Goal: Information Seeking & Learning: Learn about a topic

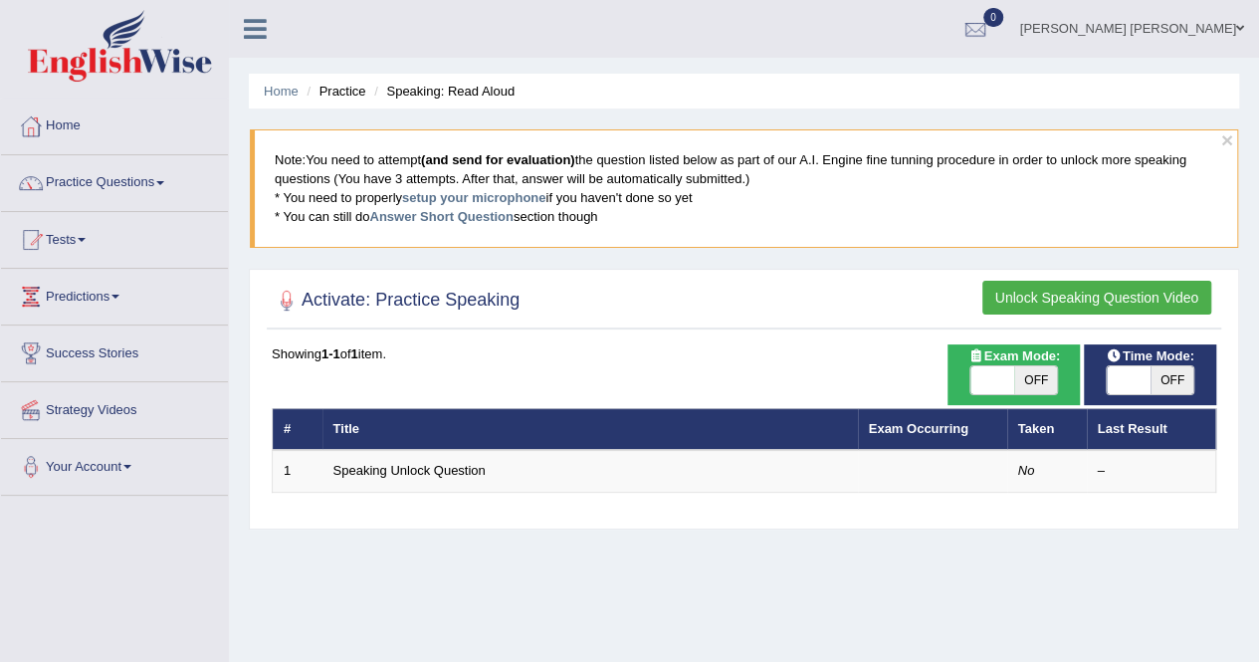
click at [1059, 293] on button "Unlock Speaking Question Video" at bounding box center [1096, 298] width 229 height 34
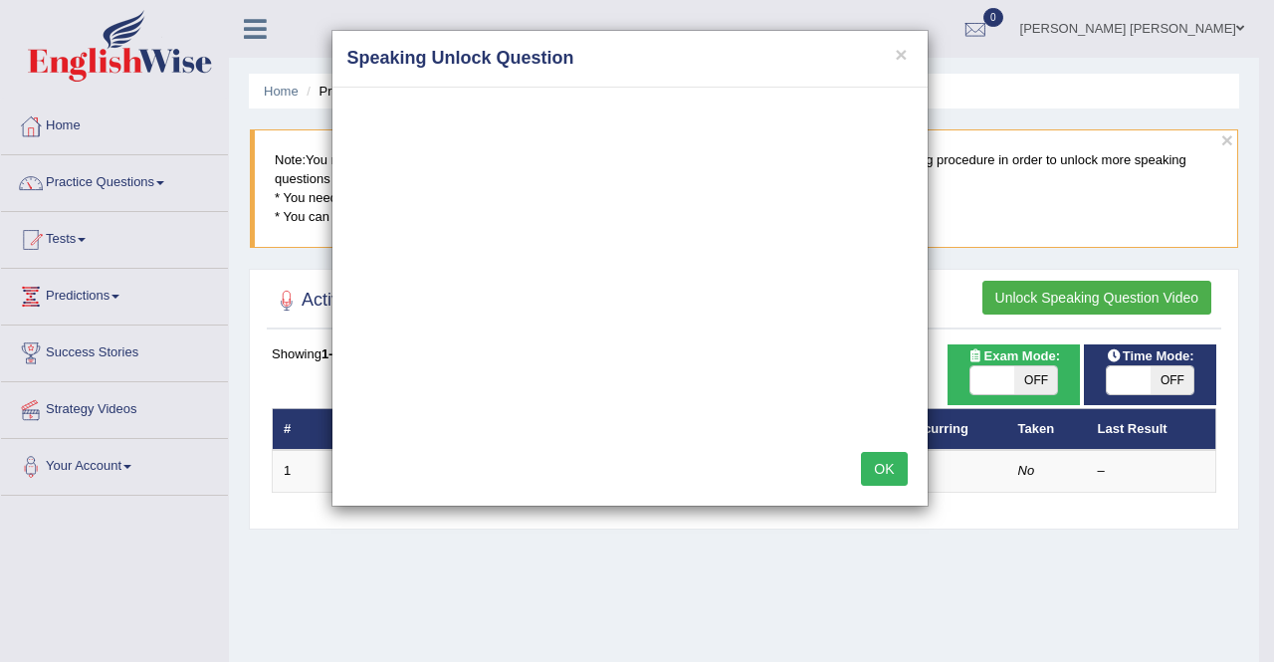
click at [879, 460] on button "OK" at bounding box center [884, 469] width 46 height 34
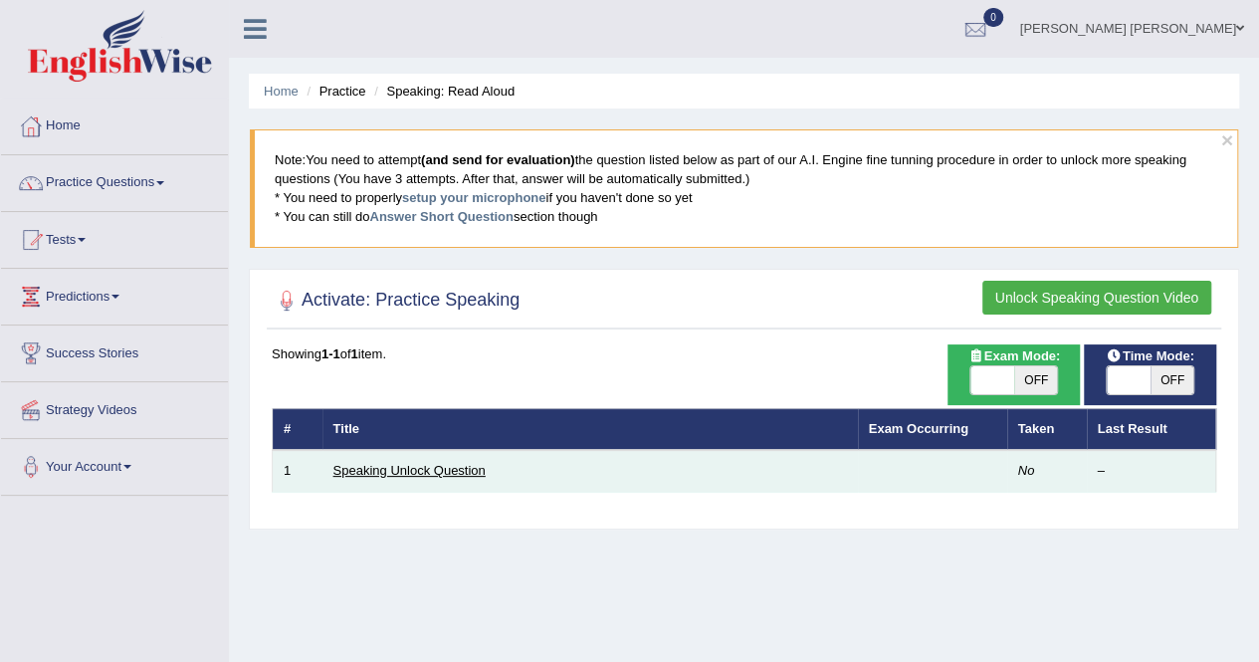
click at [451, 463] on link "Speaking Unlock Question" at bounding box center [409, 470] width 152 height 15
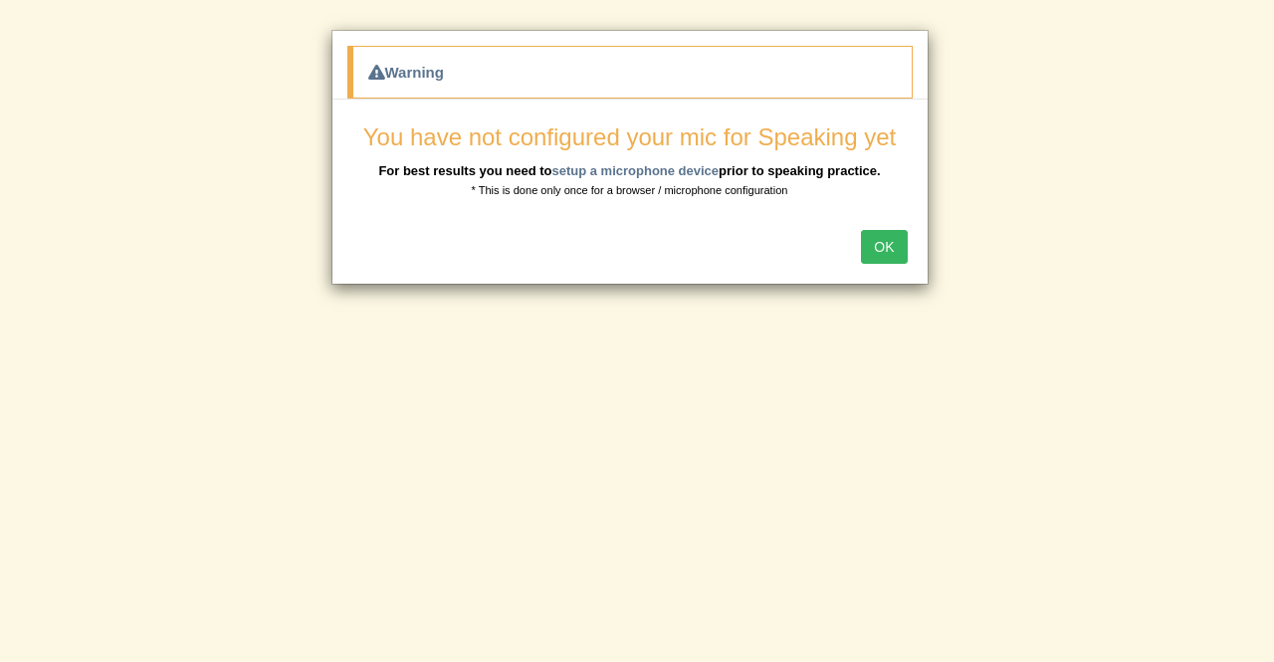
click at [890, 248] on button "OK" at bounding box center [884, 247] width 46 height 34
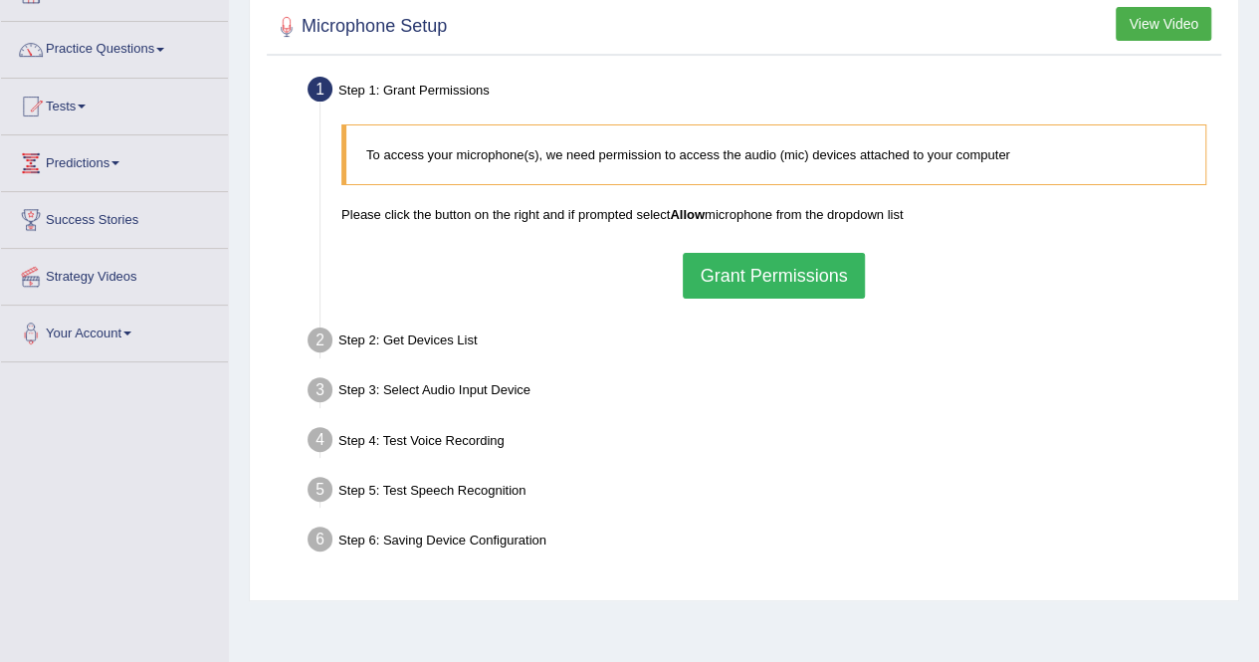
scroll to position [136, 0]
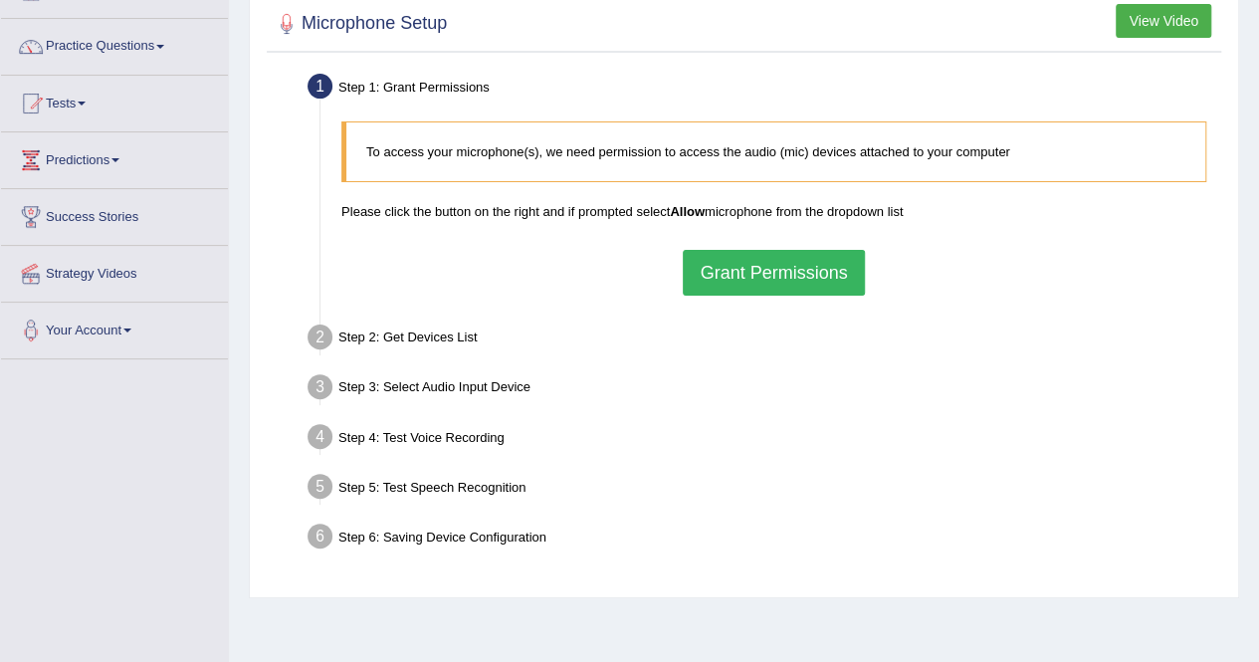
click at [765, 274] on button "Grant Permissions" at bounding box center [773, 273] width 181 height 46
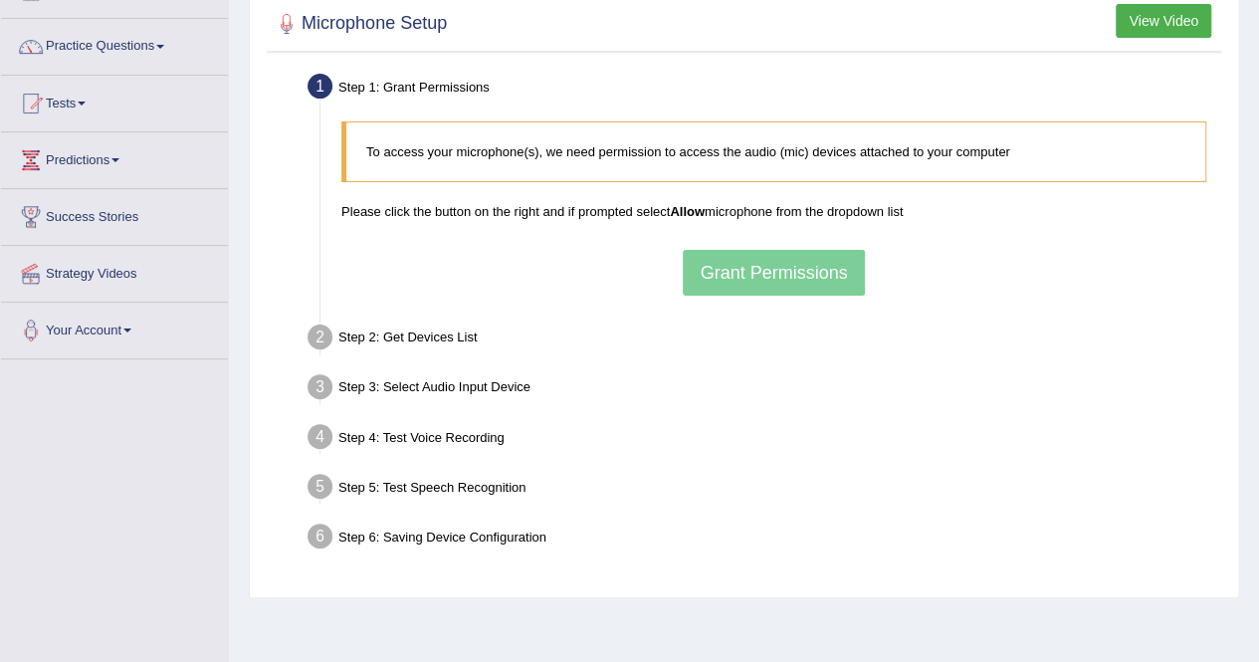
drag, startPoint x: 468, startPoint y: 217, endPoint x: 534, endPoint y: 308, distance: 113.2
click at [534, 308] on ul "Step 1: Grant Permissions To access your microphone(s), we need permission to a…" at bounding box center [744, 315] width 944 height 494
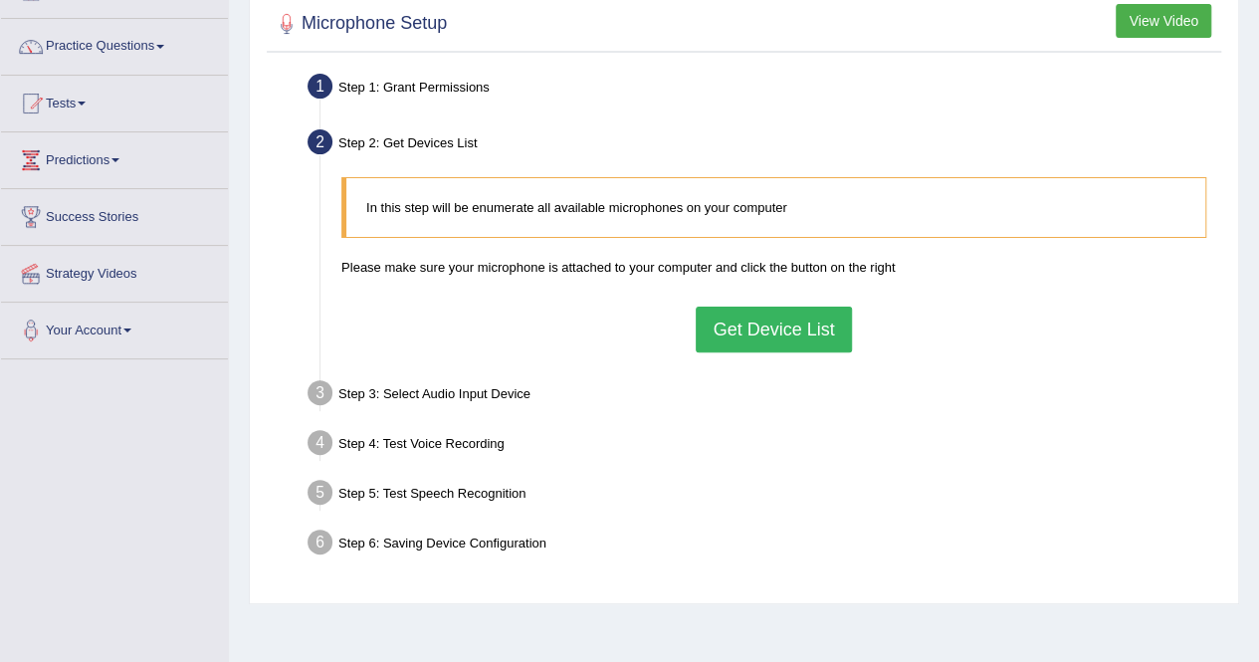
click at [740, 335] on button "Get Device List" at bounding box center [773, 329] width 155 height 46
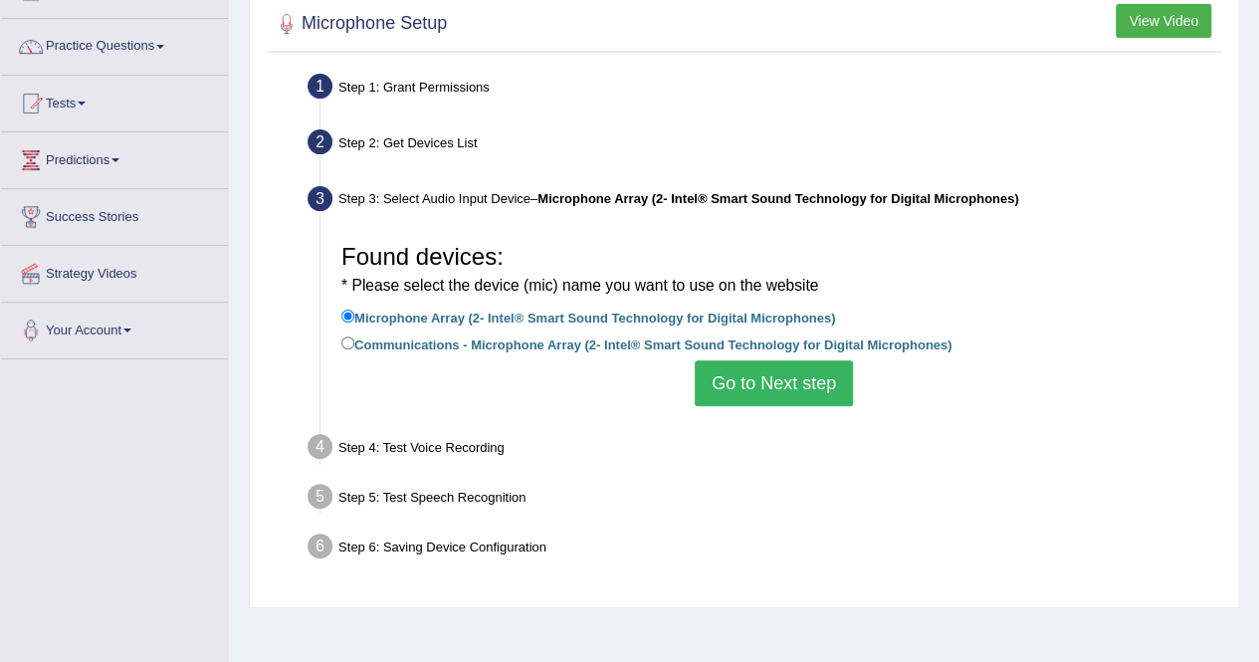
click at [757, 385] on button "Go to Next step" at bounding box center [774, 383] width 158 height 46
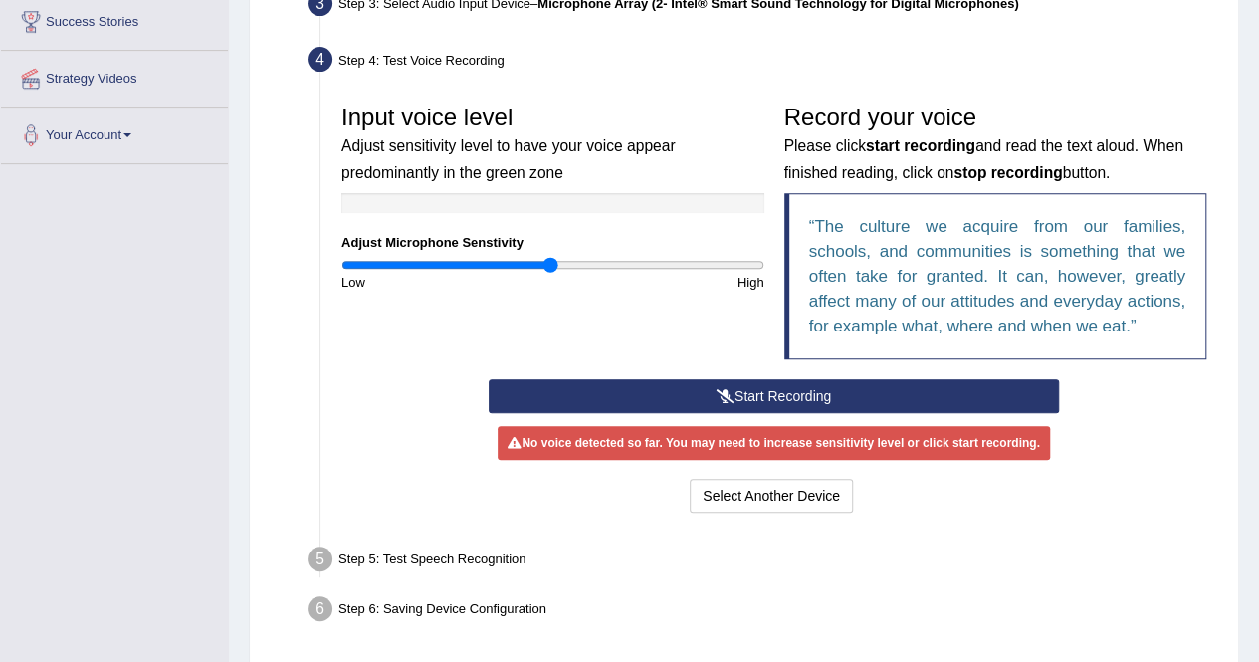
scroll to position [362, 0]
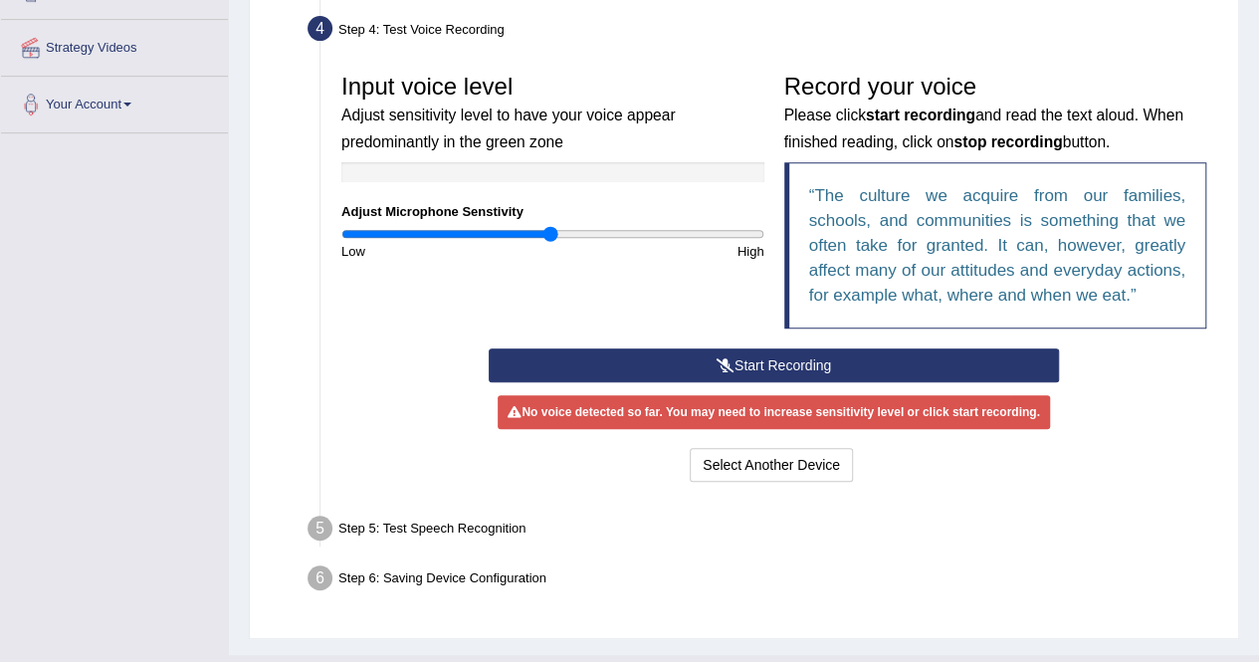
click at [765, 361] on button "Start Recording" at bounding box center [774, 365] width 570 height 34
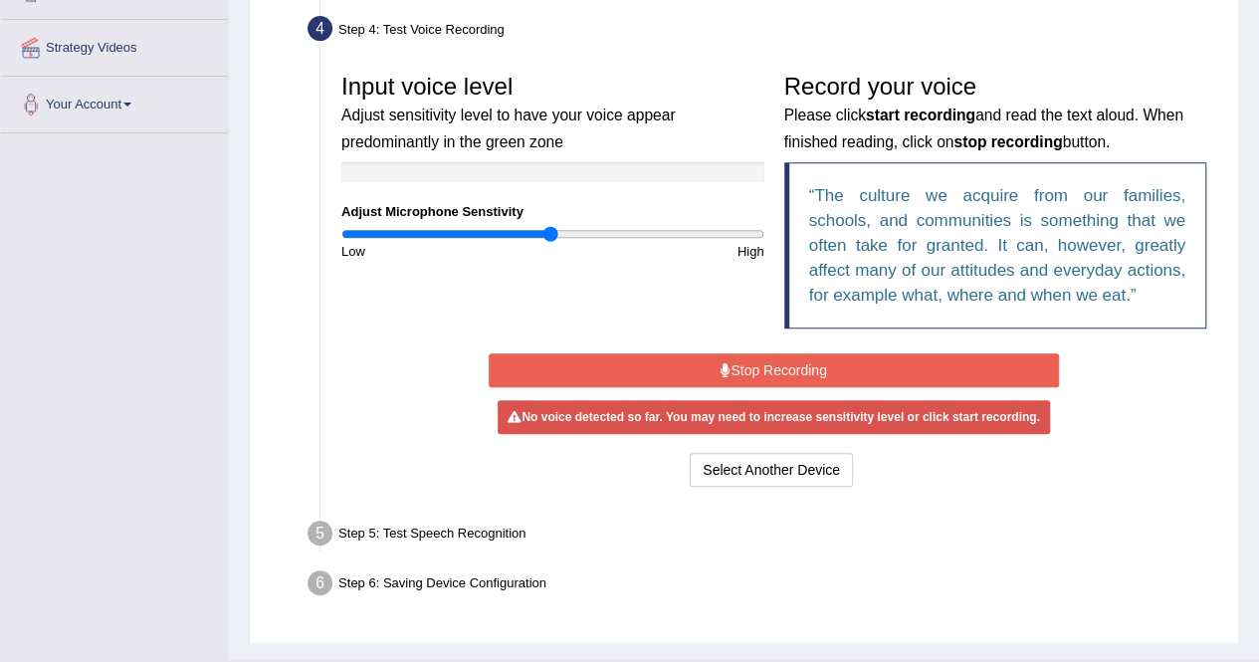
click at [773, 366] on button "Stop Recording" at bounding box center [774, 370] width 570 height 34
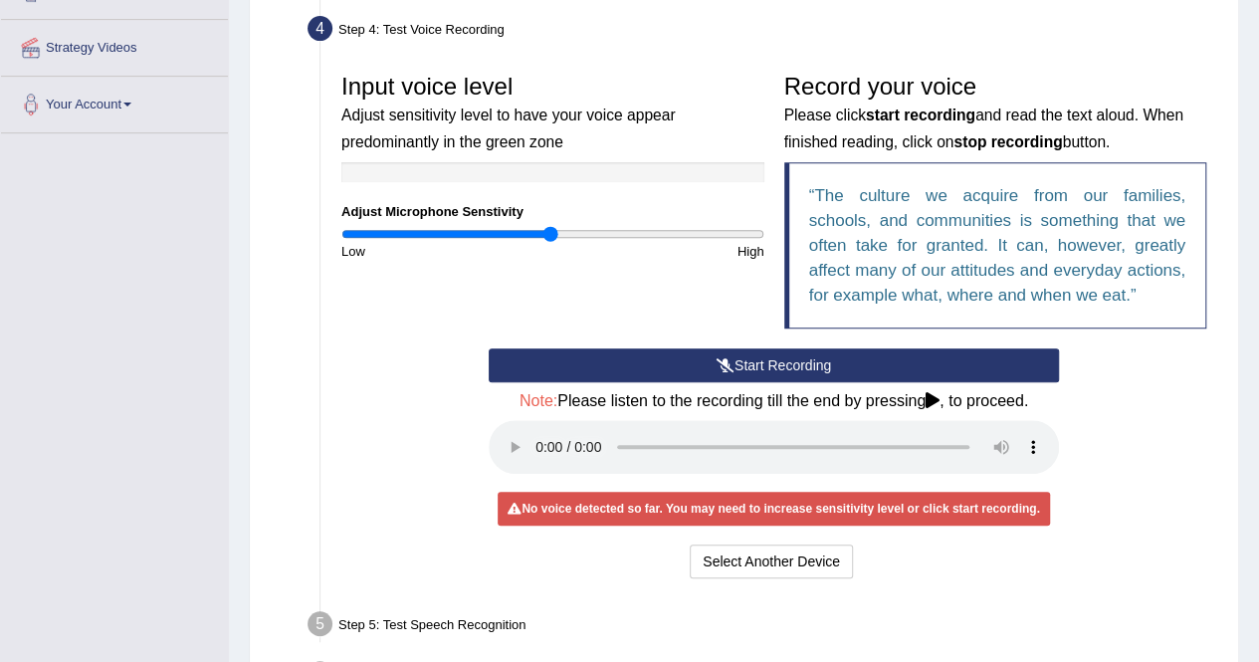
click at [574, 561] on div "Select Another Device Voice is ok. Go to Next step" at bounding box center [774, 563] width 570 height 39
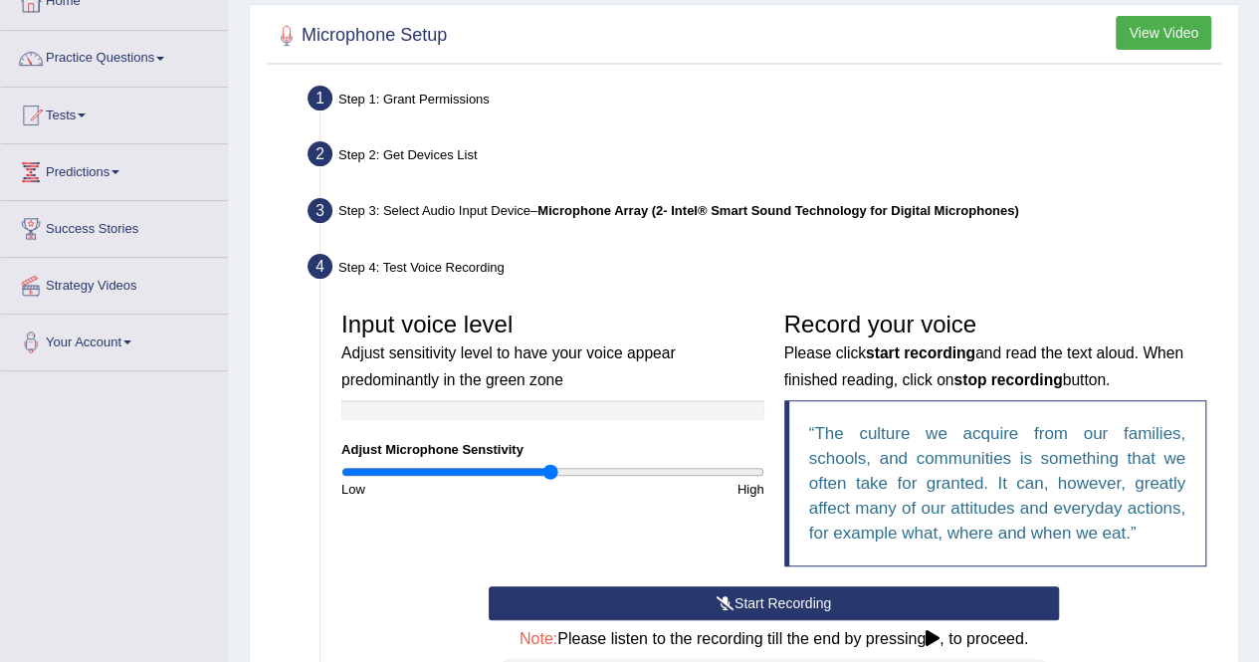
scroll to position [0, 0]
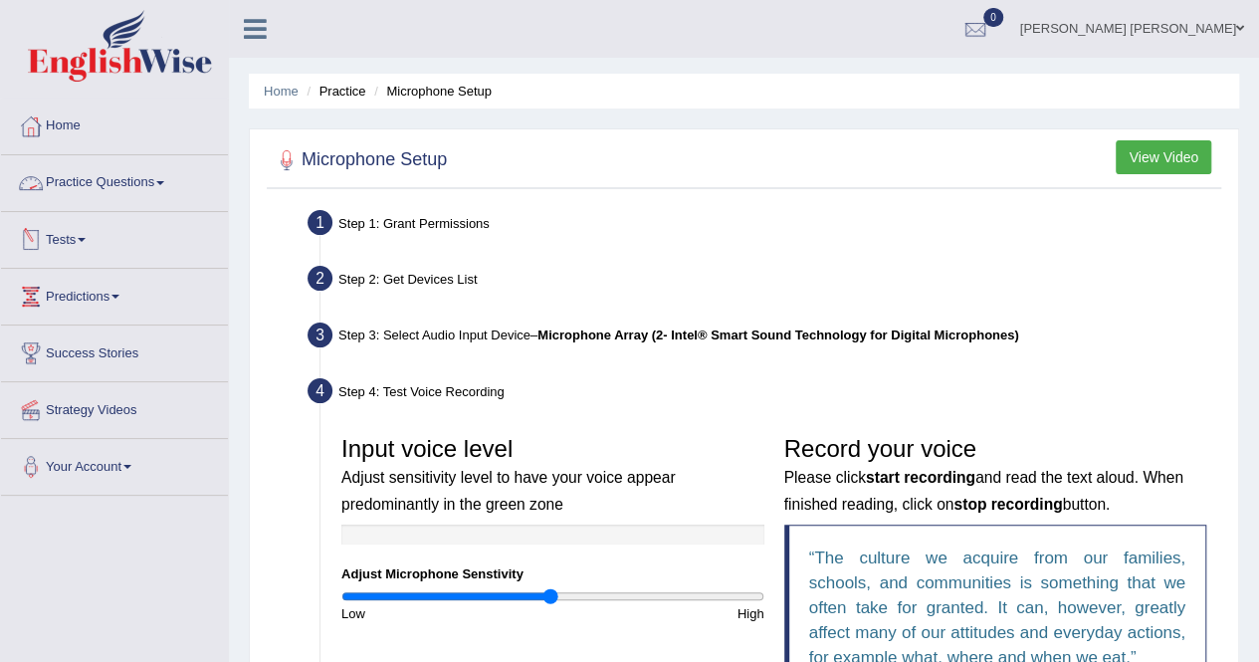
click at [97, 178] on link "Practice Questions" at bounding box center [114, 180] width 227 height 50
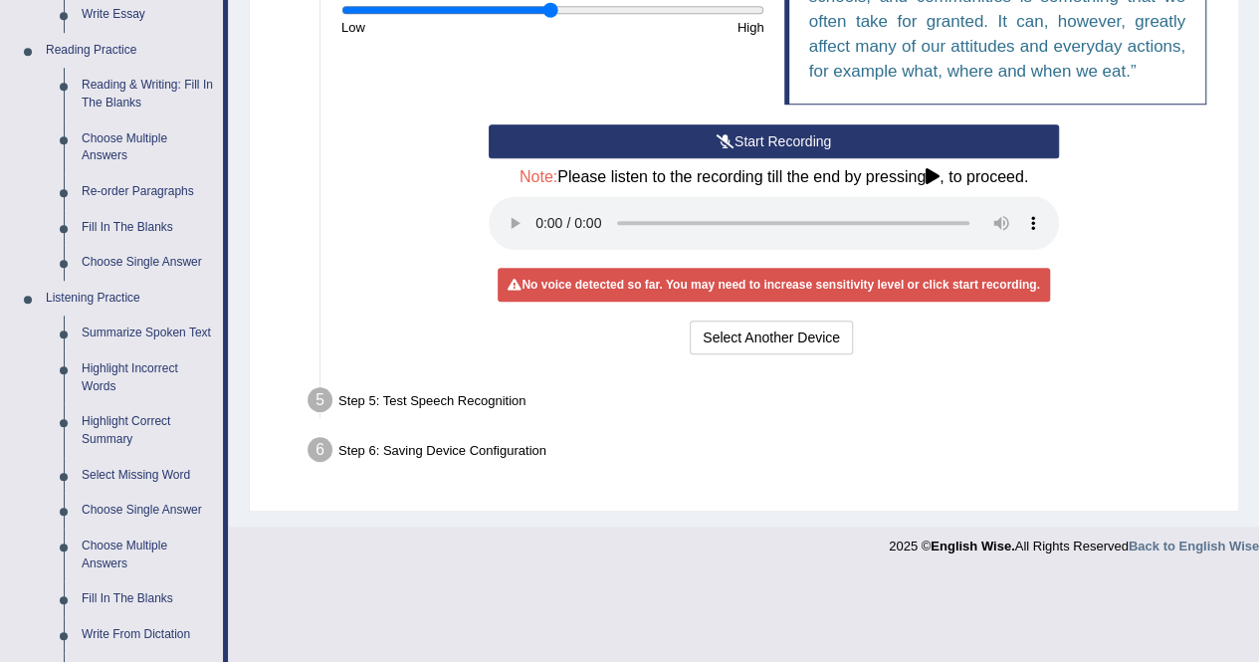
scroll to position [598, 0]
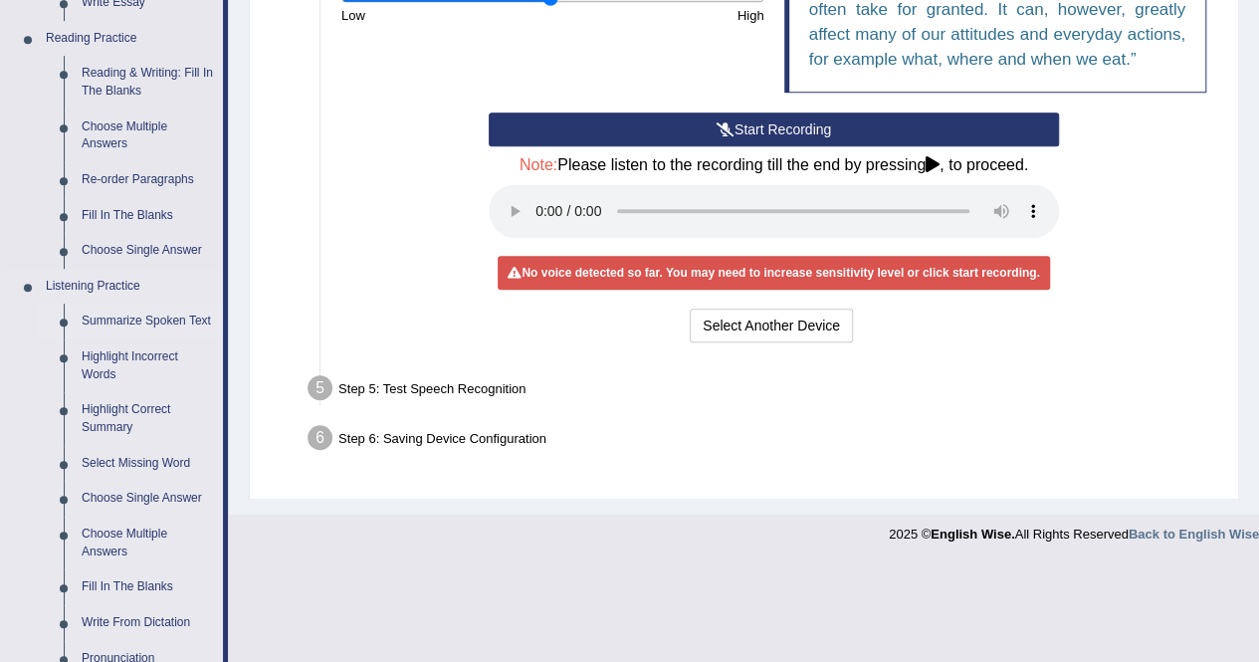
click at [147, 323] on link "Summarize Spoken Text" at bounding box center [148, 321] width 150 height 36
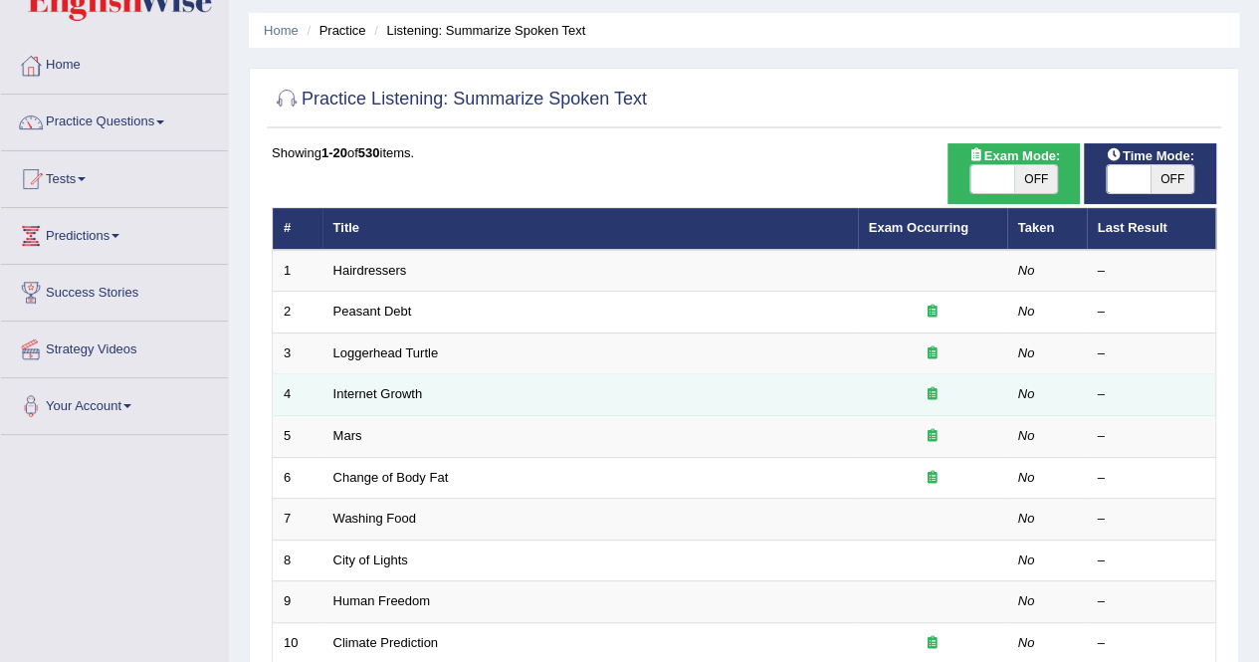
scroll to position [62, 0]
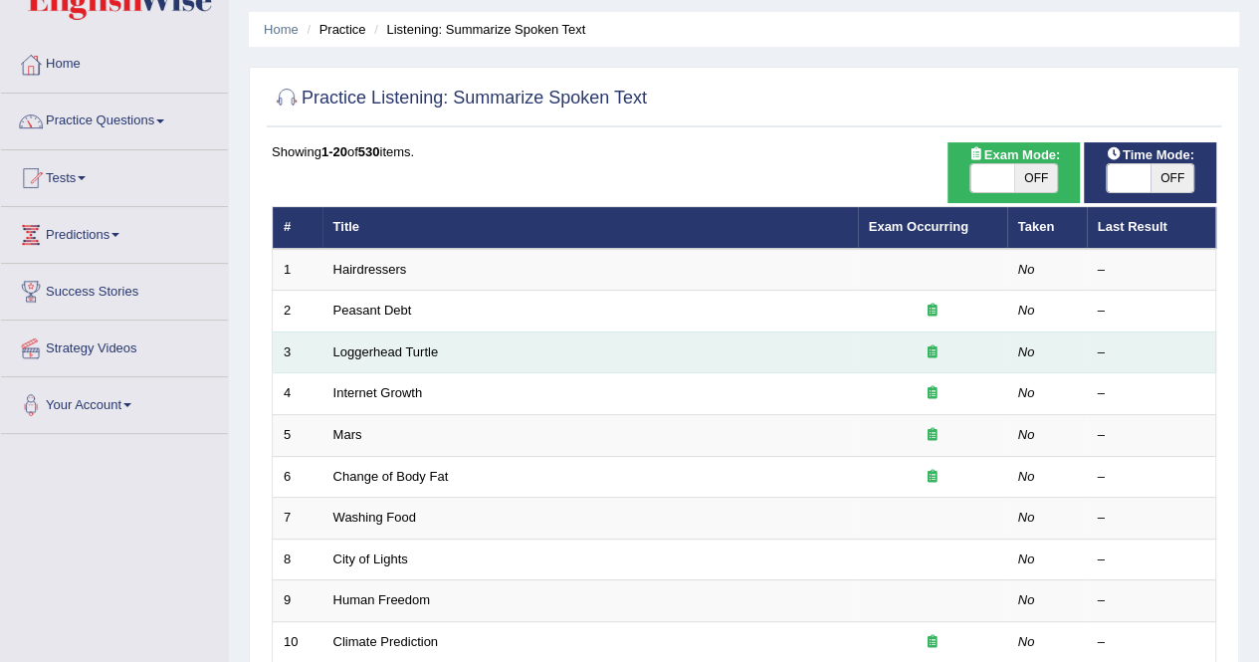
click at [334, 339] on td "Loggerhead Turtle" at bounding box center [589, 352] width 535 height 42
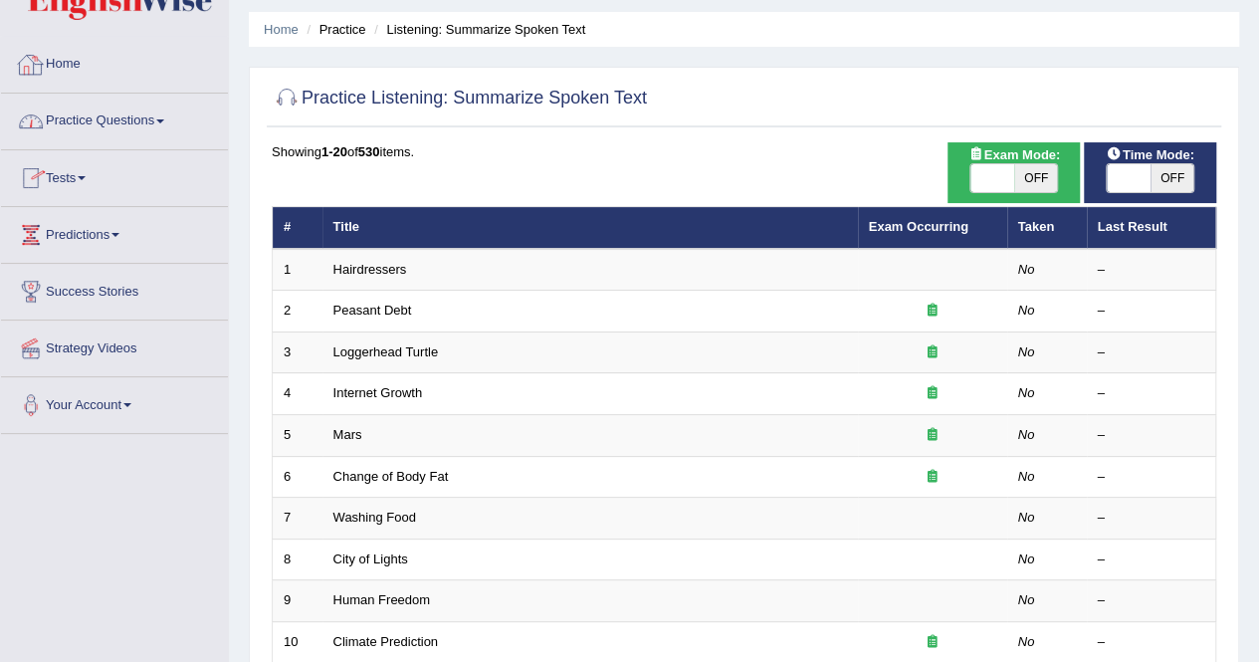
click at [119, 116] on link "Practice Questions" at bounding box center [114, 119] width 227 height 50
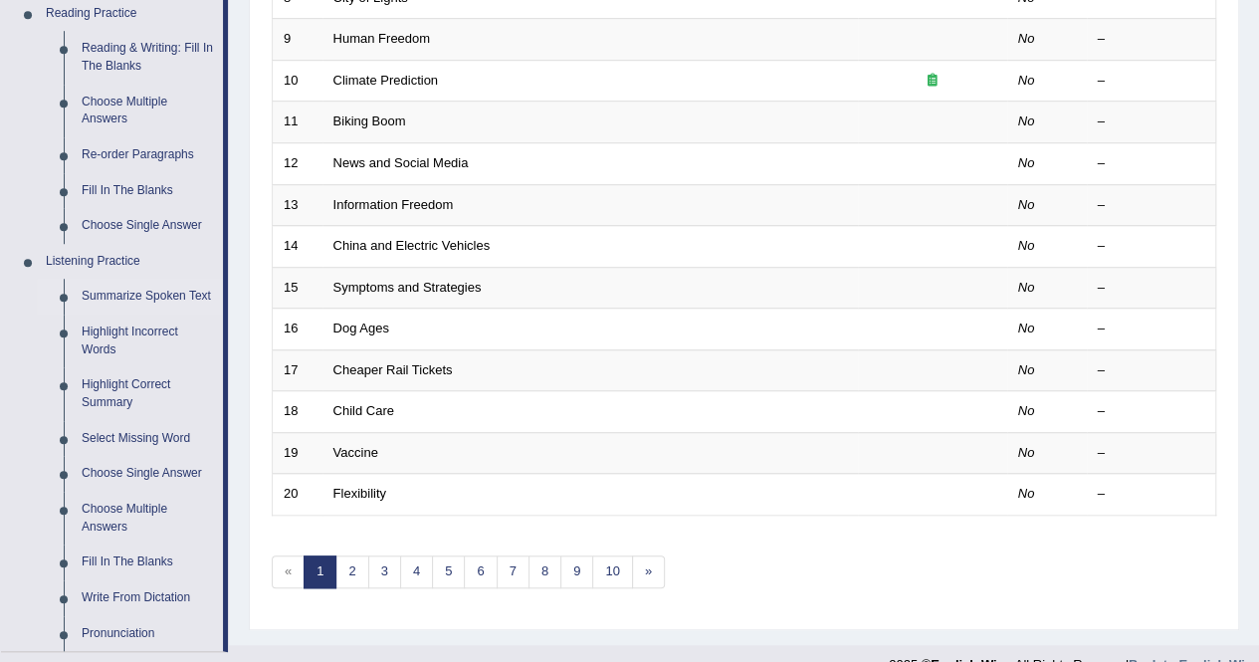
scroll to position [628, 0]
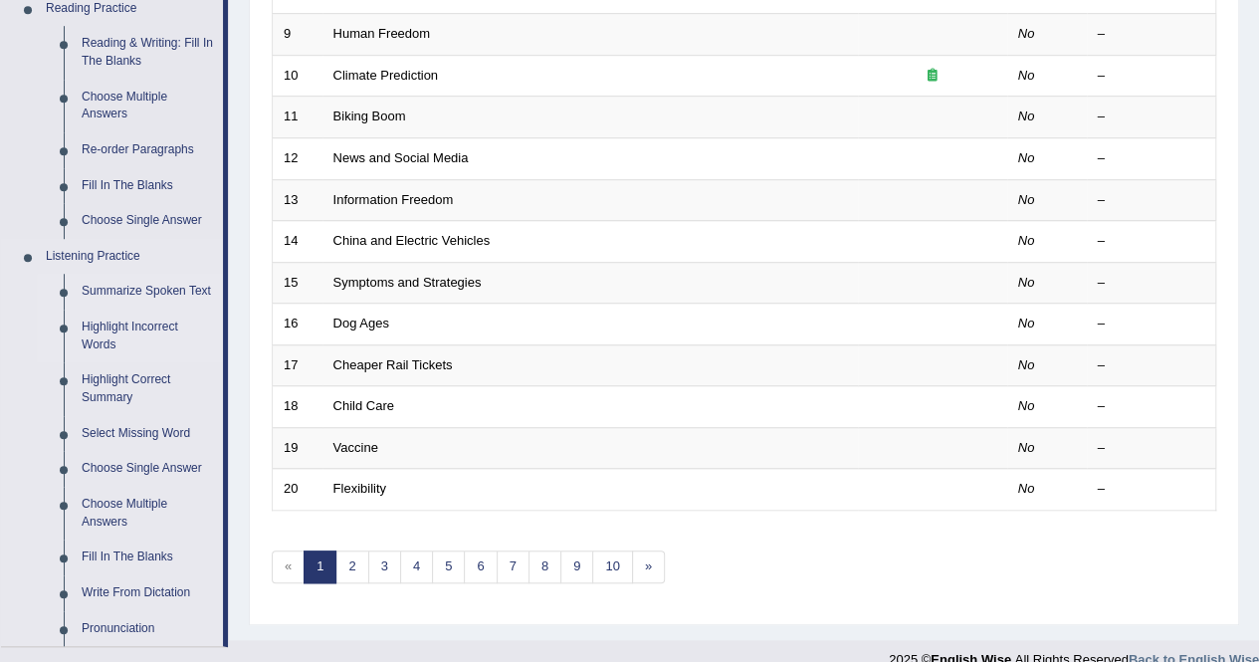
click at [130, 327] on link "Highlight Incorrect Words" at bounding box center [148, 335] width 150 height 53
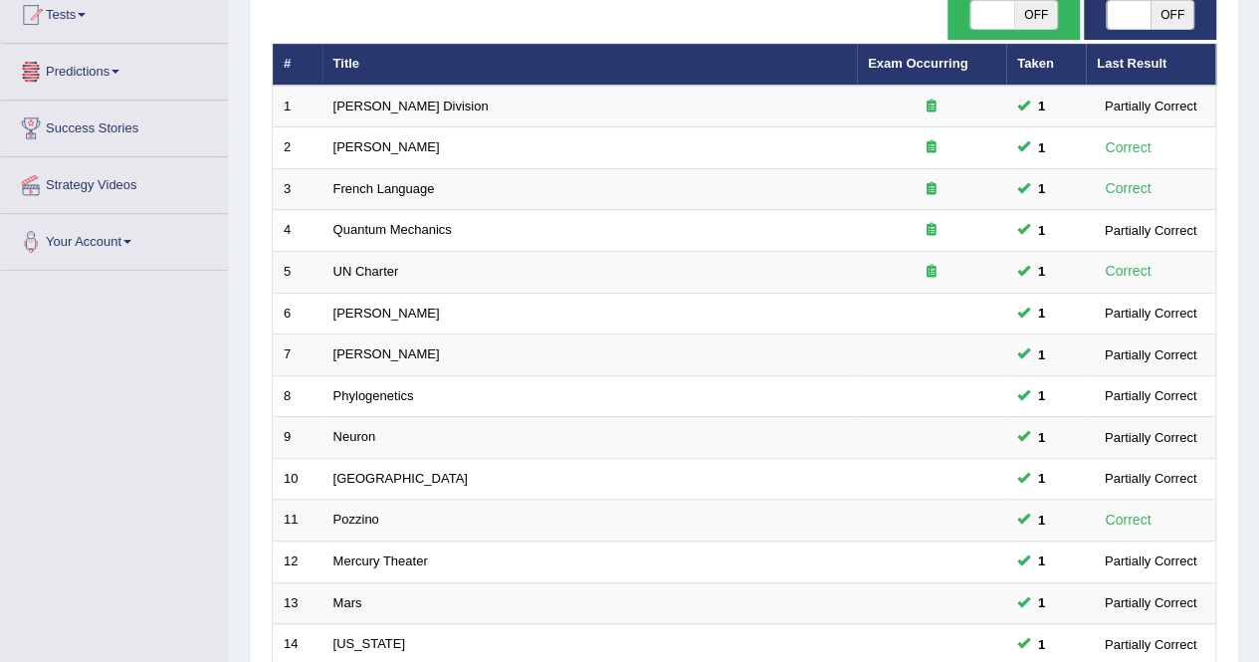
scroll to position [646, 0]
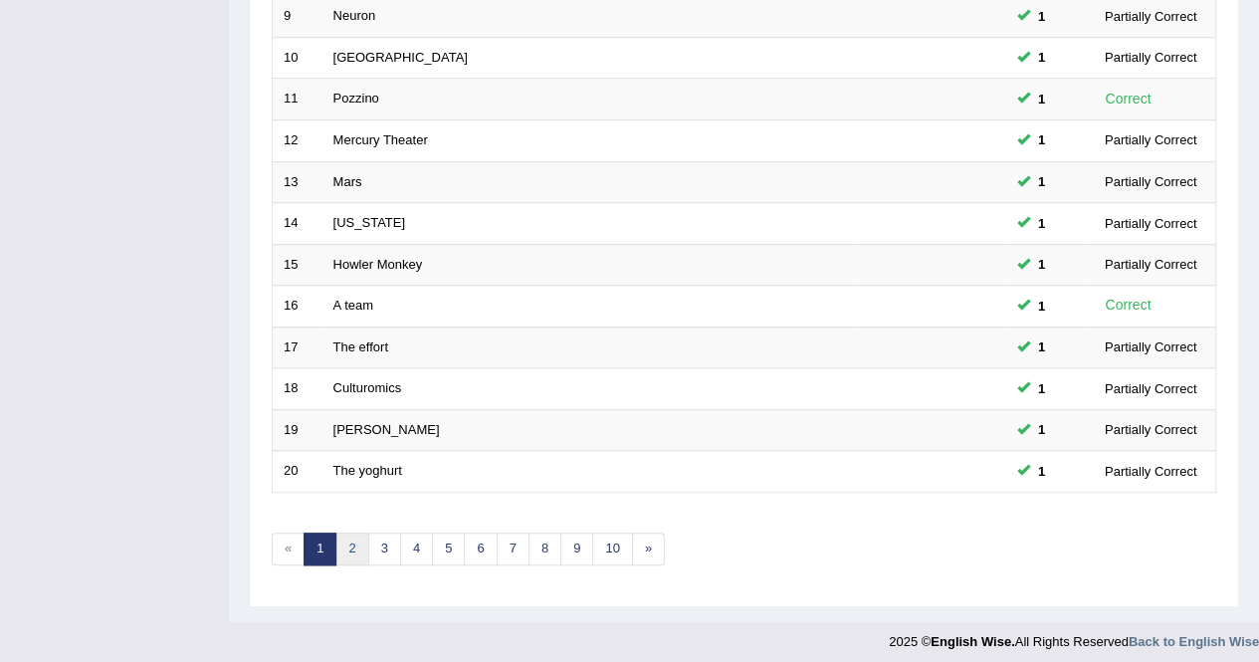
click at [352, 549] on link "2" at bounding box center [351, 548] width 33 height 33
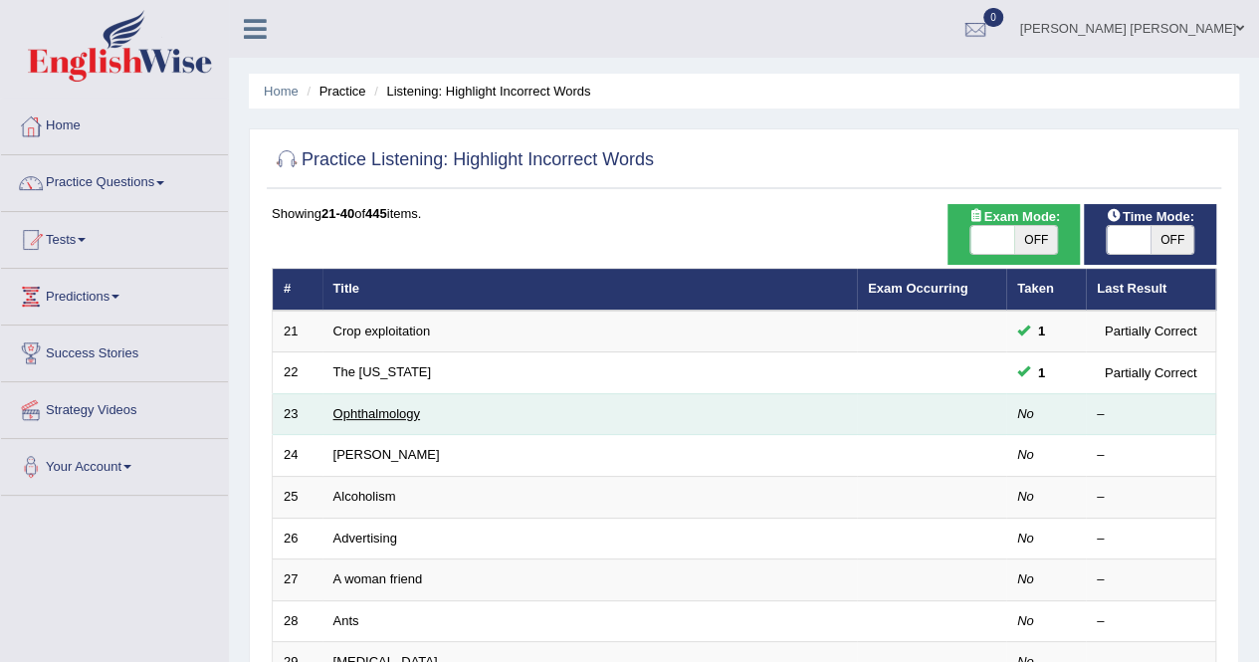
click at [363, 408] on link "Ophthalmology" at bounding box center [376, 413] width 87 height 15
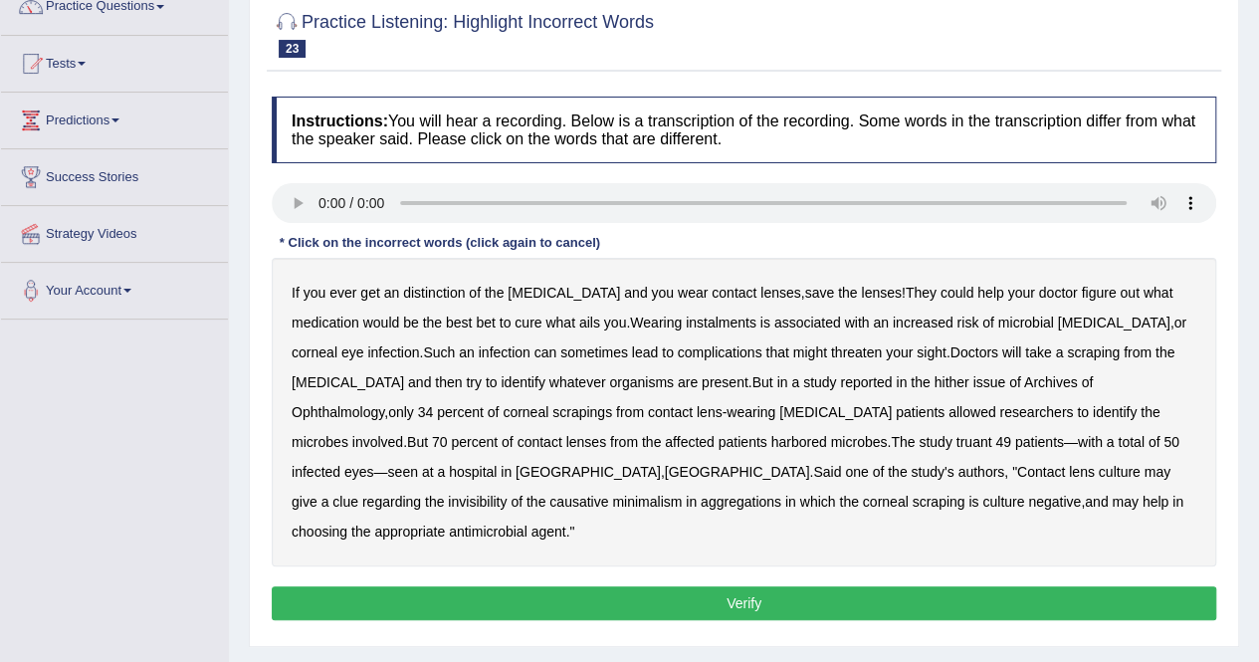
scroll to position [175, 0]
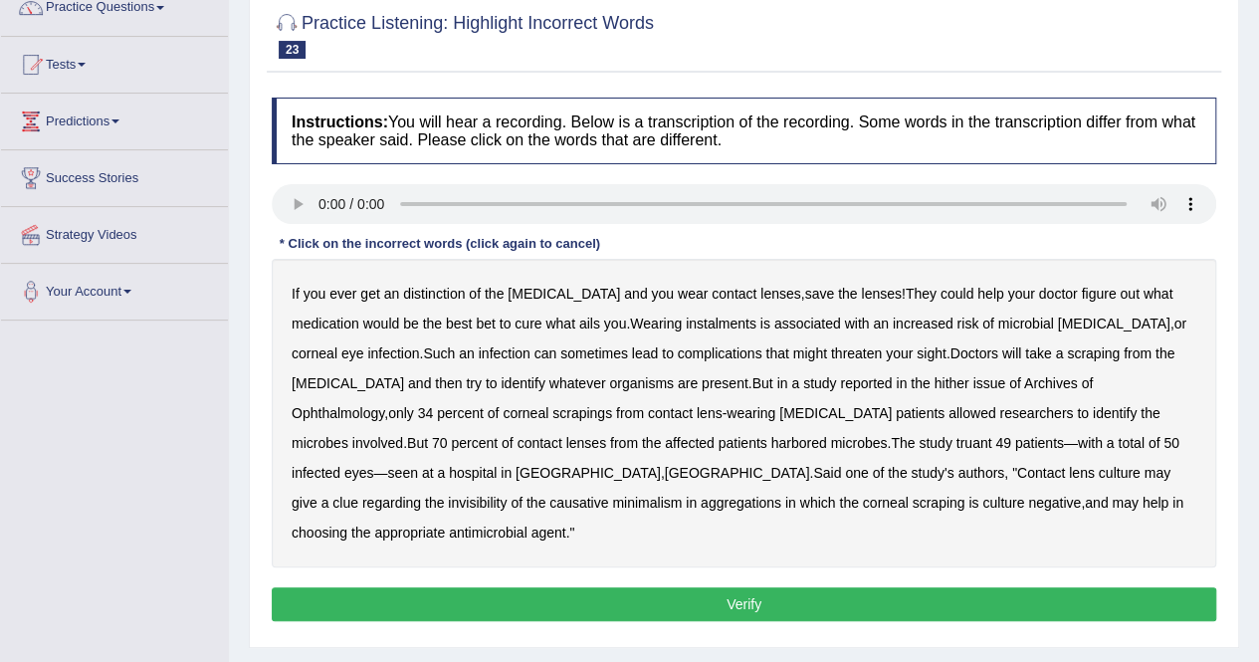
click at [425, 298] on b "distinction" at bounding box center [434, 294] width 62 height 16
click at [686, 322] on b "instalments" at bounding box center [721, 323] width 71 height 16
click at [933, 384] on b "hither" at bounding box center [950, 383] width 35 height 16
click at [506, 495] on b "invisibility" at bounding box center [477, 503] width 59 height 16
click at [682, 495] on b "minimalism" at bounding box center [647, 503] width 70 height 16
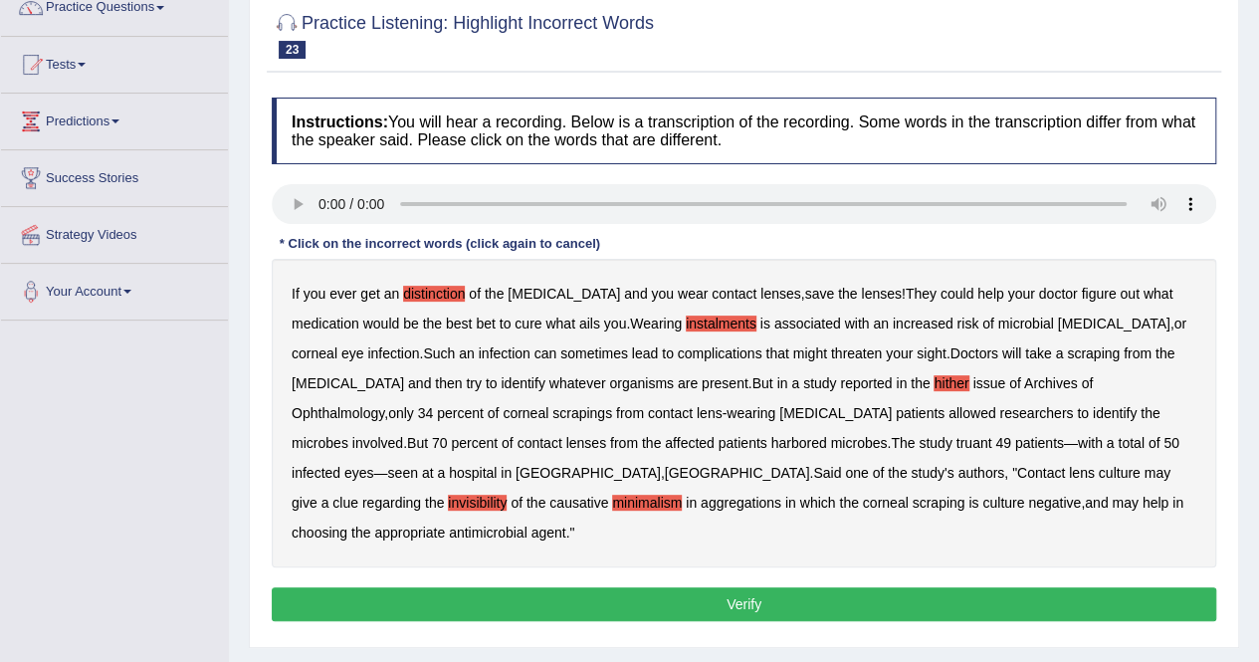
click at [919, 443] on div "If you ever get an distinction of the cornea and you wear contact lenses , save…" at bounding box center [744, 413] width 944 height 308
click at [781, 495] on b "aggregations" at bounding box center [741, 503] width 81 height 16
click at [774, 587] on button "Verify" at bounding box center [744, 604] width 944 height 34
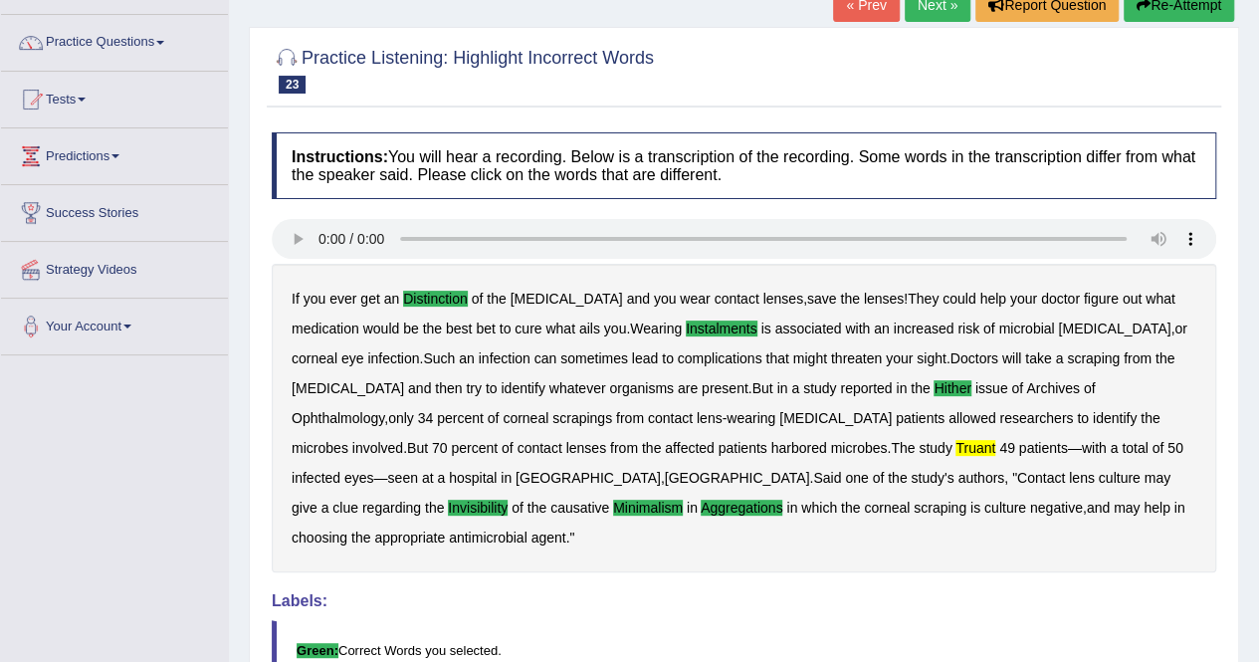
scroll to position [0, 0]
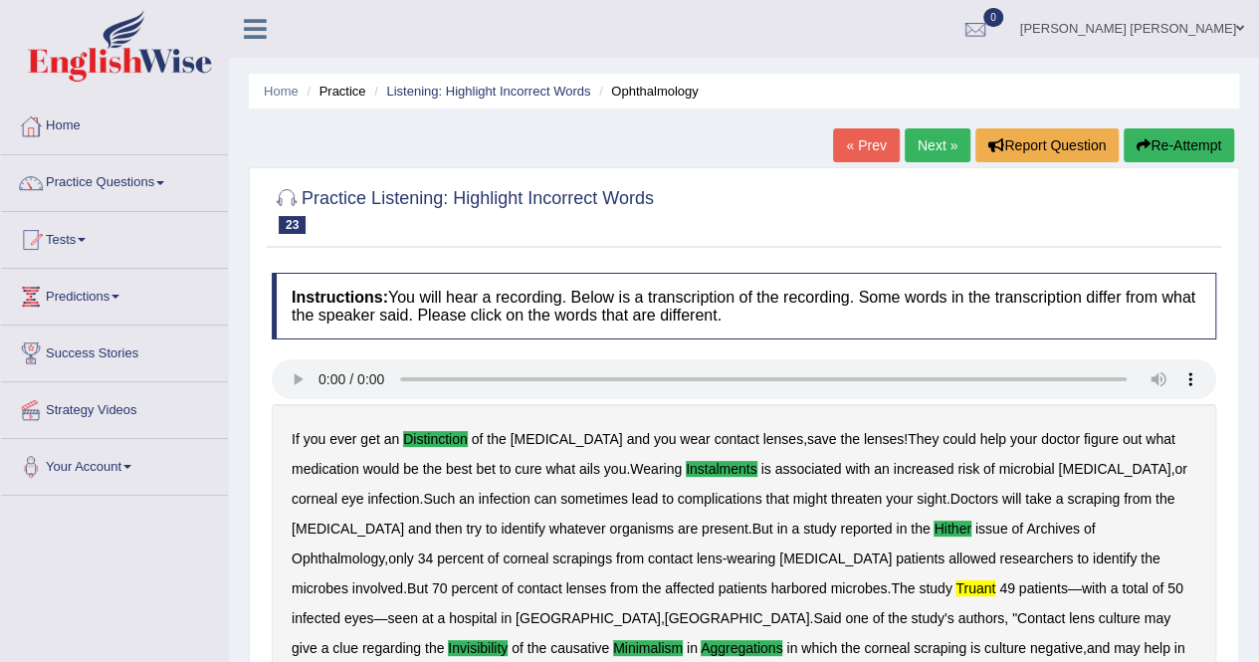
click at [928, 143] on link "Next »" at bounding box center [937, 145] width 66 height 34
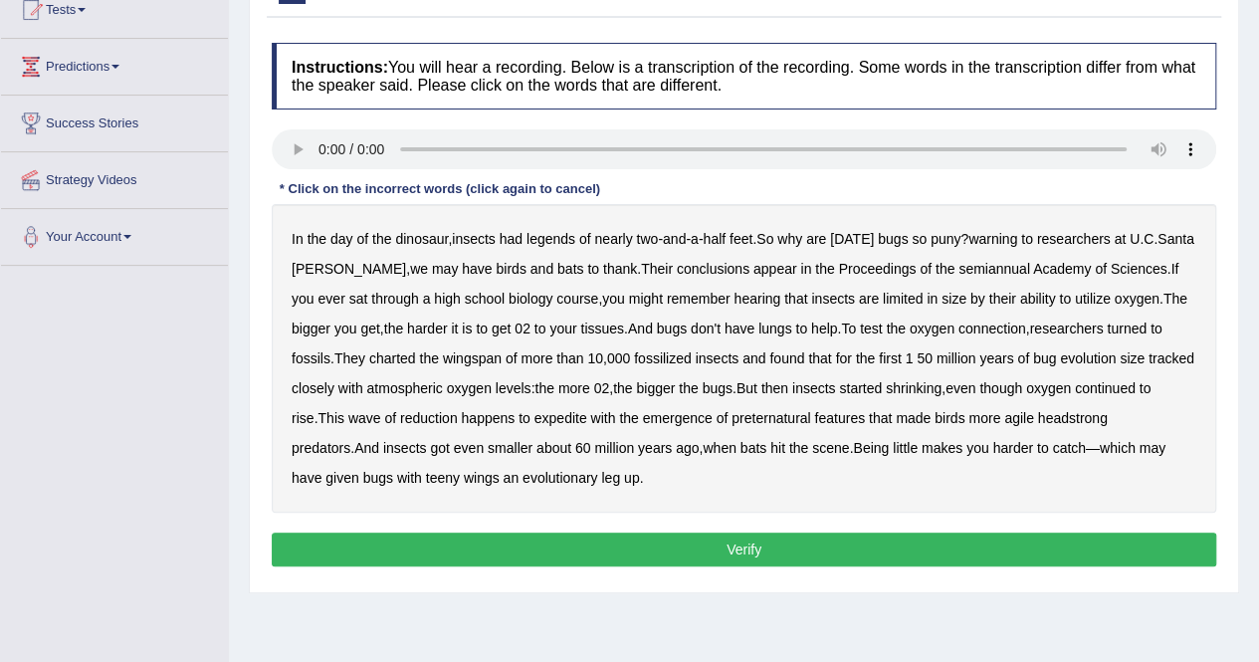
scroll to position [231, 0]
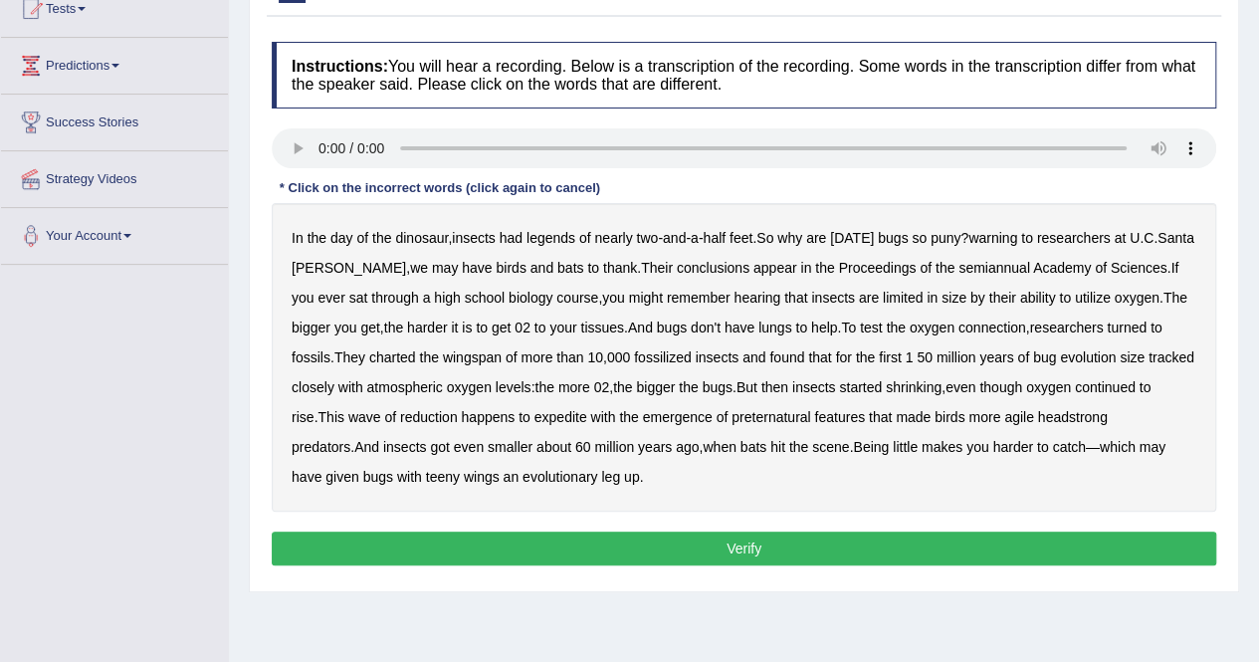
click at [561, 243] on b "legends" at bounding box center [550, 238] width 49 height 16
click at [996, 238] on b "warning" at bounding box center [992, 238] width 49 height 16
click at [966, 268] on b "semiannual" at bounding box center [994, 268] width 72 height 16
click at [587, 415] on b "expedite" at bounding box center [560, 417] width 53 height 16
click at [810, 419] on b "preternatural" at bounding box center [770, 417] width 79 height 16
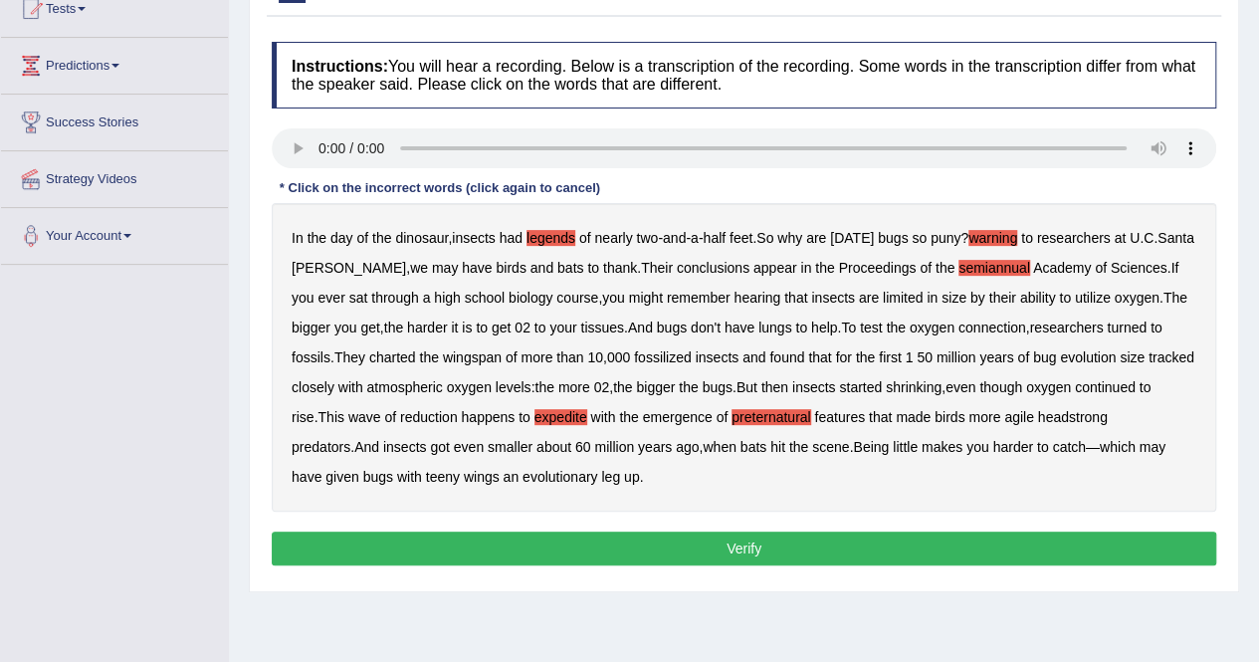
click at [647, 543] on button "Verify" at bounding box center [744, 548] width 944 height 34
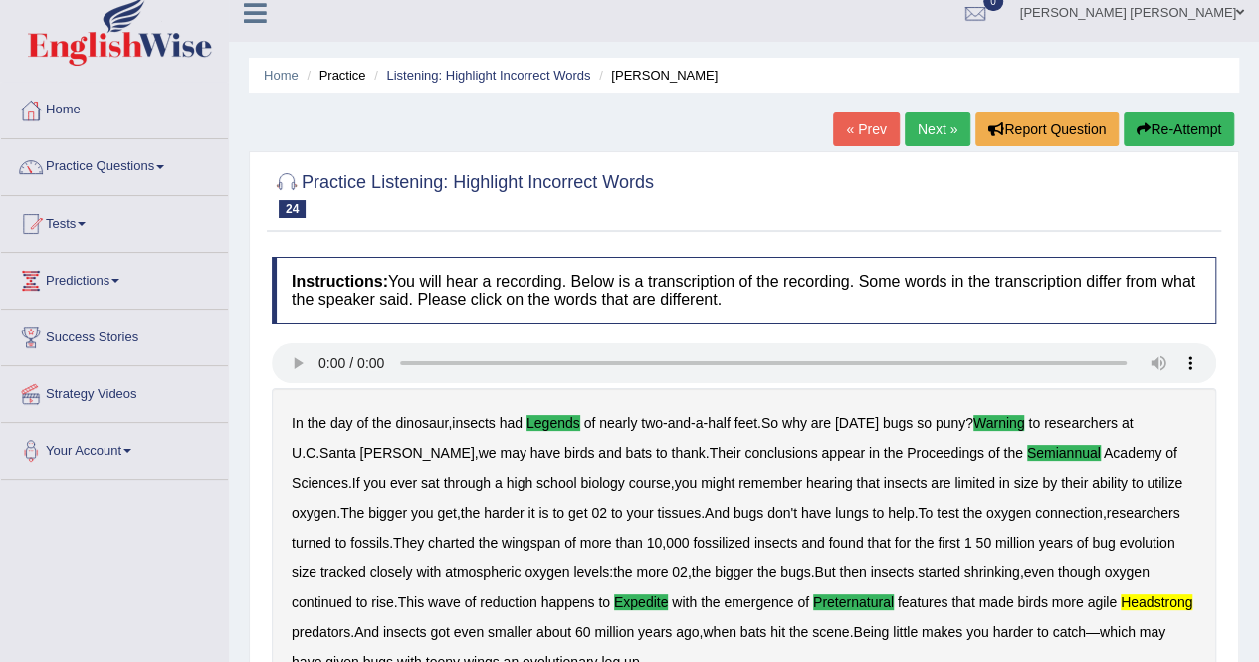
scroll to position [0, 0]
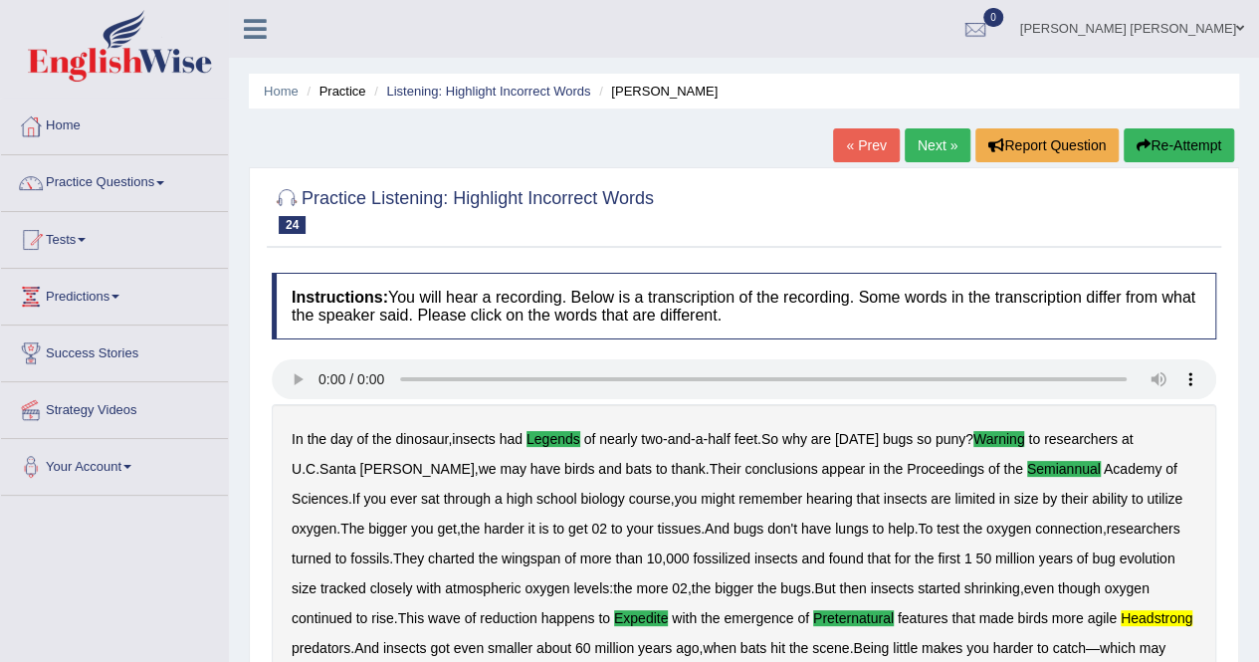
click at [934, 140] on link "Next »" at bounding box center [937, 145] width 66 height 34
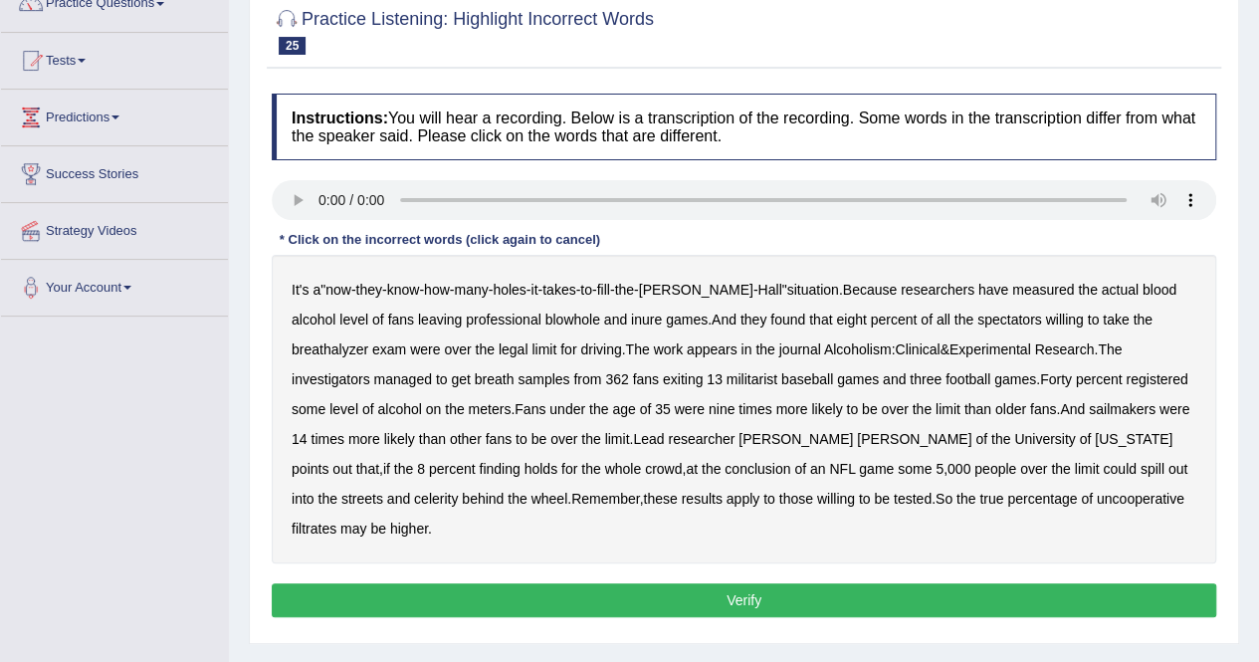
scroll to position [185, 0]
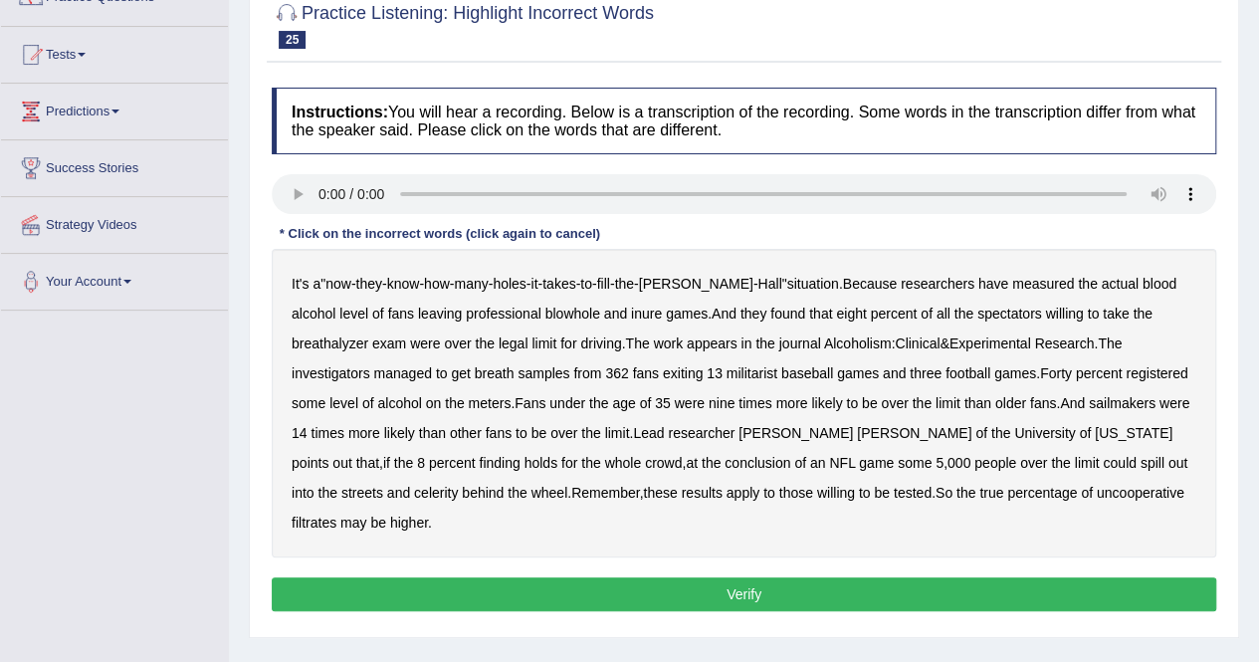
click at [545, 312] on b "blowhole" at bounding box center [572, 313] width 55 height 16
click at [631, 318] on b "inure" at bounding box center [646, 313] width 31 height 16
click at [726, 376] on b "militarist" at bounding box center [751, 373] width 51 height 16
click at [1089, 401] on b "sailmakers" at bounding box center [1122, 403] width 67 height 16
click at [458, 485] on b "celerity" at bounding box center [436, 493] width 44 height 16
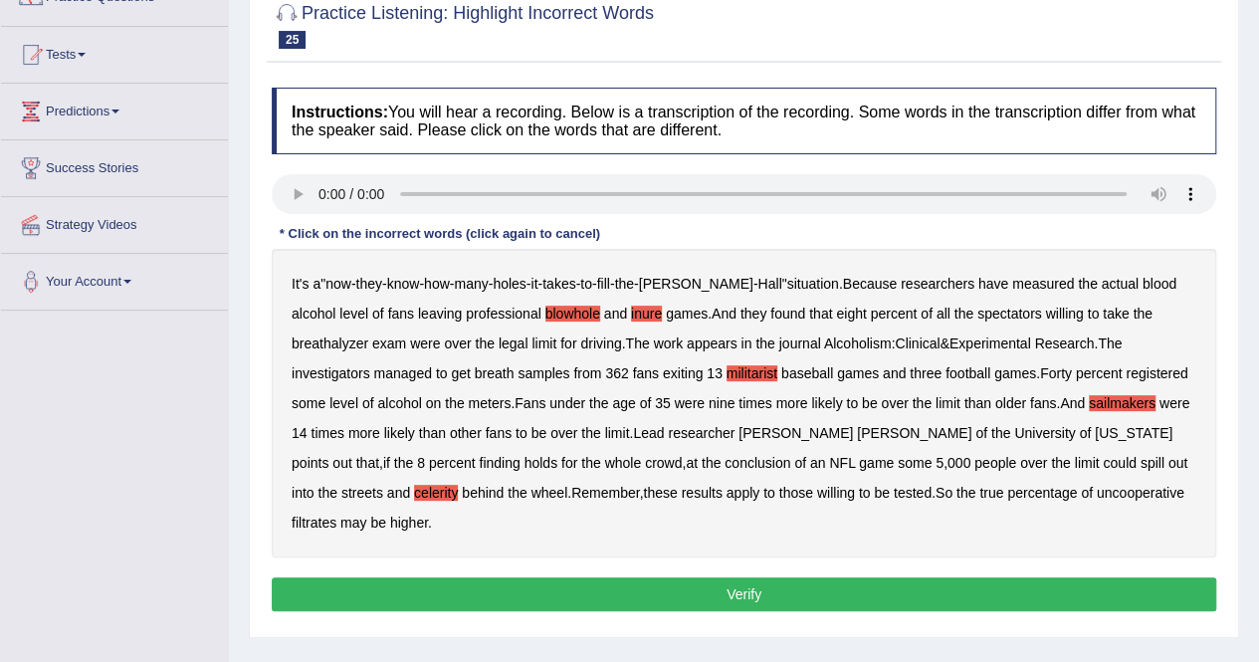
click at [336, 514] on b "filtrates" at bounding box center [314, 522] width 45 height 16
click at [751, 577] on button "Verify" at bounding box center [744, 594] width 944 height 34
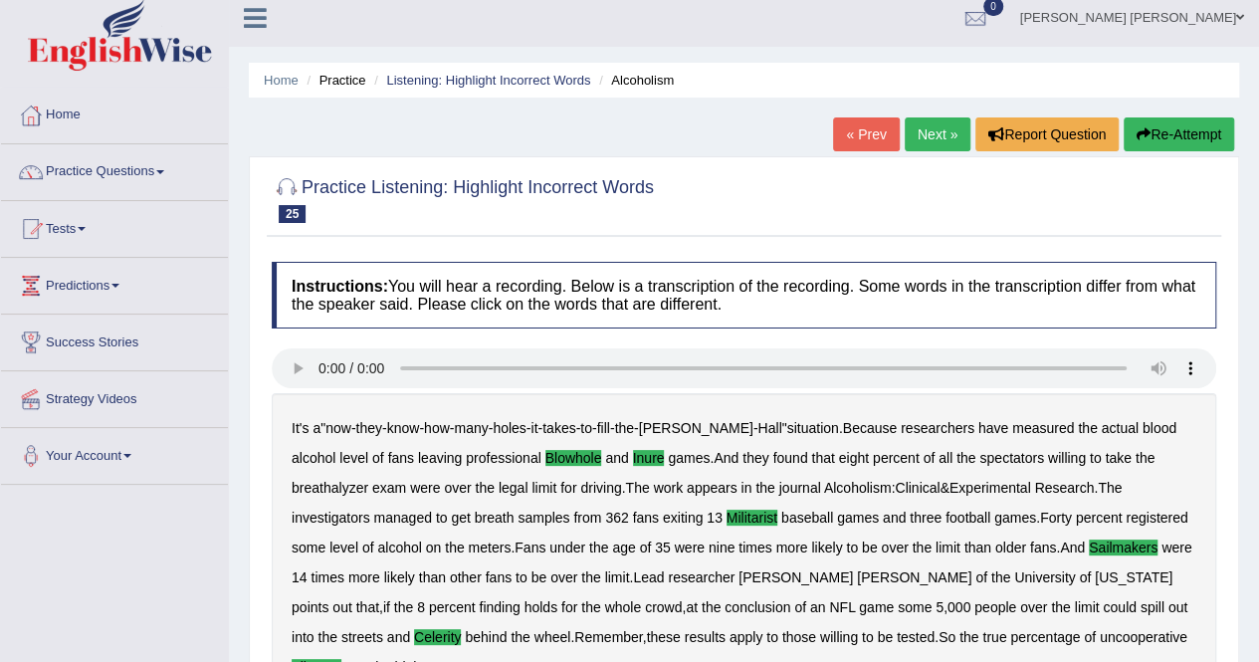
scroll to position [12, 0]
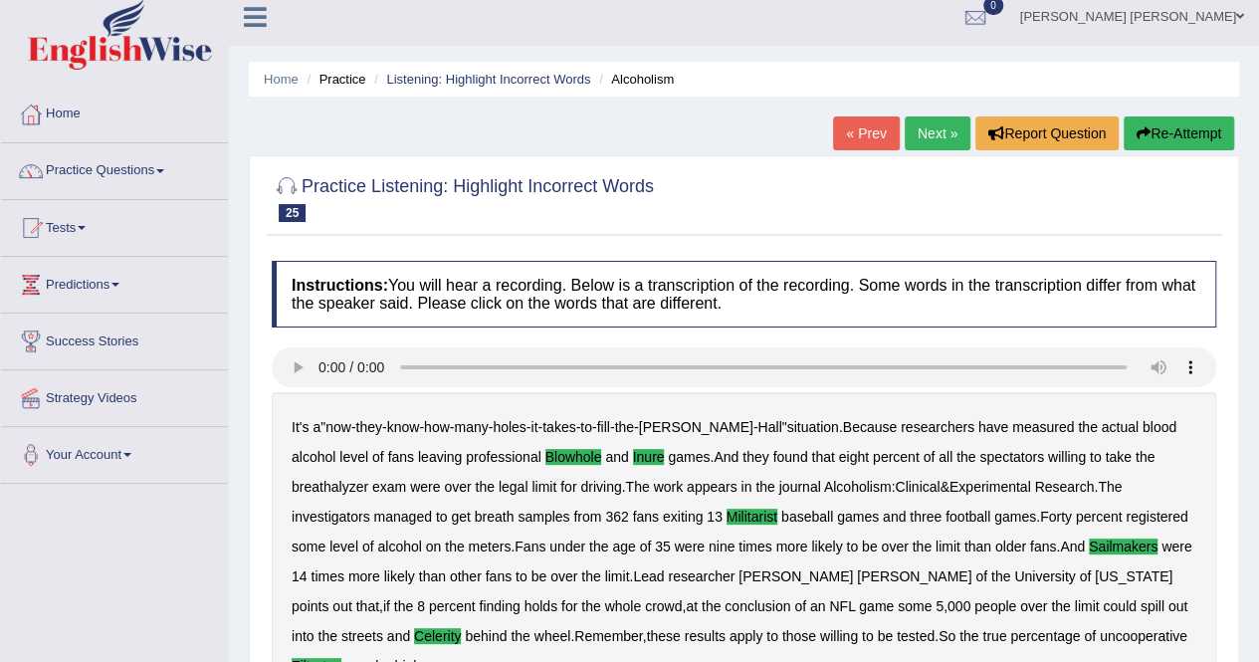
click at [917, 130] on link "Next »" at bounding box center [937, 133] width 66 height 34
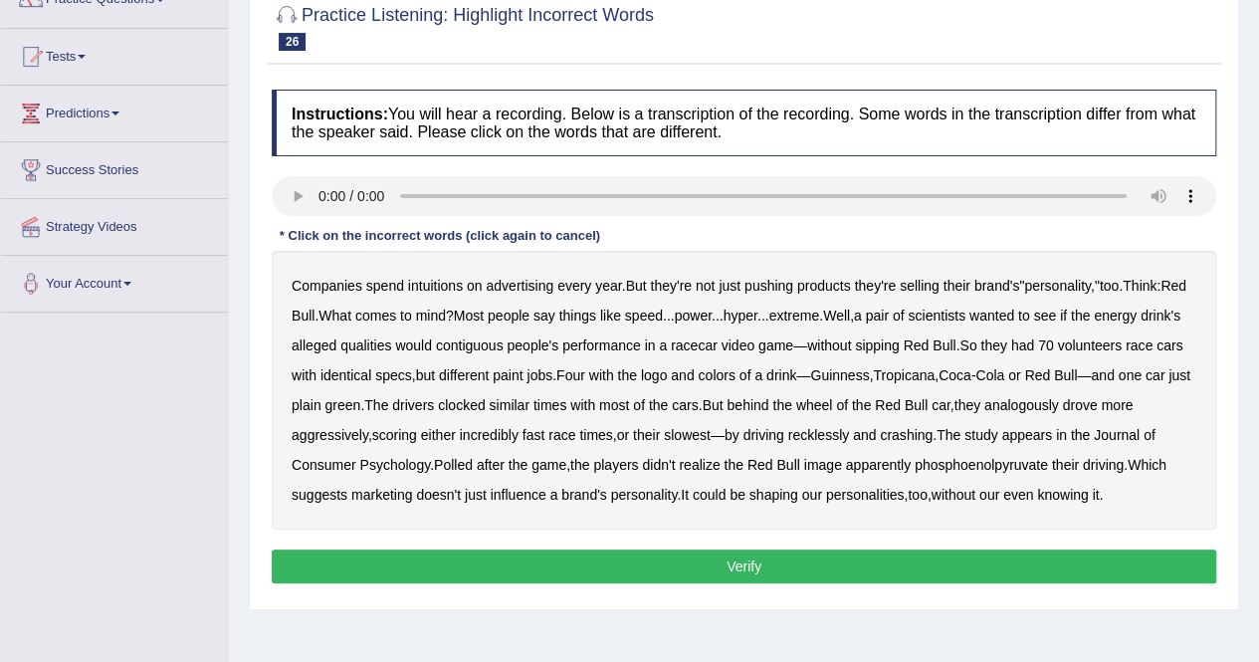
scroll to position [197, 0]
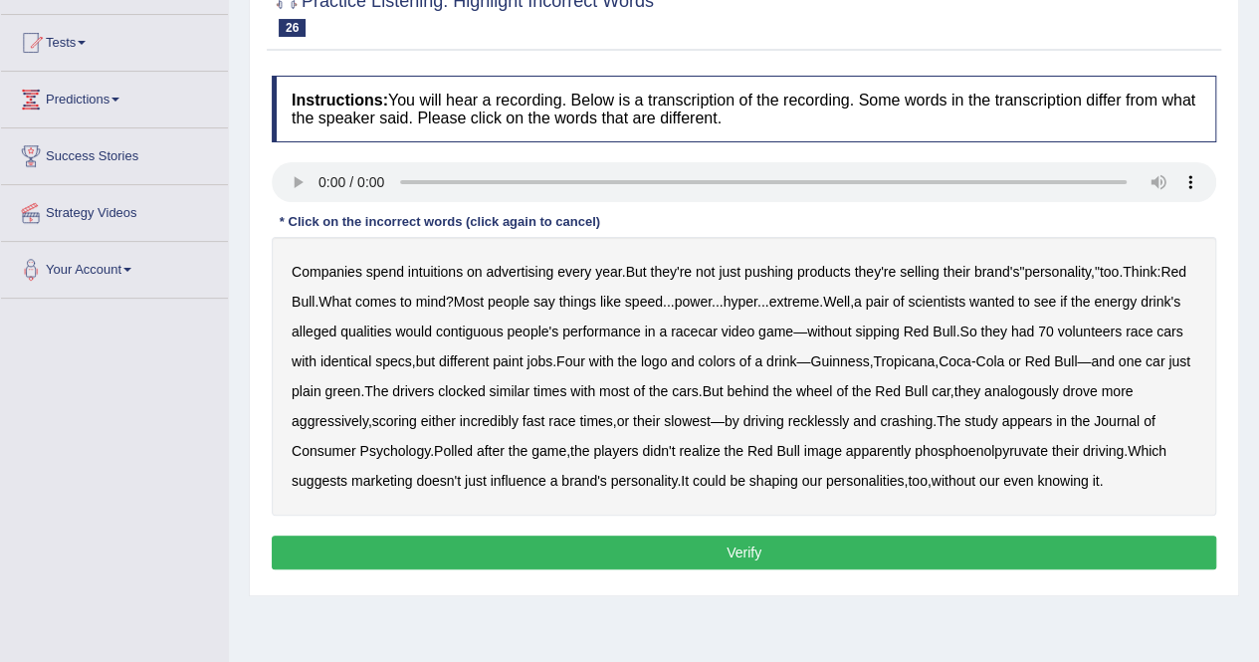
click at [419, 276] on b "intuitions" at bounding box center [435, 272] width 55 height 16
click at [391, 331] on b "qualities" at bounding box center [365, 331] width 51 height 16
click at [336, 329] on b "alleged" at bounding box center [314, 331] width 45 height 16
click at [391, 335] on b "qualities" at bounding box center [365, 331] width 51 height 16
click at [1059, 383] on b "analogously" at bounding box center [1021, 391] width 75 height 16
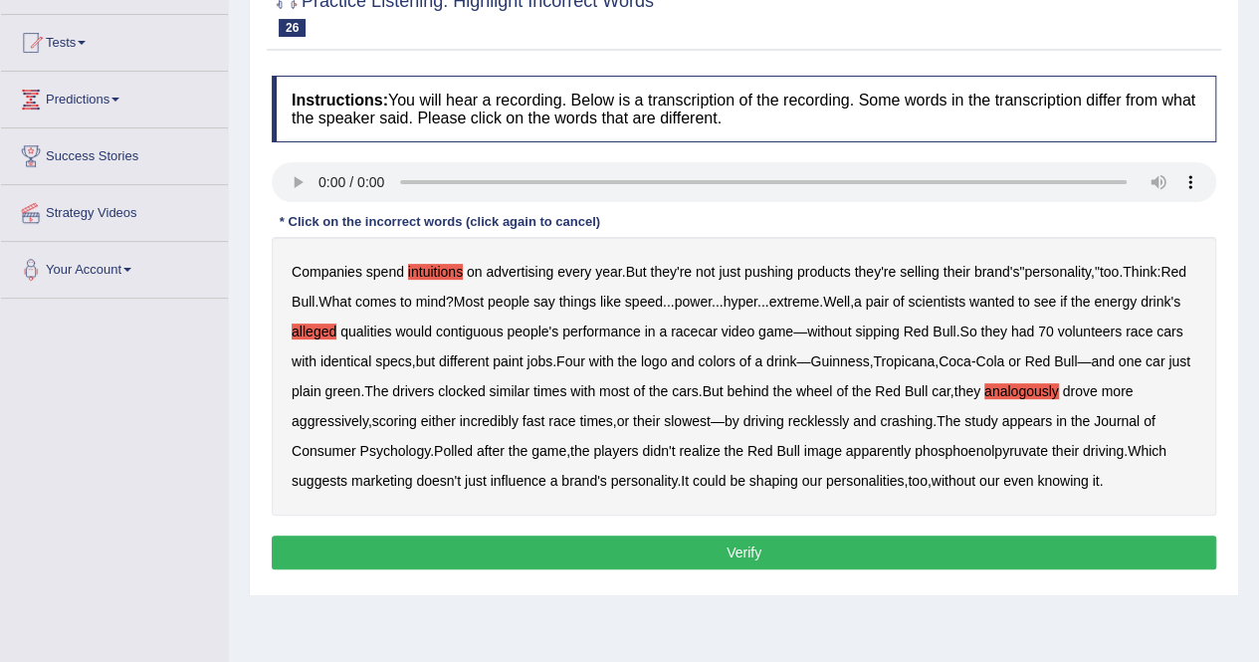
click at [723, 542] on button "Verify" at bounding box center [744, 552] width 944 height 34
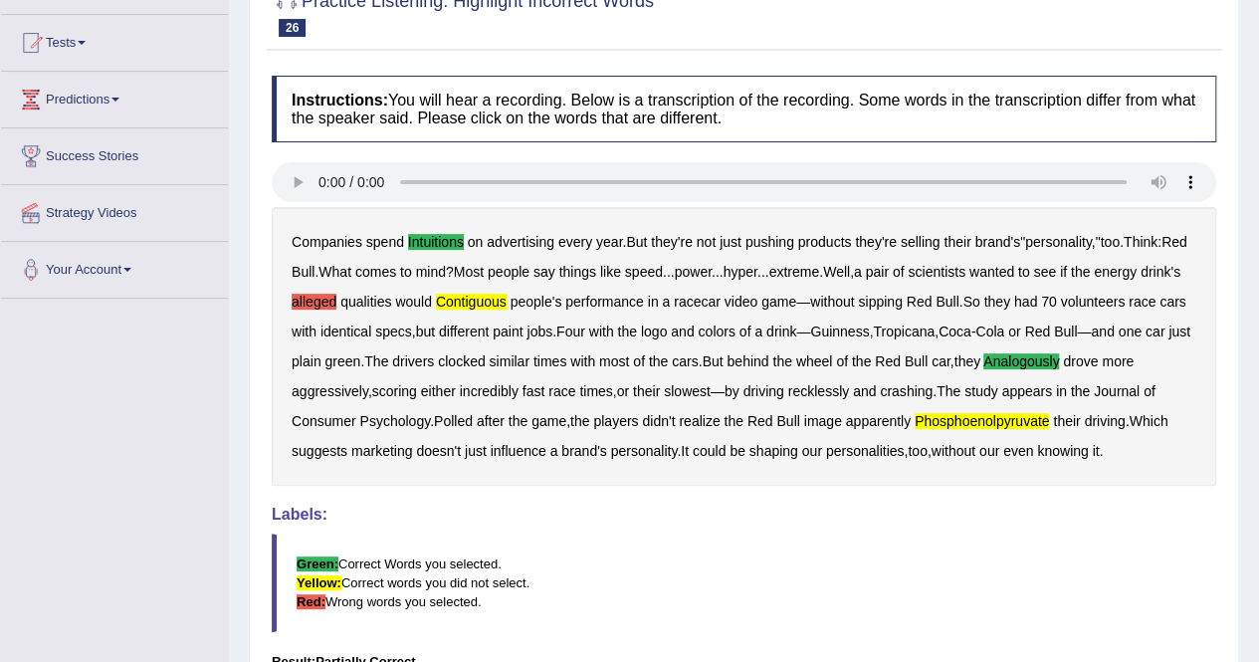
scroll to position [0, 0]
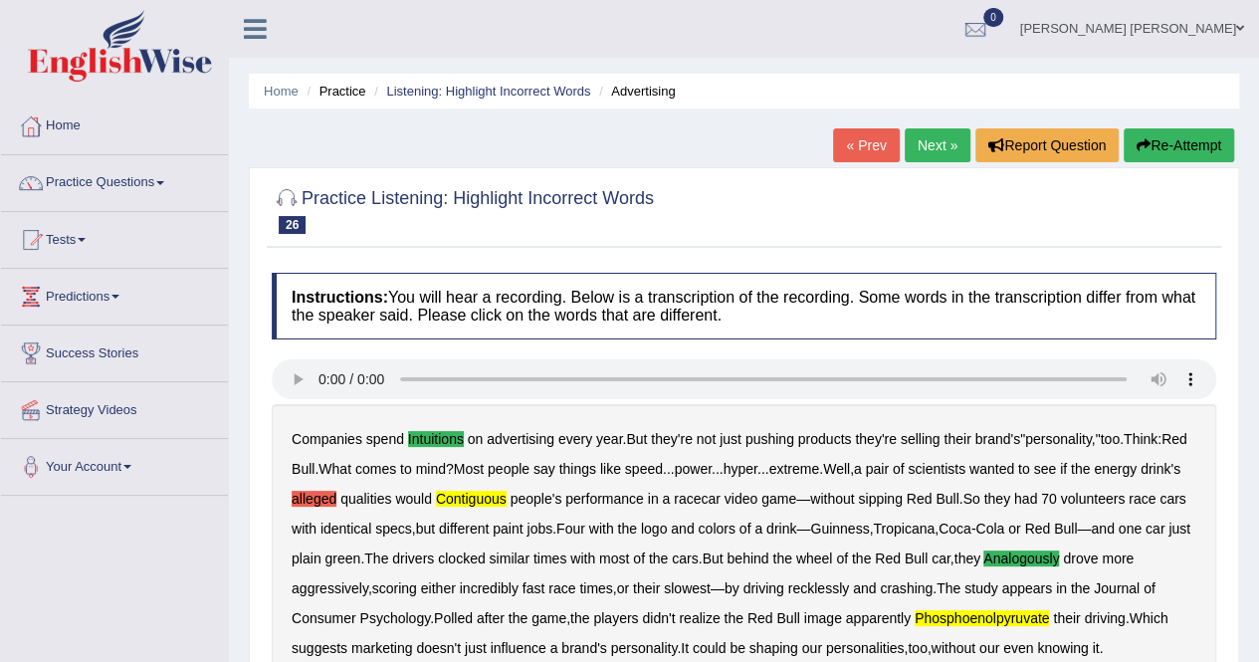
click at [918, 146] on link "Next »" at bounding box center [937, 145] width 66 height 34
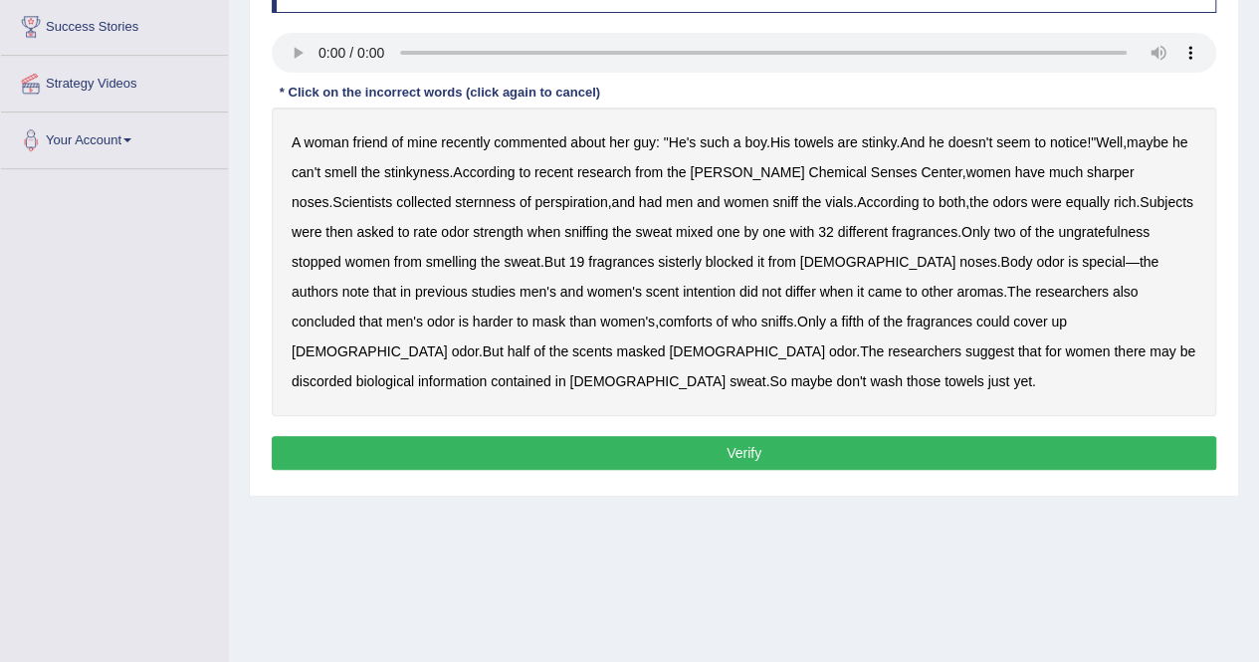
click at [455, 196] on b "sternness" at bounding box center [485, 202] width 61 height 16
click at [1058, 231] on b "ungratefulness" at bounding box center [1104, 232] width 92 height 16
click at [659, 321] on b "comforts" at bounding box center [686, 321] width 54 height 16
click at [352, 373] on b "discorded" at bounding box center [322, 381] width 61 height 16
click at [757, 455] on button "Verify" at bounding box center [744, 453] width 944 height 34
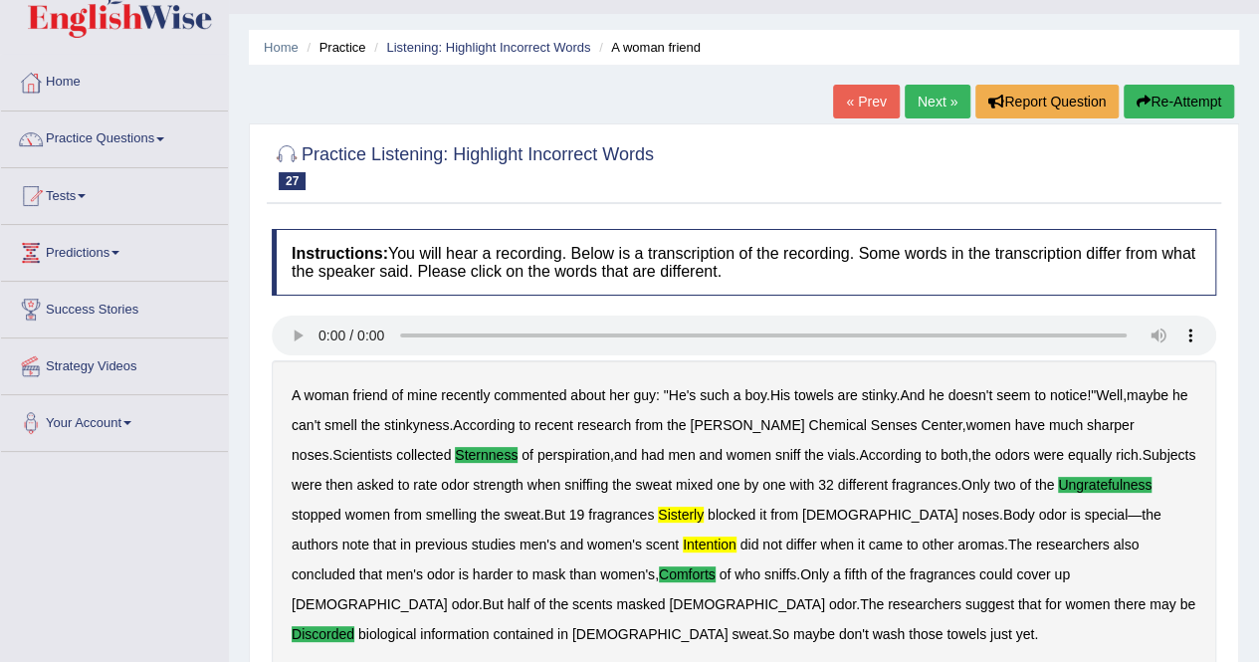
scroll to position [34, 0]
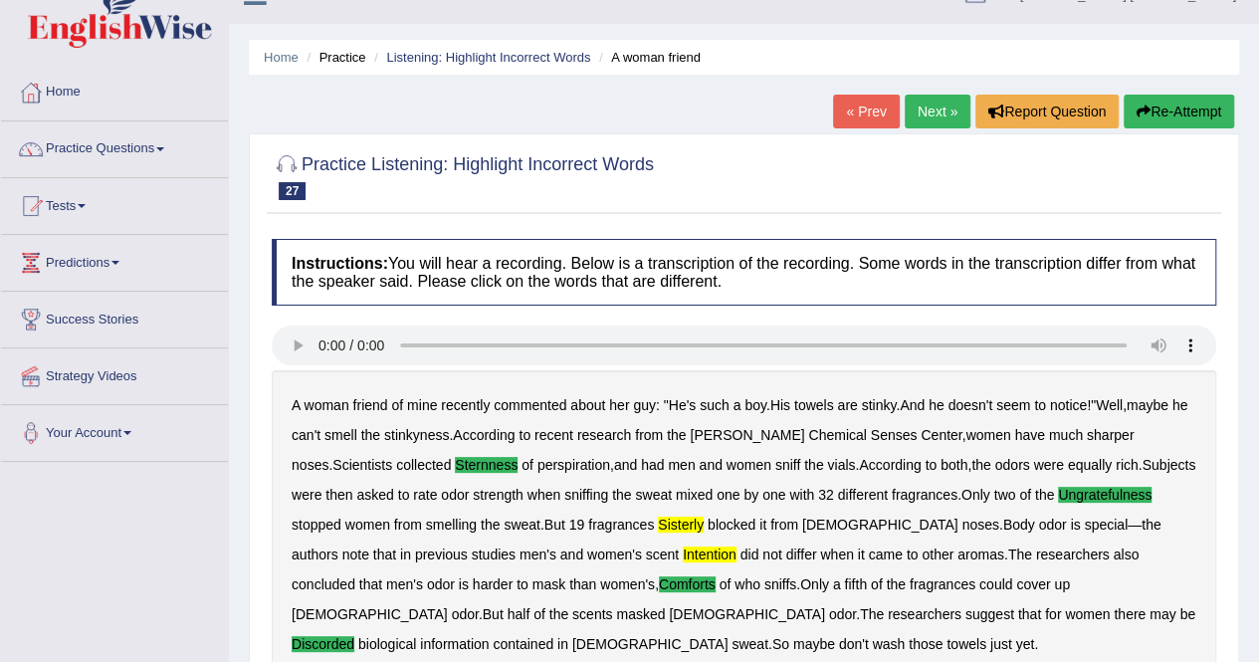
click at [926, 115] on link "Next »" at bounding box center [937, 112] width 66 height 34
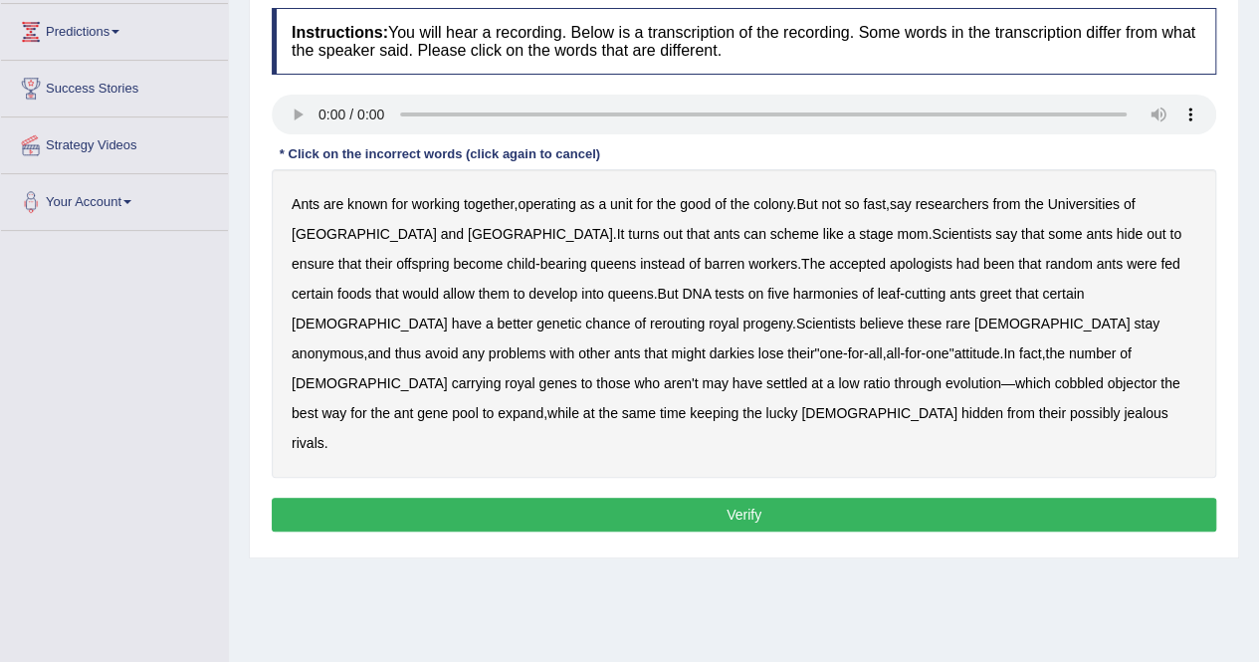
scroll to position [265, 0]
click at [890, 262] on b "apologists" at bounding box center [921, 264] width 63 height 16
click at [793, 290] on b "harmonies" at bounding box center [825, 294] width 65 height 16
click at [979, 294] on b "greet" at bounding box center [995, 294] width 32 height 16
click at [754, 345] on b "darkies" at bounding box center [731, 353] width 45 height 16
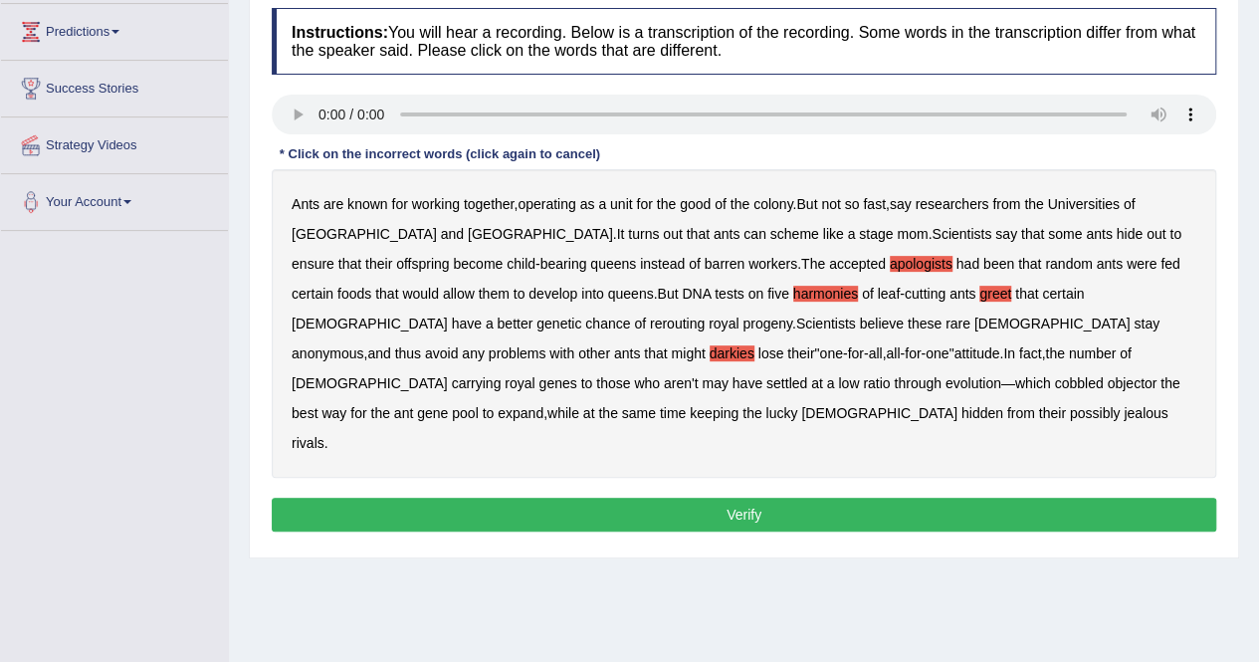
click at [779, 498] on button "Verify" at bounding box center [744, 515] width 944 height 34
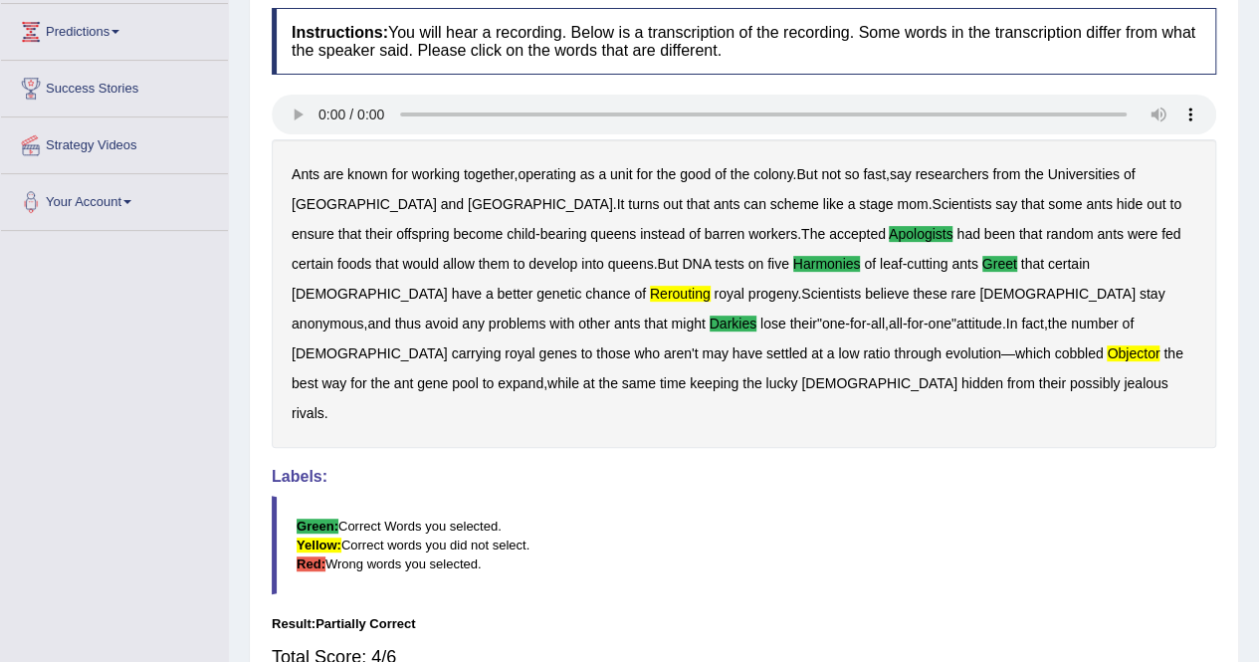
scroll to position [0, 0]
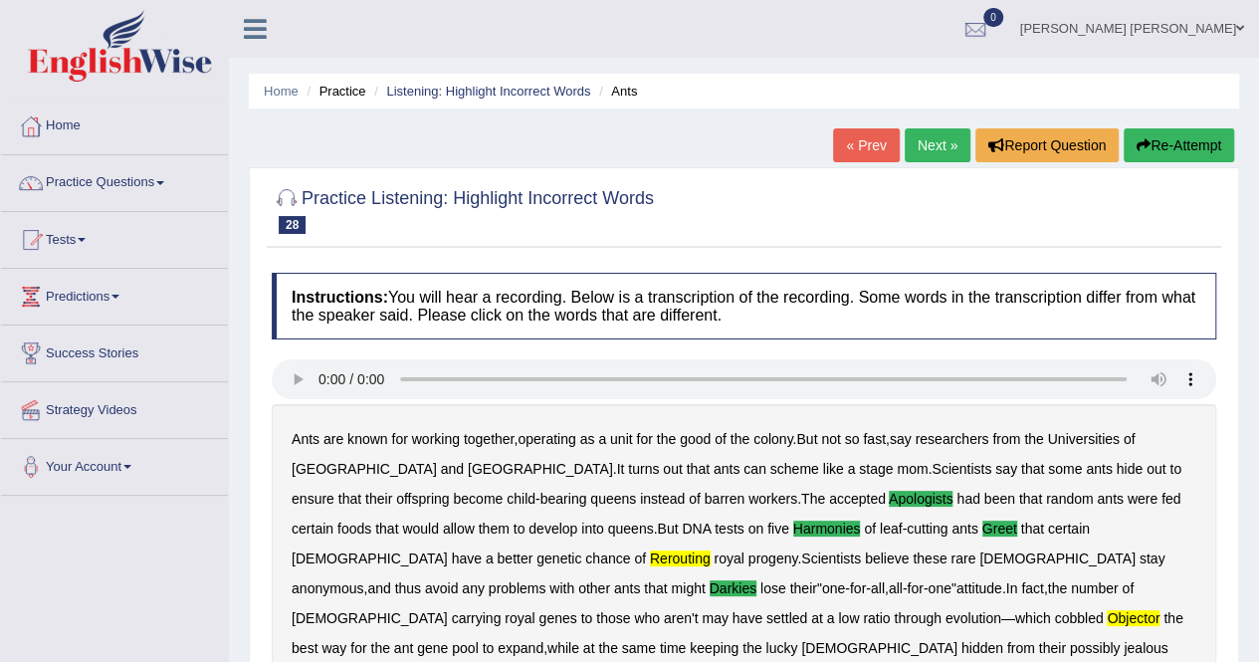
click at [922, 142] on link "Next »" at bounding box center [937, 145] width 66 height 34
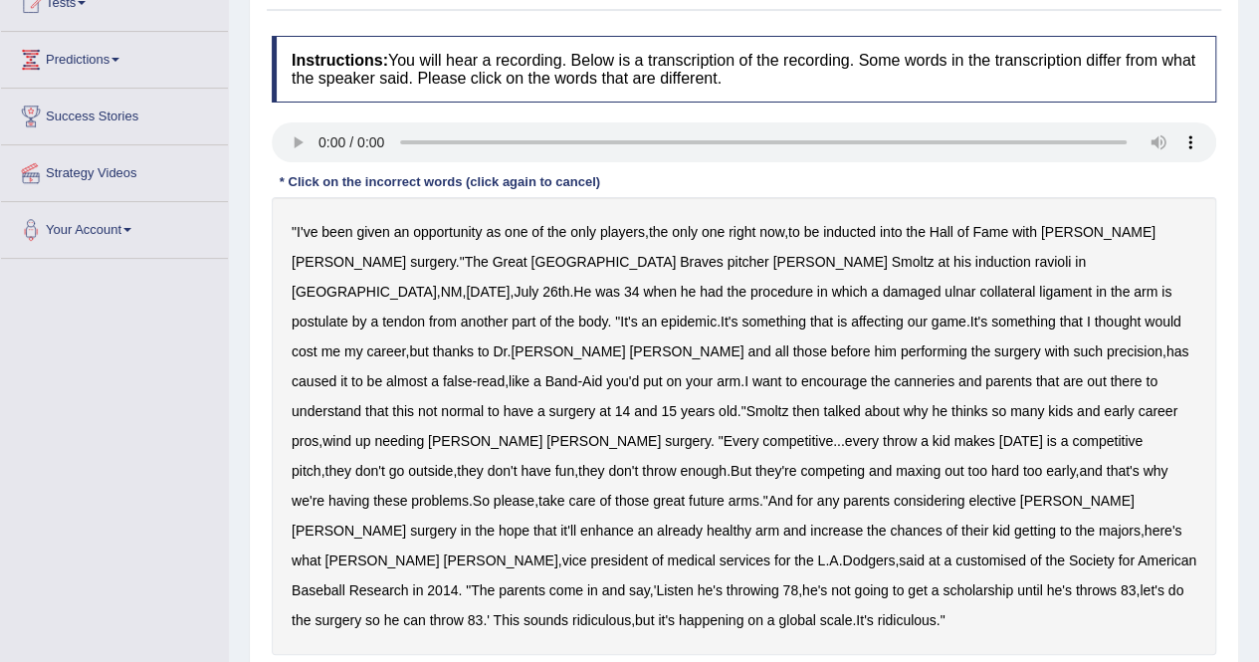
scroll to position [279, 0]
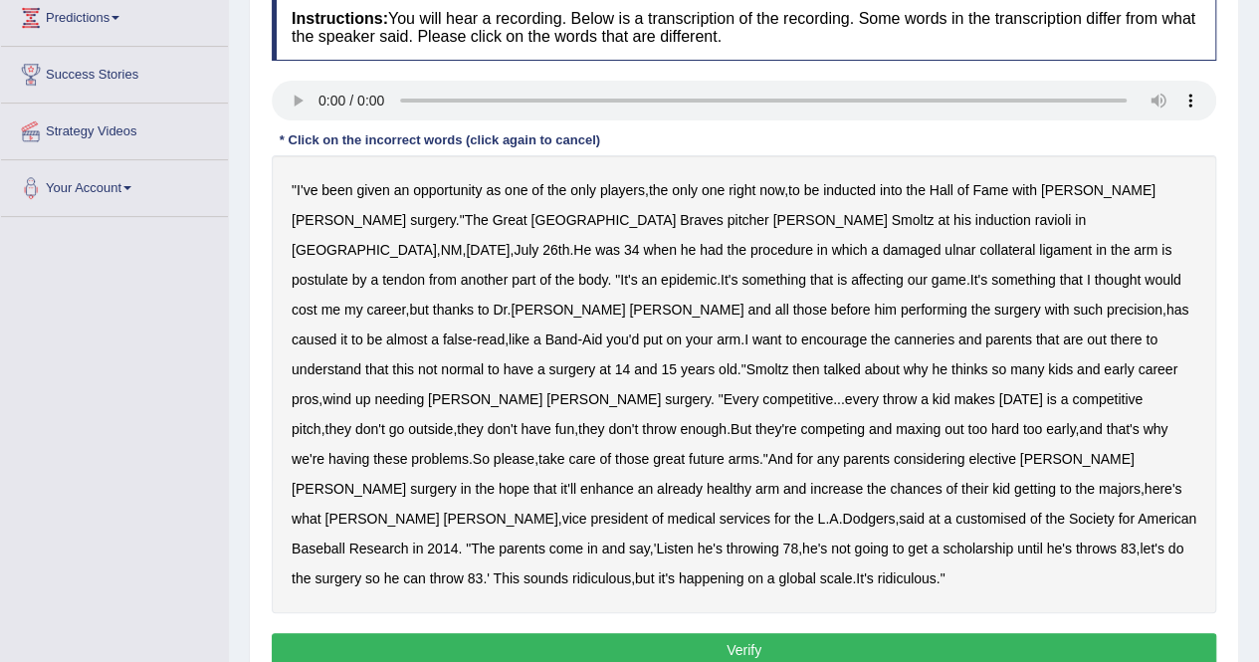
click at [1035, 217] on b "ravioli" at bounding box center [1053, 220] width 37 height 16
click at [348, 272] on b "postulate" at bounding box center [320, 280] width 57 height 16
click at [894, 338] on b "canneries" at bounding box center [924, 339] width 61 height 16
click at [955, 510] on b "customised" at bounding box center [990, 518] width 71 height 16
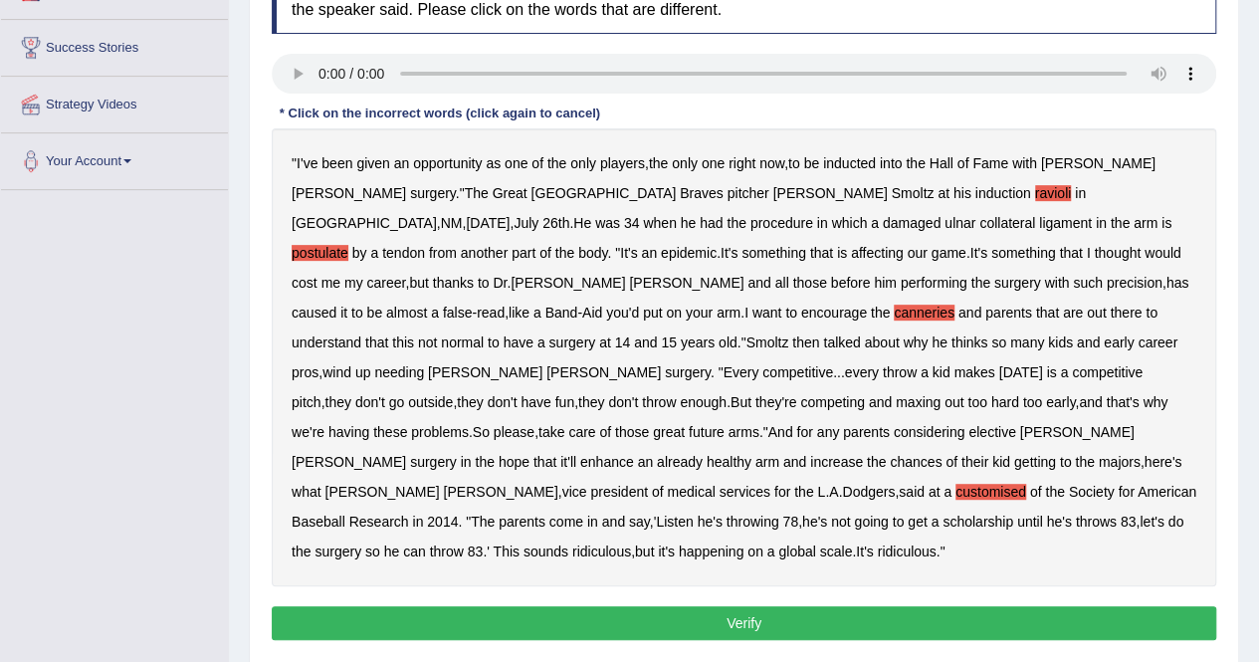
scroll to position [304, 0]
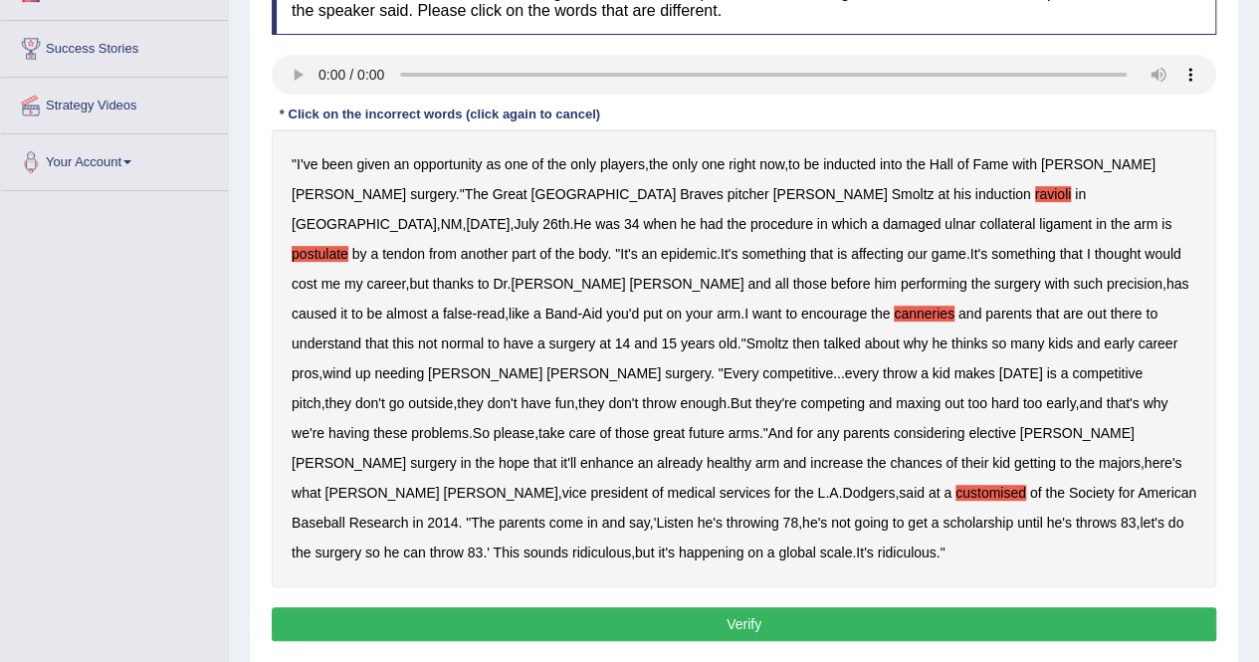
click at [750, 607] on button "Verify" at bounding box center [744, 624] width 944 height 34
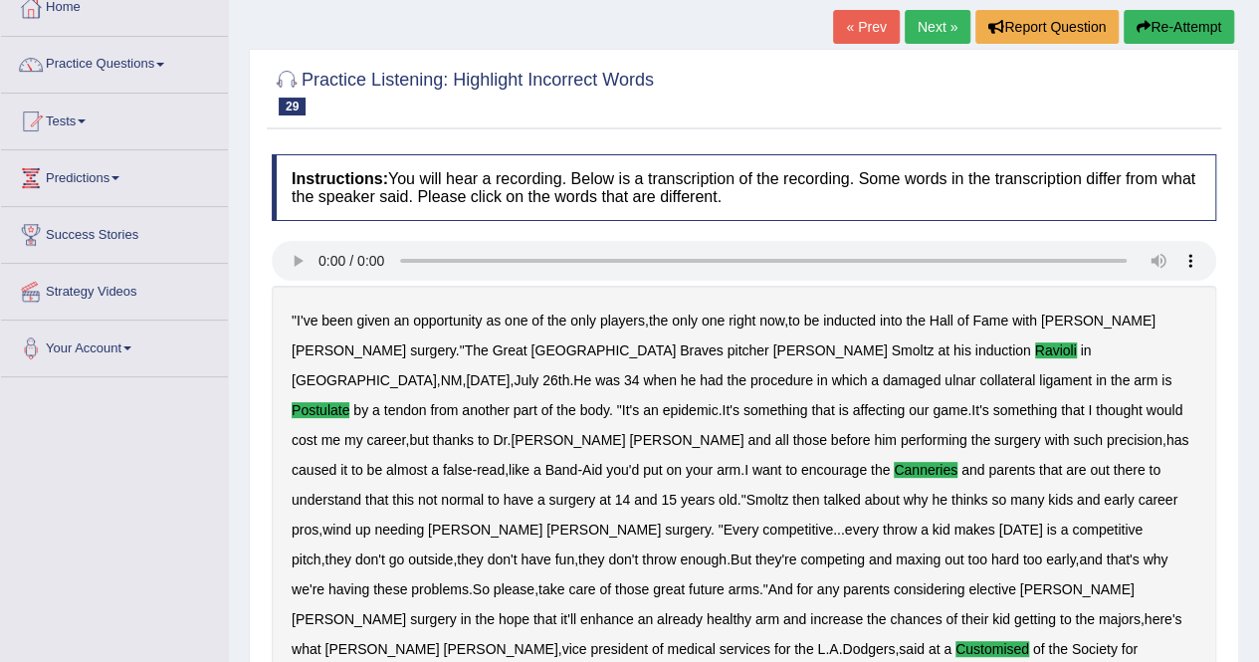
scroll to position [0, 0]
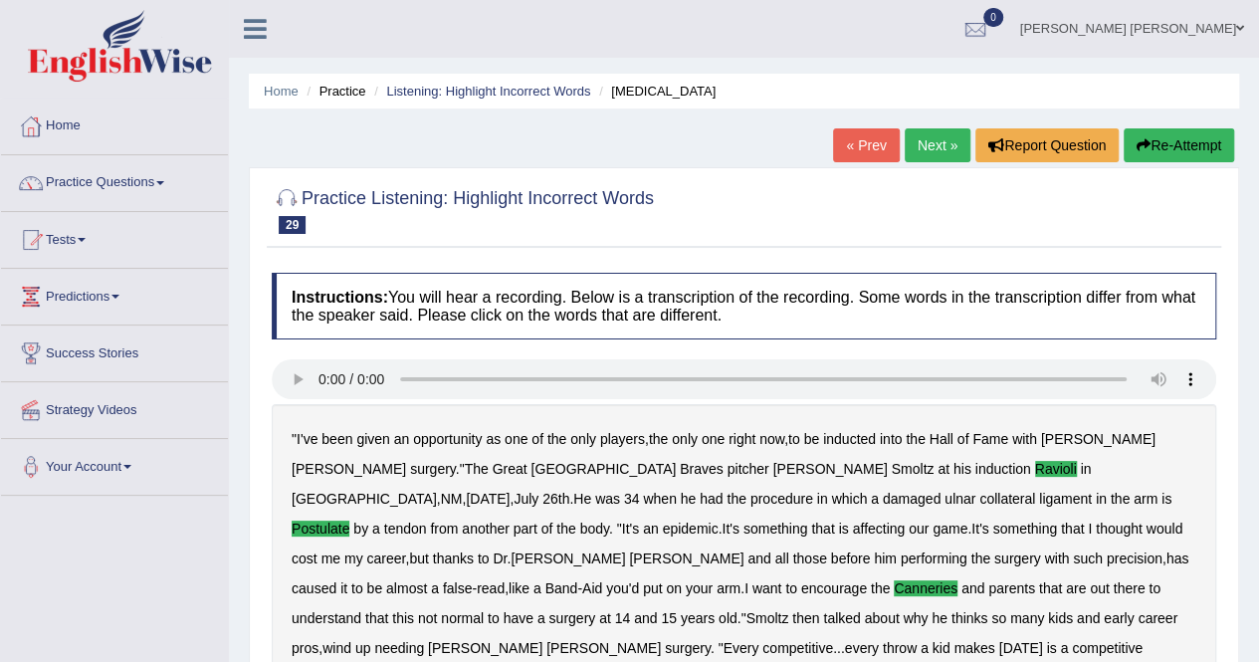
click at [930, 151] on link "Next »" at bounding box center [937, 145] width 66 height 34
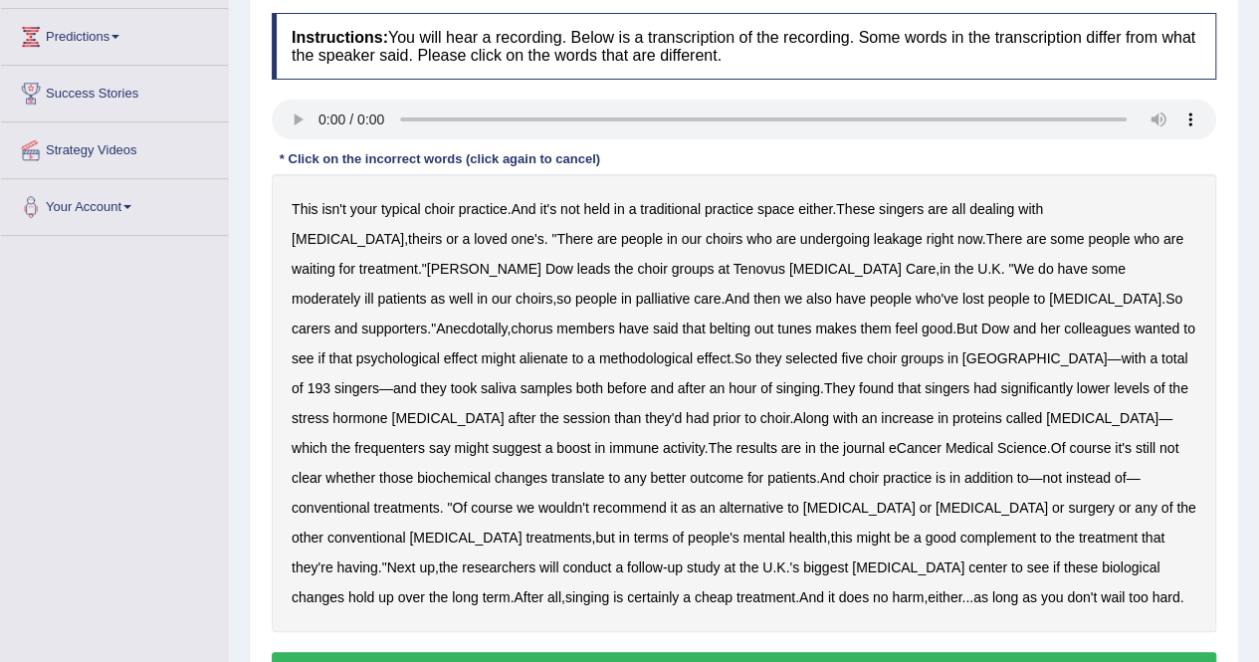
scroll to position [261, 0]
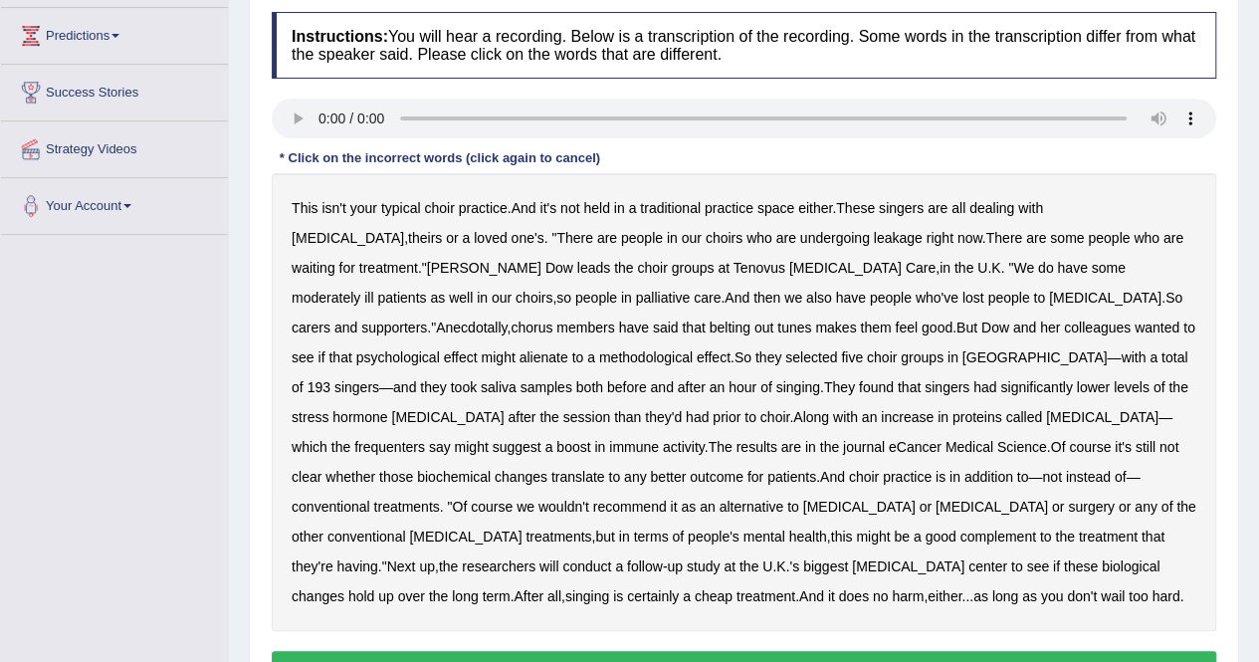
click at [874, 236] on b "leakage" at bounding box center [898, 238] width 49 height 16
click at [360, 290] on b "moderately" at bounding box center [326, 298] width 69 height 16
click at [709, 327] on b "belting" at bounding box center [729, 327] width 41 height 16
click at [568, 349] on b "alienate" at bounding box center [543, 357] width 49 height 16
click at [599, 360] on b "methodological" at bounding box center [646, 357] width 94 height 16
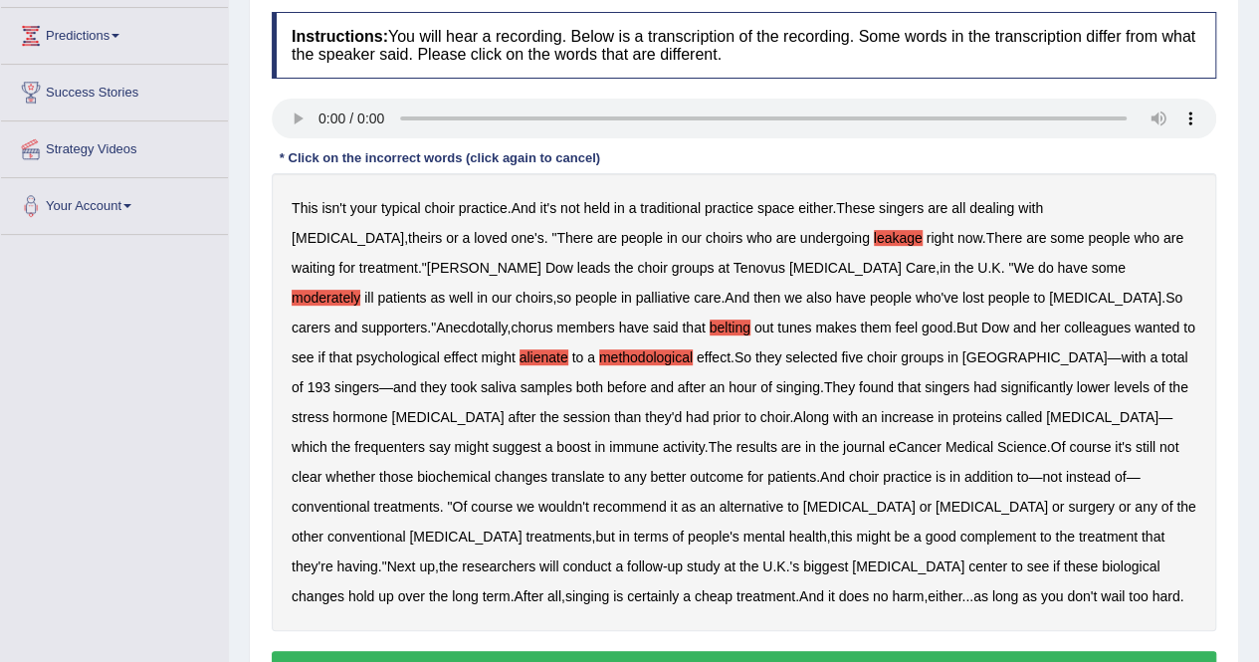
click at [425, 439] on b "frequenters" at bounding box center [389, 447] width 71 height 16
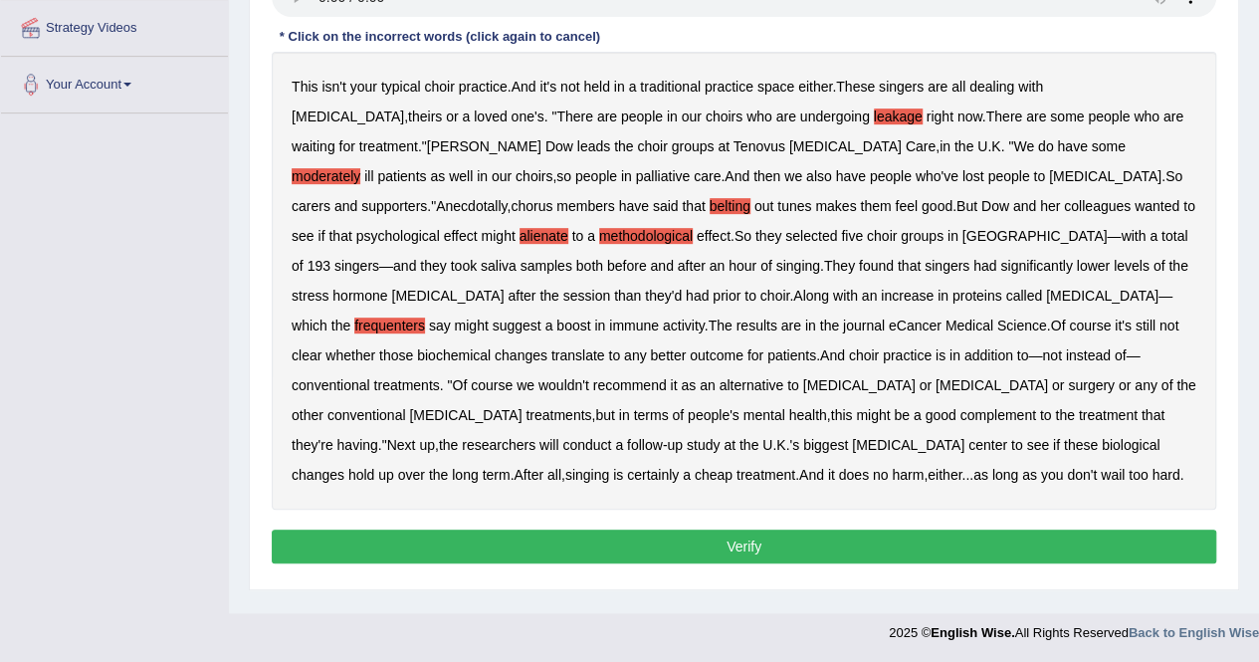
scroll to position [372, 0]
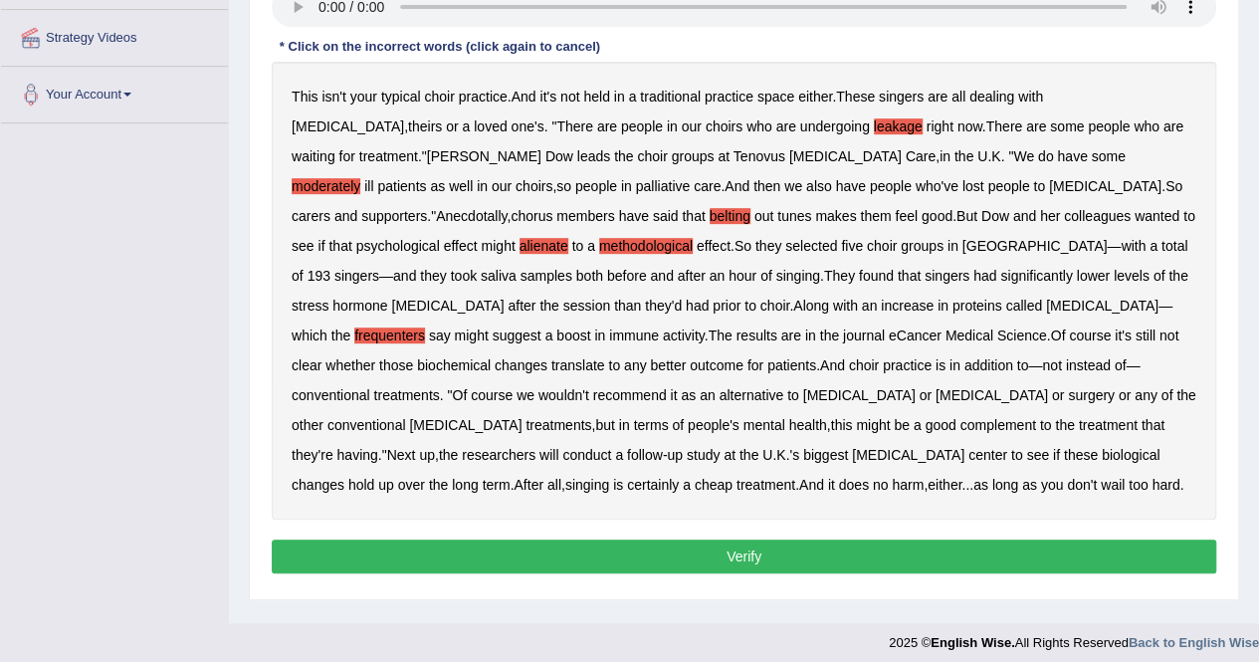
click at [765, 560] on button "Verify" at bounding box center [744, 556] width 944 height 34
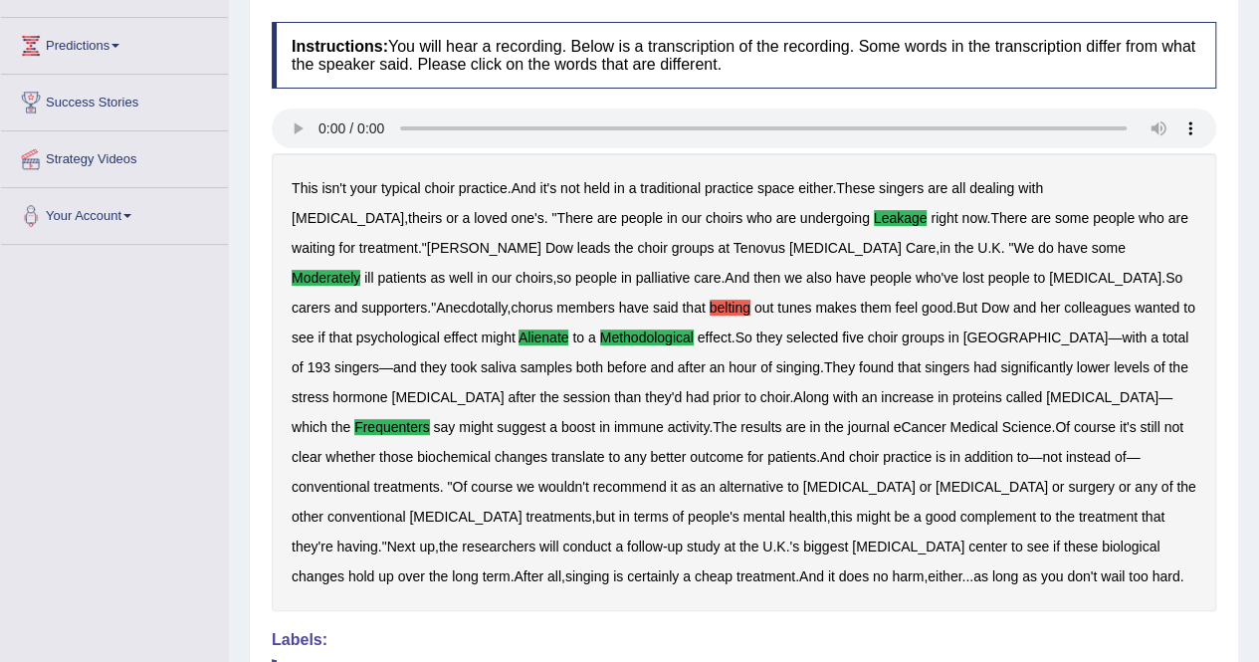
scroll to position [0, 0]
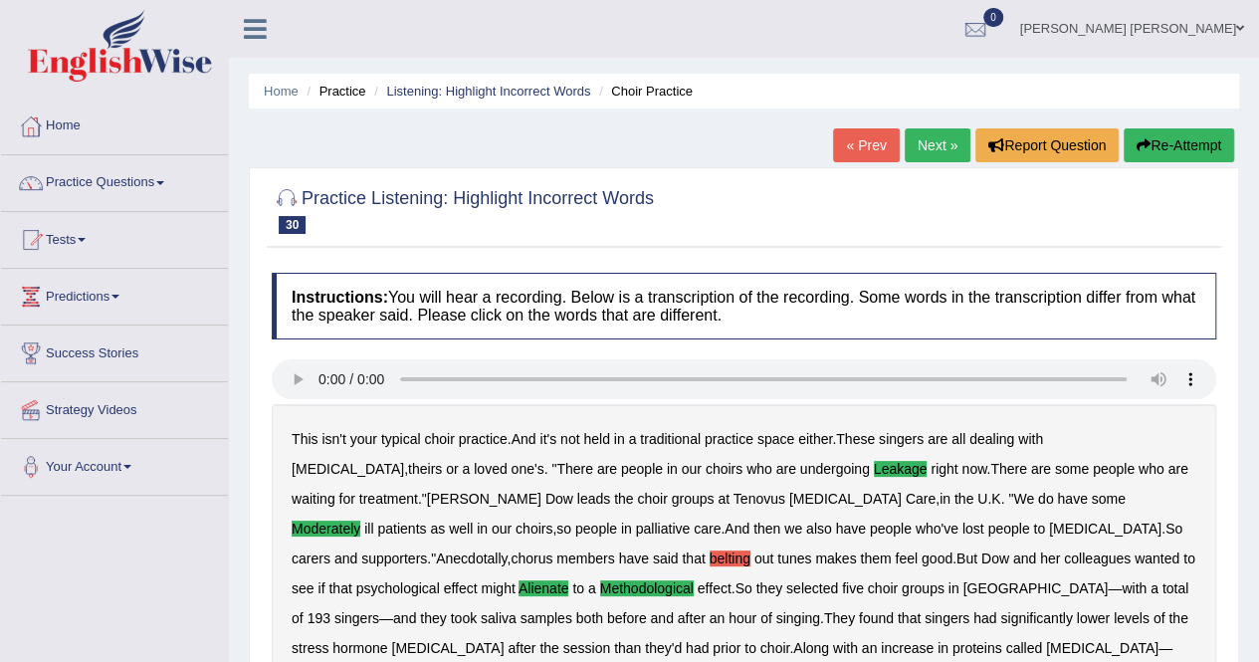
click at [924, 140] on link "Next »" at bounding box center [937, 145] width 66 height 34
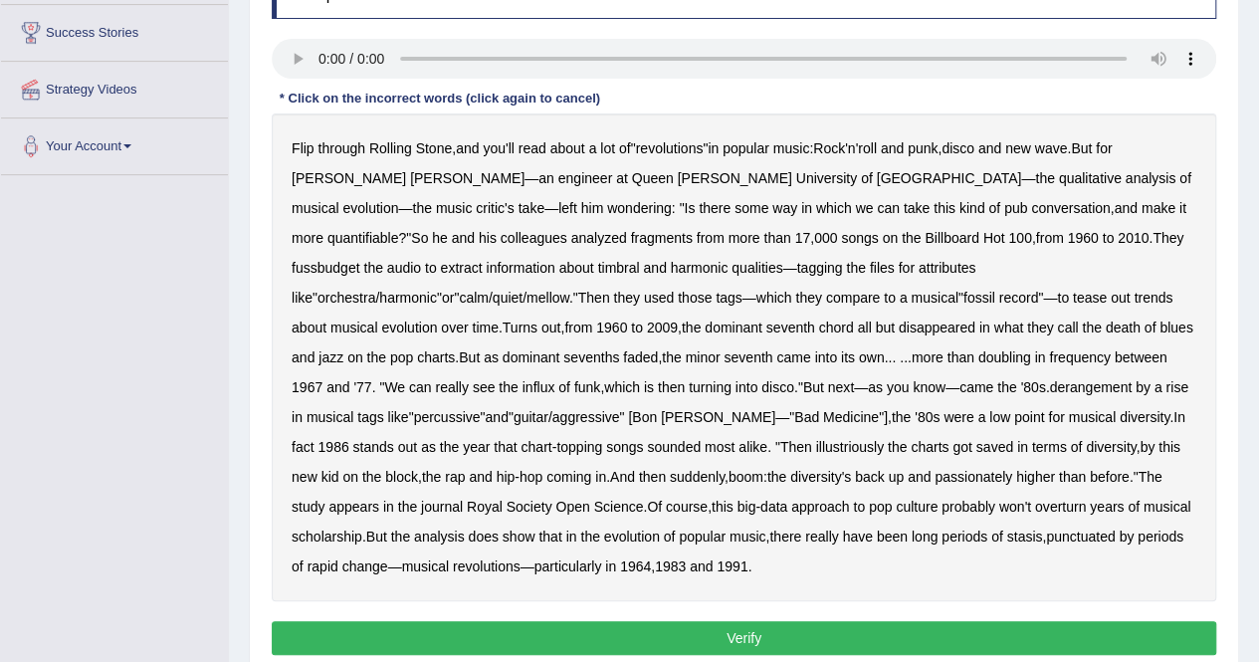
click at [959, 205] on b "kind" at bounding box center [972, 208] width 26 height 16
click at [630, 230] on b "fragments" at bounding box center [661, 238] width 62 height 16
click at [360, 260] on b "fussbudget" at bounding box center [326, 268] width 69 height 16
click at [959, 208] on b "kind" at bounding box center [972, 208] width 26 height 16
click at [1050, 389] on b "derangement" at bounding box center [1091, 387] width 83 height 16
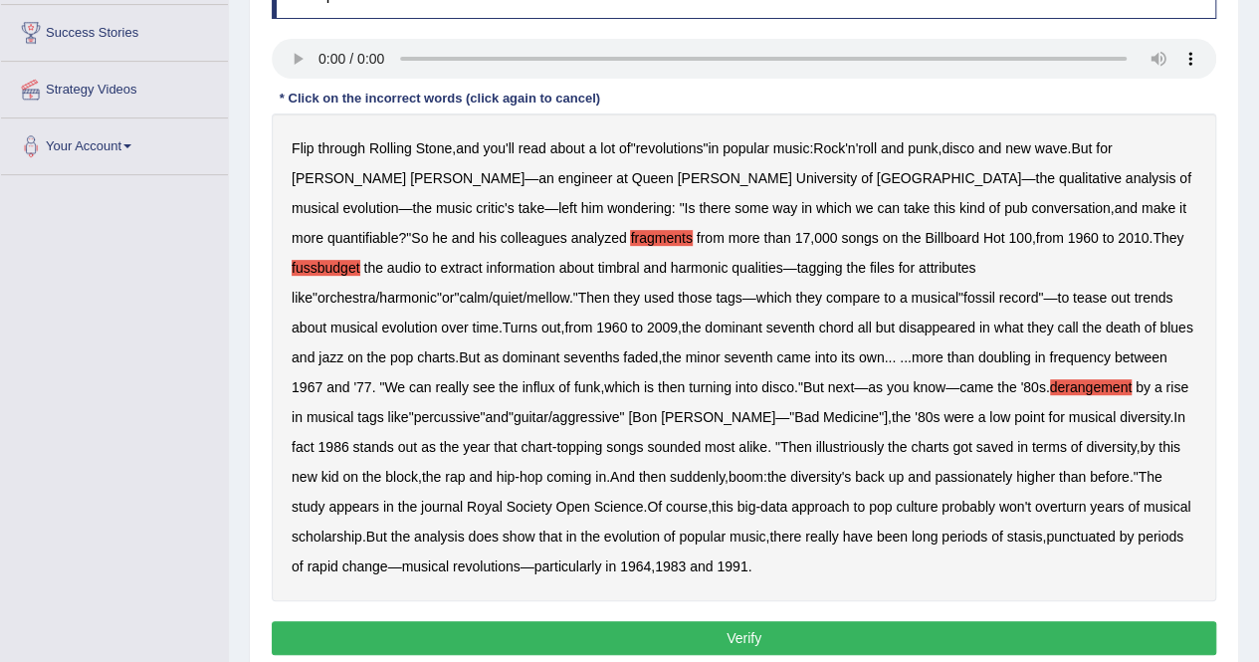
click at [816, 445] on b "illustriously" at bounding box center [850, 447] width 68 height 16
click at [941, 504] on b "probably" at bounding box center [968, 507] width 54 height 16
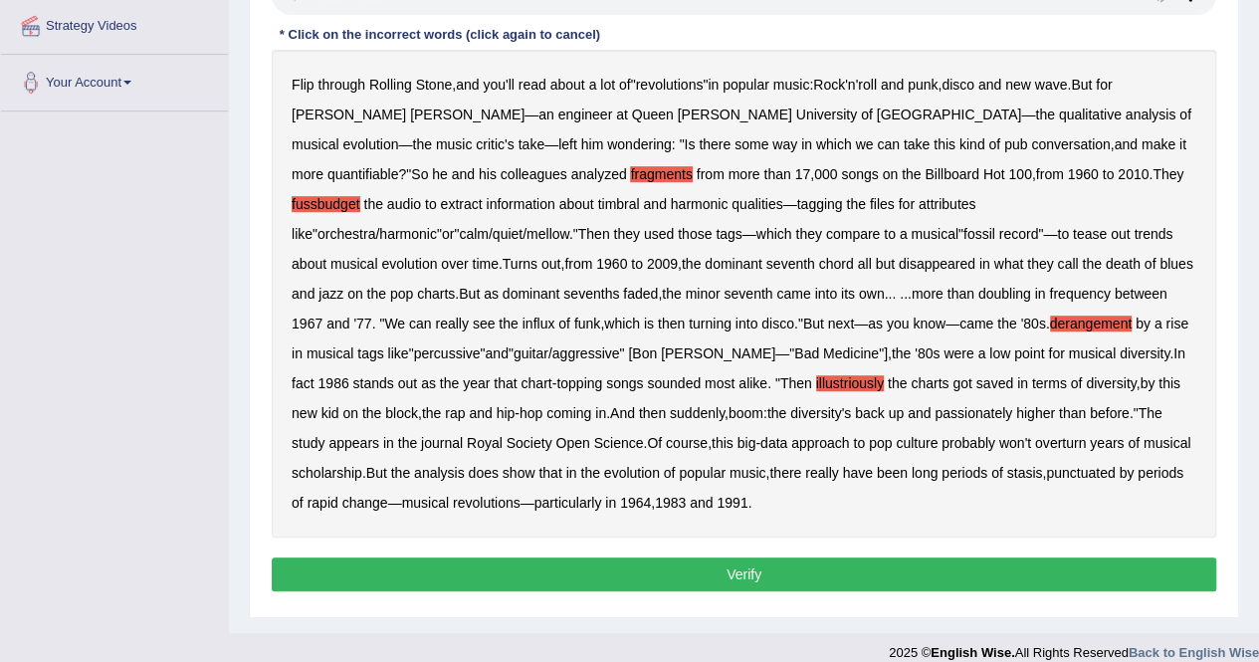
scroll to position [385, 0]
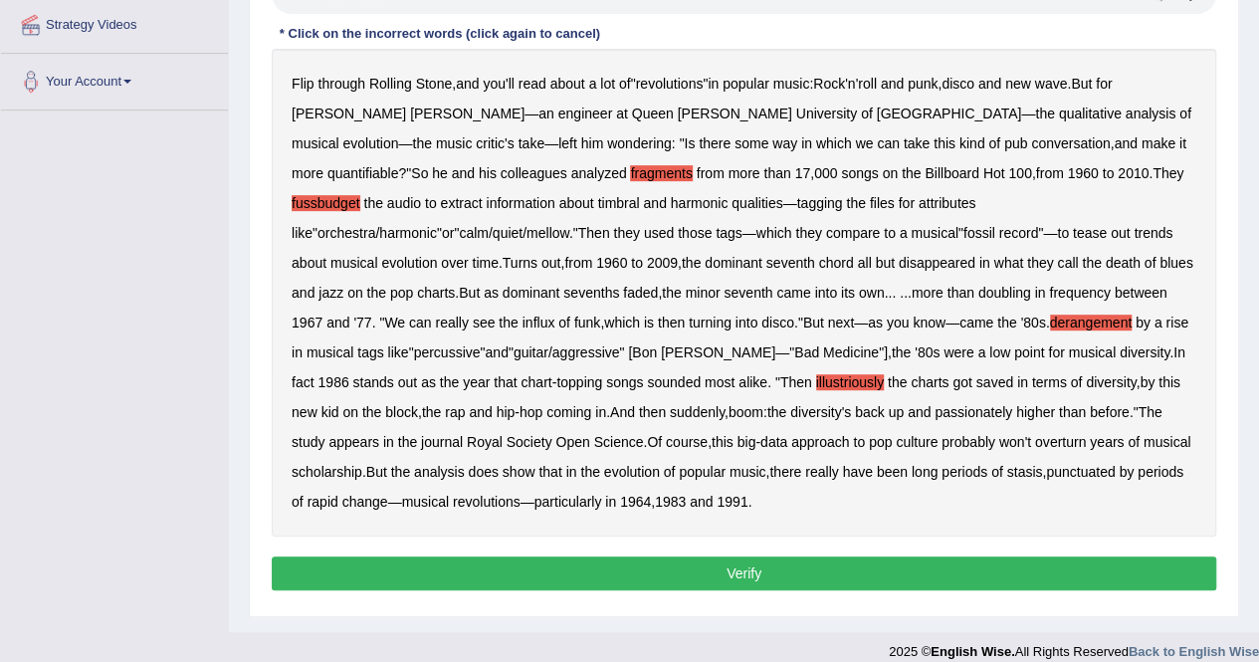
click at [758, 573] on button "Verify" at bounding box center [744, 573] width 944 height 34
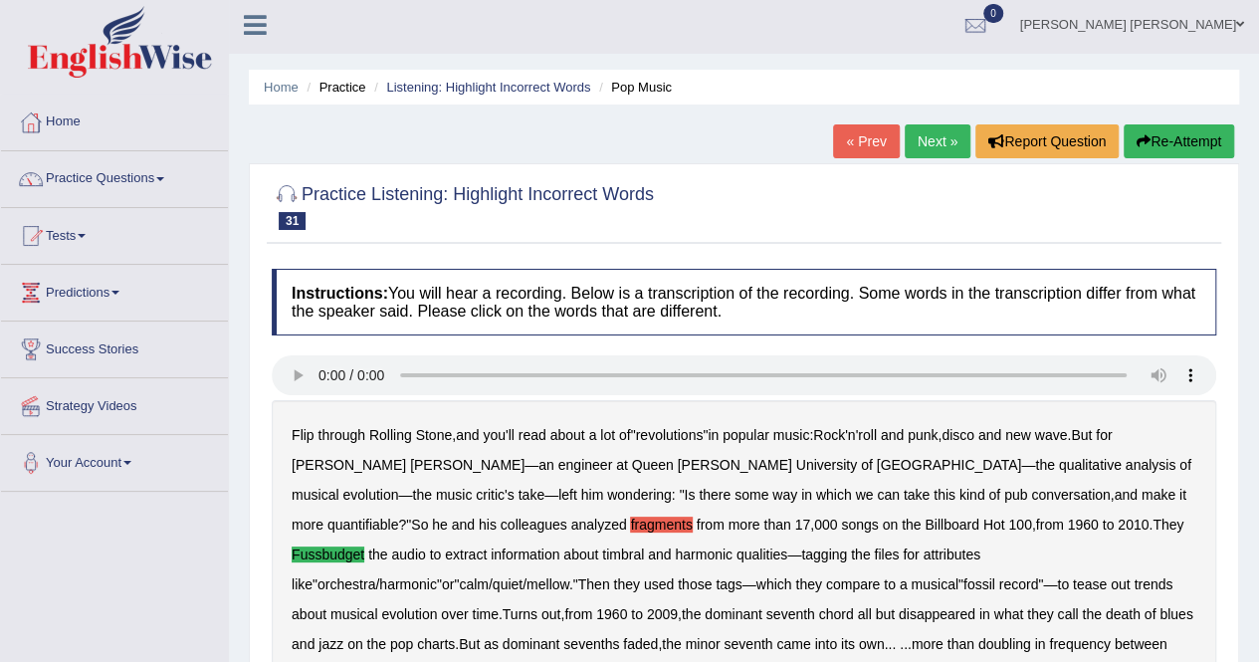
scroll to position [0, 0]
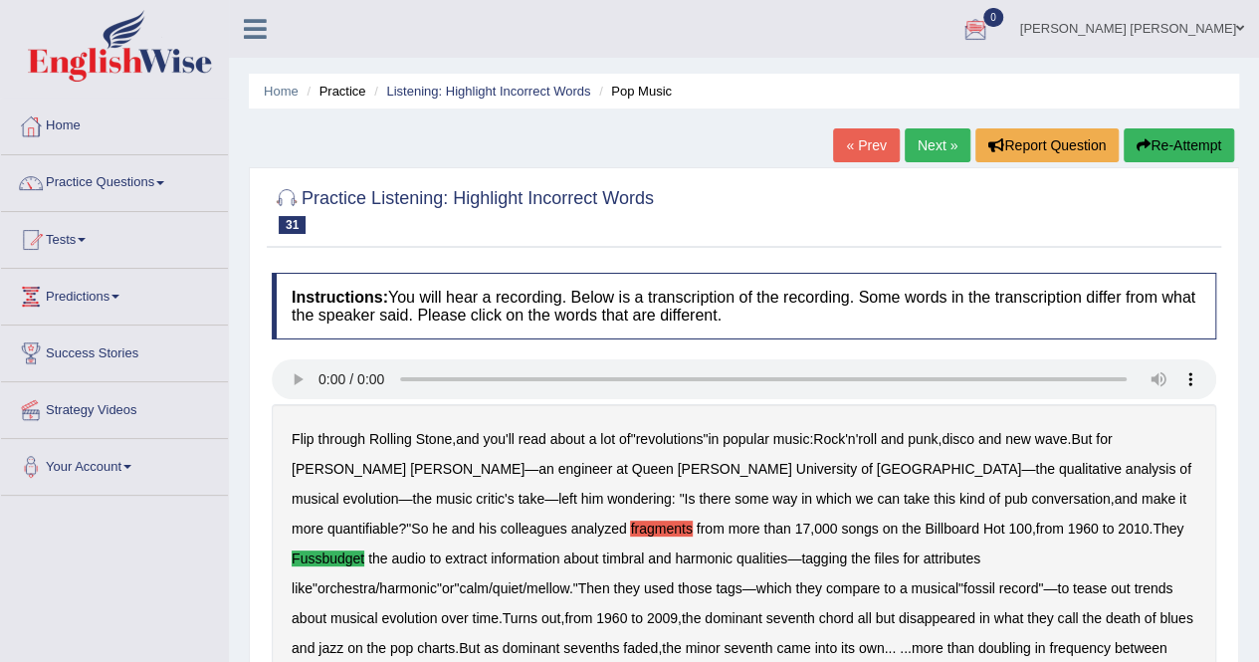
click at [921, 148] on link "Next »" at bounding box center [937, 145] width 66 height 34
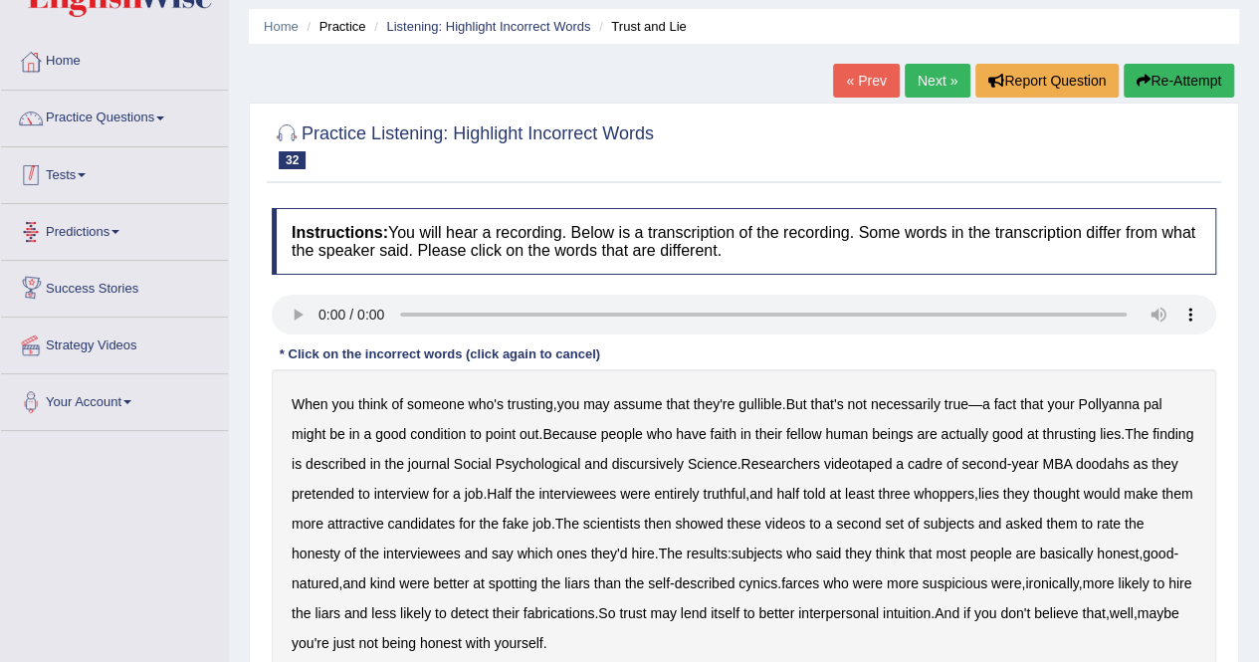
scroll to position [64, 0]
click at [116, 121] on link "Practice Questions" at bounding box center [114, 117] width 227 height 50
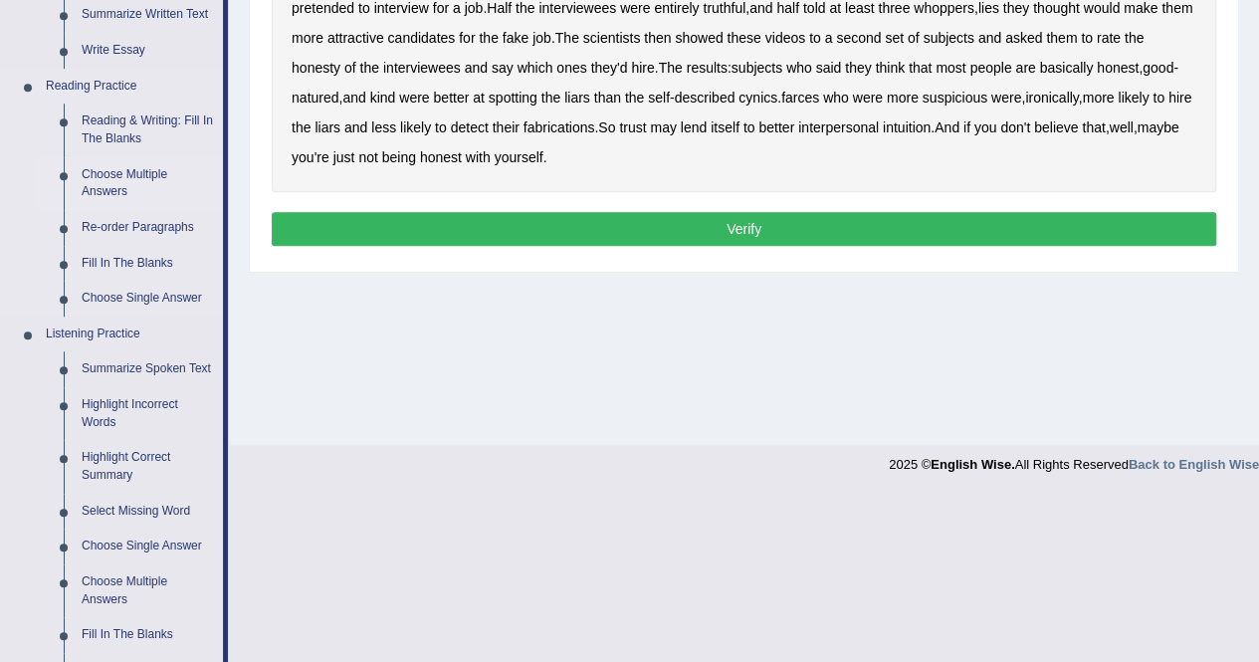
scroll to position [573, 0]
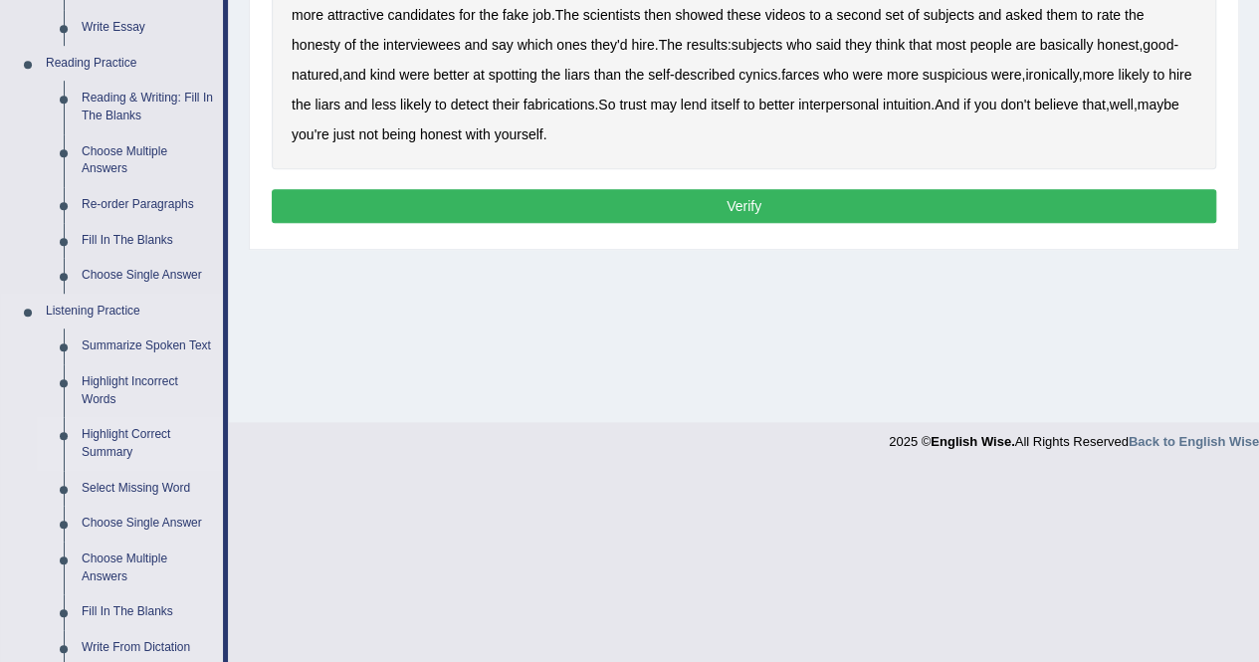
click at [120, 442] on link "Highlight Correct Summary" at bounding box center [148, 443] width 150 height 53
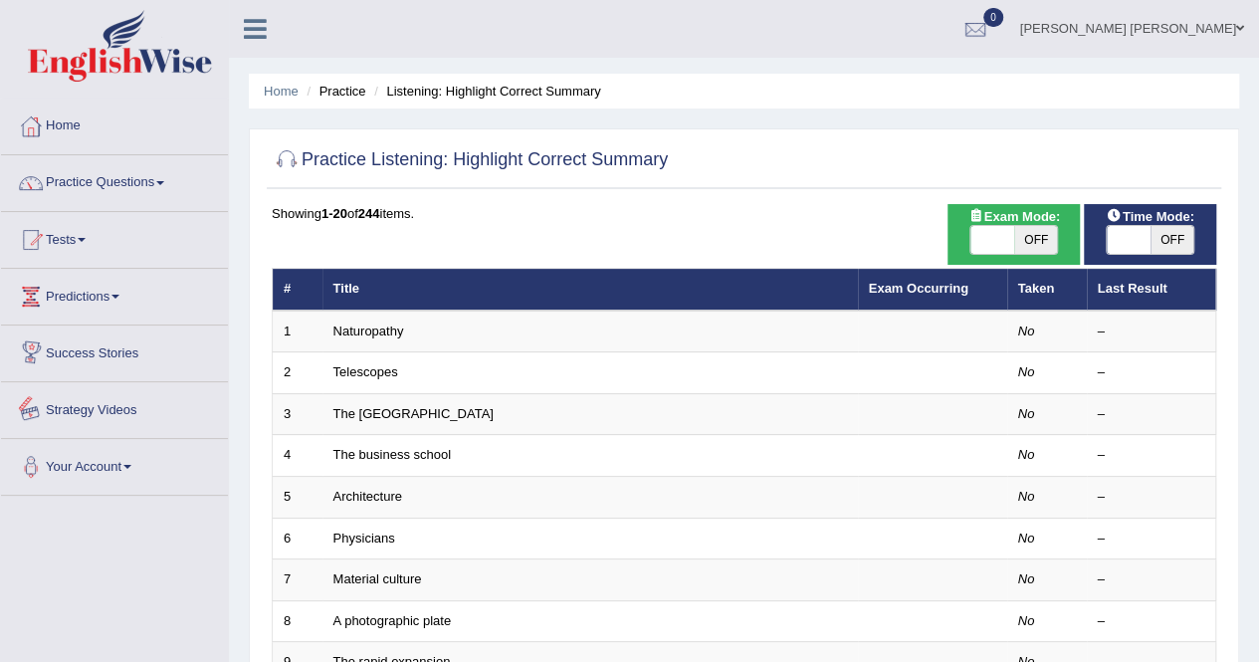
scroll to position [192, 0]
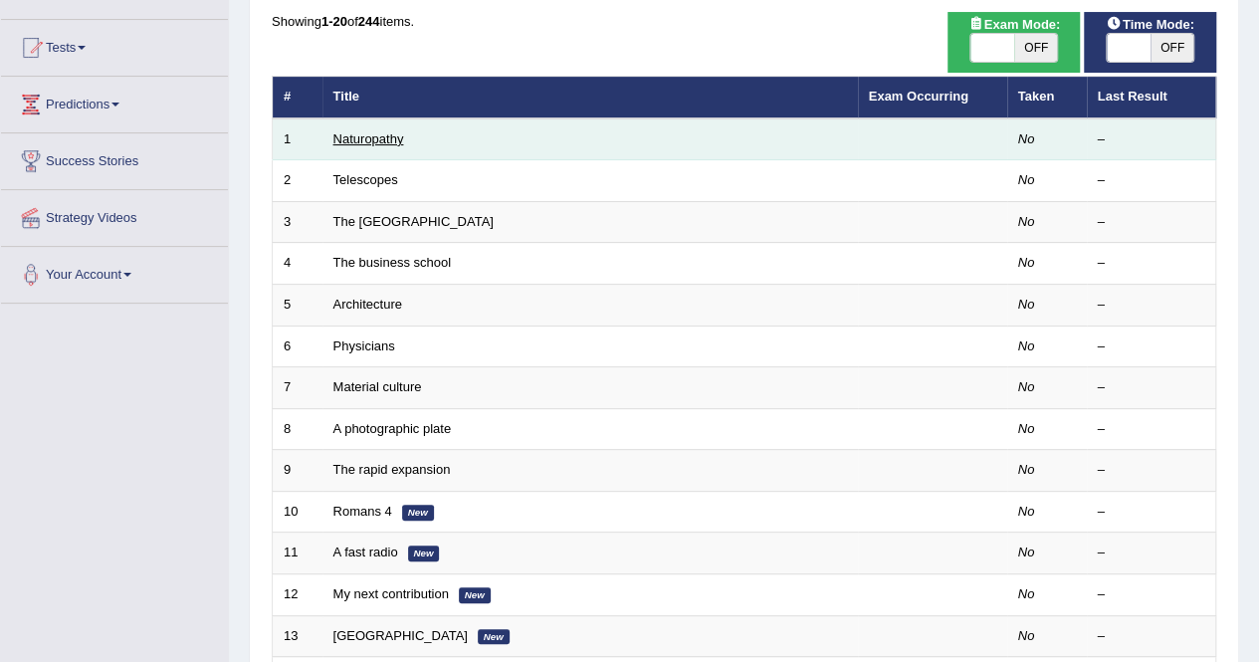
click at [364, 134] on link "Naturopathy" at bounding box center [368, 138] width 71 height 15
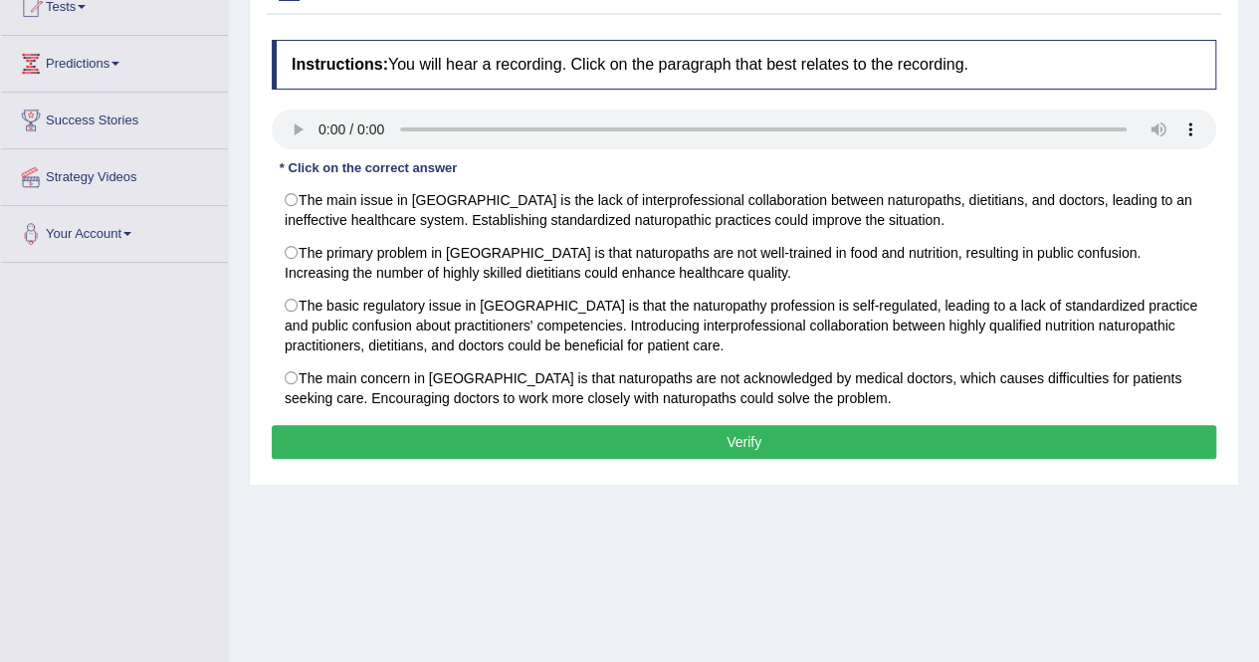
scroll to position [234, 0]
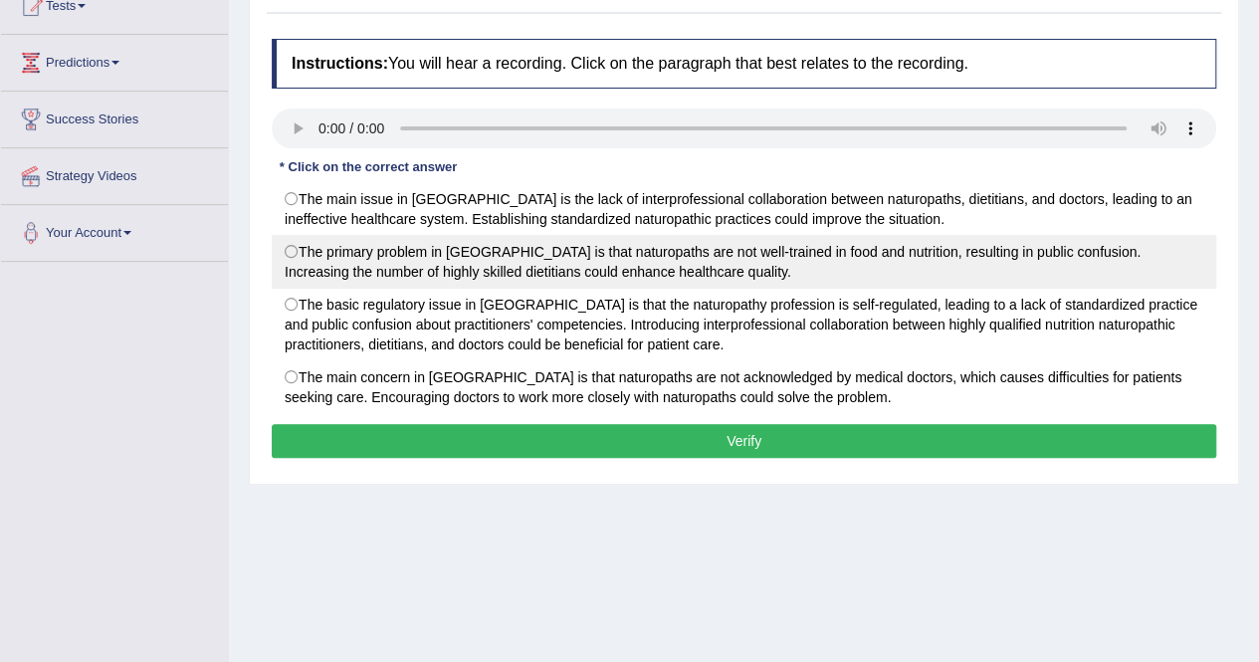
click at [748, 275] on label "The primary problem in [GEOGRAPHIC_DATA] is that naturopaths are not well-train…" at bounding box center [744, 262] width 944 height 54
radio input "true"
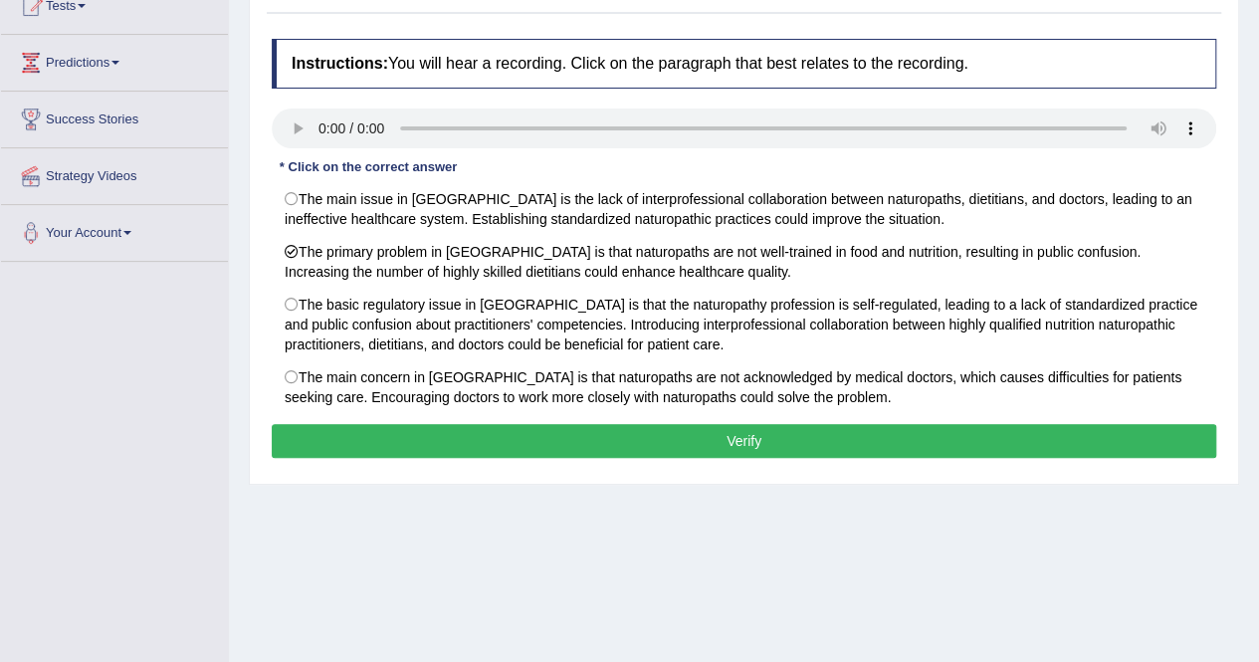
click at [818, 440] on button "Verify" at bounding box center [744, 441] width 944 height 34
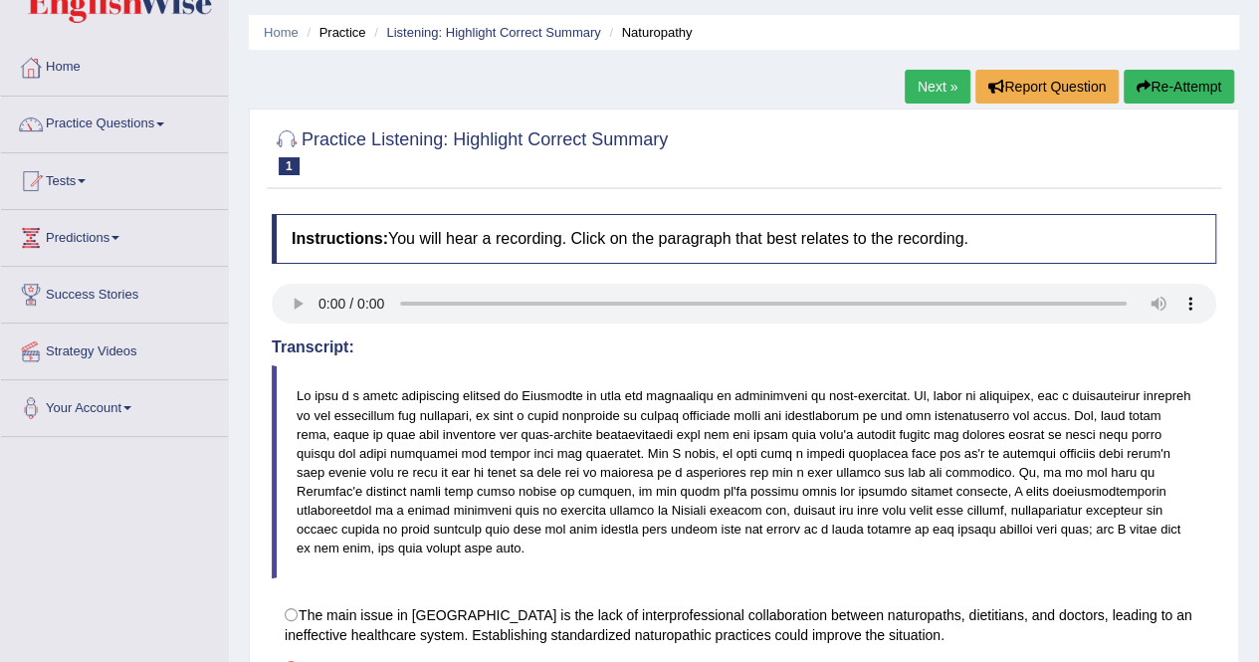
scroll to position [0, 0]
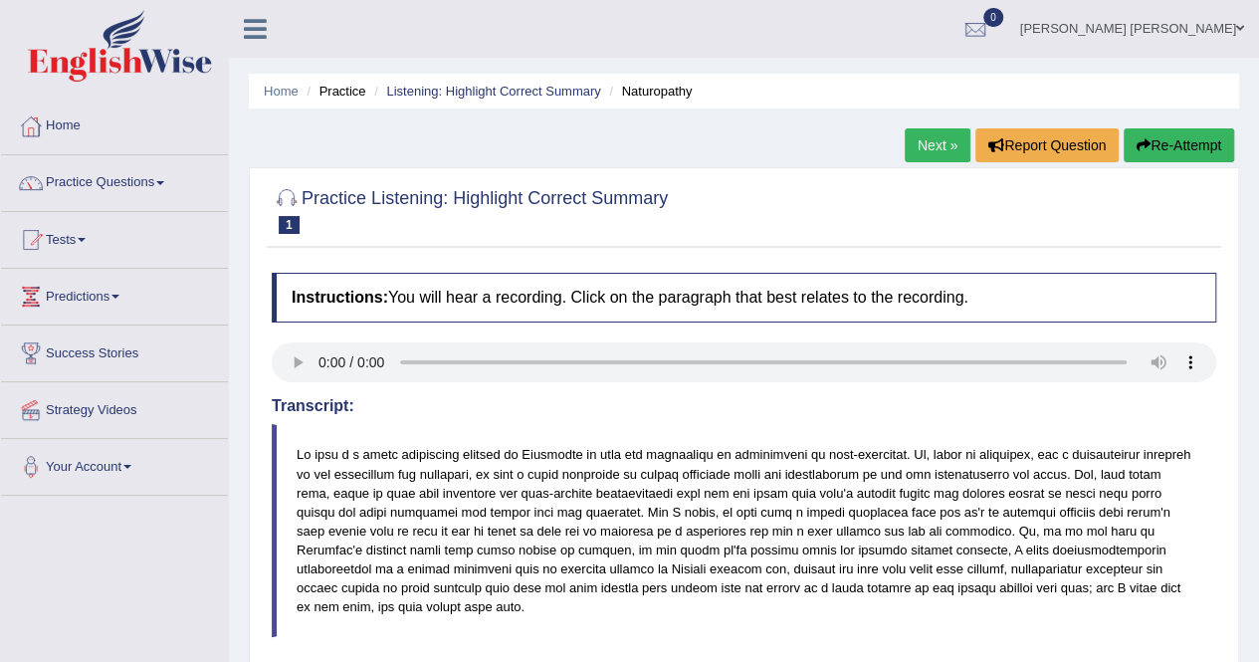
click at [927, 143] on link "Next »" at bounding box center [937, 145] width 66 height 34
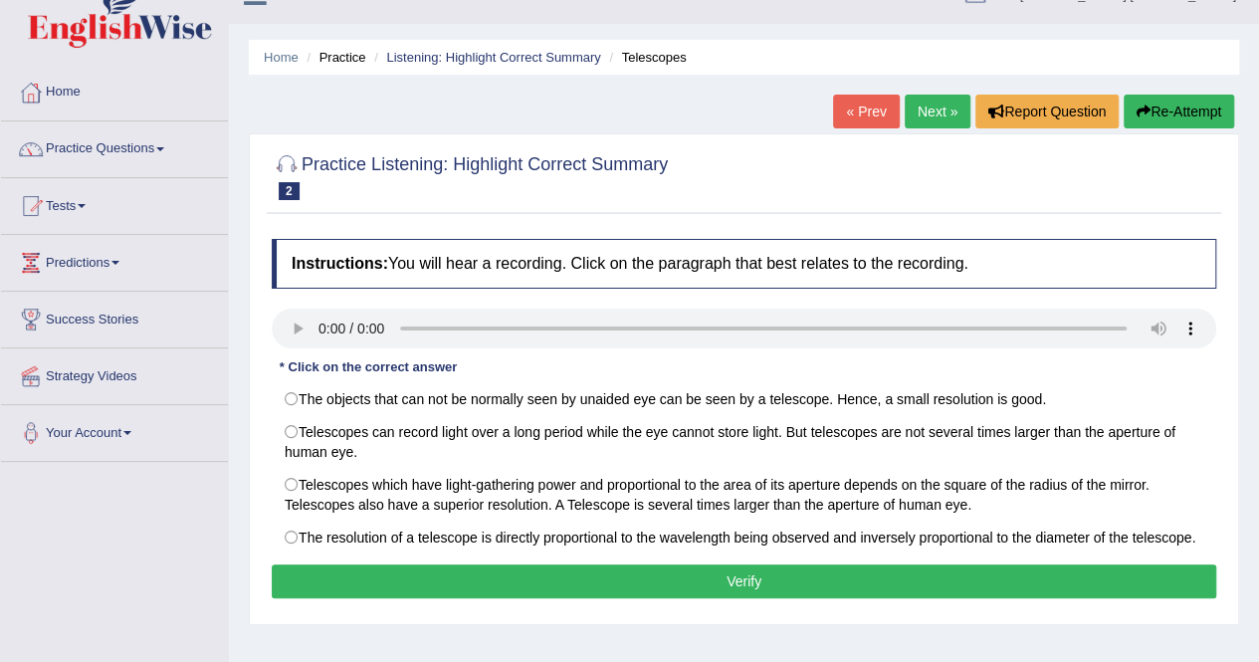
scroll to position [35, 0]
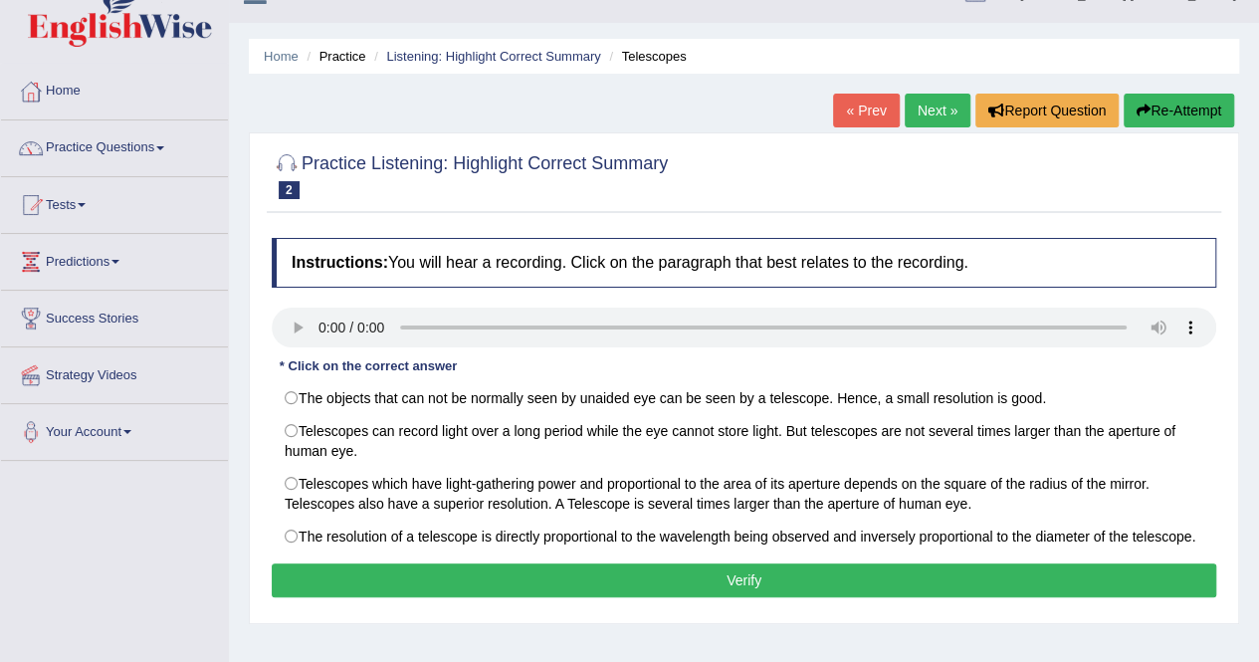
click at [155, 148] on link "Practice Questions" at bounding box center [114, 145] width 227 height 50
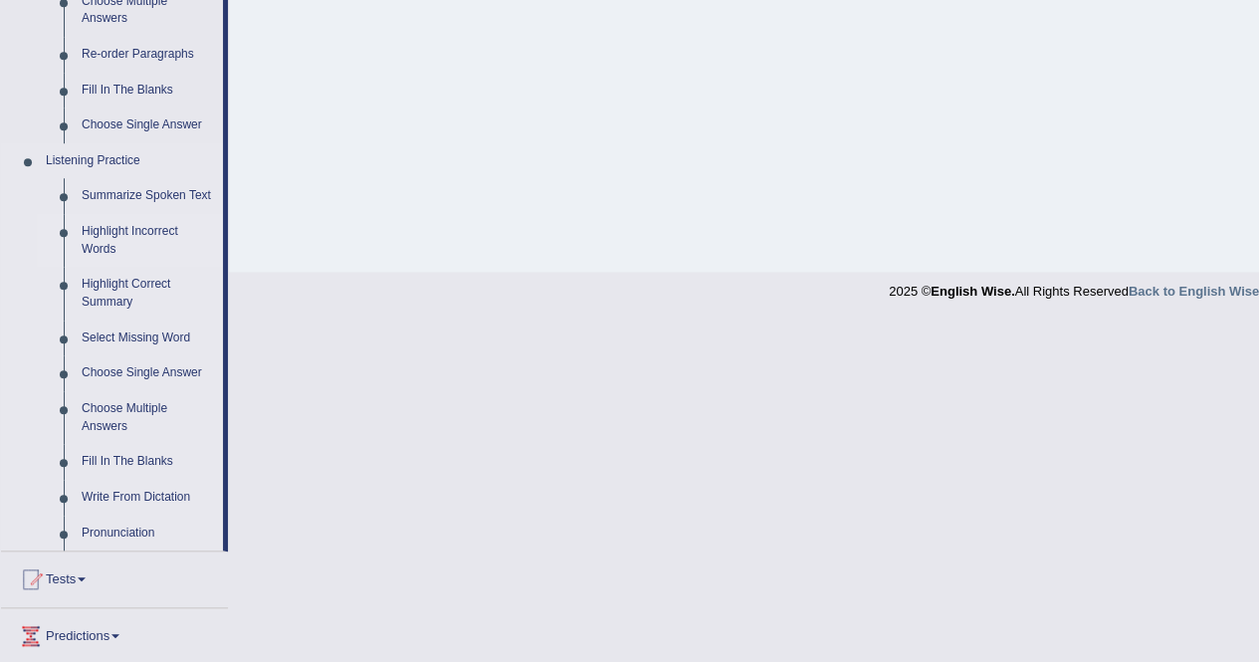
scroll to position [724, 0]
click at [144, 332] on link "Select Missing Word" at bounding box center [148, 337] width 150 height 36
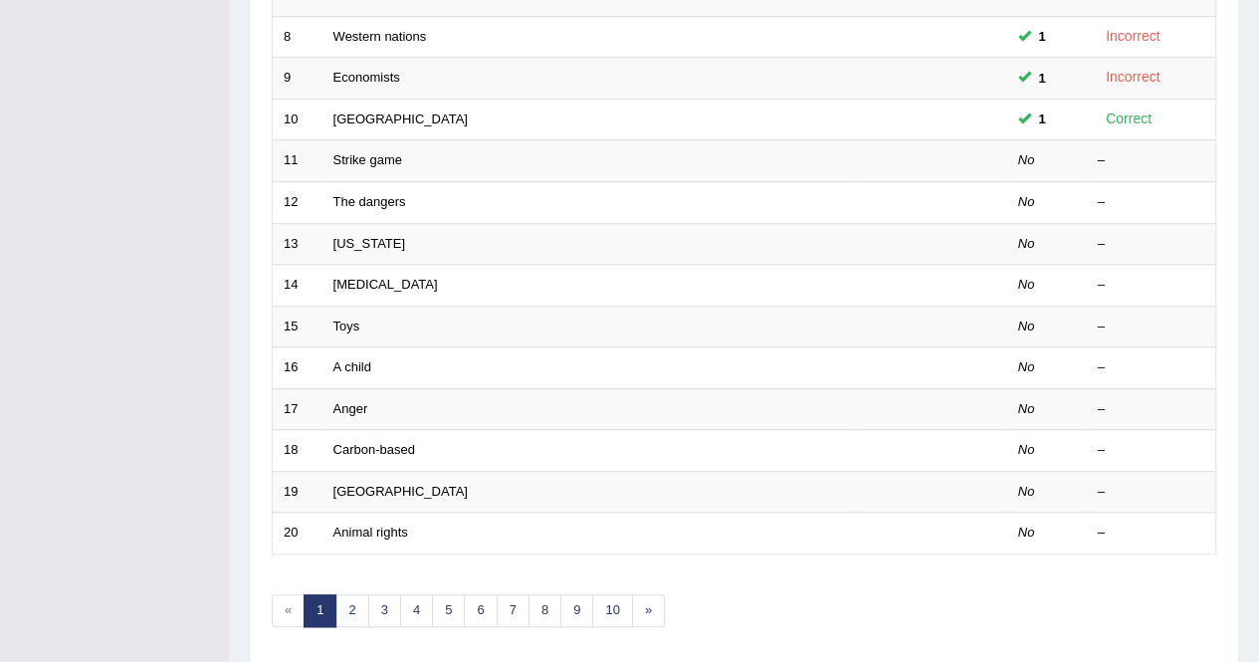
scroll to position [585, 0]
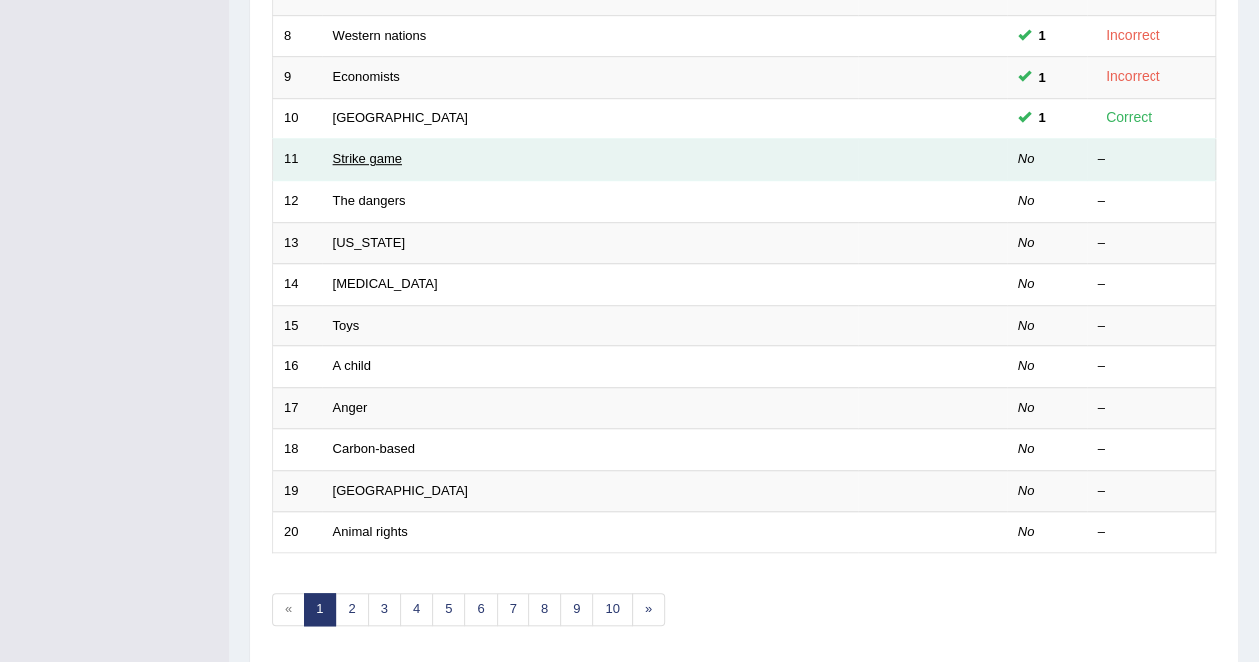
click at [355, 151] on link "Strike game" at bounding box center [367, 158] width 69 height 15
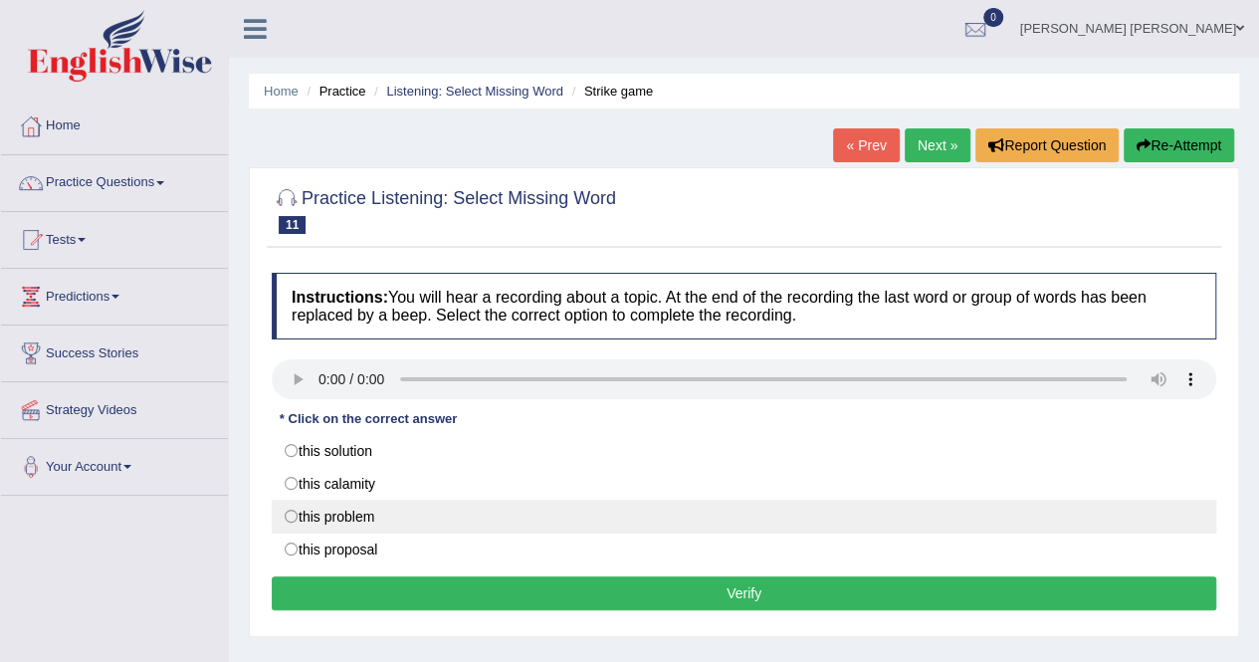
click at [366, 515] on label "this problem" at bounding box center [744, 517] width 944 height 34
radio input "true"
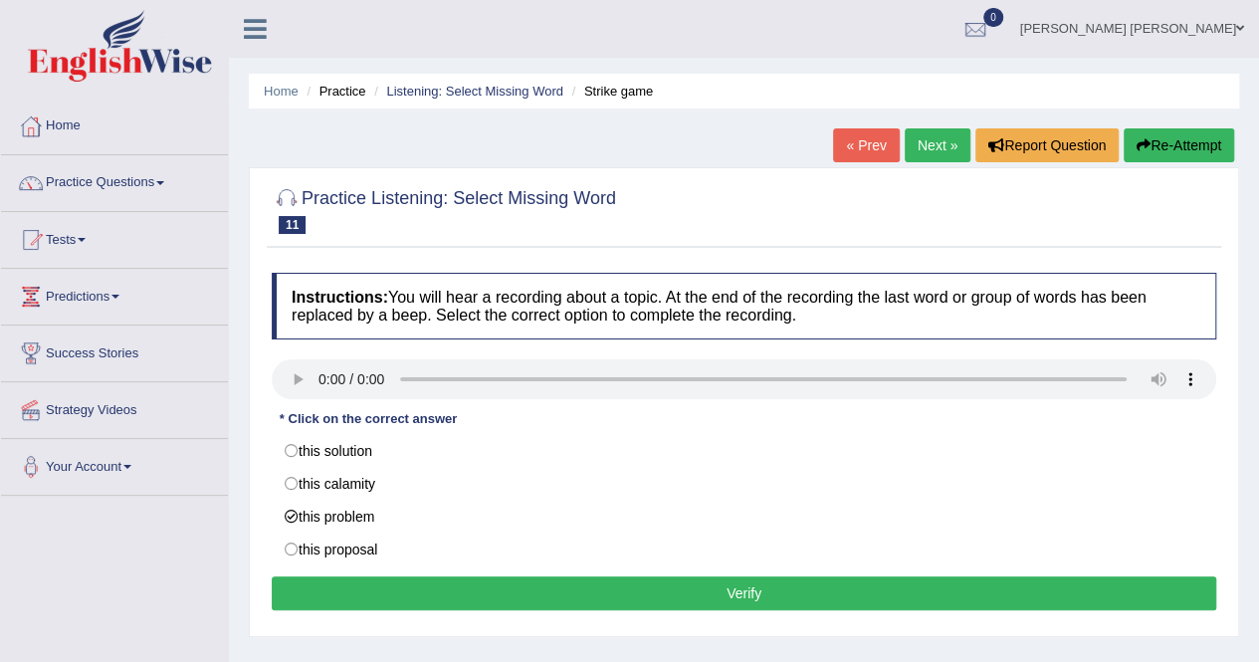
click at [740, 588] on button "Verify" at bounding box center [744, 593] width 944 height 34
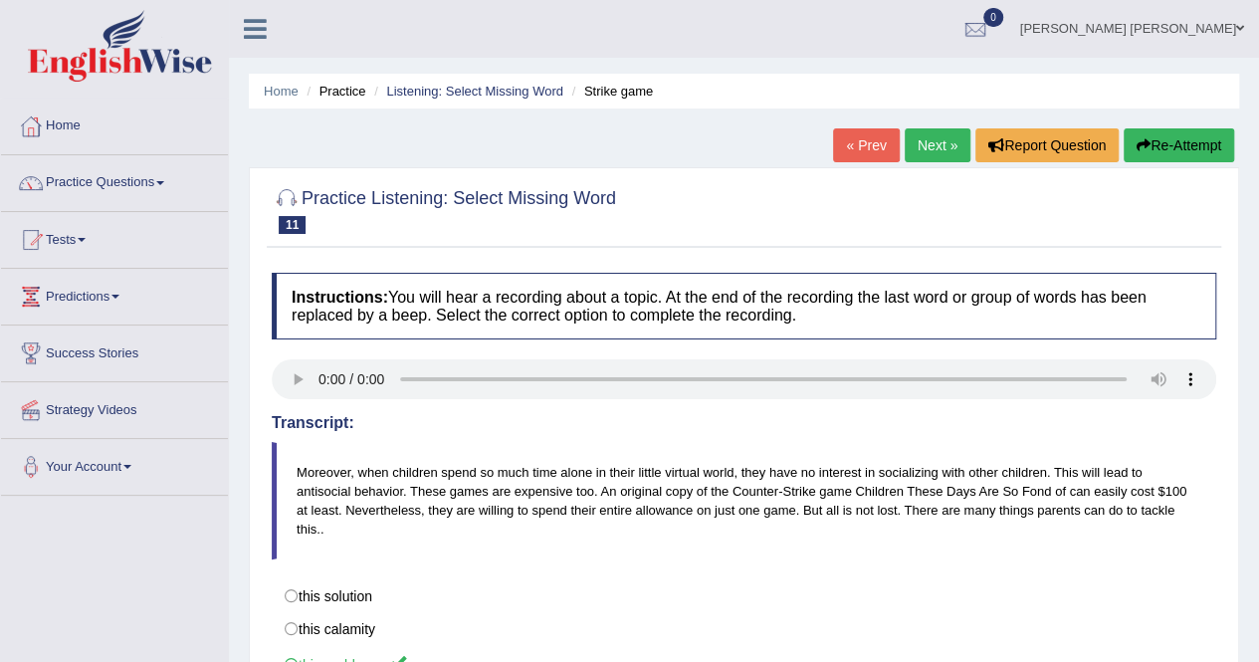
click at [911, 153] on link "Next »" at bounding box center [937, 145] width 66 height 34
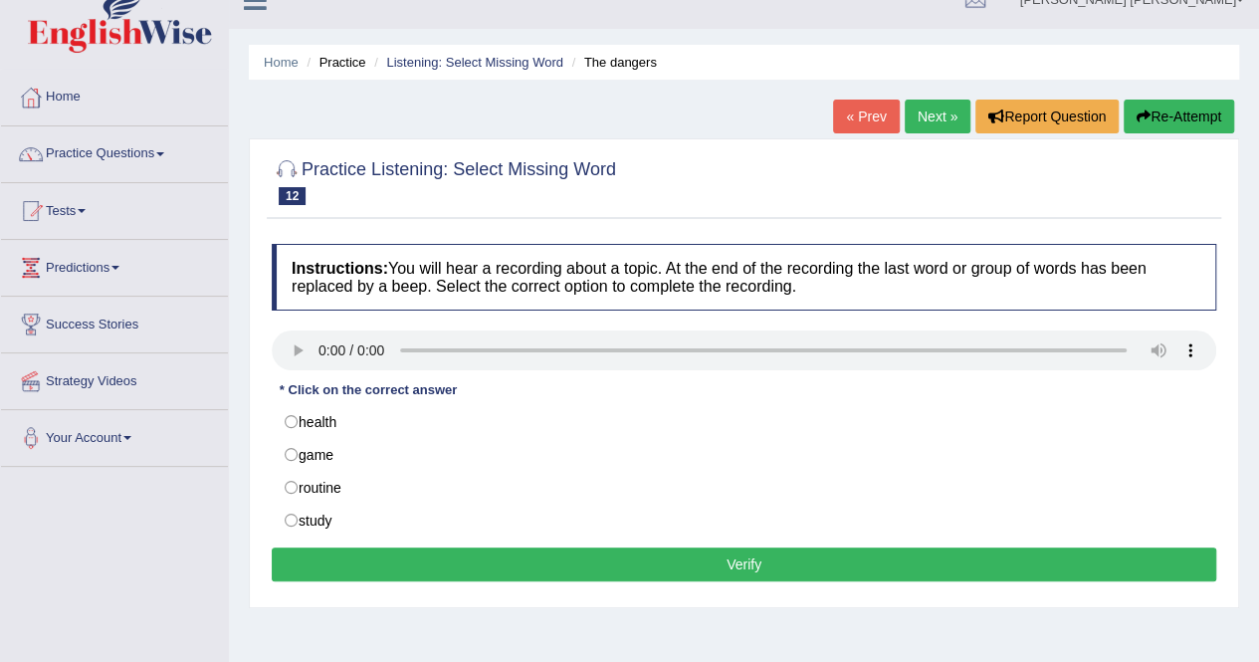
scroll to position [24, 0]
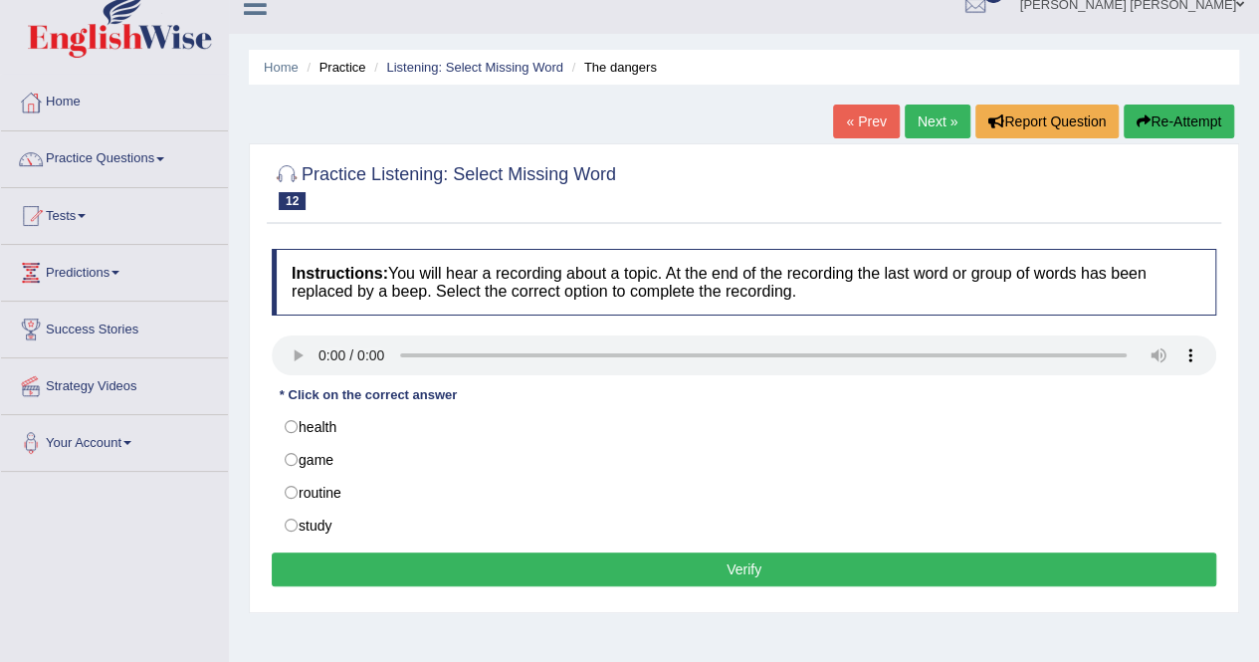
click at [929, 107] on link "Next »" at bounding box center [937, 121] width 66 height 34
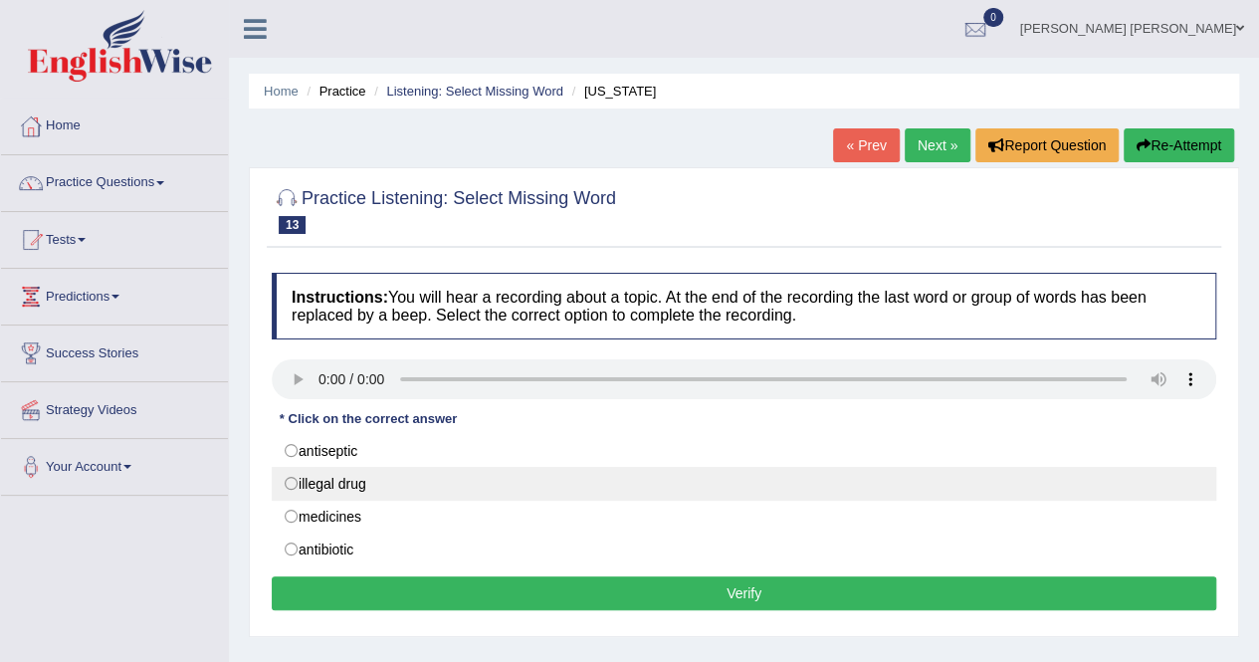
click at [346, 478] on label "illegal drug" at bounding box center [744, 484] width 944 height 34
radio input "true"
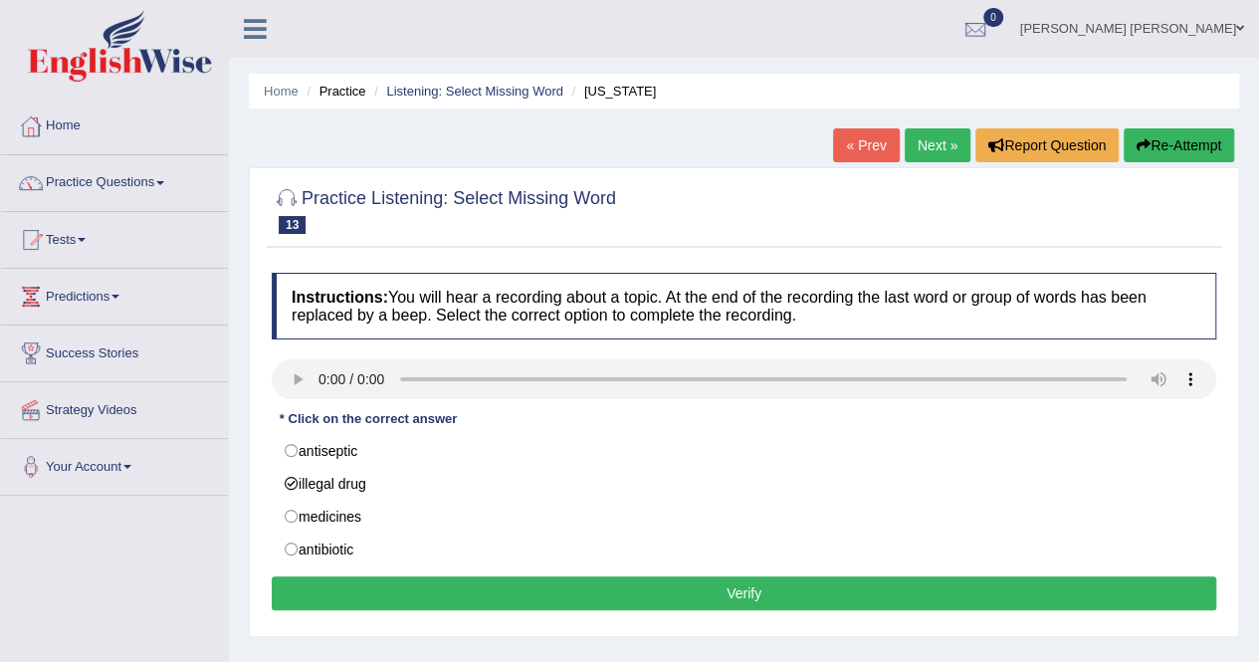
click at [694, 591] on button "Verify" at bounding box center [744, 593] width 944 height 34
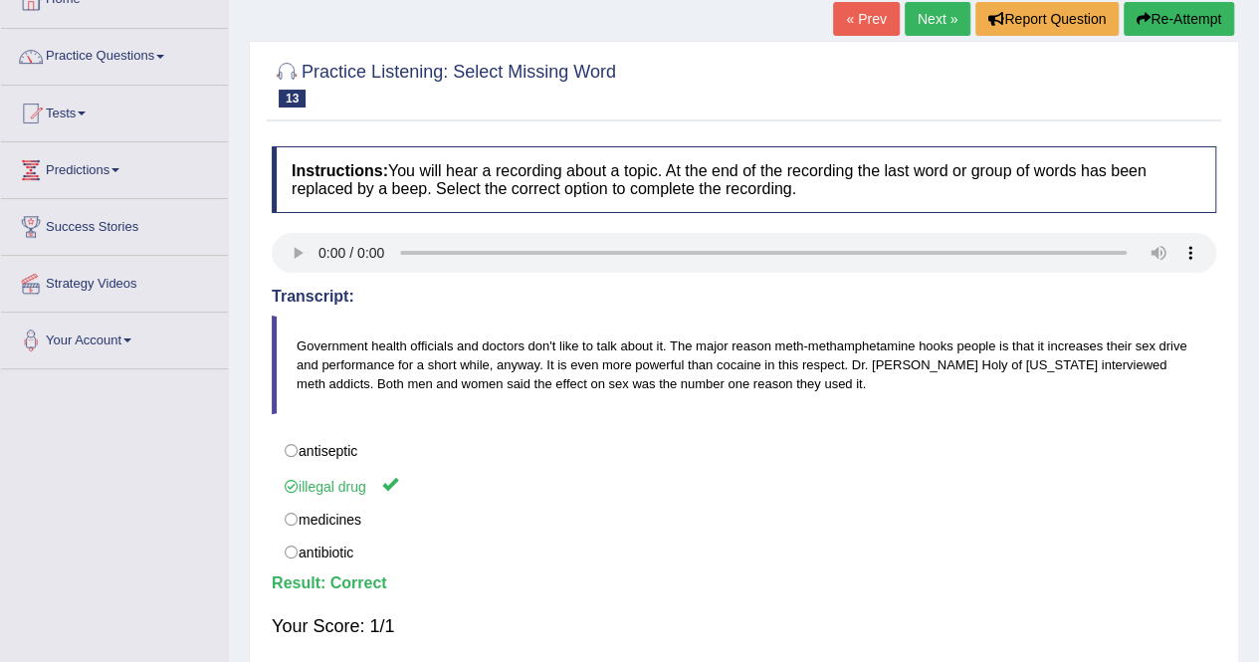
scroll to position [125, 0]
click at [921, 23] on link "Next »" at bounding box center [937, 20] width 66 height 34
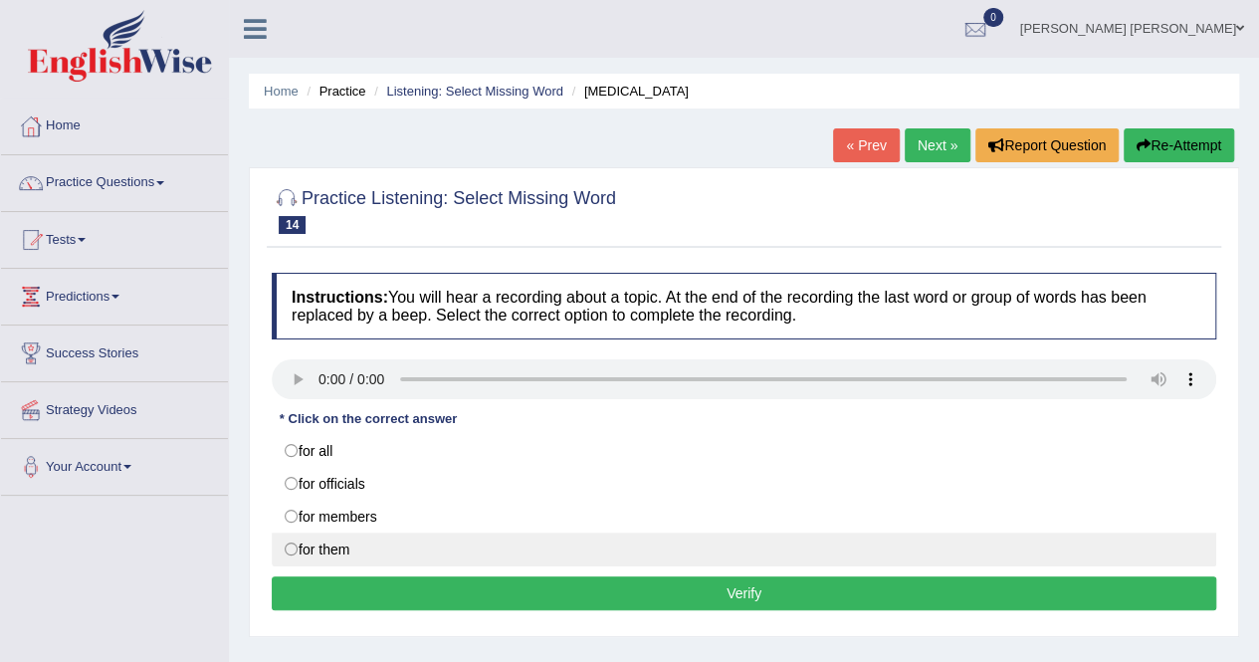
click at [289, 550] on label "for them" at bounding box center [744, 549] width 944 height 34
radio input "true"
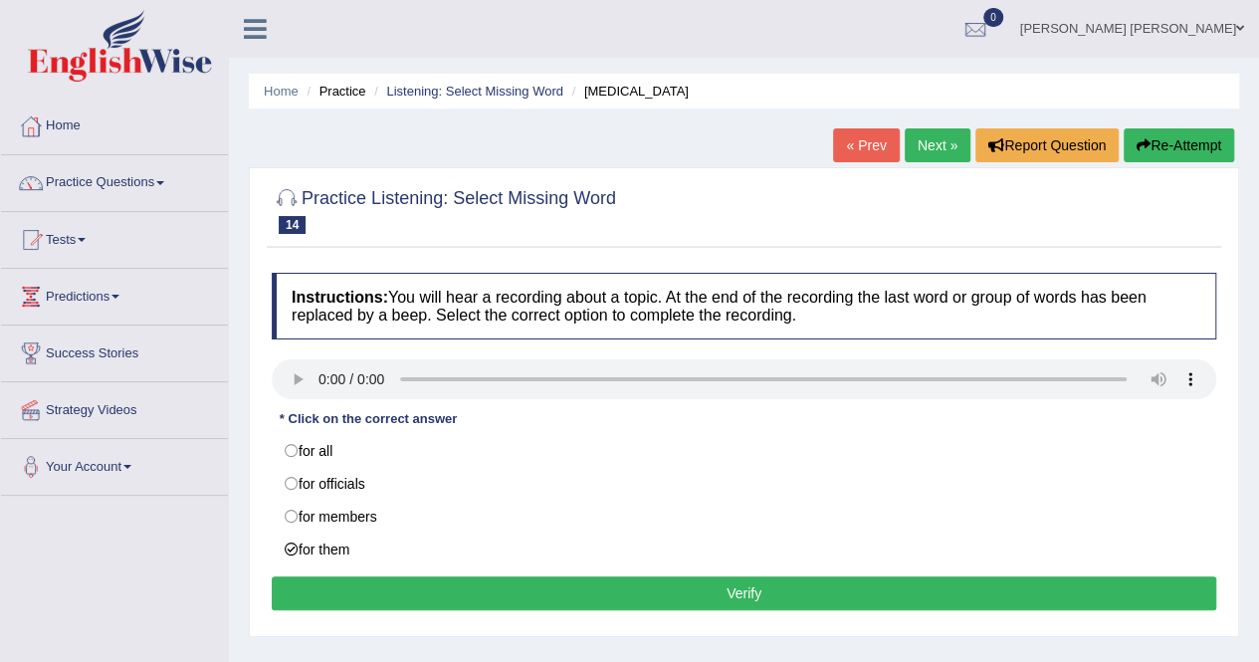
click at [742, 582] on button "Verify" at bounding box center [744, 593] width 944 height 34
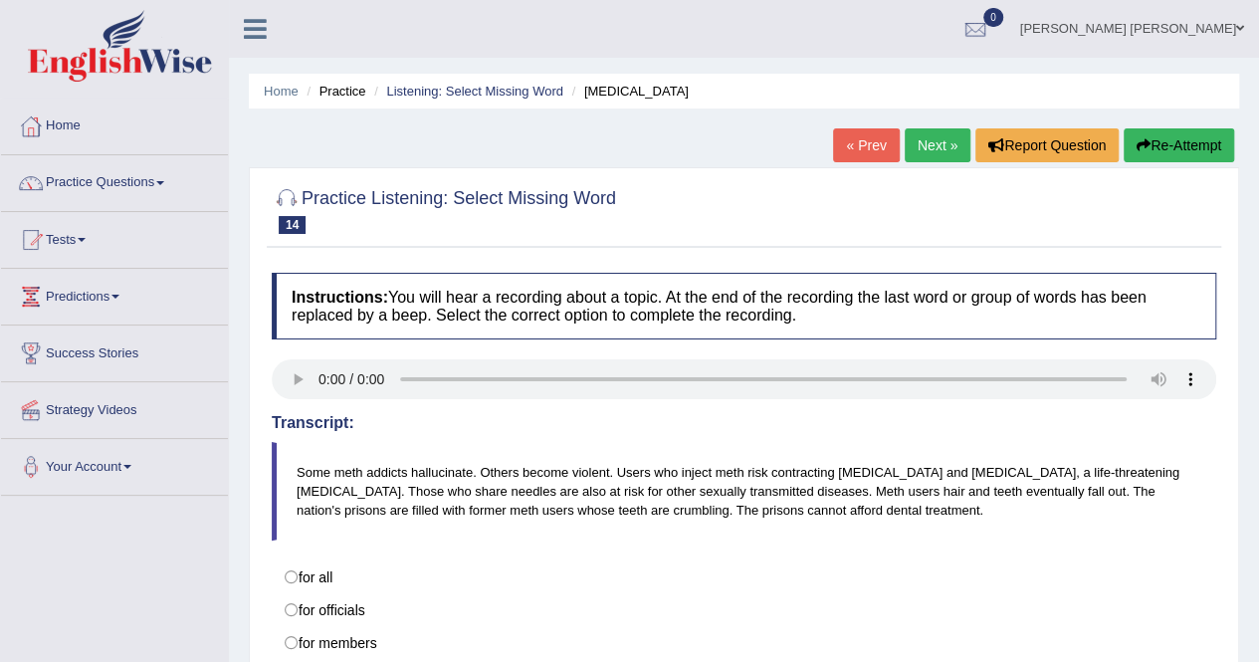
click at [927, 147] on link "Next »" at bounding box center [937, 145] width 66 height 34
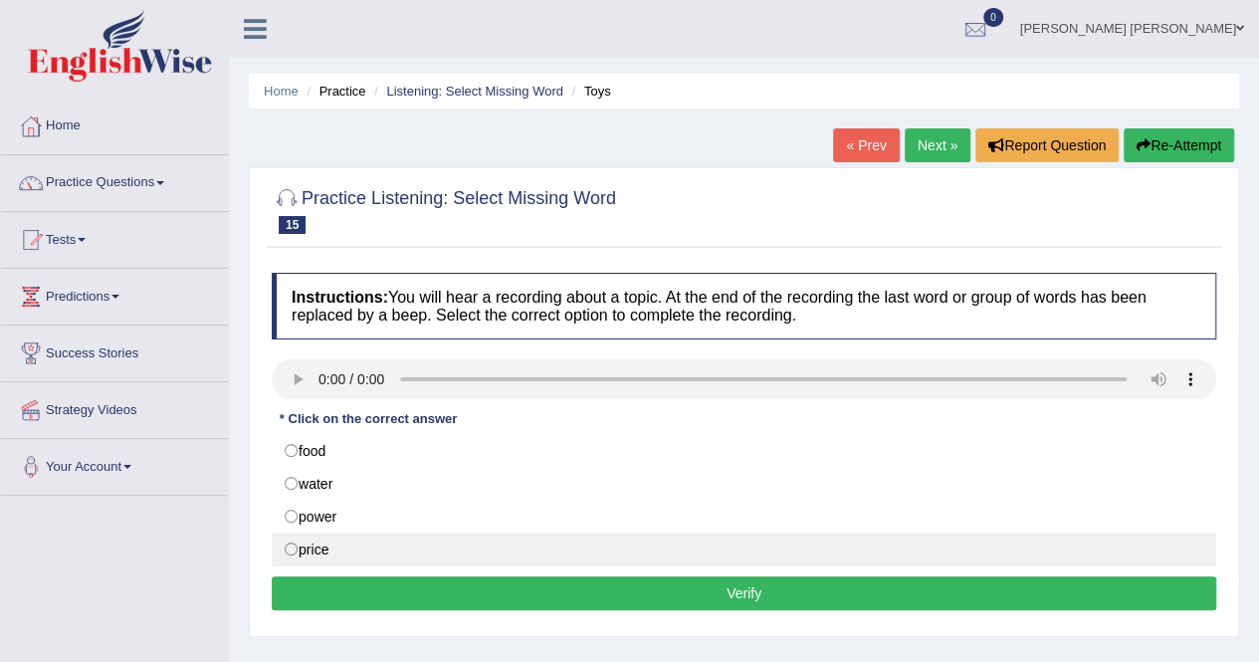
click at [298, 547] on label "price" at bounding box center [744, 549] width 944 height 34
radio input "true"
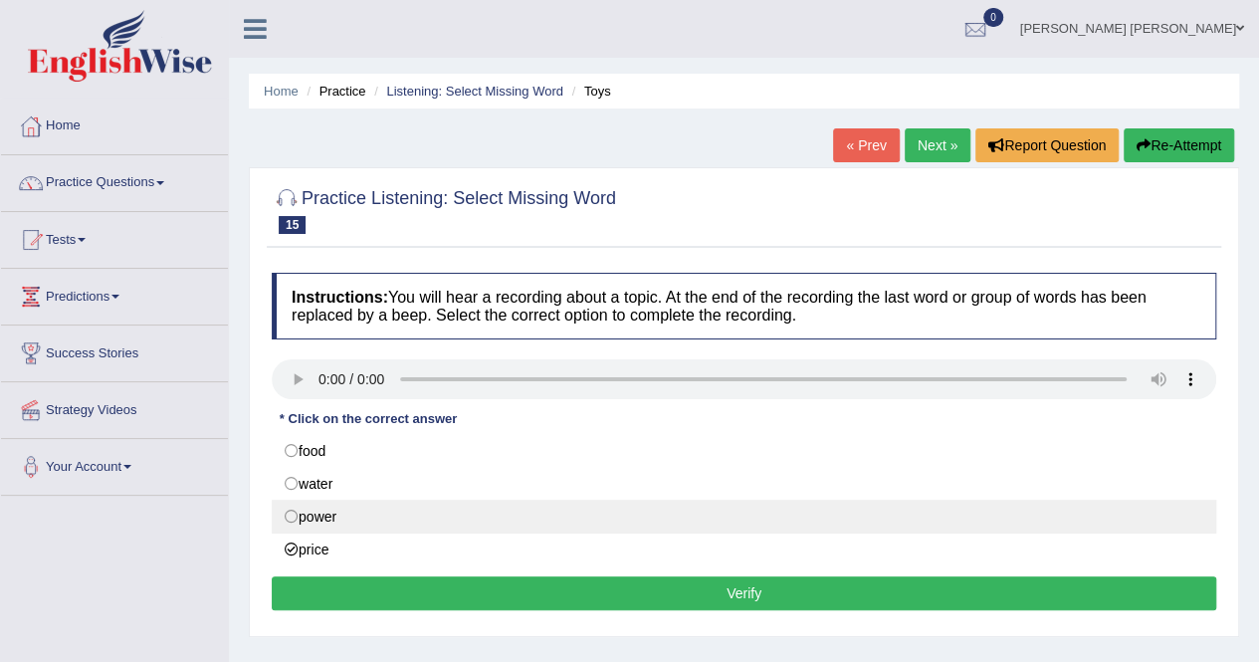
click at [295, 512] on label "power" at bounding box center [744, 517] width 944 height 34
radio input "true"
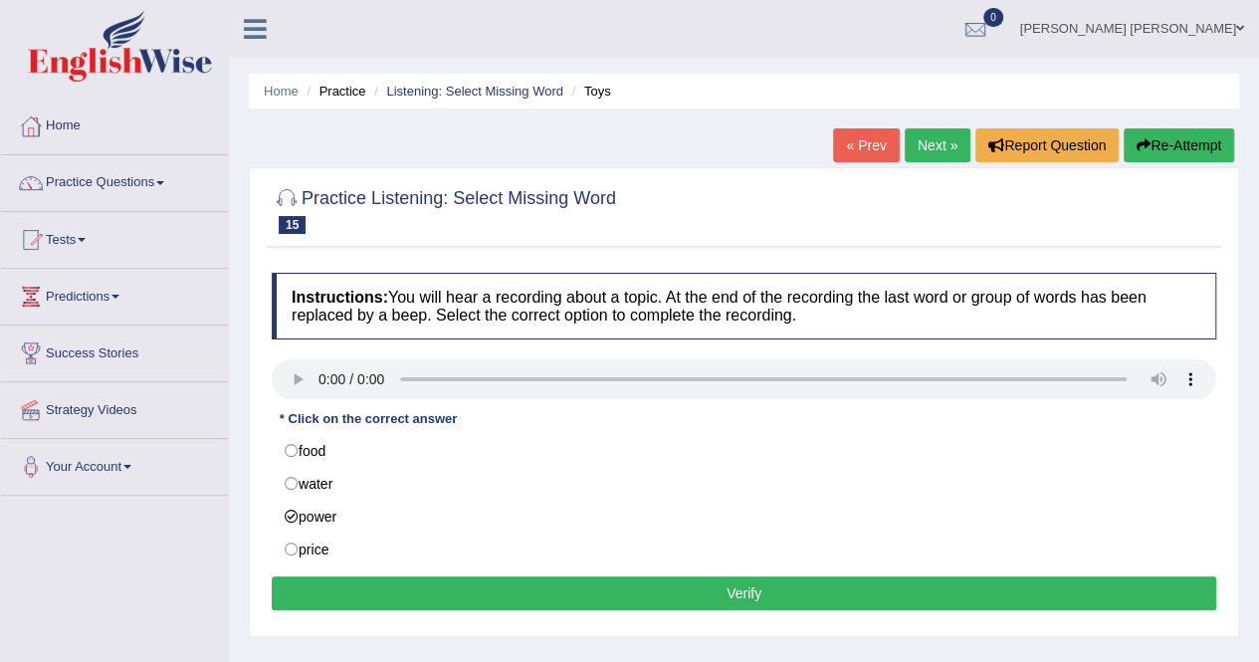
click at [691, 590] on button "Verify" at bounding box center [744, 593] width 944 height 34
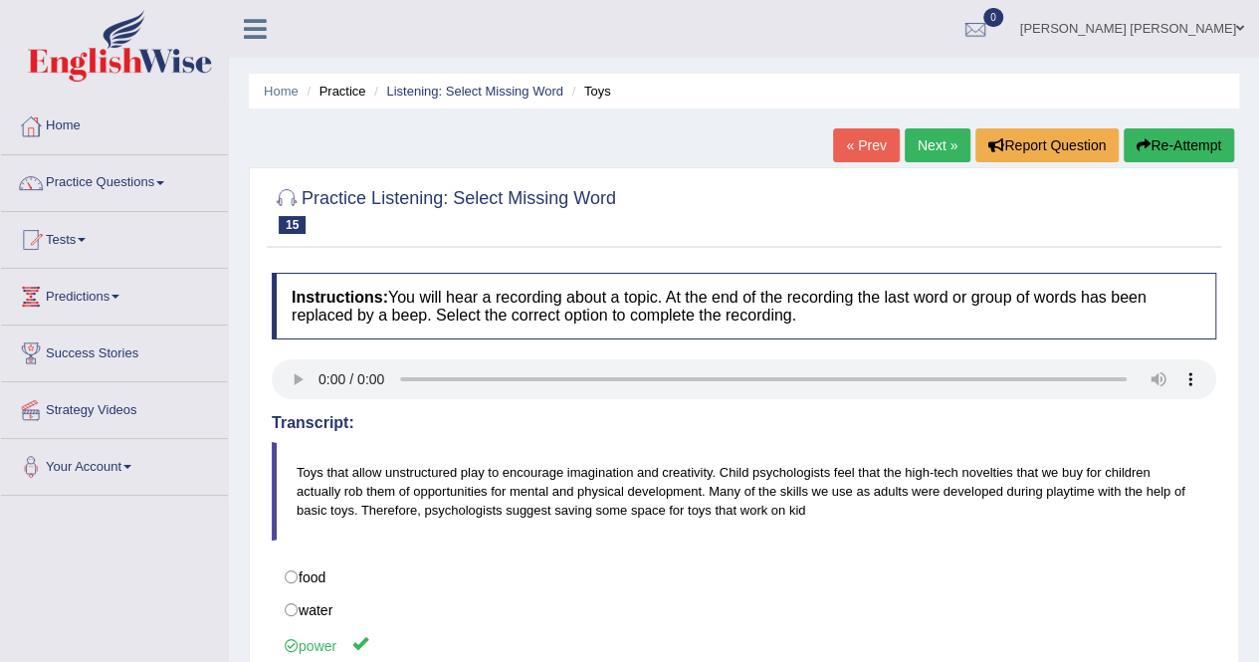
click at [927, 144] on link "Next »" at bounding box center [937, 145] width 66 height 34
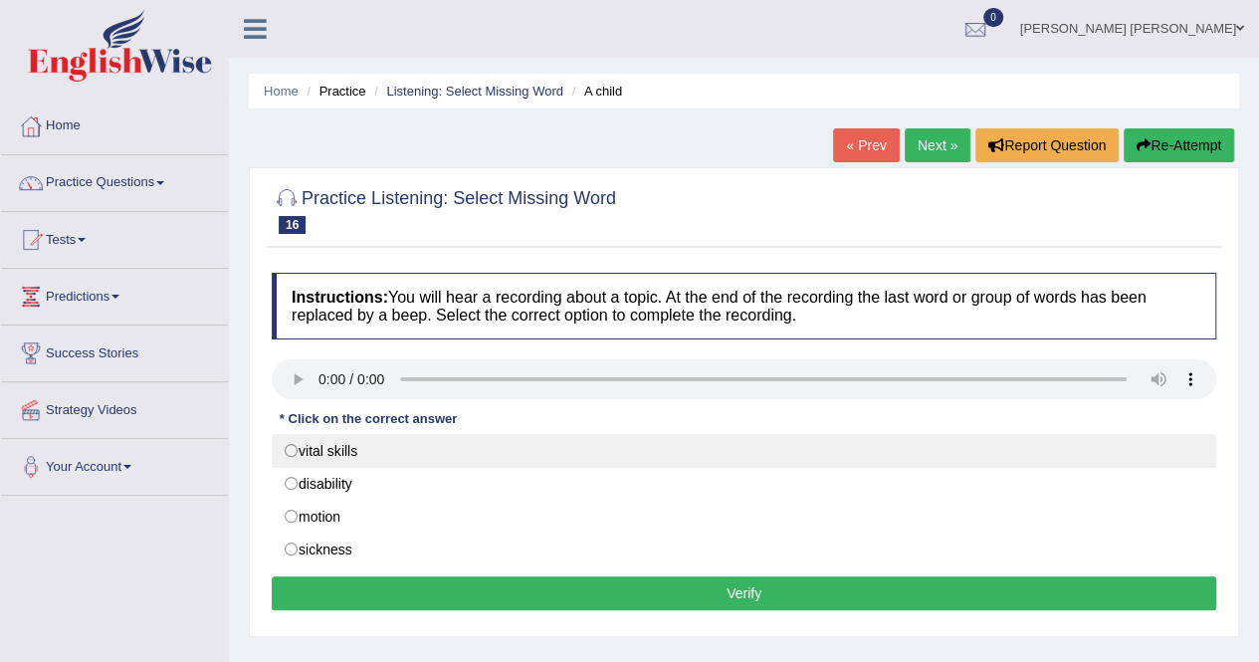
click at [292, 450] on label "vital skills" at bounding box center [744, 451] width 944 height 34
radio input "true"
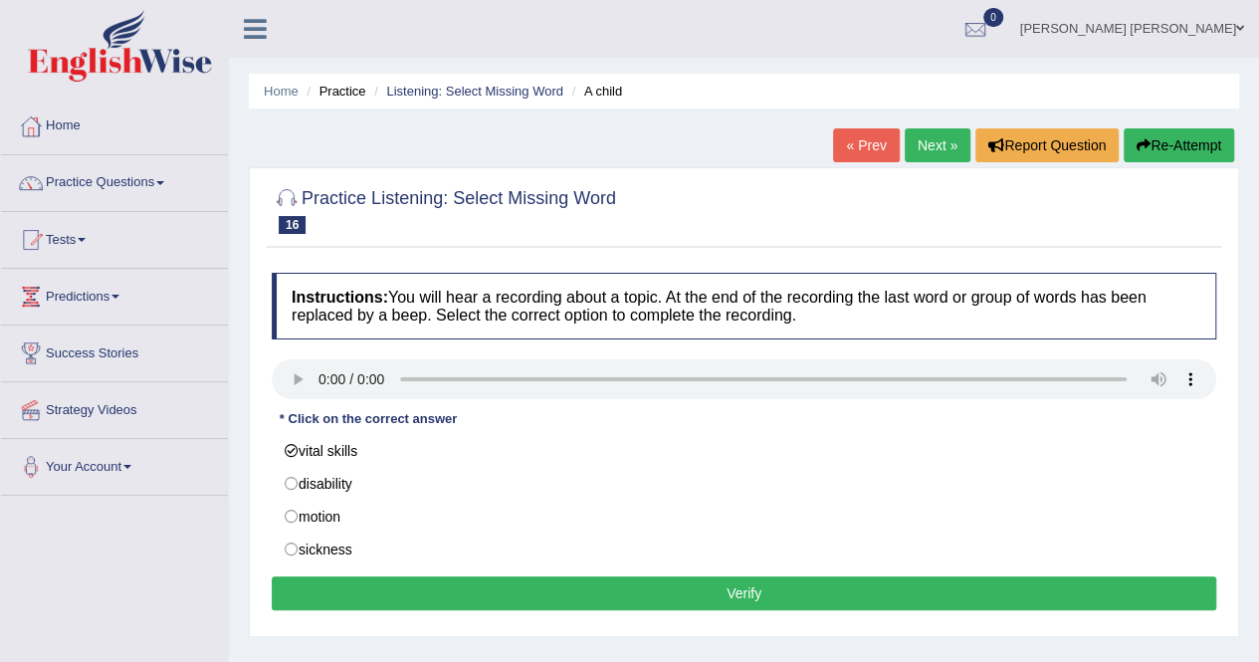
click at [759, 586] on button "Verify" at bounding box center [744, 593] width 944 height 34
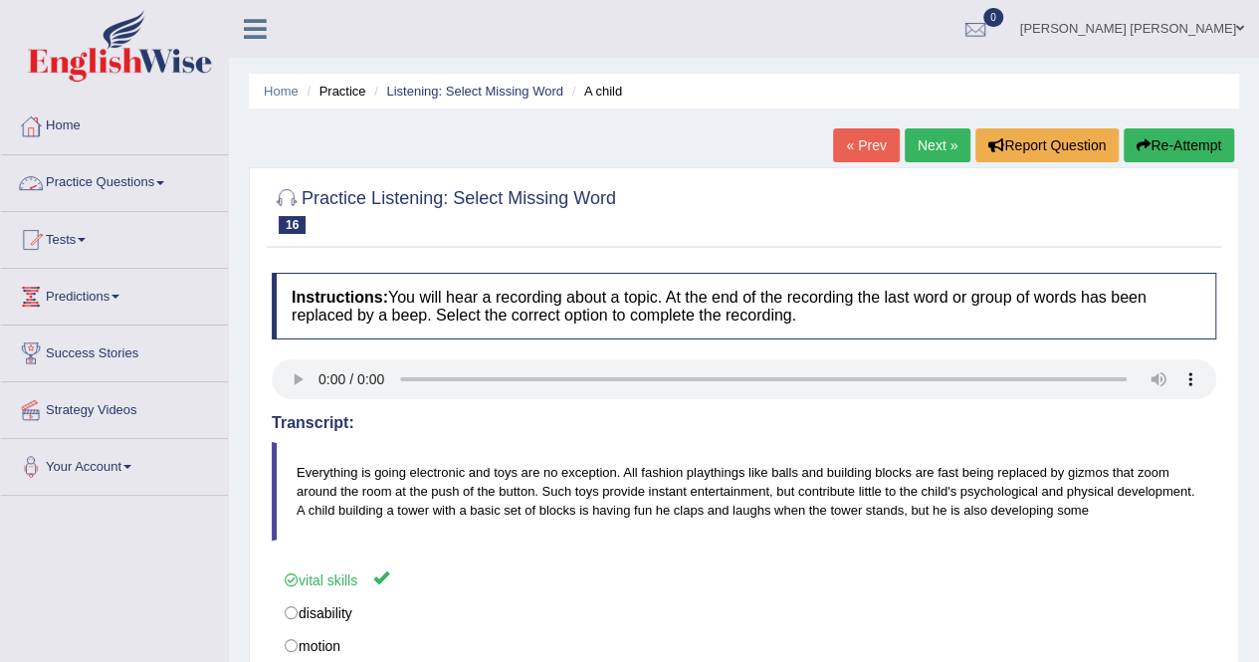
click at [97, 178] on link "Practice Questions" at bounding box center [114, 180] width 227 height 50
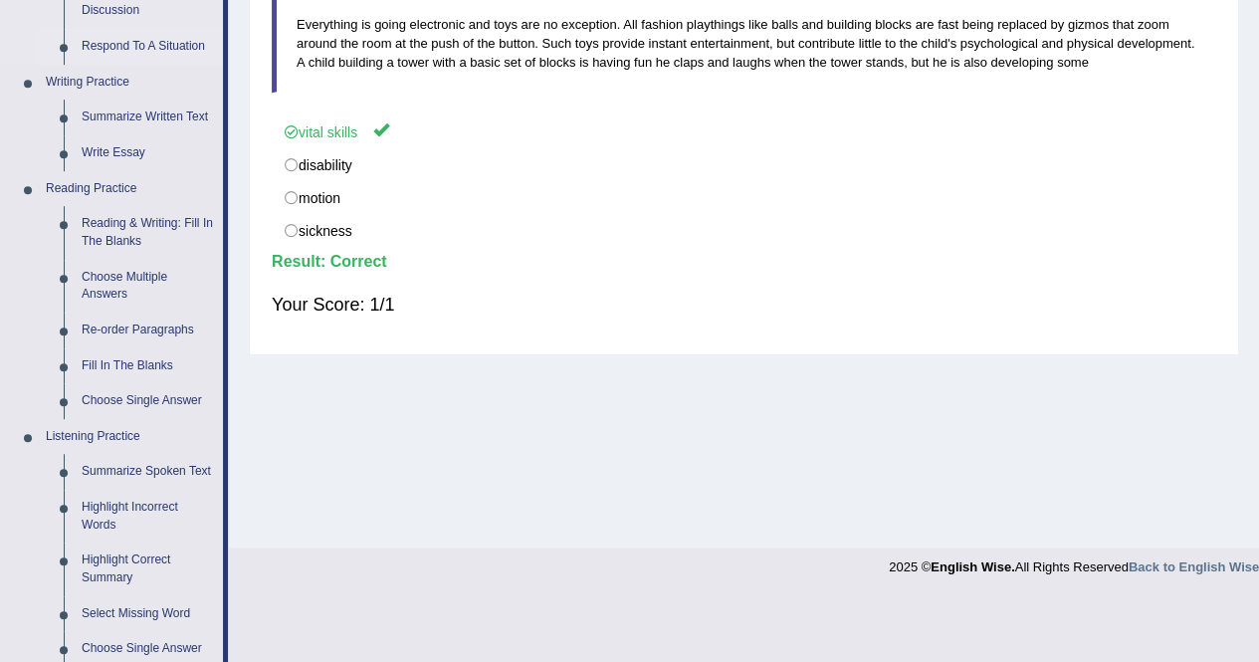
scroll to position [708, 0]
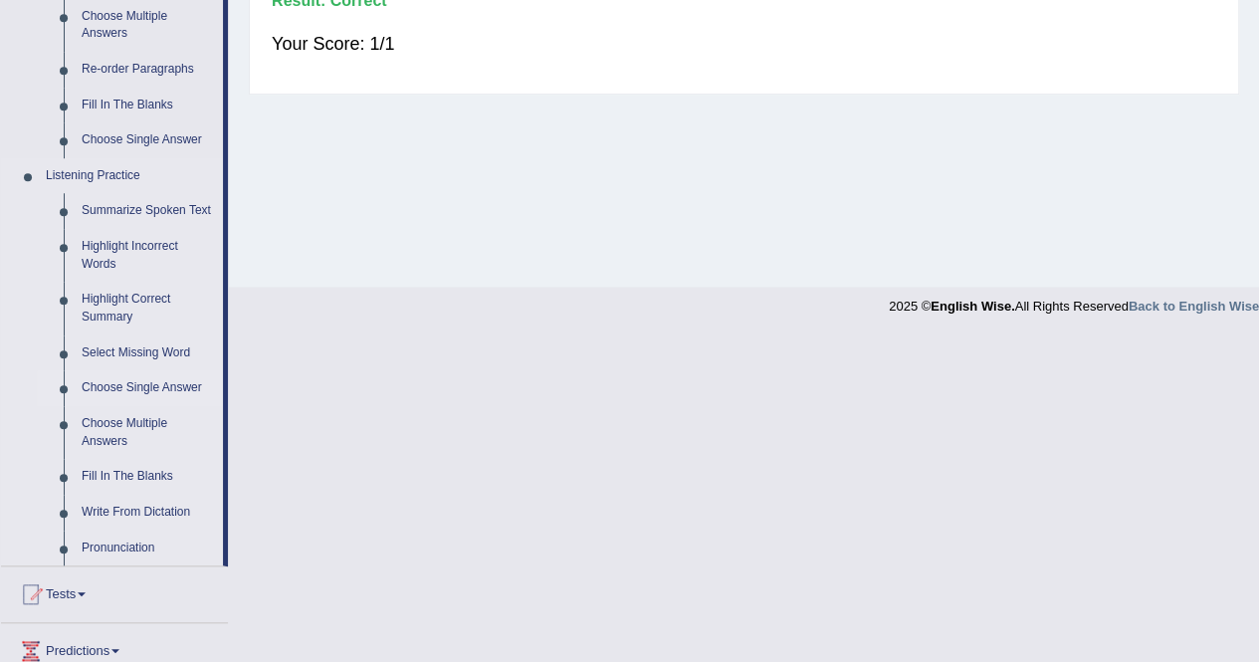
click at [129, 389] on link "Choose Single Answer" at bounding box center [148, 388] width 150 height 36
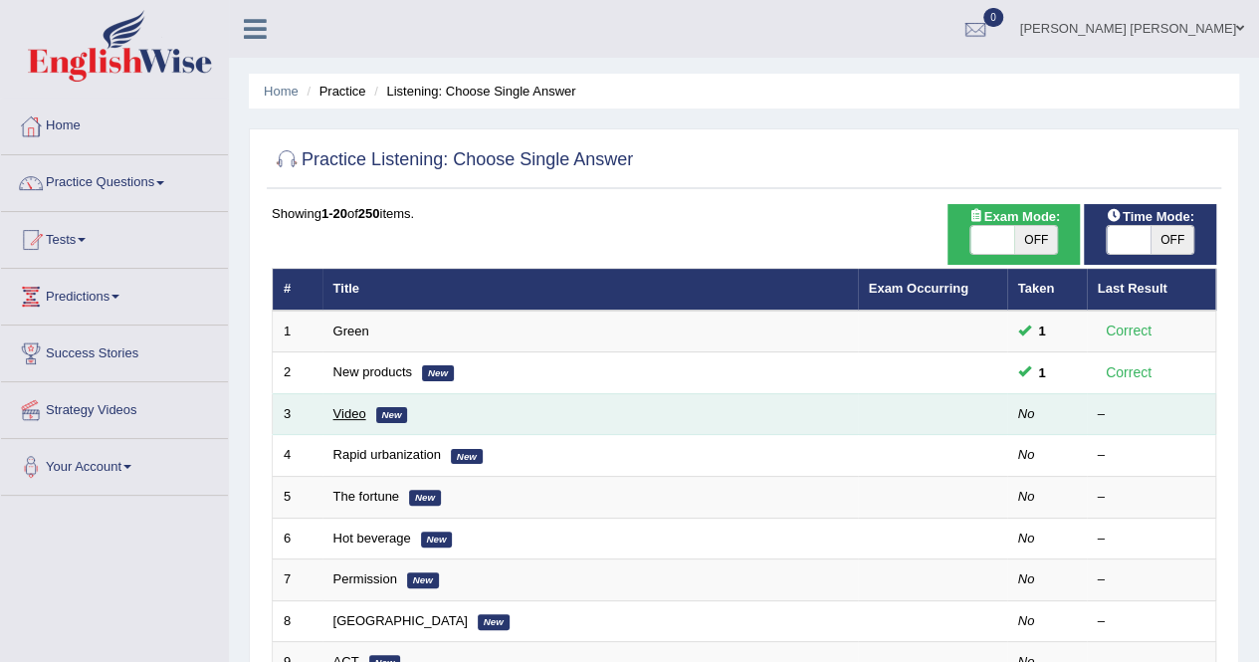
click at [357, 410] on link "Video" at bounding box center [349, 413] width 33 height 15
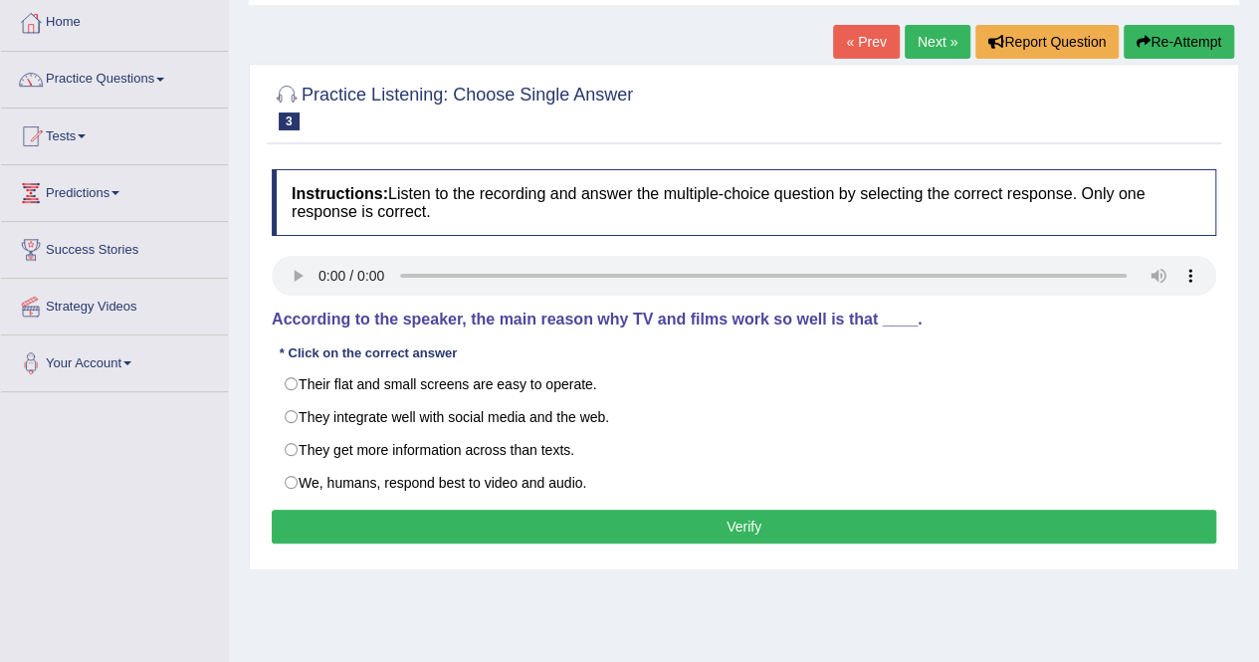
scroll to position [129, 0]
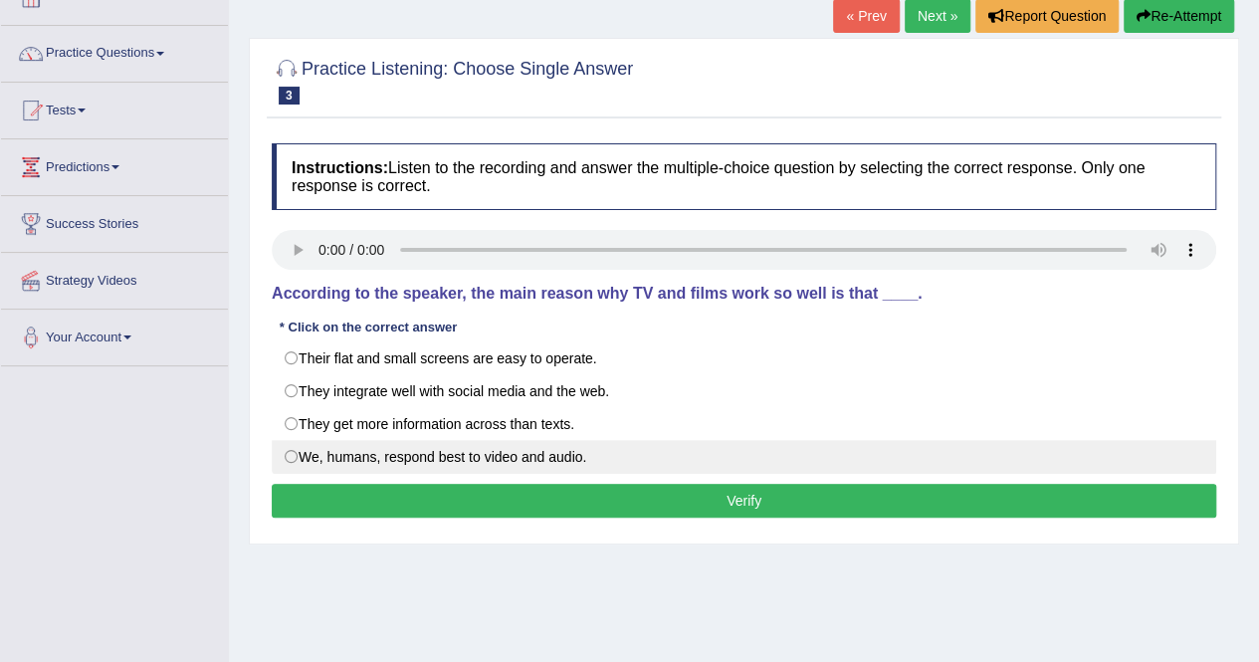
click at [470, 454] on label "We, humans, respond best to video and audio." at bounding box center [744, 457] width 944 height 34
radio input "true"
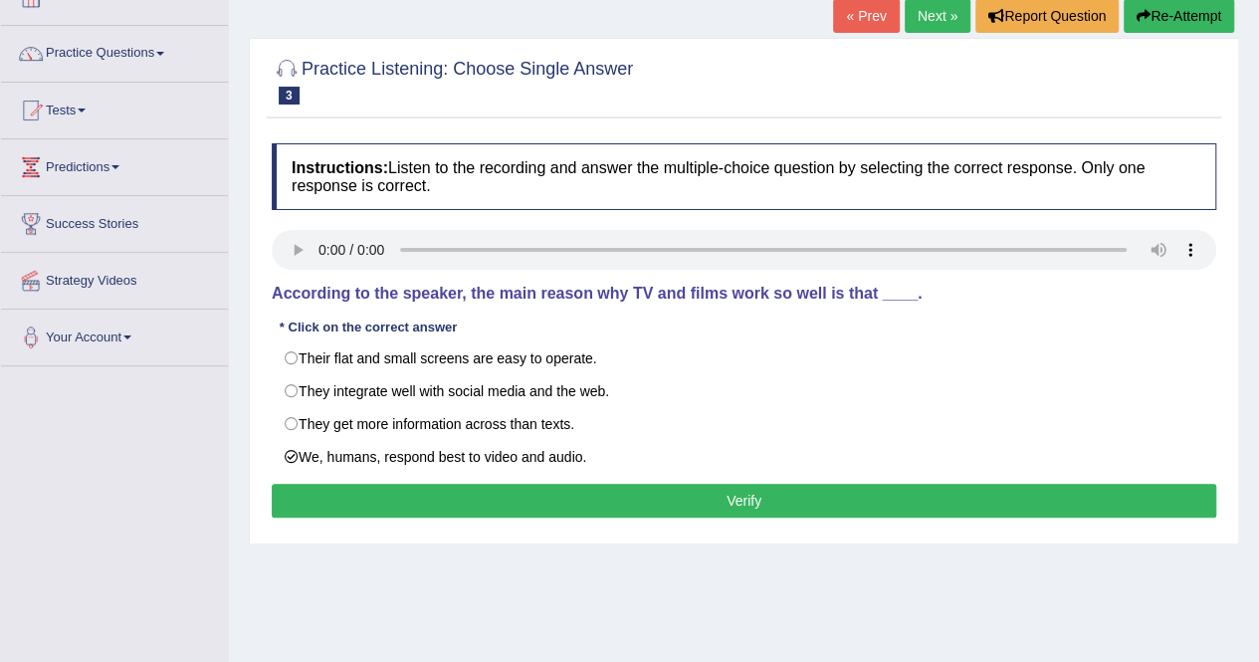
click at [700, 497] on button "Verify" at bounding box center [744, 501] width 944 height 34
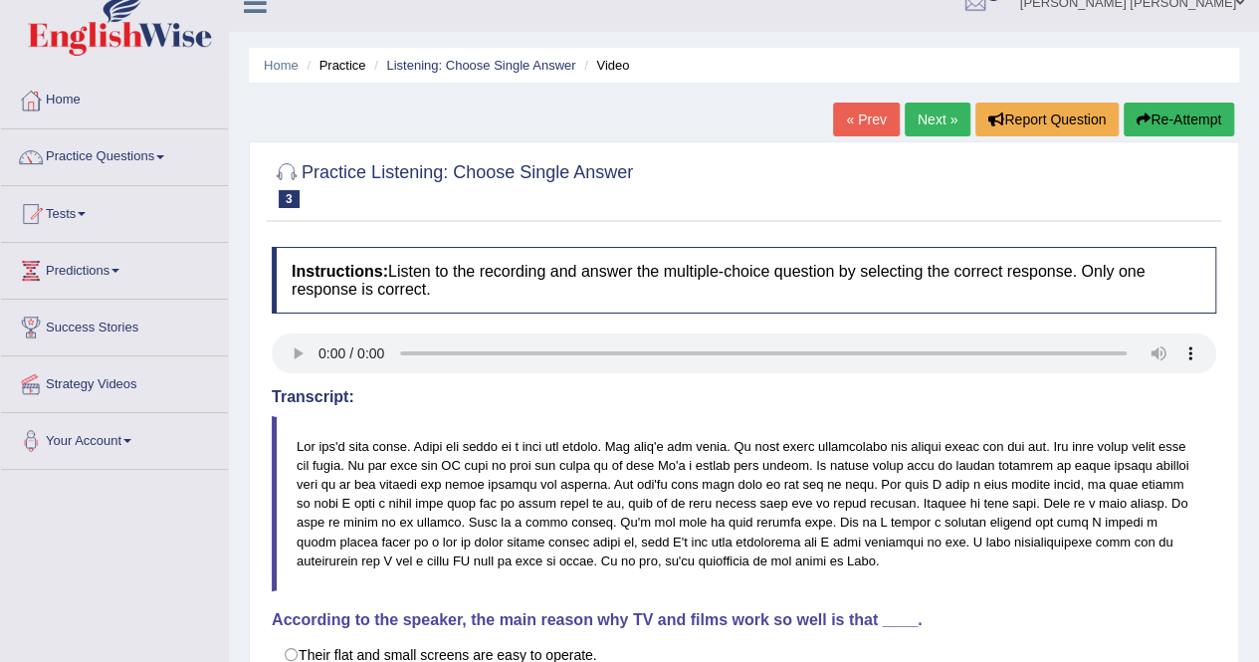
scroll to position [24, 0]
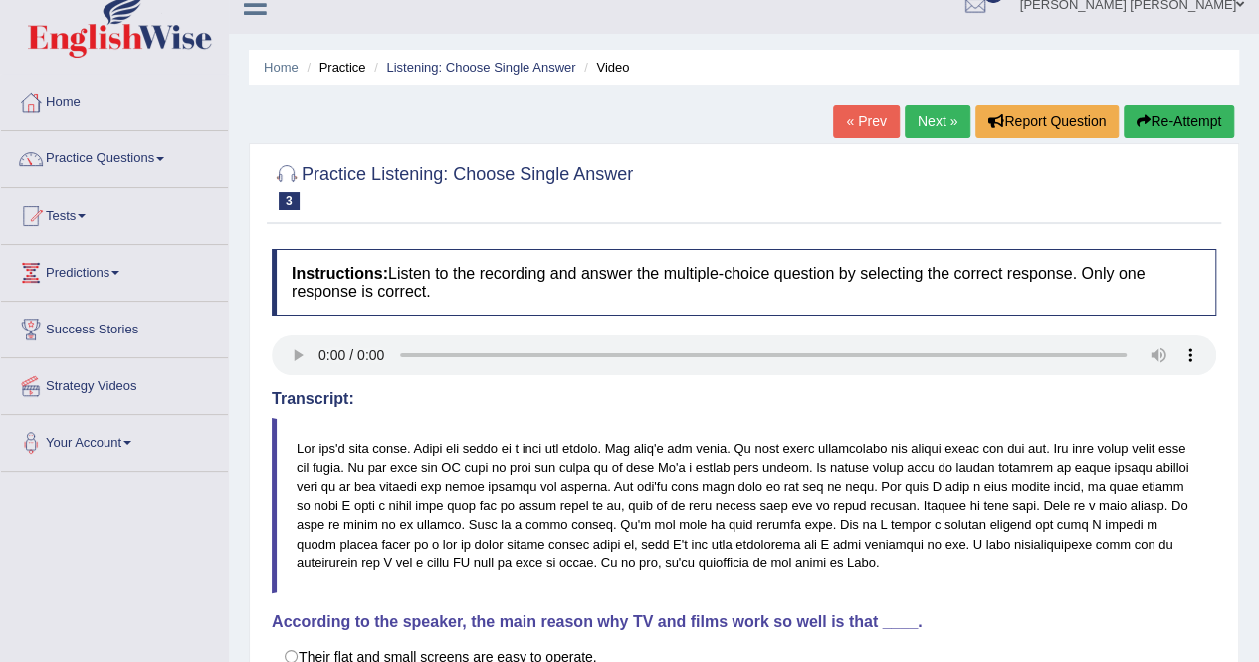
click at [922, 125] on link "Next »" at bounding box center [937, 121] width 66 height 34
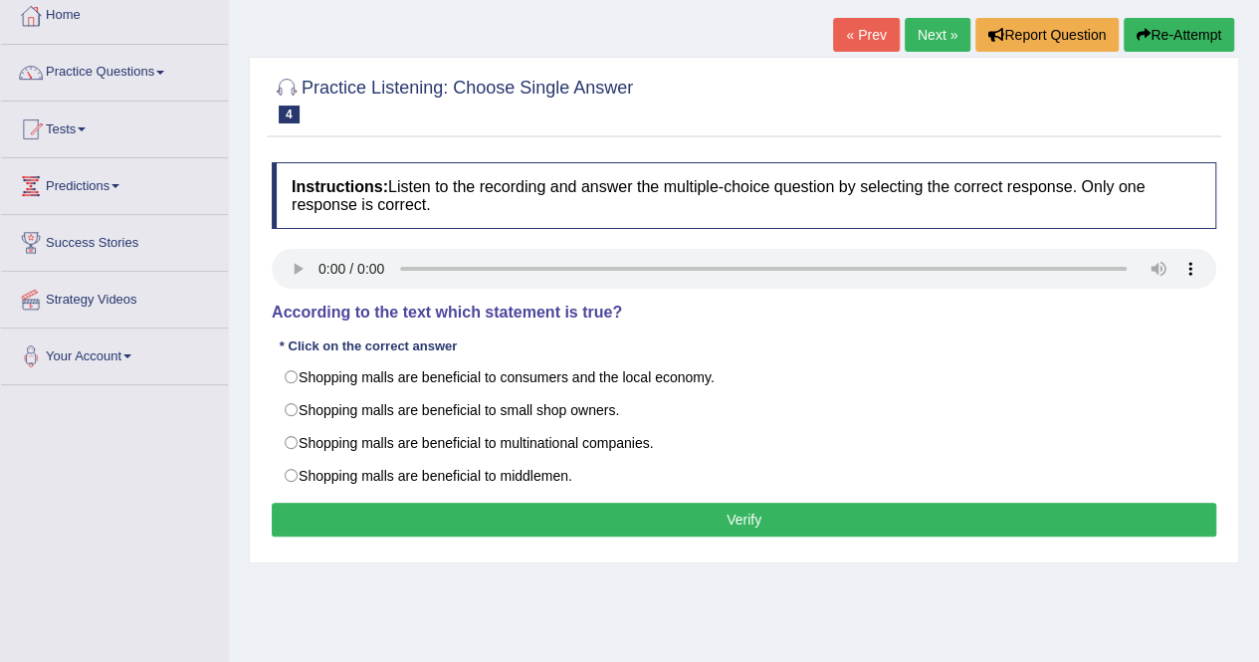
scroll to position [112, 0]
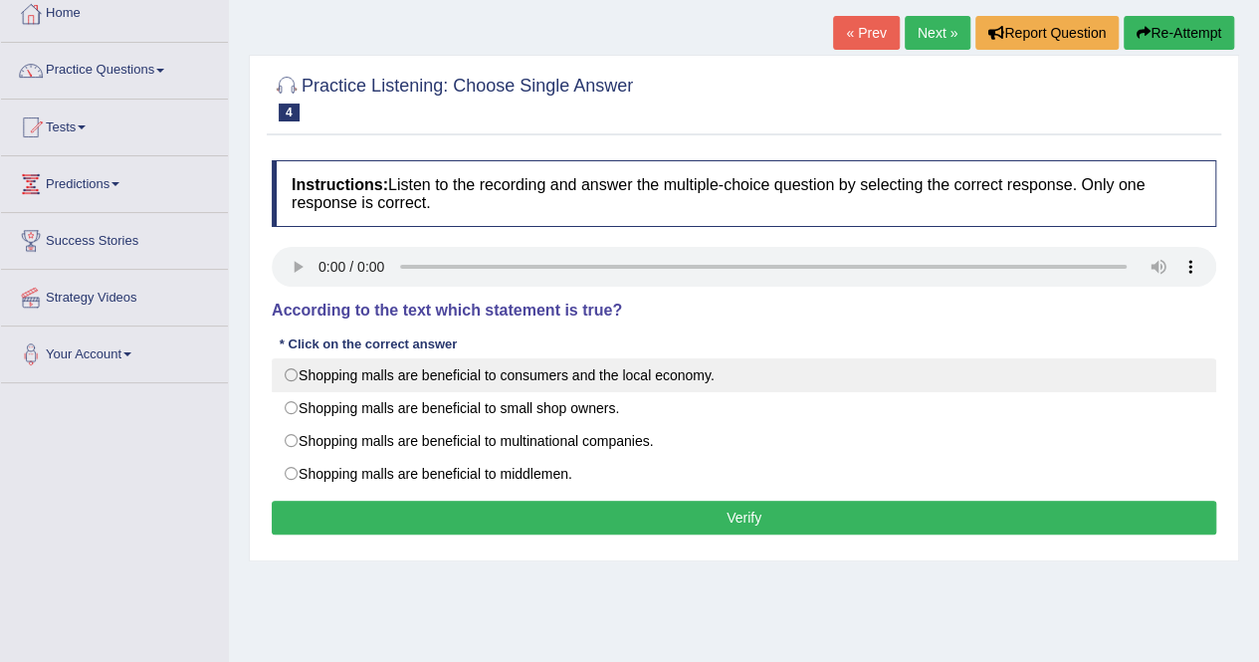
click at [464, 370] on label "Shopping malls are beneficial to consumers and the local economy." at bounding box center [744, 375] width 944 height 34
radio input "true"
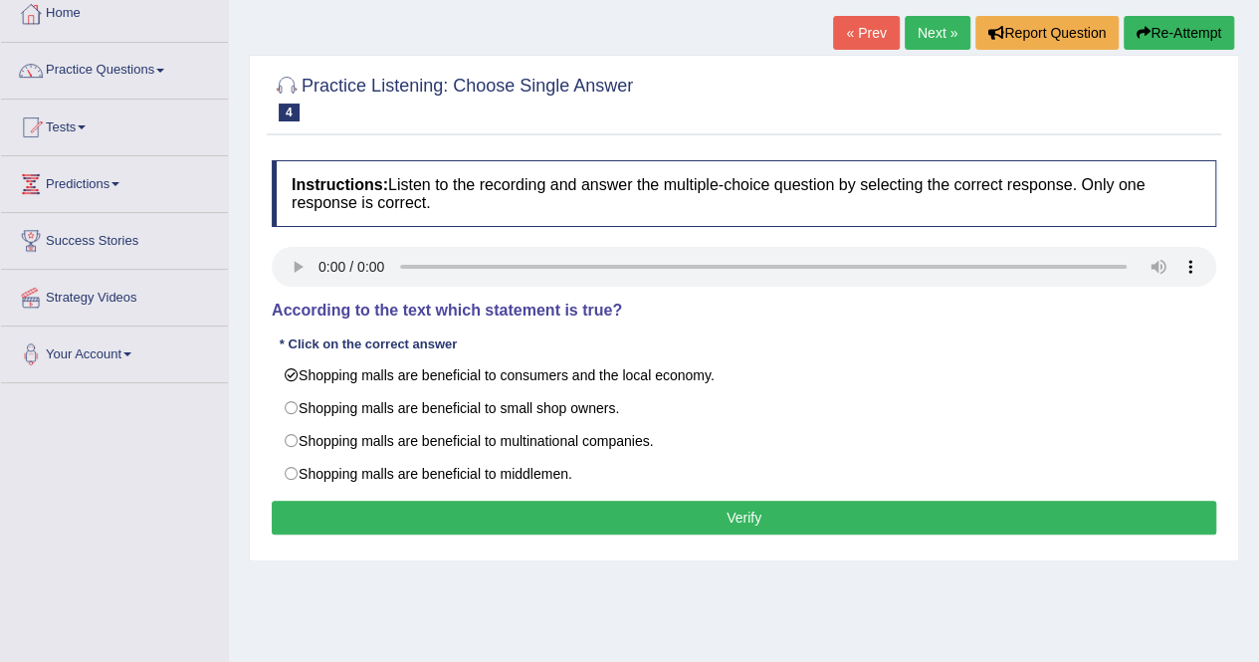
click at [759, 506] on button "Verify" at bounding box center [744, 518] width 944 height 34
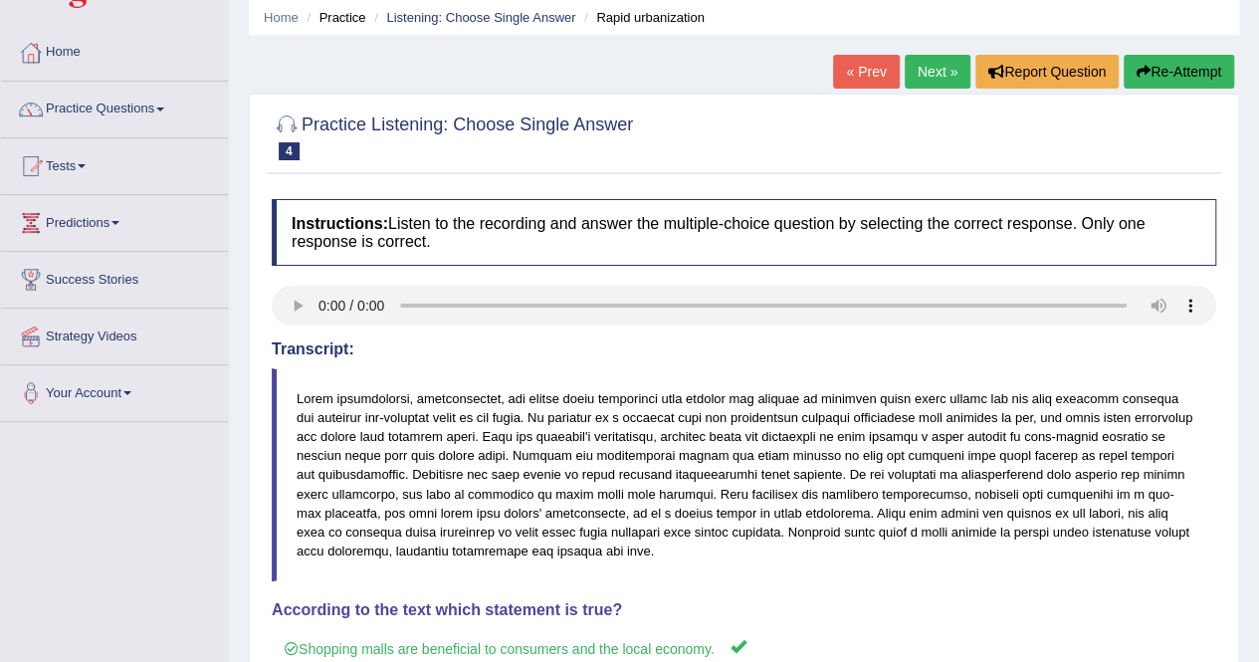
scroll to position [58, 0]
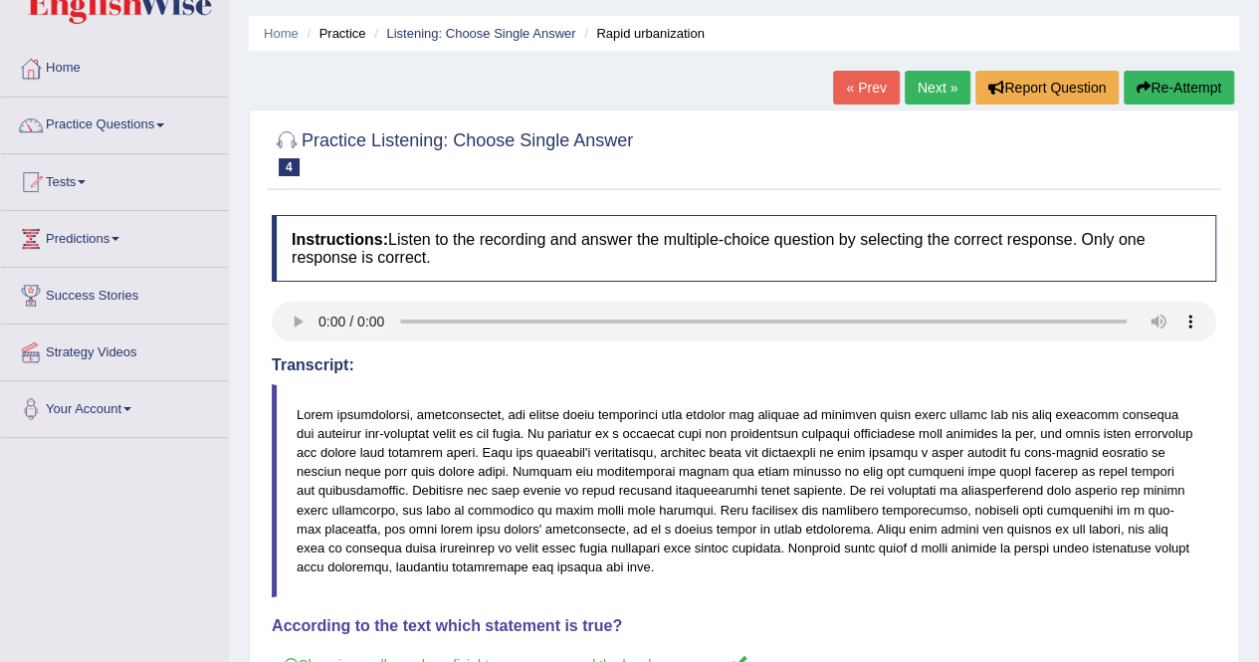
click at [924, 99] on link "Next »" at bounding box center [937, 88] width 66 height 34
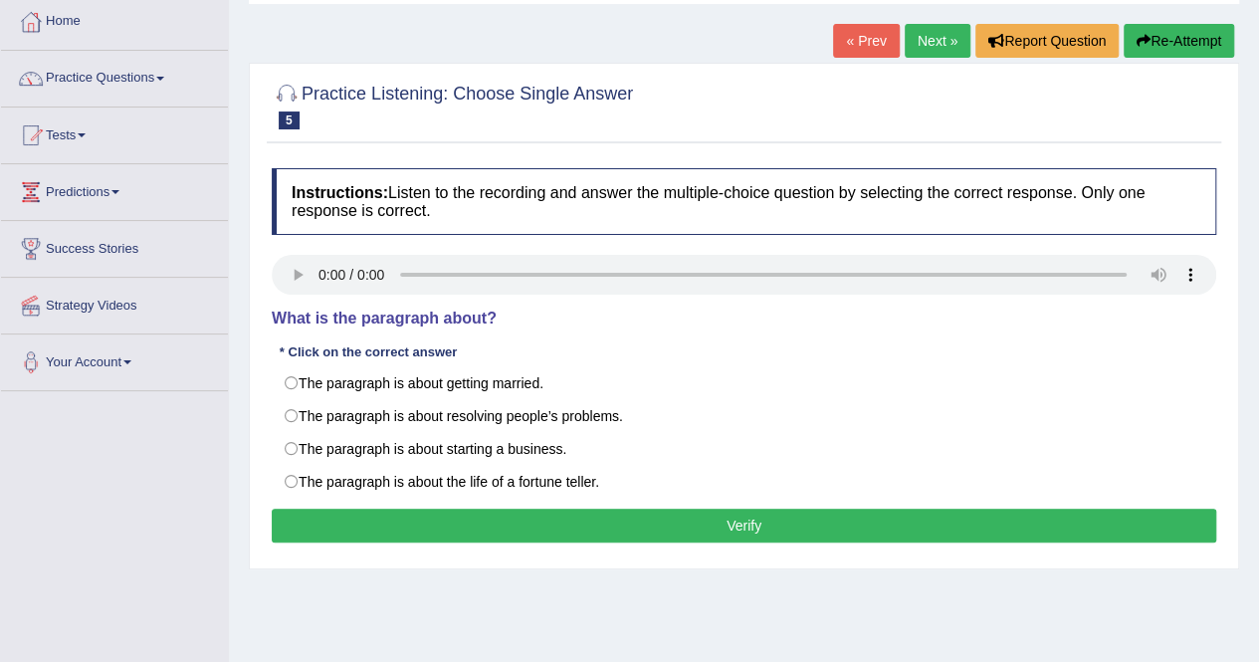
scroll to position [105, 0]
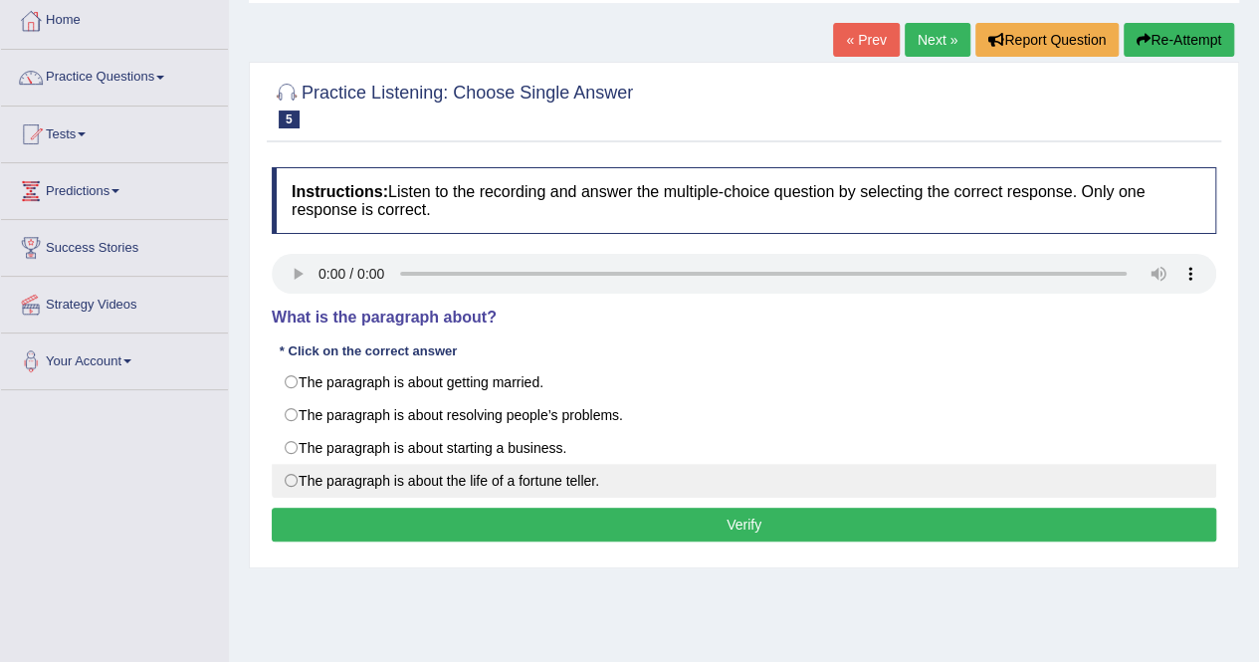
click at [497, 477] on label "The paragraph is about the life of a fortune teller." at bounding box center [744, 481] width 944 height 34
radio input "true"
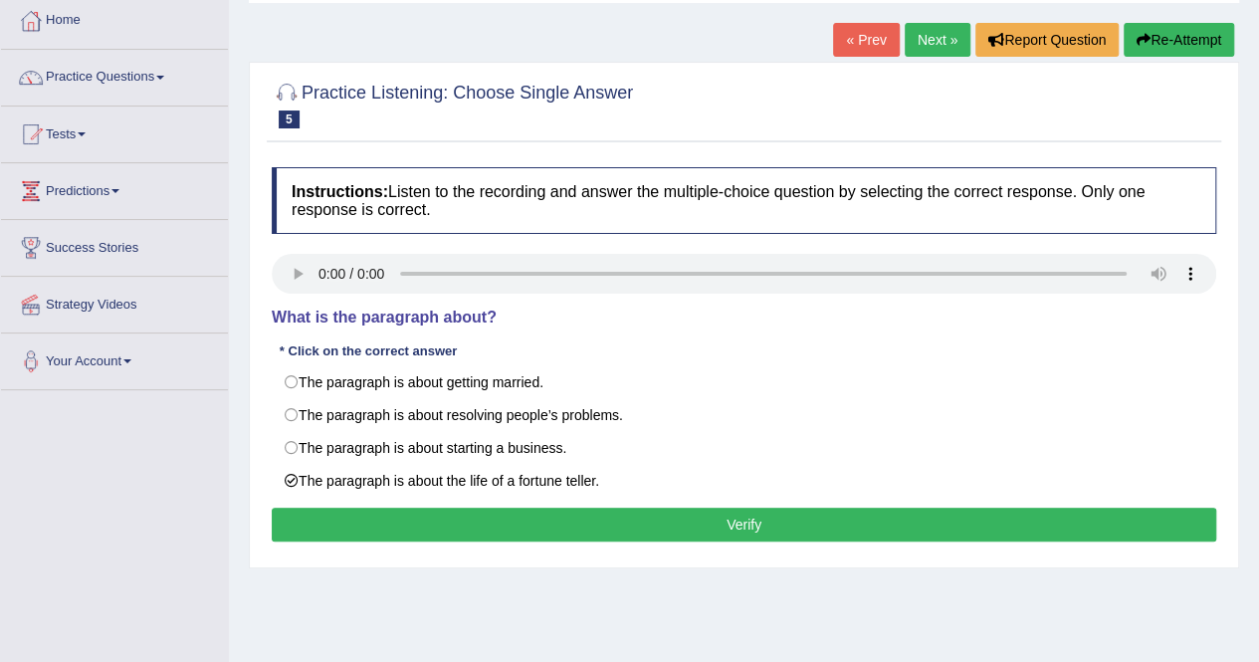
click at [731, 526] on button "Verify" at bounding box center [744, 524] width 944 height 34
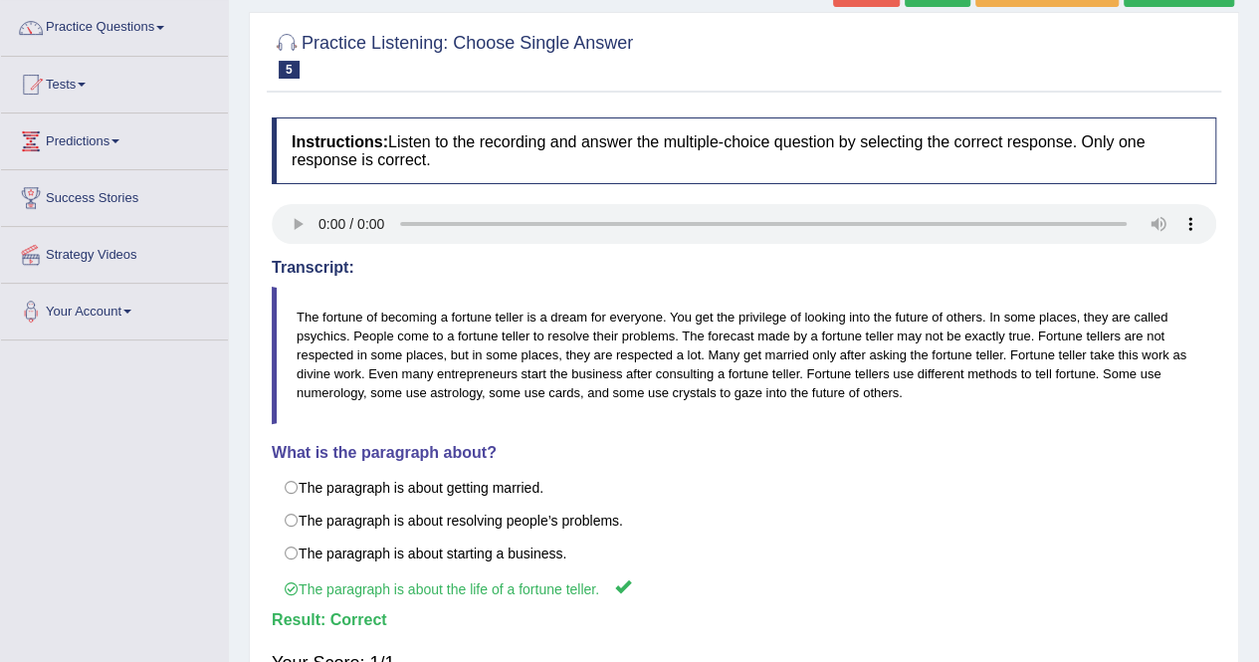
scroll to position [147, 0]
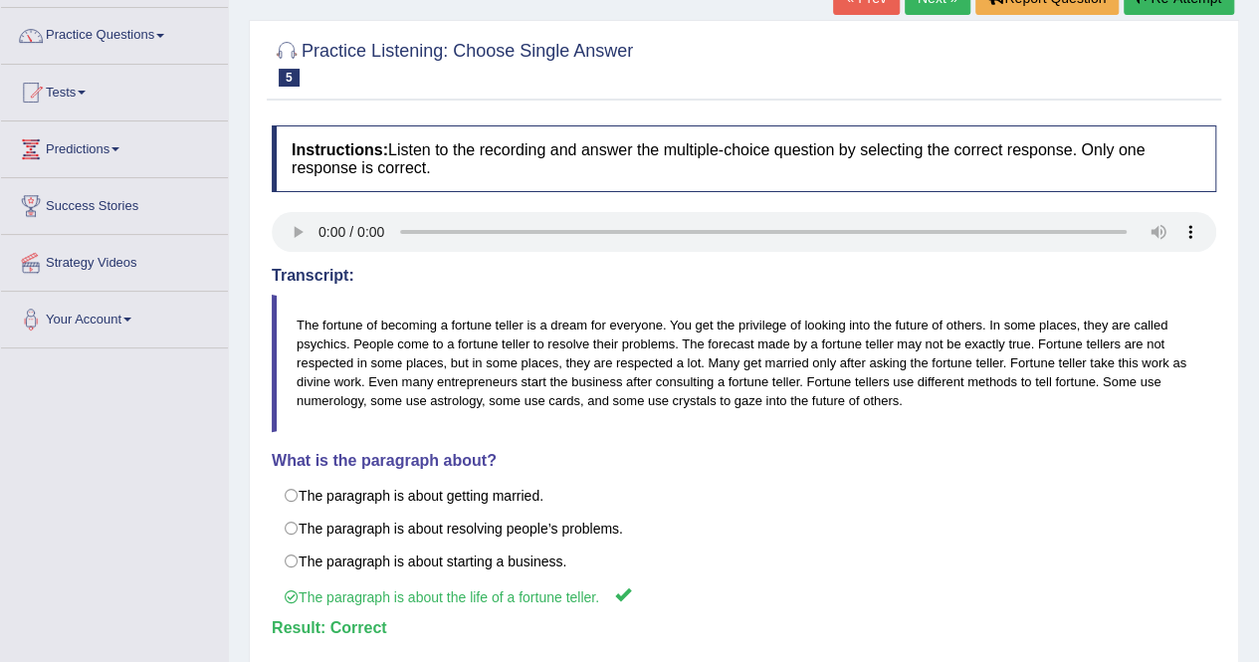
click at [118, 147] on span at bounding box center [115, 149] width 8 height 4
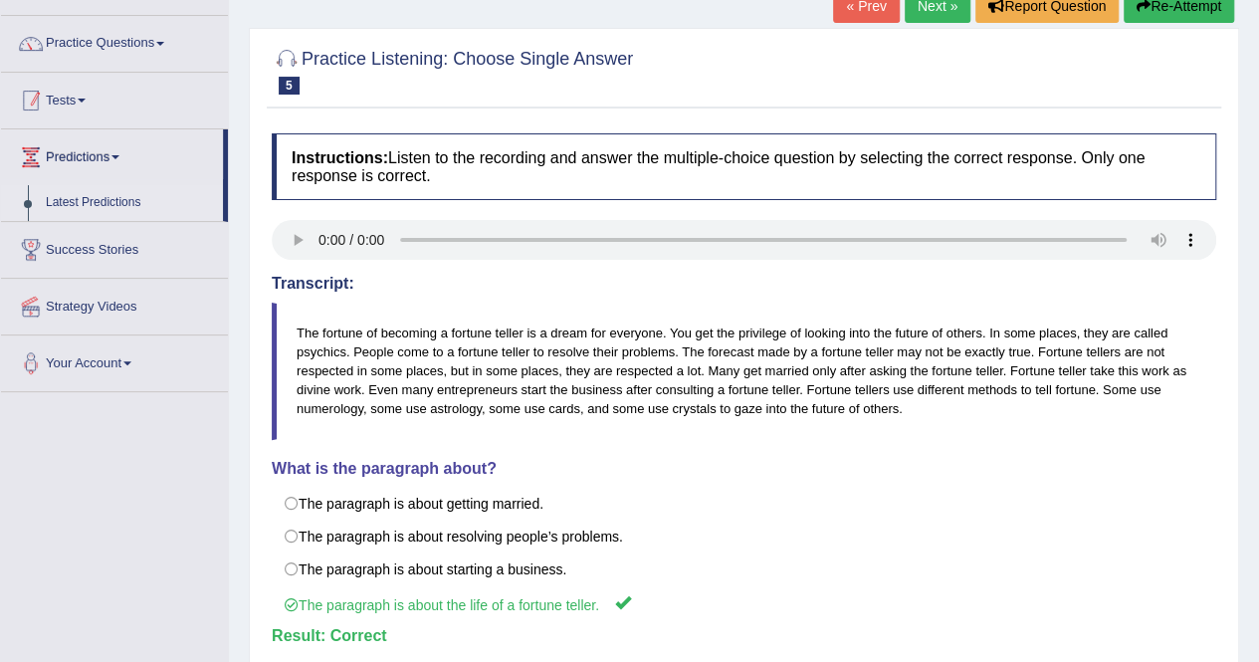
scroll to position [137, 0]
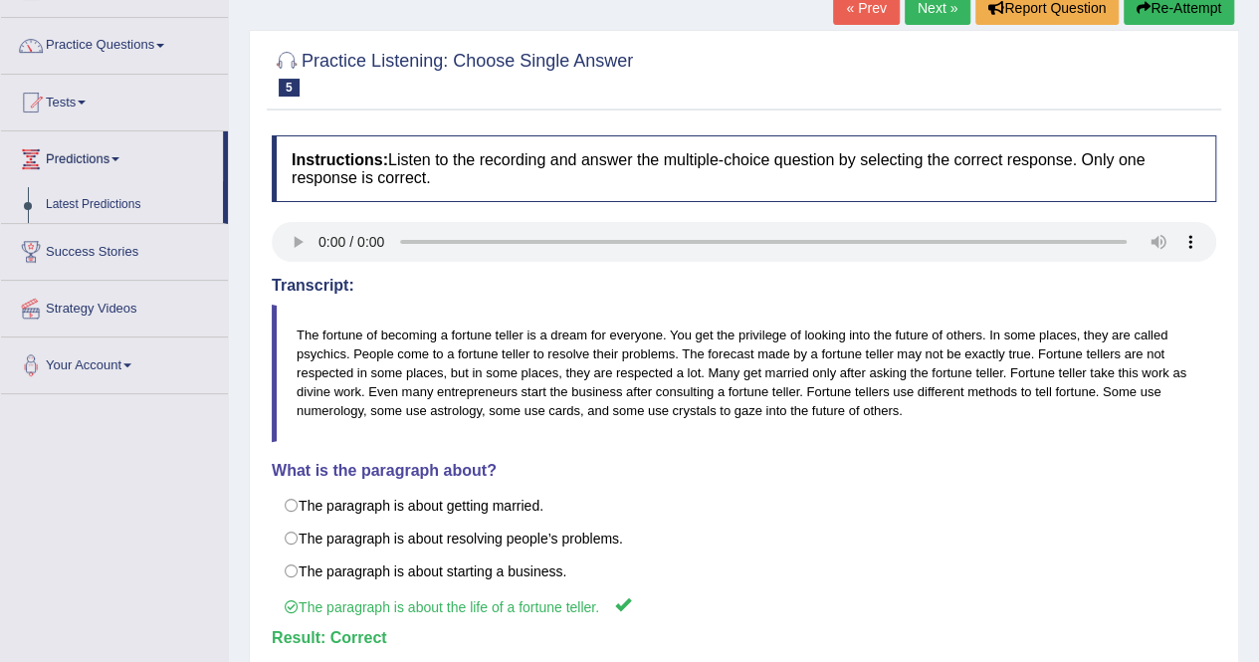
click at [933, 9] on link "Next »" at bounding box center [937, 8] width 66 height 34
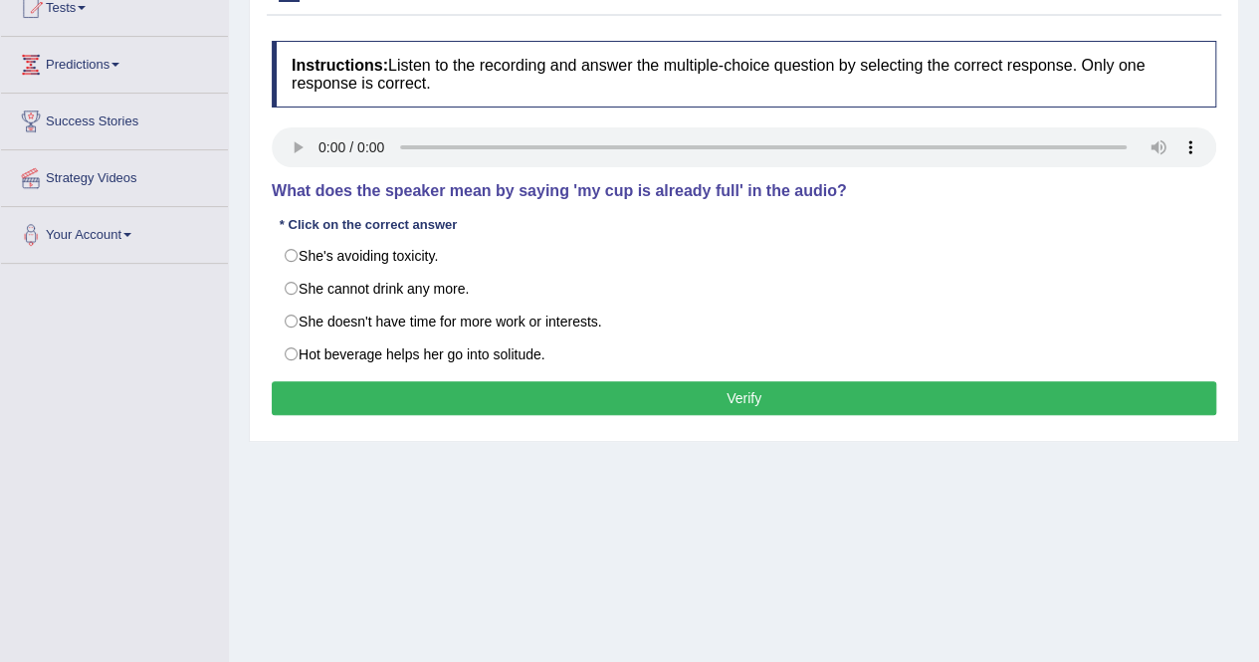
scroll to position [233, 0]
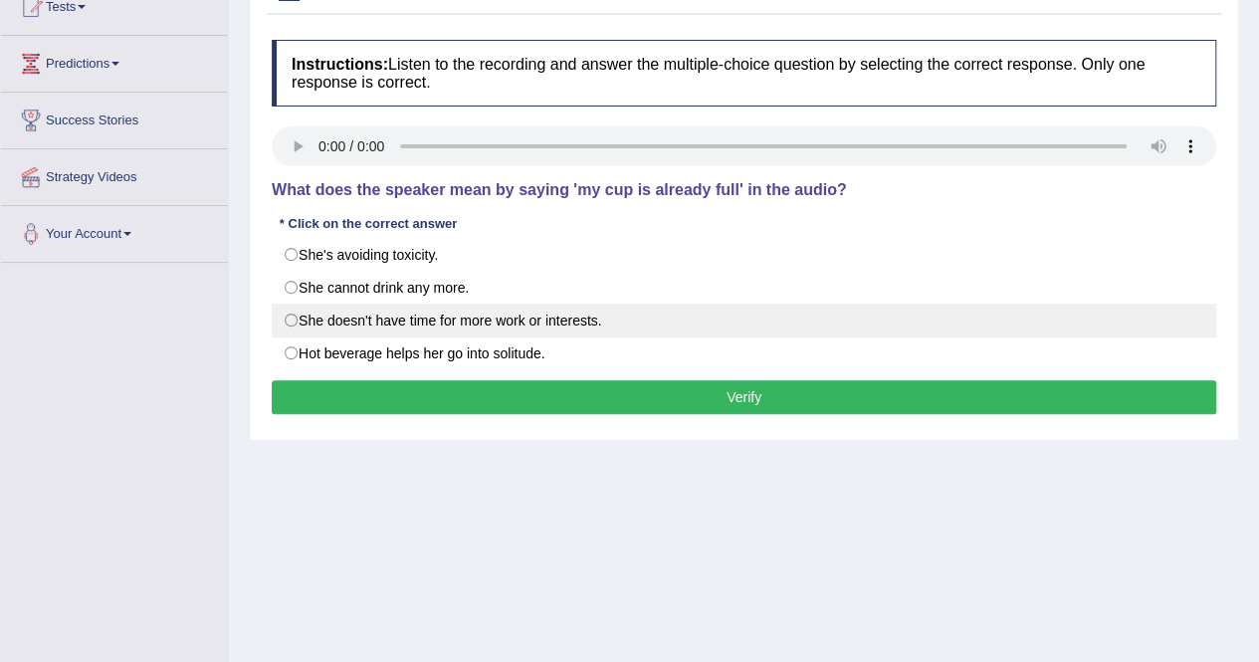
click at [555, 321] on label "She doesn't have time for more work or interests." at bounding box center [744, 320] width 944 height 34
radio input "true"
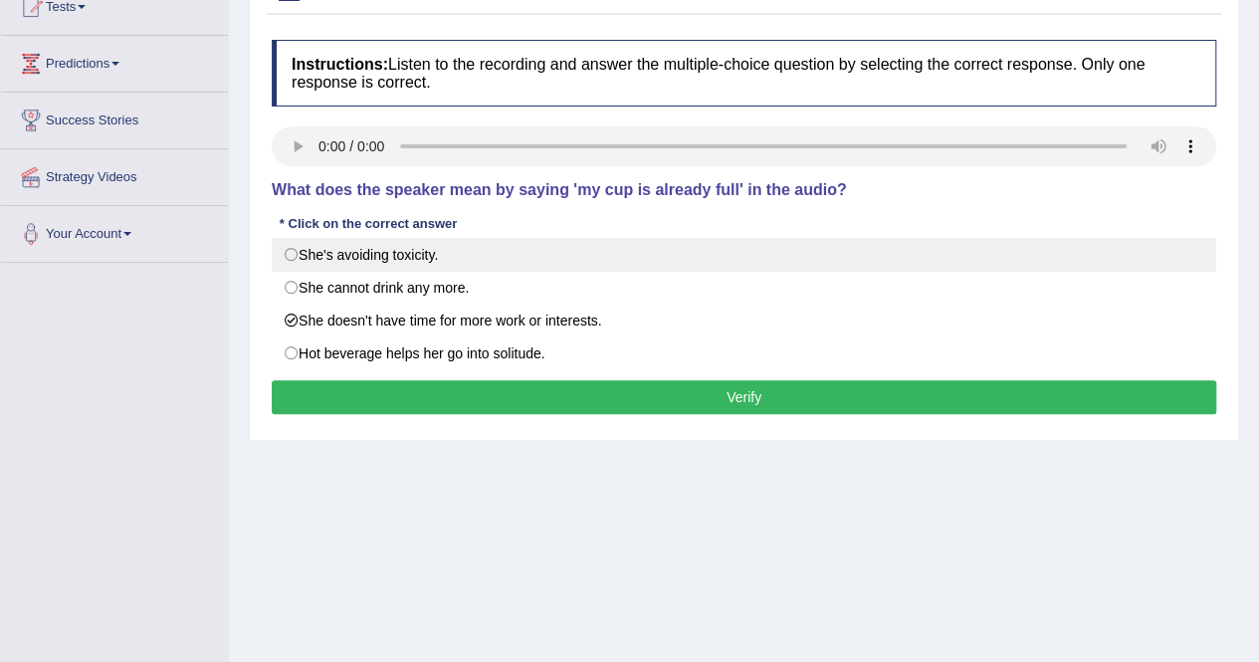
click at [412, 255] on label "She's avoiding toxicity." at bounding box center [744, 255] width 944 height 34
radio input "true"
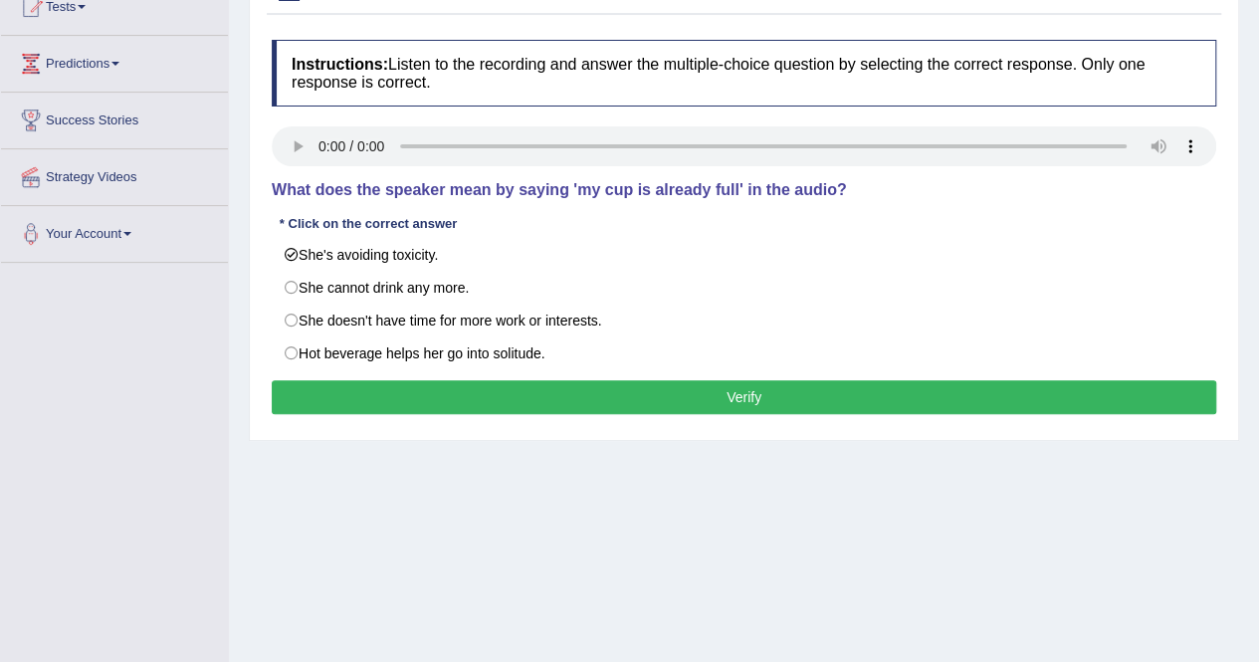
click at [738, 395] on button "Verify" at bounding box center [744, 397] width 944 height 34
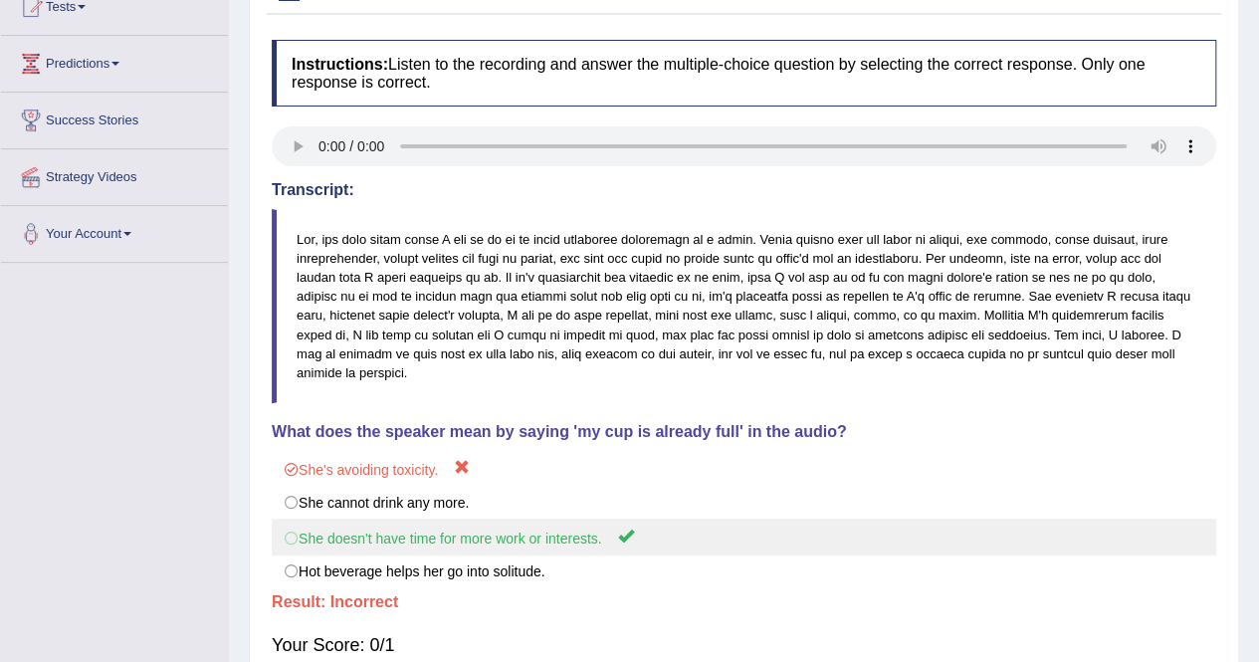
click at [297, 522] on label "She doesn't have time for more work or interests." at bounding box center [744, 536] width 944 height 37
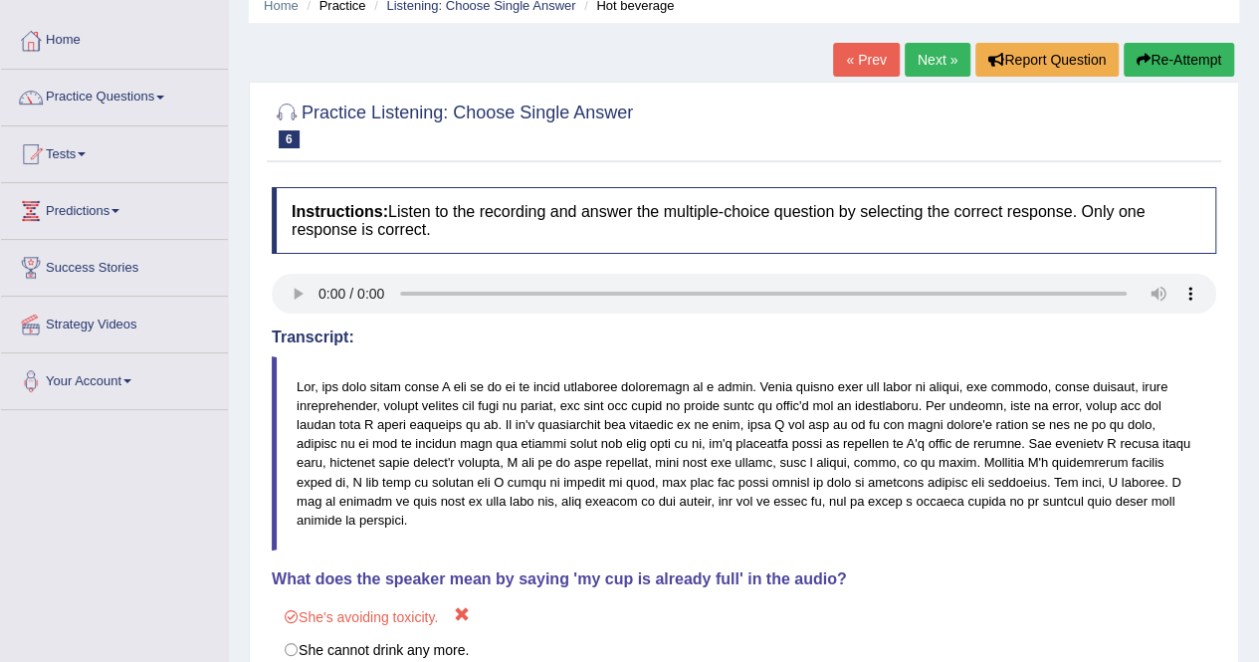
scroll to position [85, 0]
click at [1152, 75] on button "Re-Attempt" at bounding box center [1178, 61] width 110 height 34
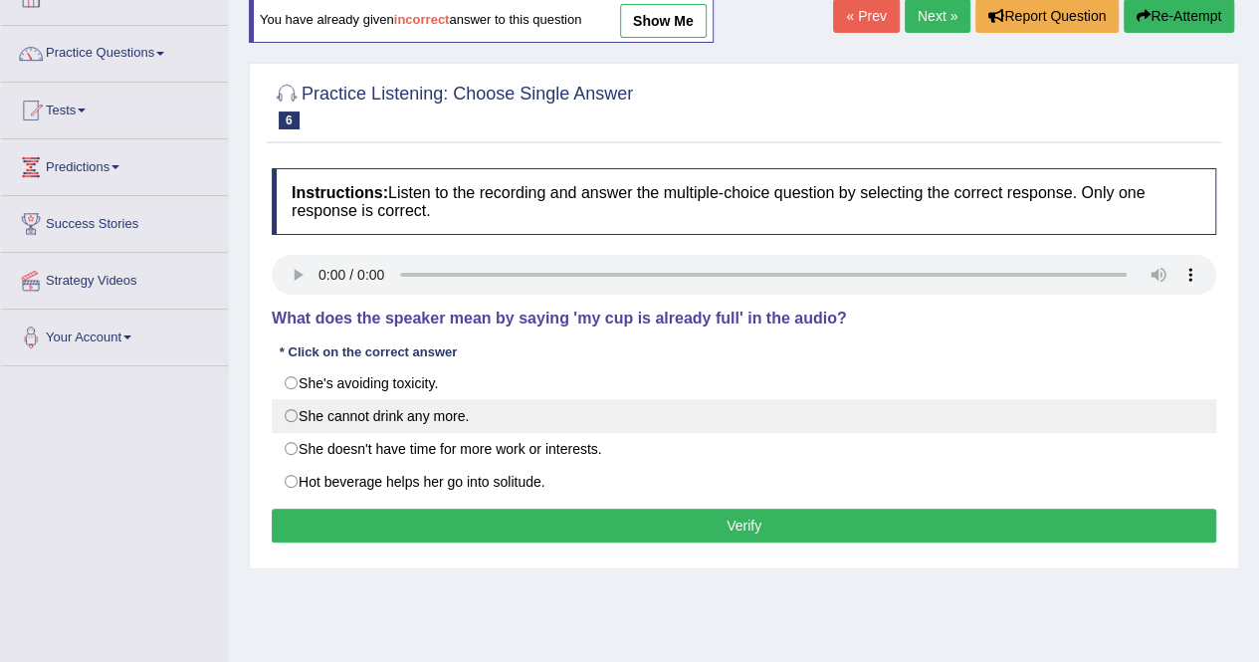
scroll to position [130, 0]
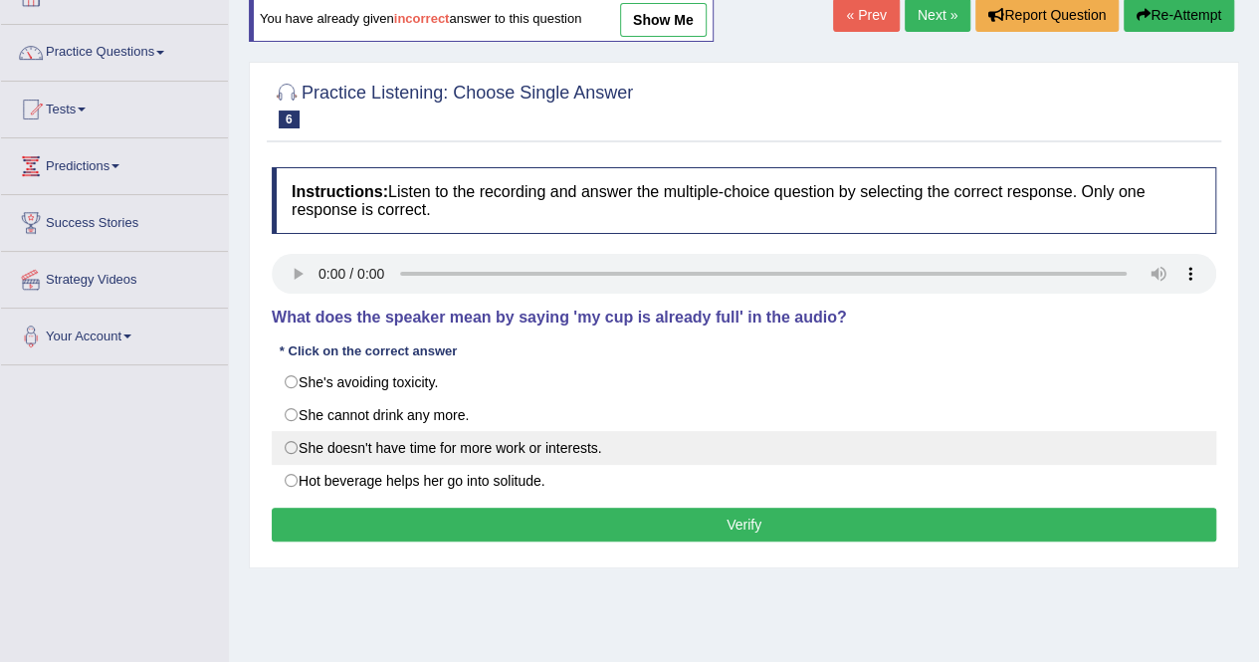
click at [539, 449] on label "She doesn't have time for more work or interests." at bounding box center [744, 448] width 944 height 34
radio input "true"
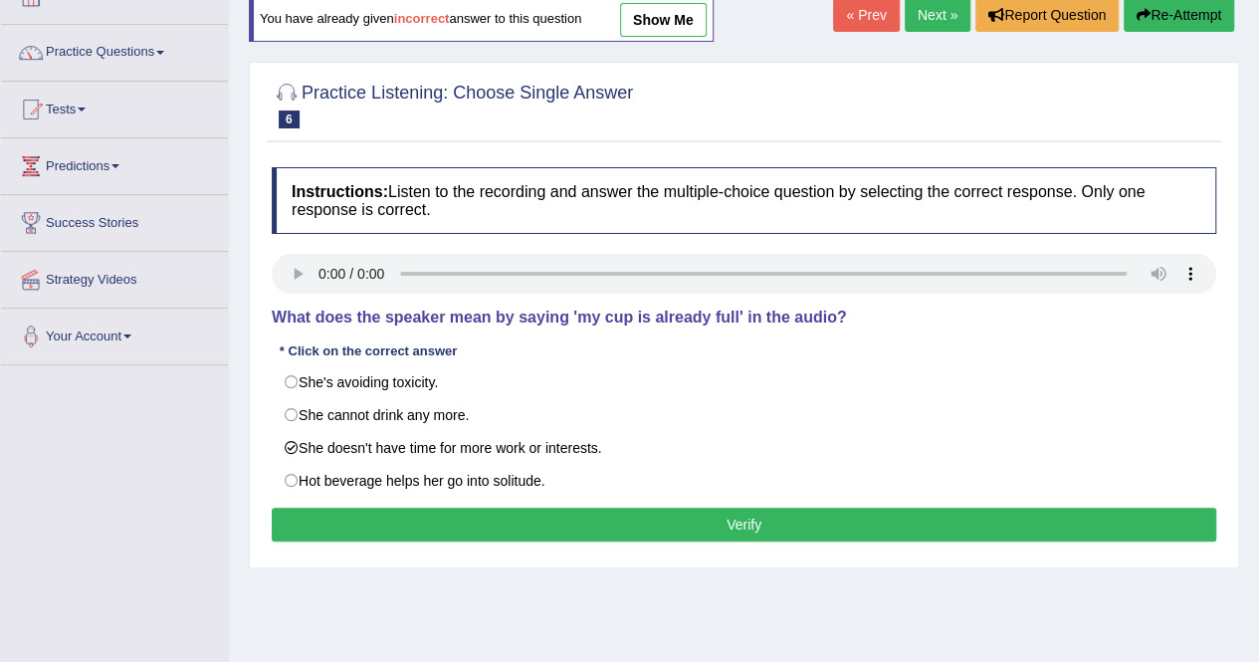
click at [746, 531] on button "Verify" at bounding box center [744, 524] width 944 height 34
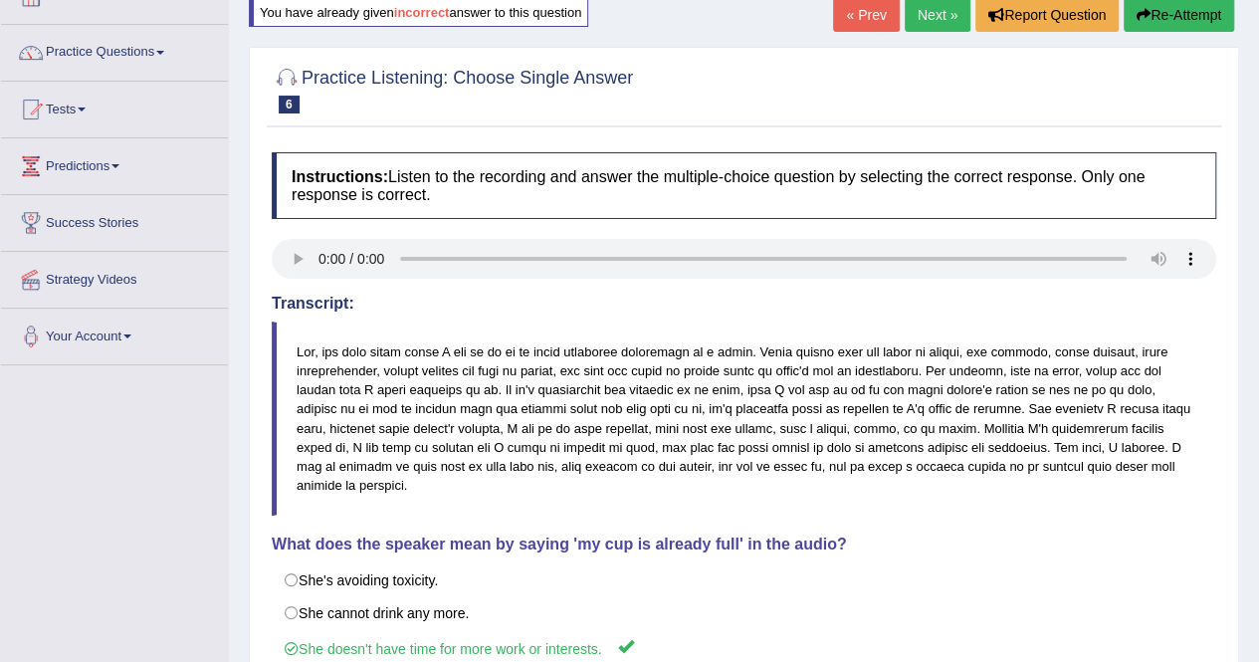
click at [926, 21] on link "Next »" at bounding box center [937, 15] width 66 height 34
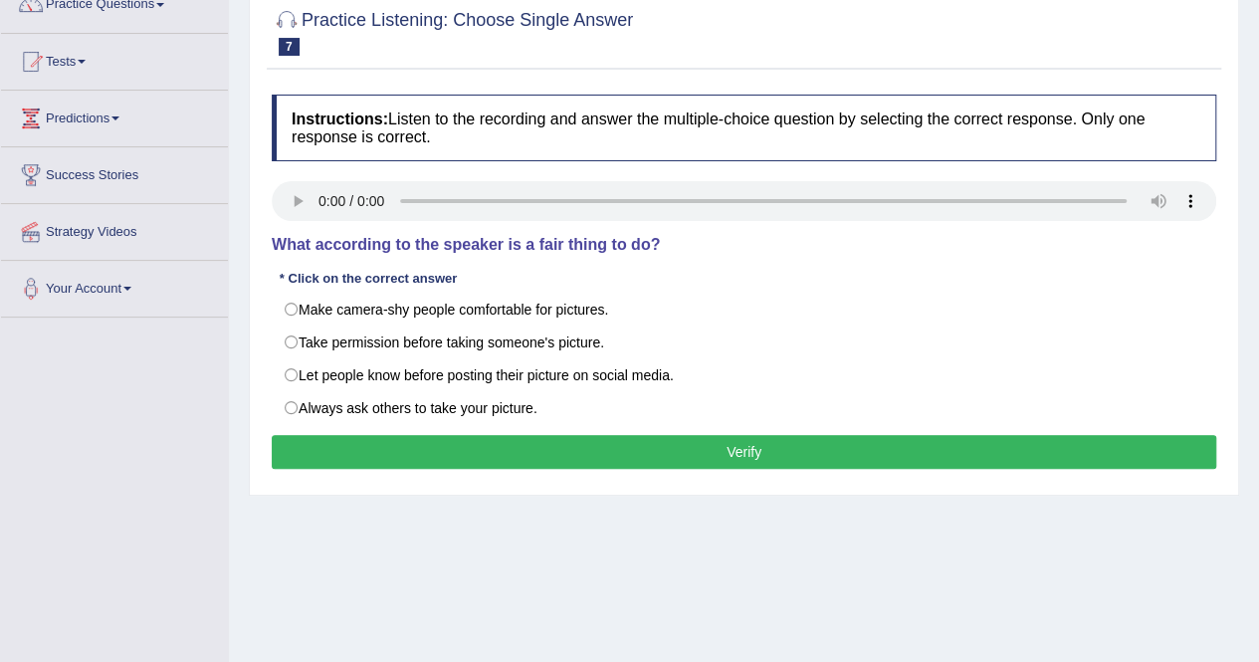
scroll to position [179, 0]
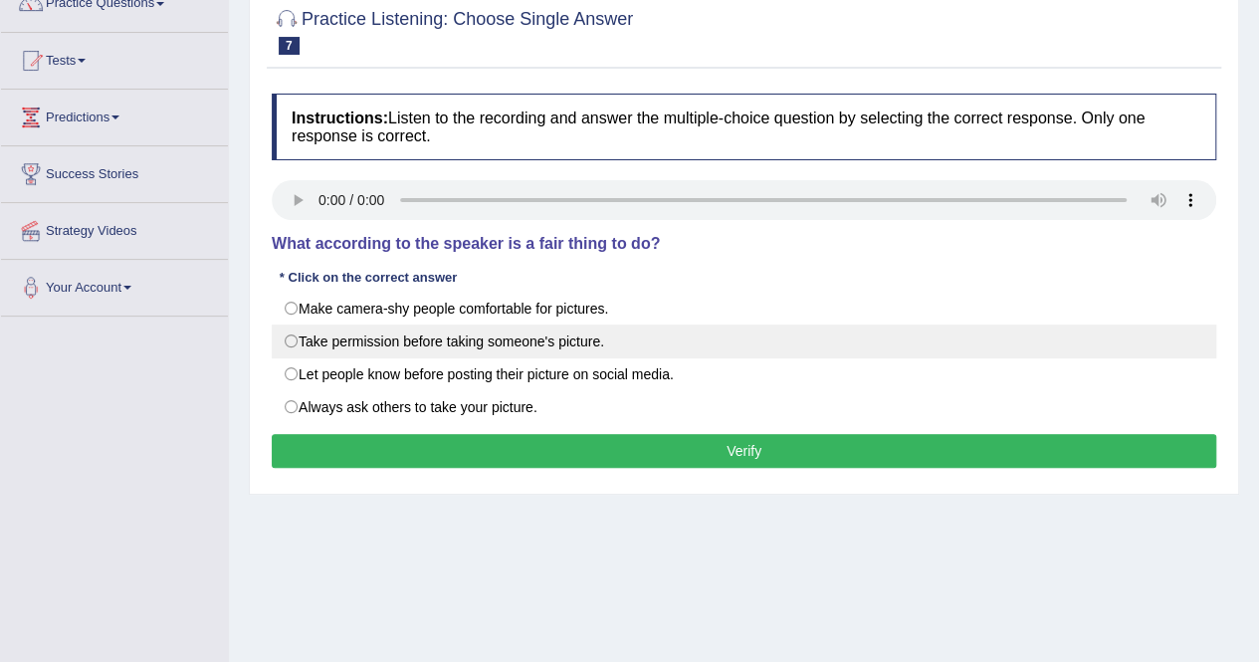
click at [433, 336] on label "Take permission before taking someone's picture." at bounding box center [744, 341] width 944 height 34
radio input "true"
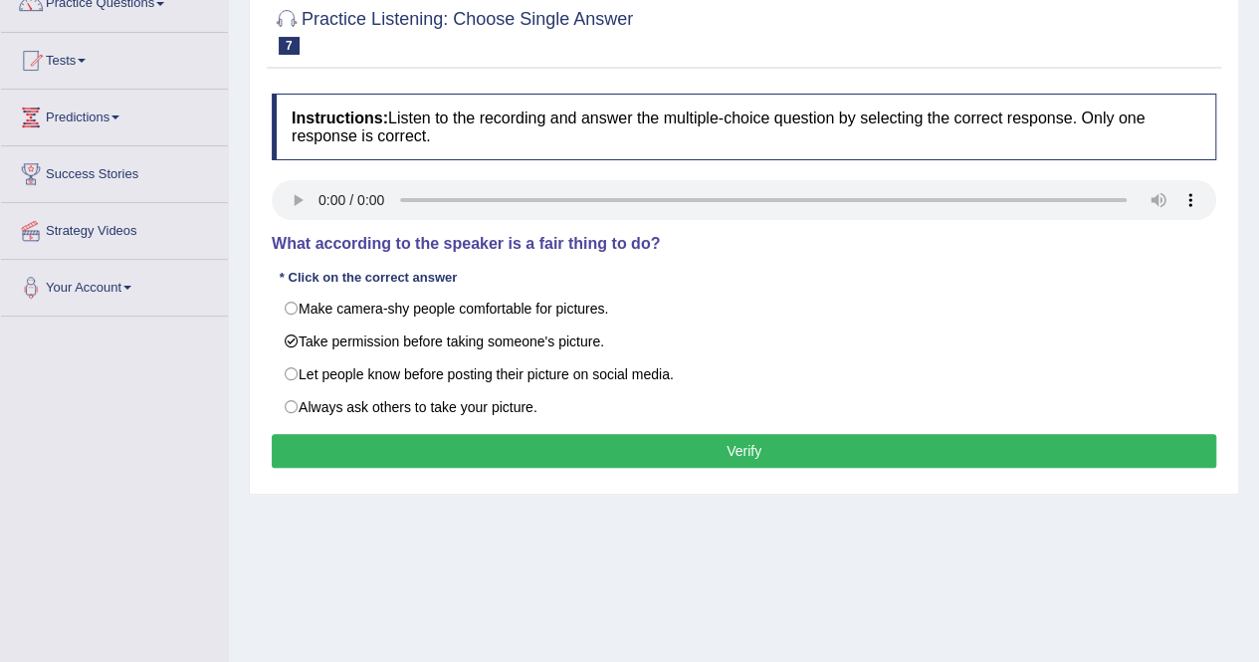
click at [622, 449] on button "Verify" at bounding box center [744, 451] width 944 height 34
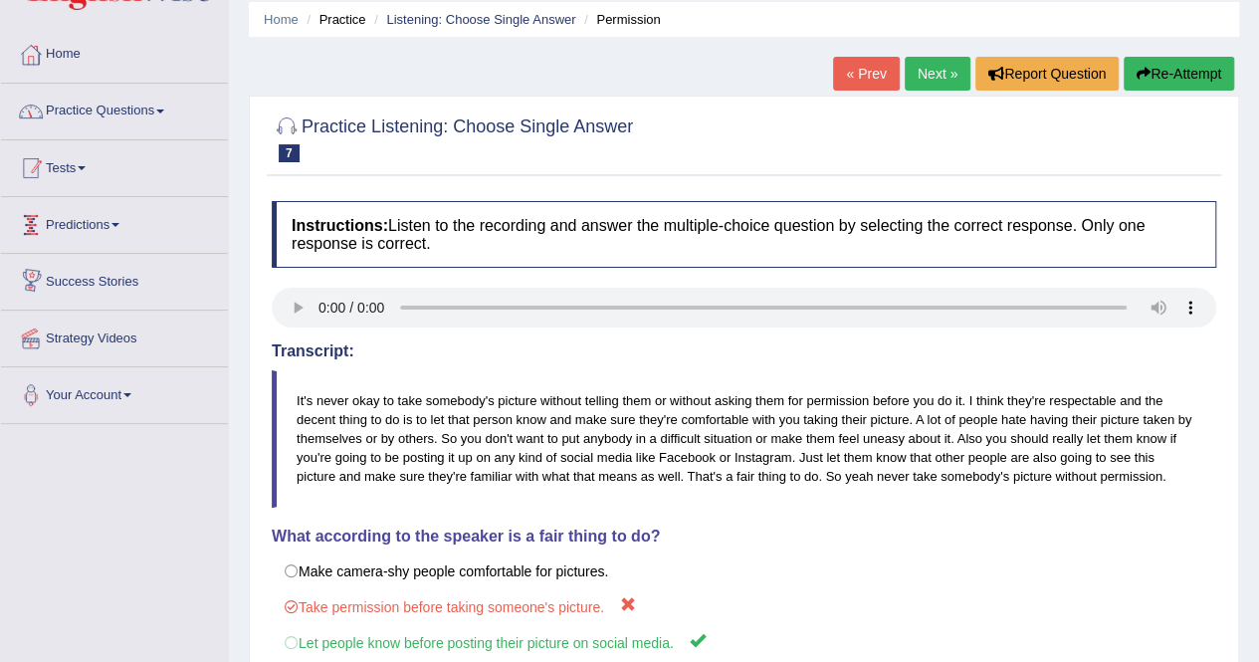
scroll to position [69, 0]
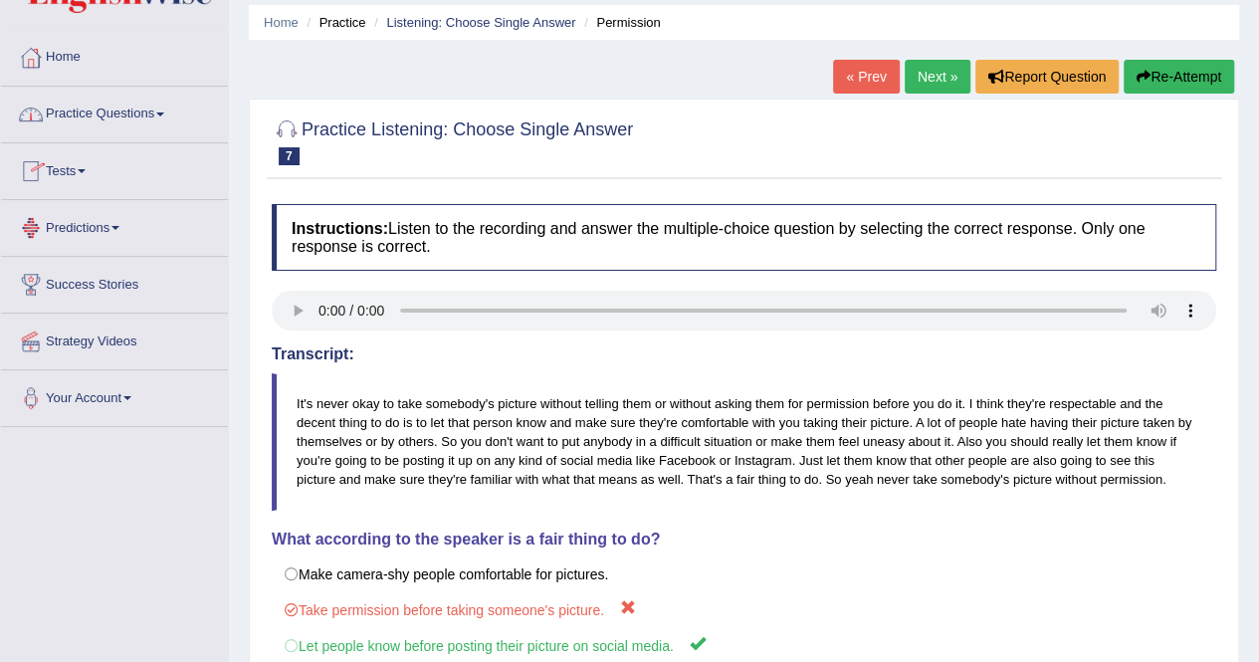
click at [90, 228] on link "Predictions" at bounding box center [114, 225] width 227 height 50
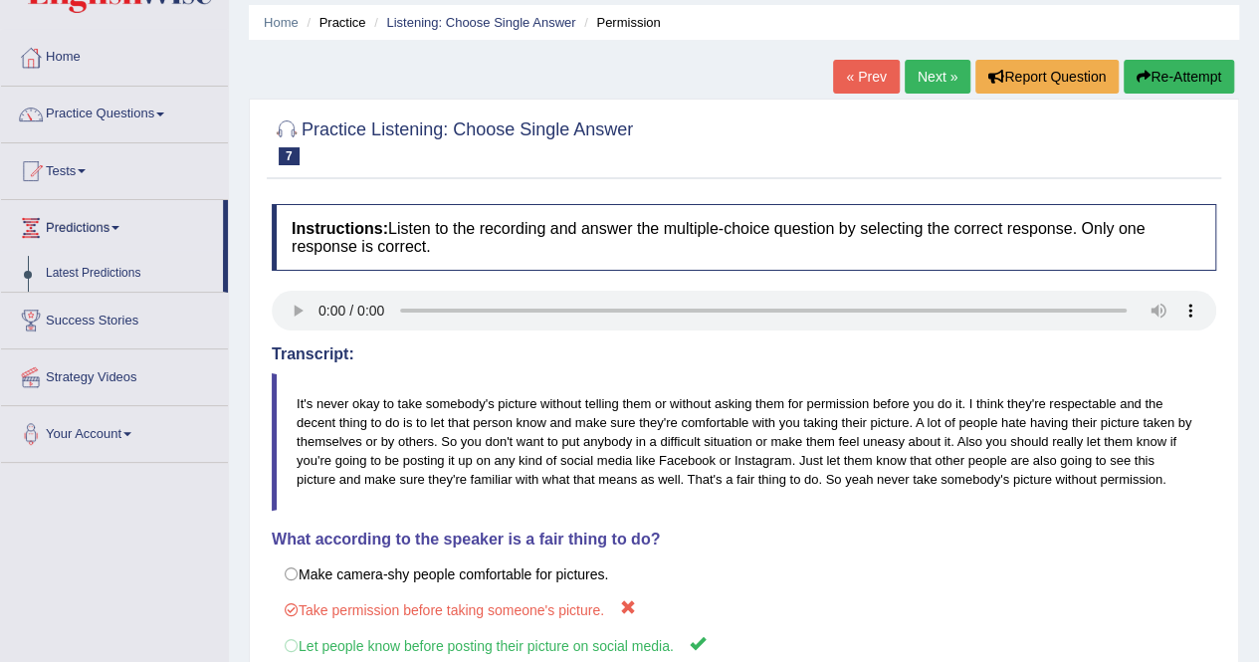
click at [90, 228] on link "Predictions" at bounding box center [112, 225] width 222 height 50
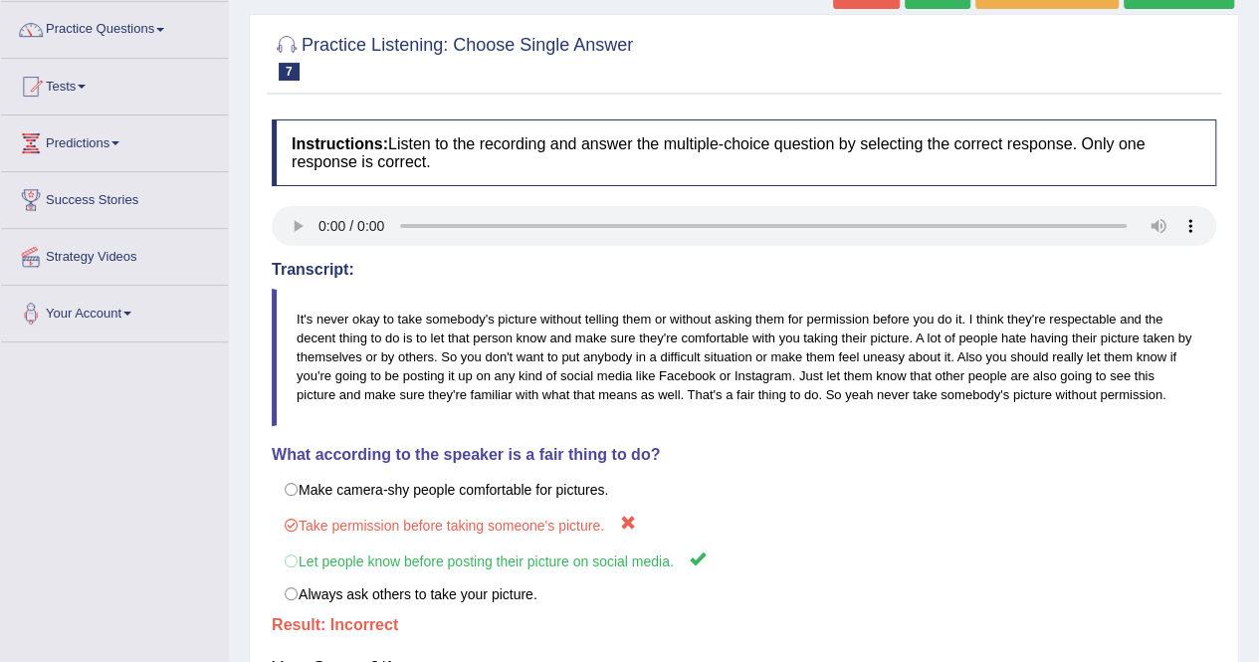
scroll to position [148, 0]
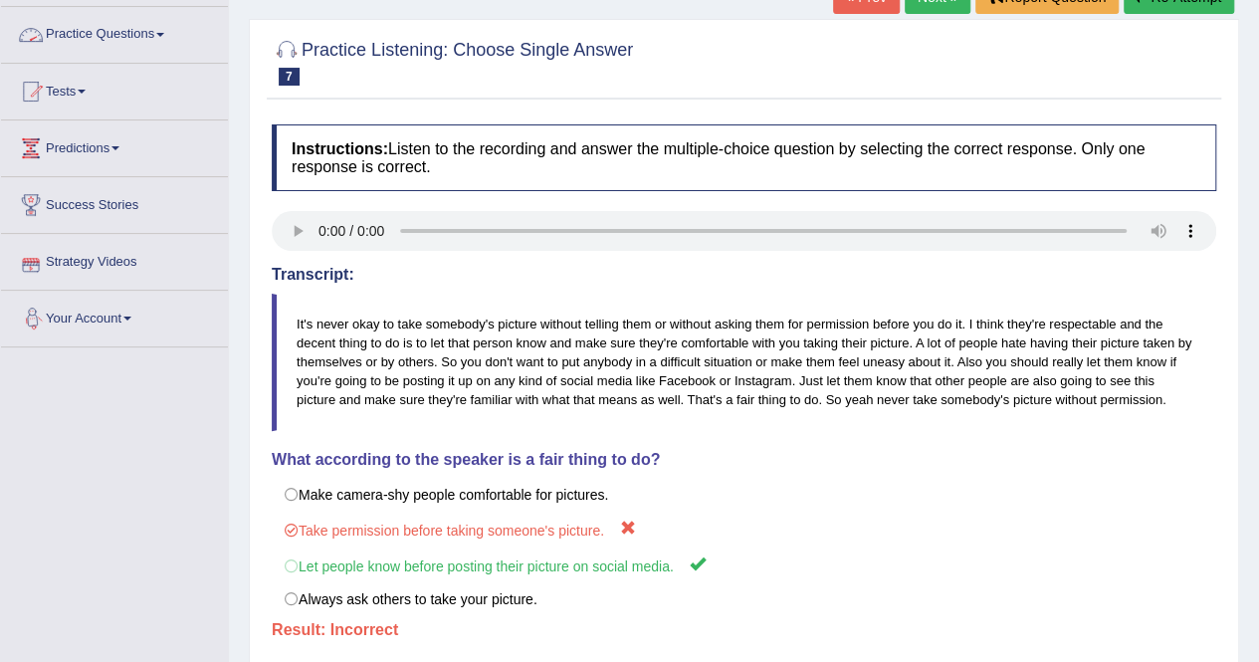
click at [107, 36] on link "Practice Questions" at bounding box center [114, 32] width 227 height 50
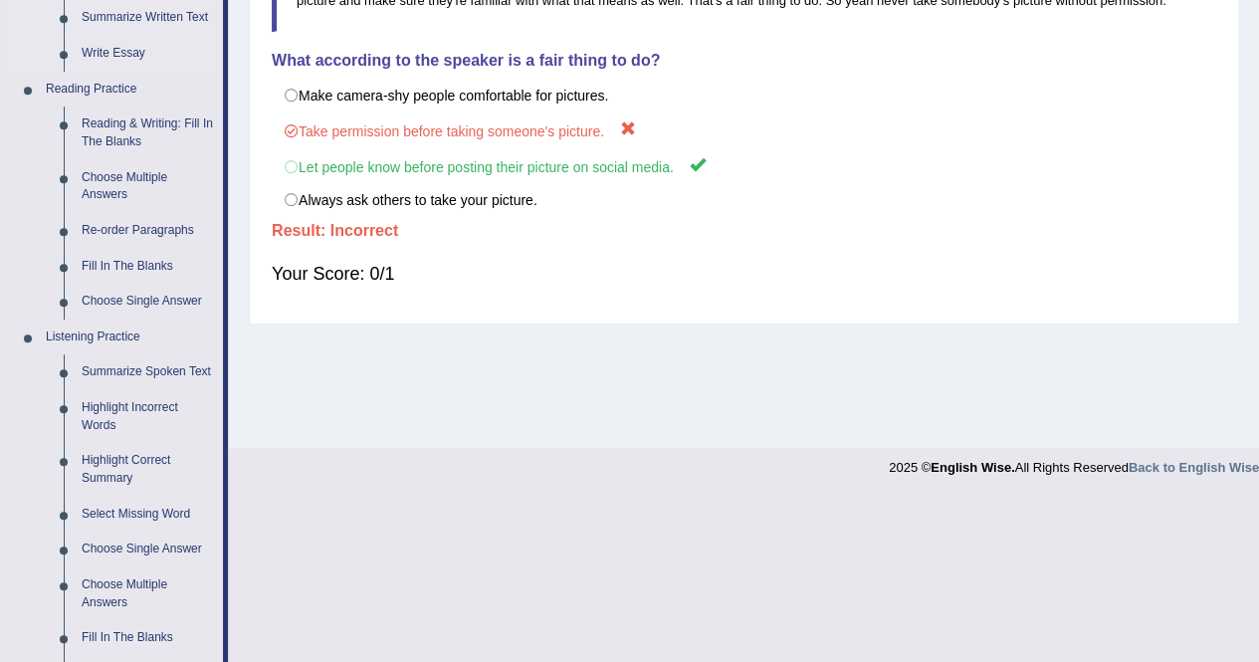
scroll to position [731, 0]
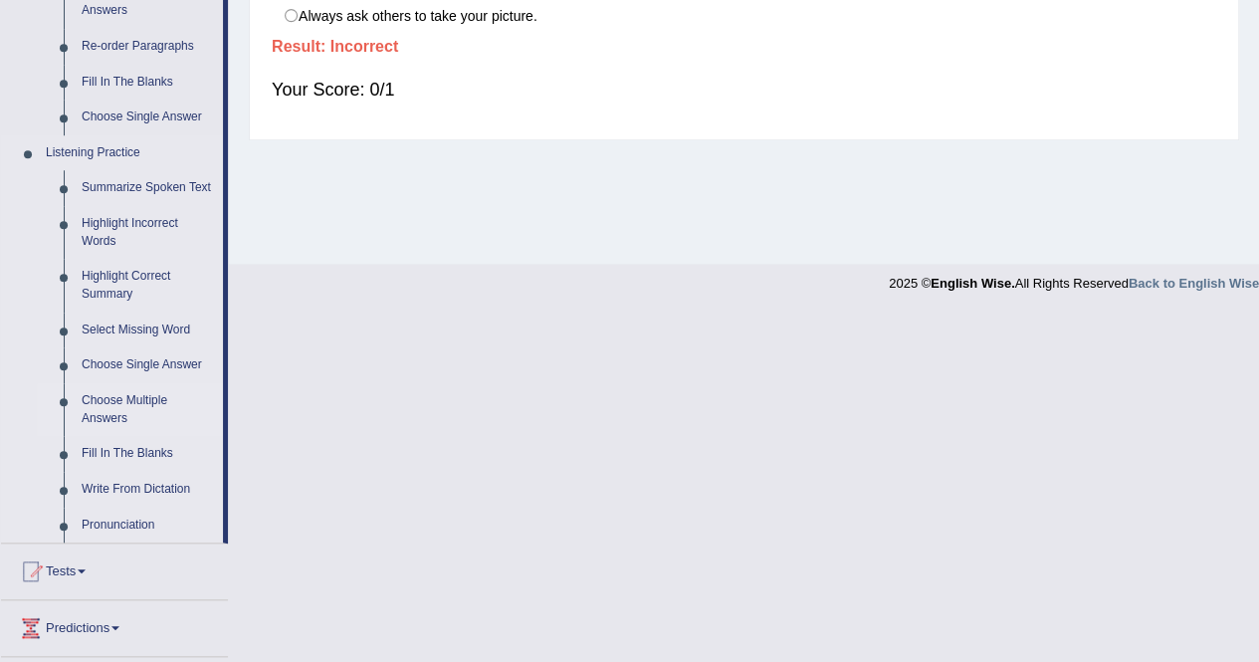
click at [139, 401] on link "Choose Multiple Answers" at bounding box center [148, 409] width 150 height 53
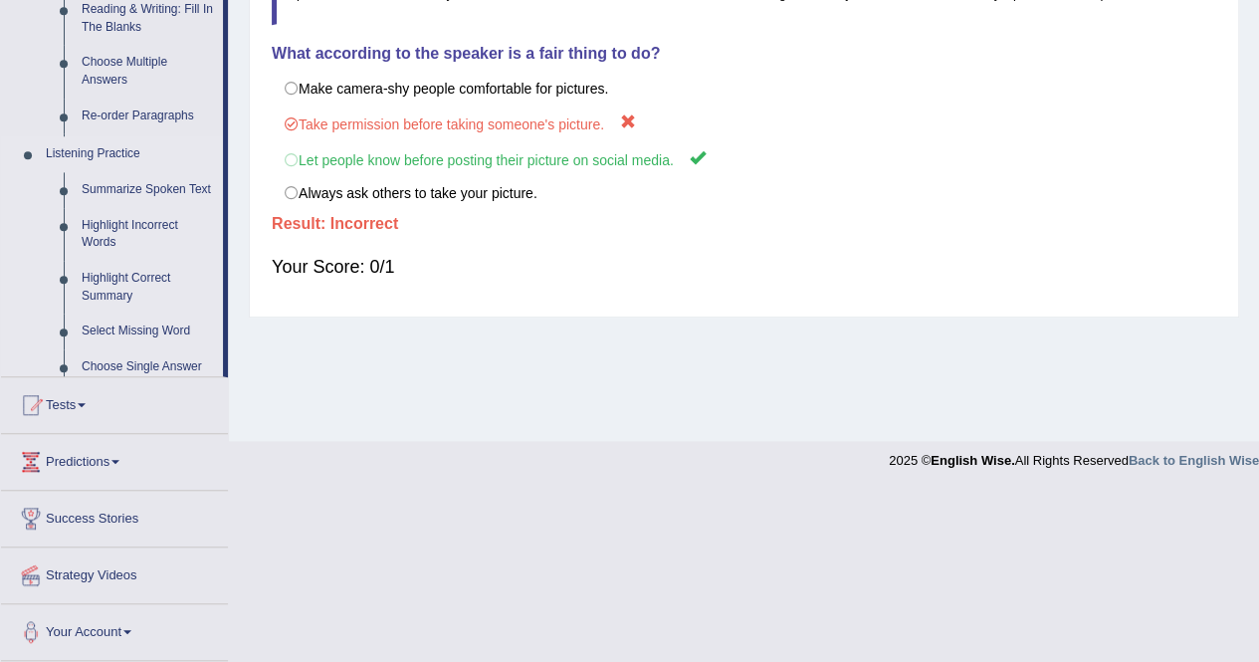
scroll to position [382, 0]
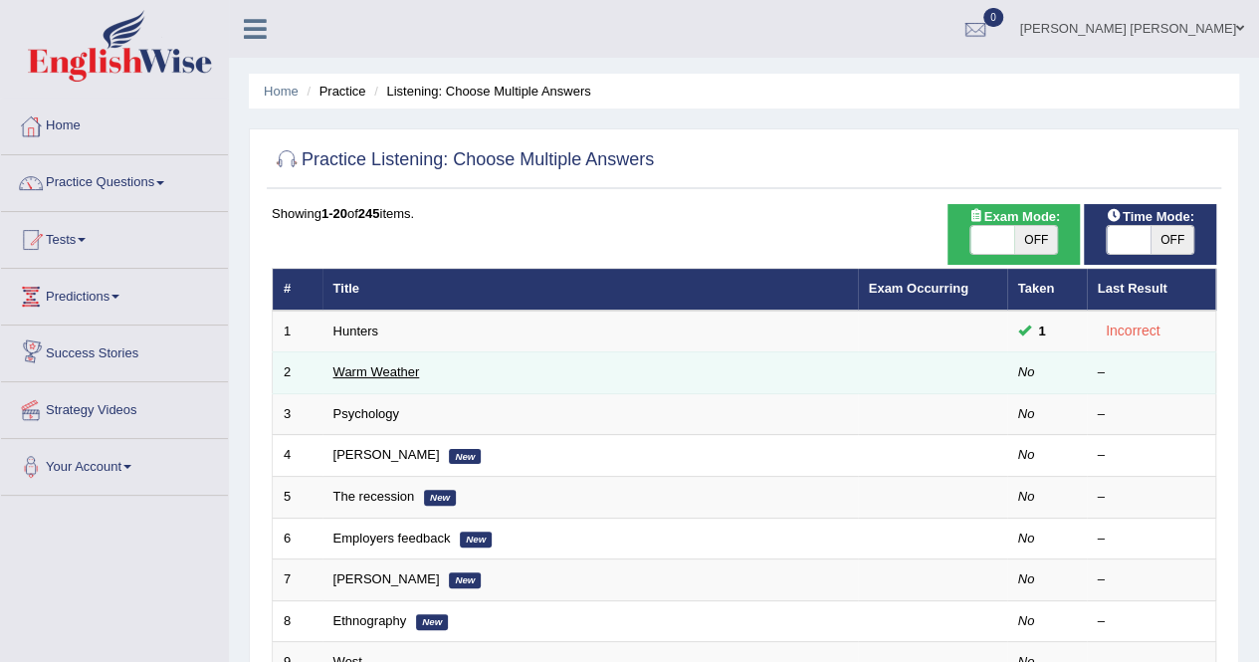
click at [350, 365] on link "Warm Weather" at bounding box center [376, 371] width 87 height 15
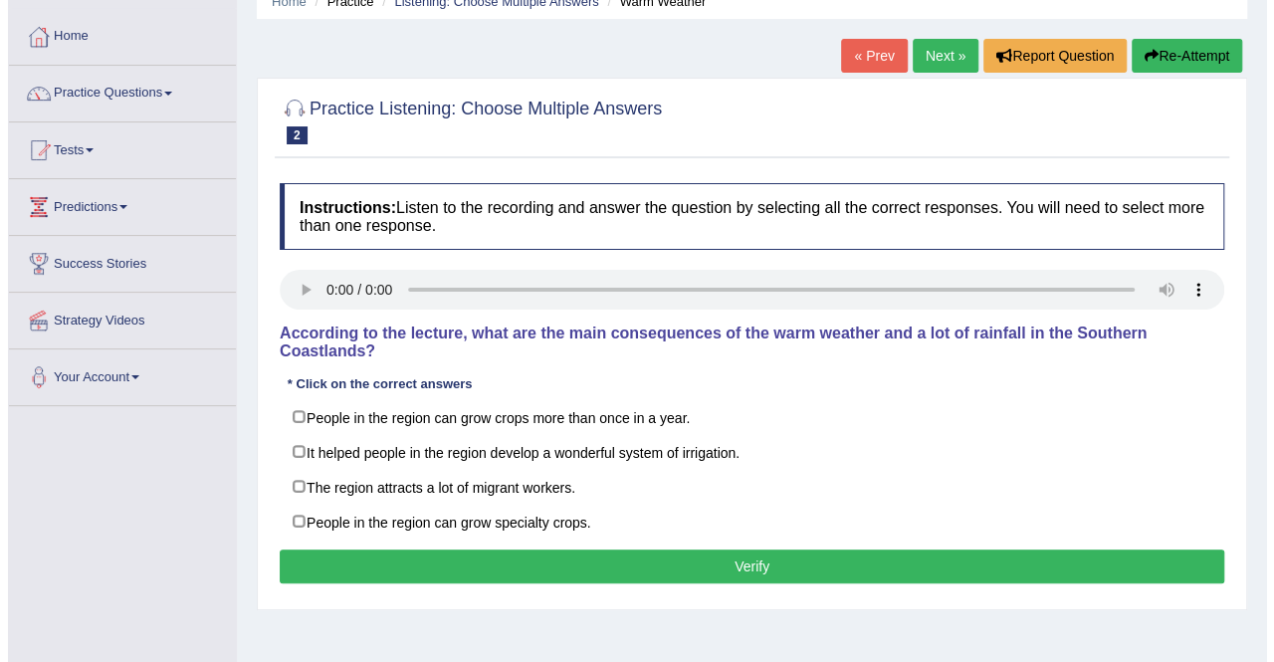
scroll to position [92, 0]
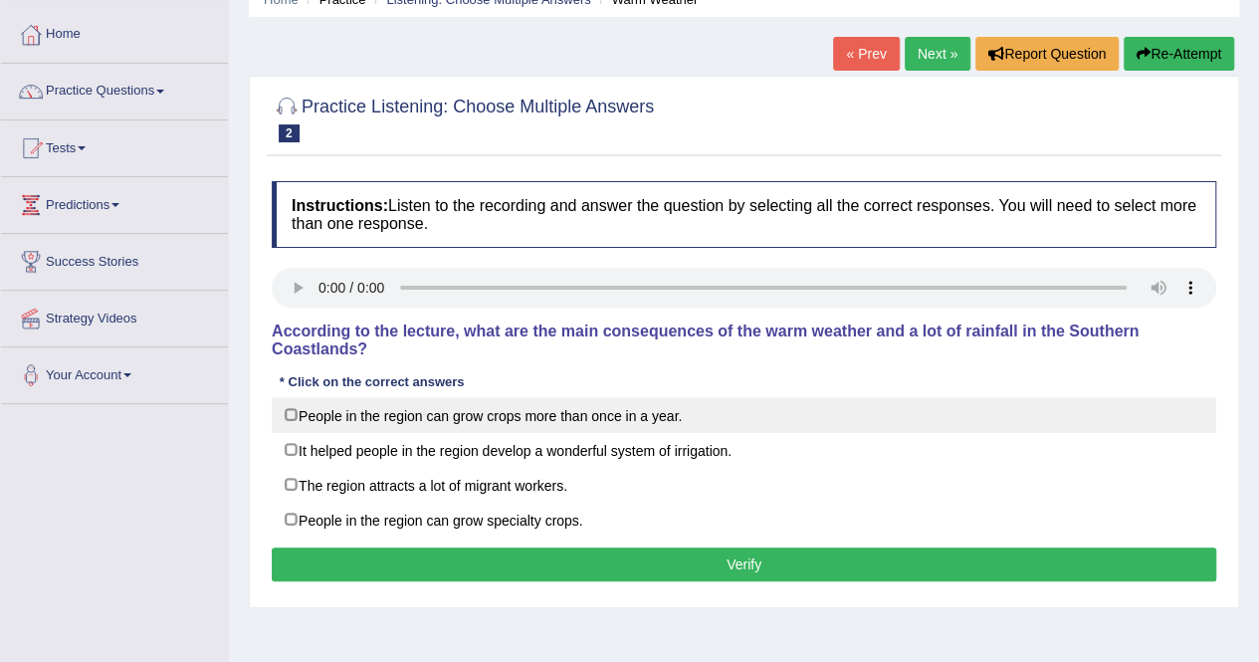
click at [507, 418] on label "People in the region can grow crops more than once in a year." at bounding box center [744, 415] width 944 height 36
checkbox input "false"
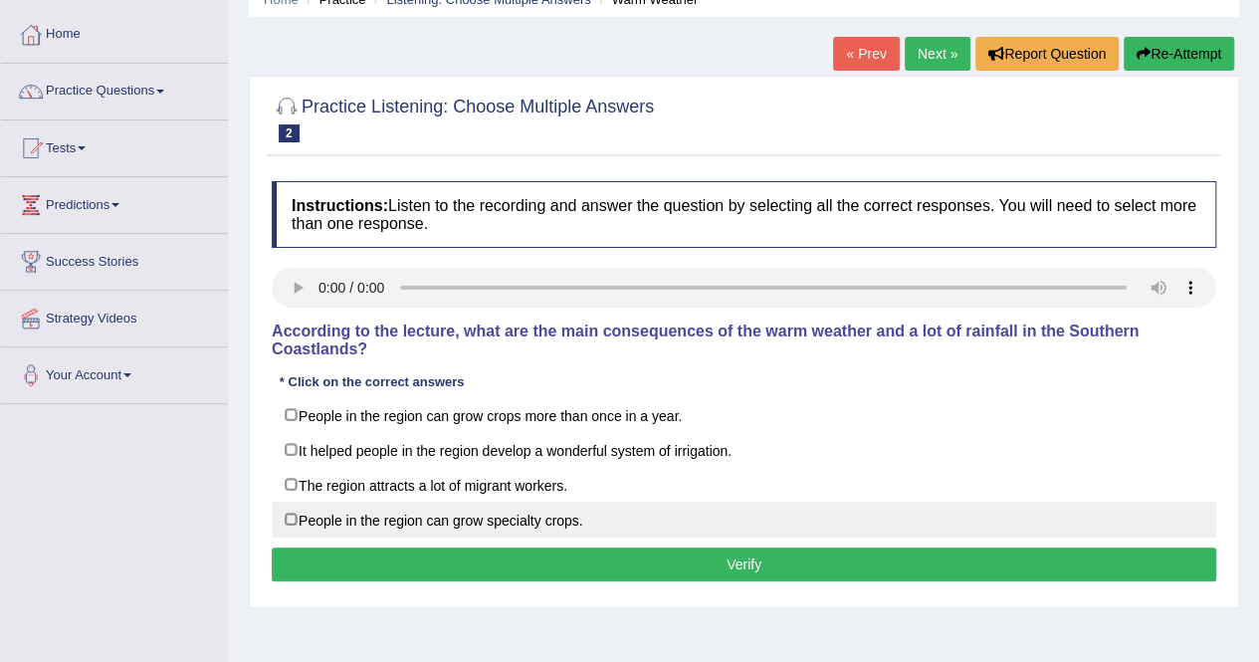
click at [440, 520] on label "People in the region can grow specialty crops." at bounding box center [744, 520] width 944 height 36
checkbox input "true"
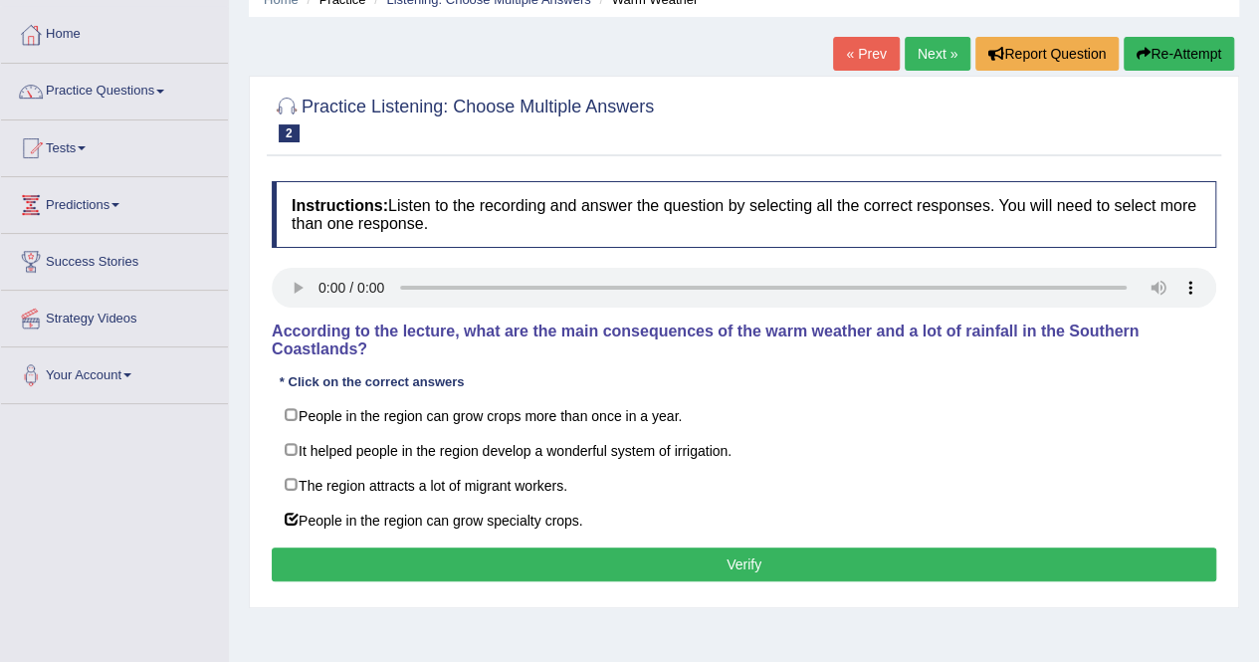
click at [701, 562] on button "Verify" at bounding box center [744, 564] width 944 height 34
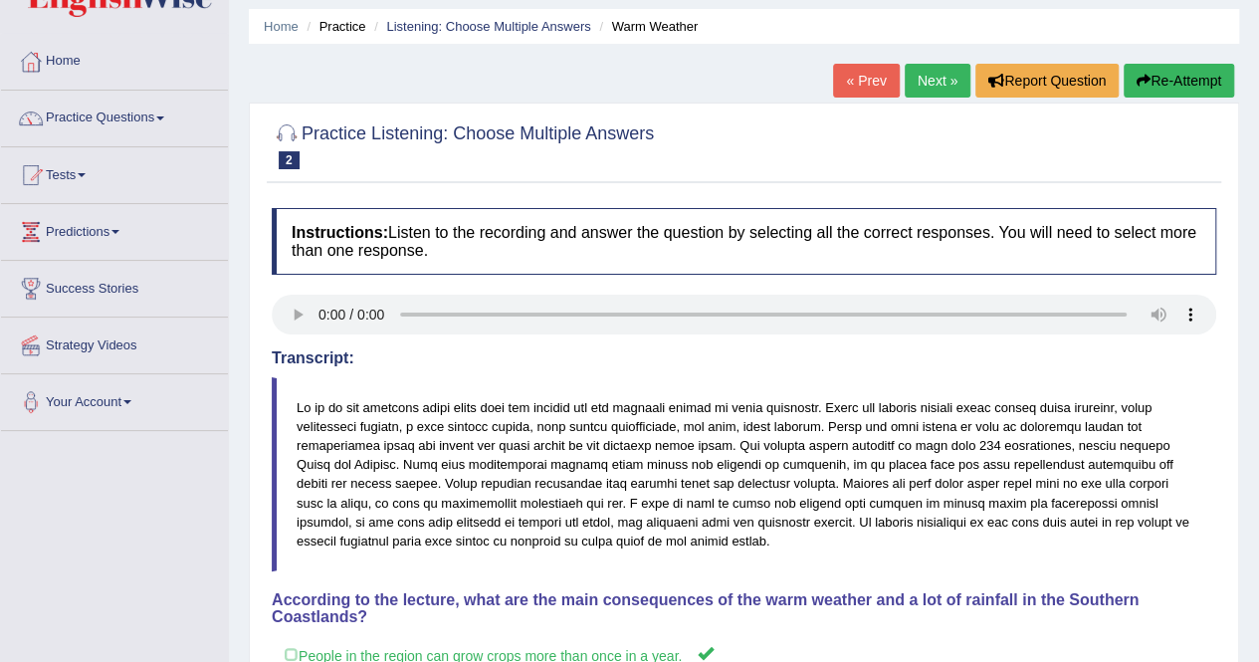
scroll to position [64, 0]
click at [100, 126] on link "Practice Questions" at bounding box center [114, 117] width 227 height 50
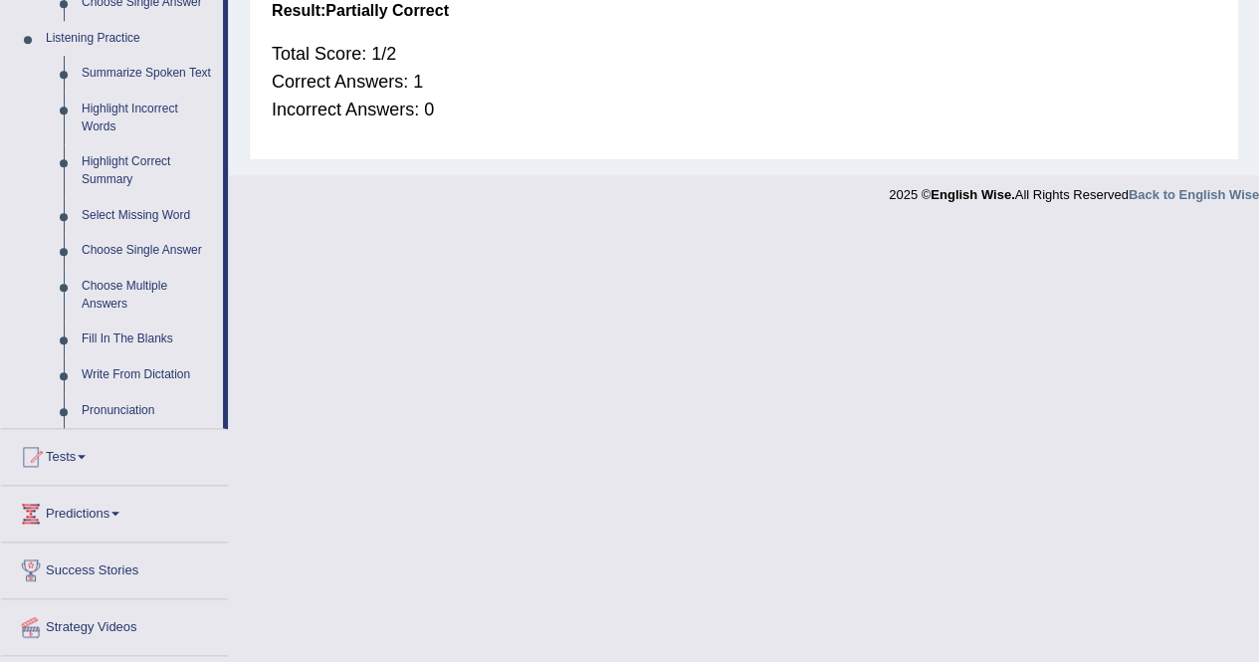
scroll to position [847, 0]
click at [122, 337] on link "Fill In The Blanks" at bounding box center [148, 338] width 150 height 36
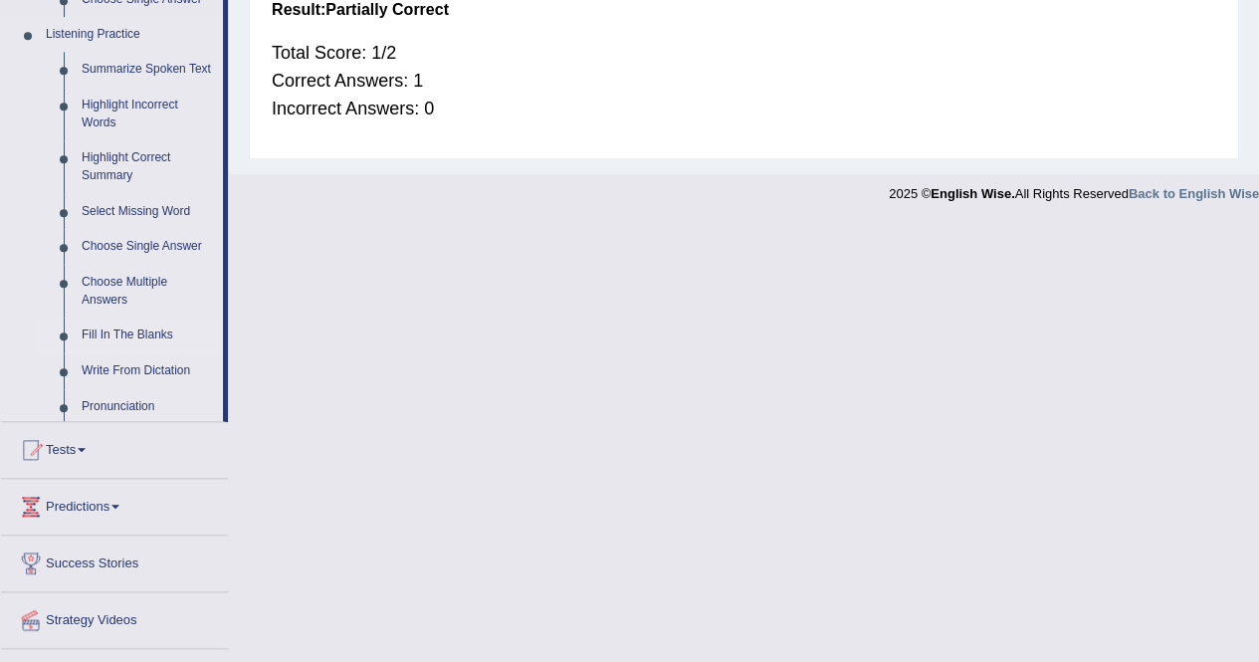
scroll to position [442, 0]
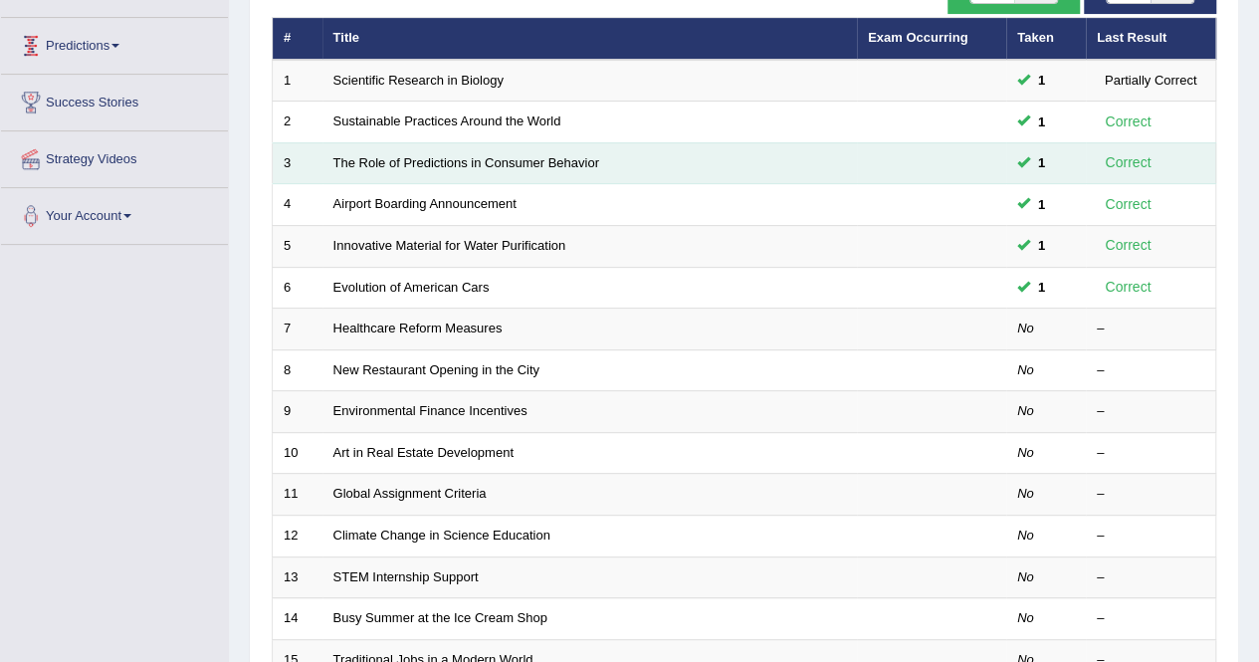
scroll to position [253, 0]
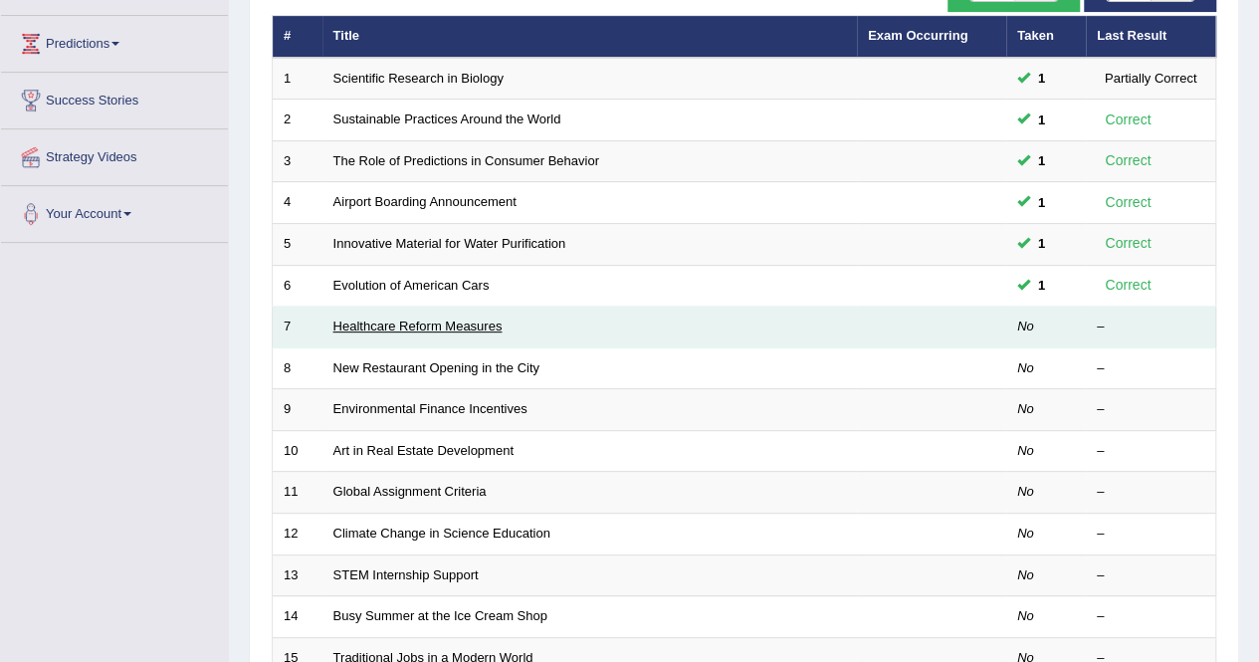
click at [340, 327] on link "Healthcare Reform Measures" at bounding box center [417, 325] width 169 height 15
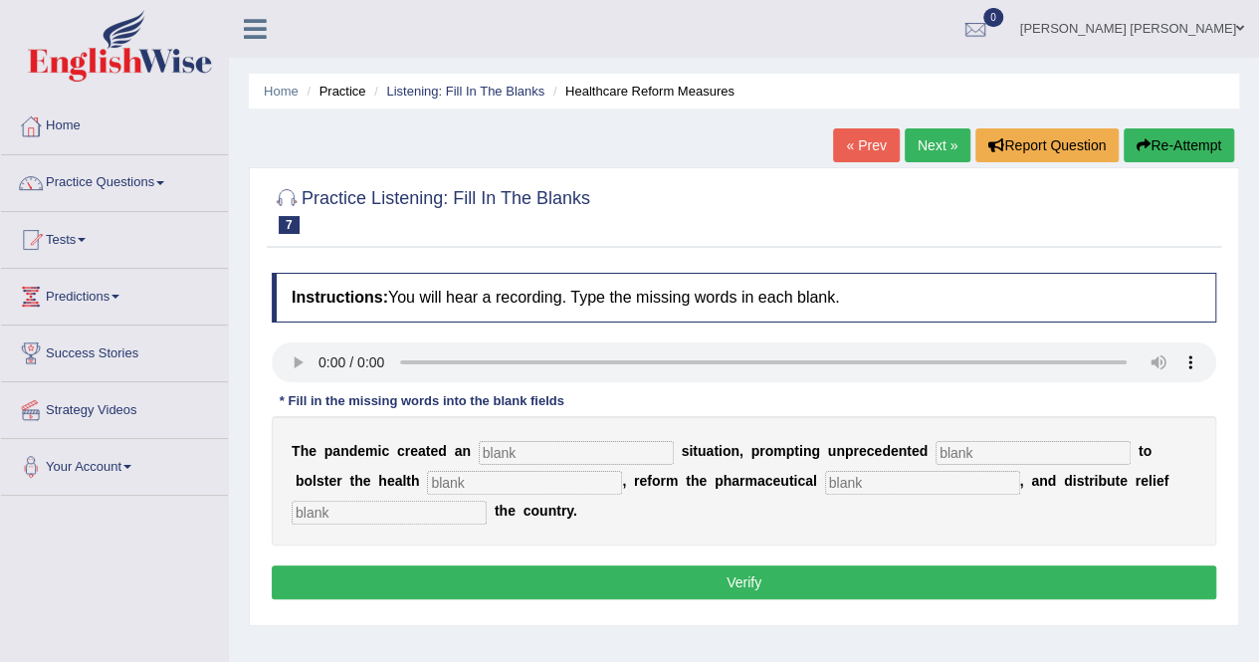
click at [567, 447] on input "text" at bounding box center [576, 453] width 195 height 24
click at [527, 451] on input "text" at bounding box center [576, 453] width 195 height 24
type input "urgebt"
click at [1000, 456] on input "text" at bounding box center [1032, 453] width 195 height 24
type input "co"
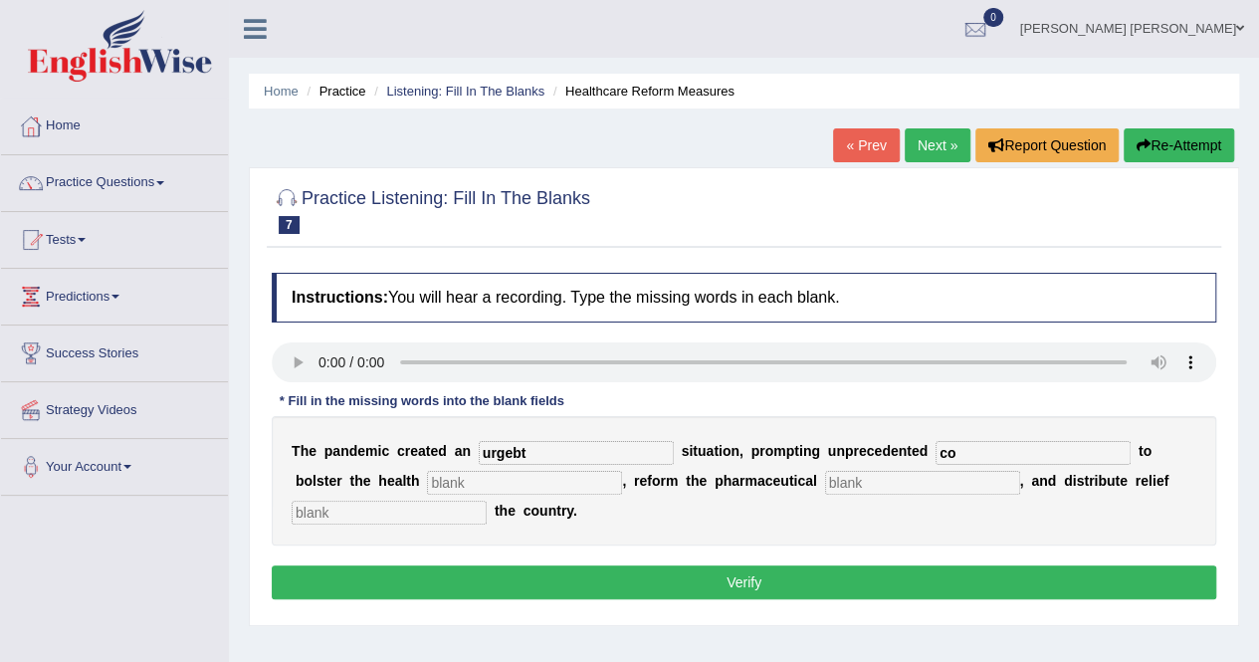
click at [498, 456] on input "urgebt" at bounding box center [576, 453] width 195 height 24
type input "urgent"
click at [993, 451] on input "co" at bounding box center [1032, 453] width 195 height 24
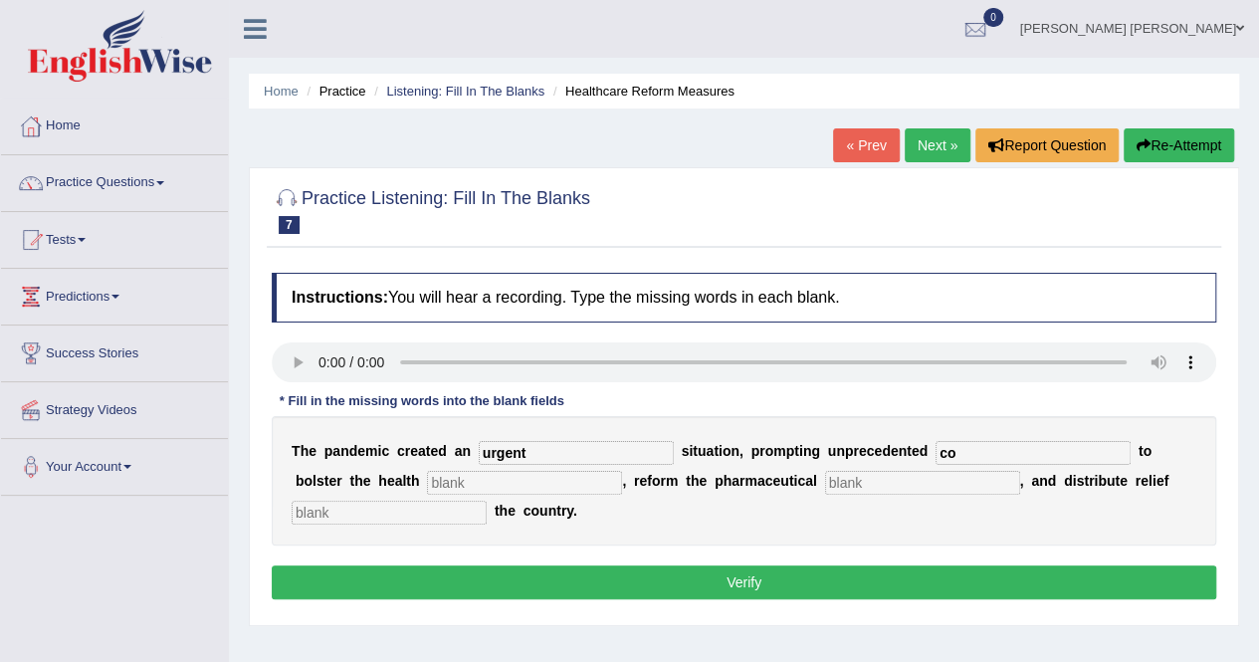
click at [993, 451] on input "co" at bounding box center [1032, 453] width 195 height 24
type input "contribution"
click at [458, 473] on input "text" at bounding box center [524, 483] width 195 height 24
type input "system"
click at [876, 485] on input "text" at bounding box center [922, 483] width 195 height 24
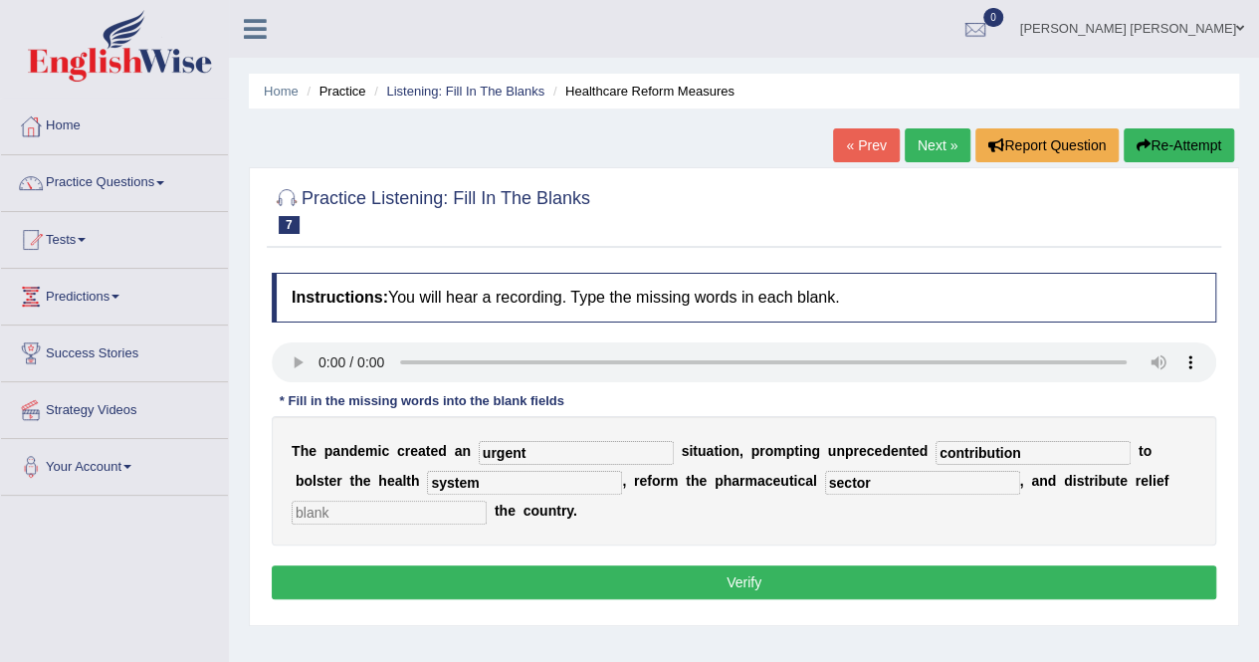
type input "sector"
click at [376, 518] on input "text" at bounding box center [389, 513] width 195 height 24
type input "for other"
click at [771, 575] on button "Verify" at bounding box center [744, 582] width 944 height 34
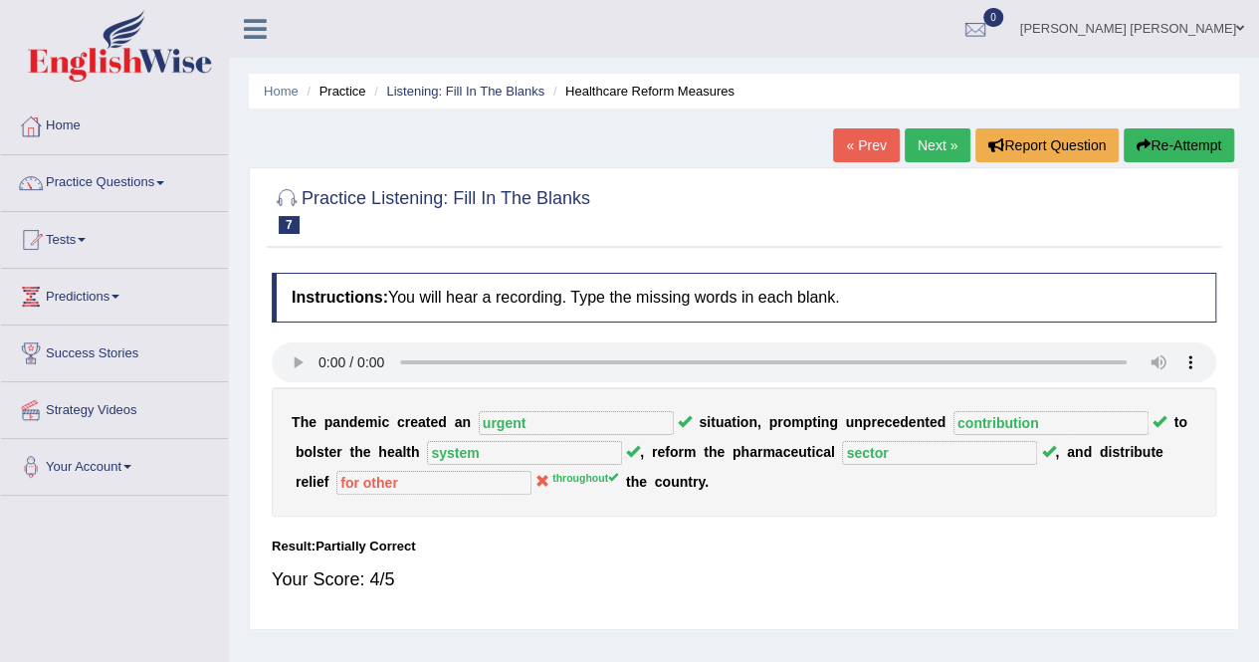
click at [917, 144] on link "Next »" at bounding box center [937, 145] width 66 height 34
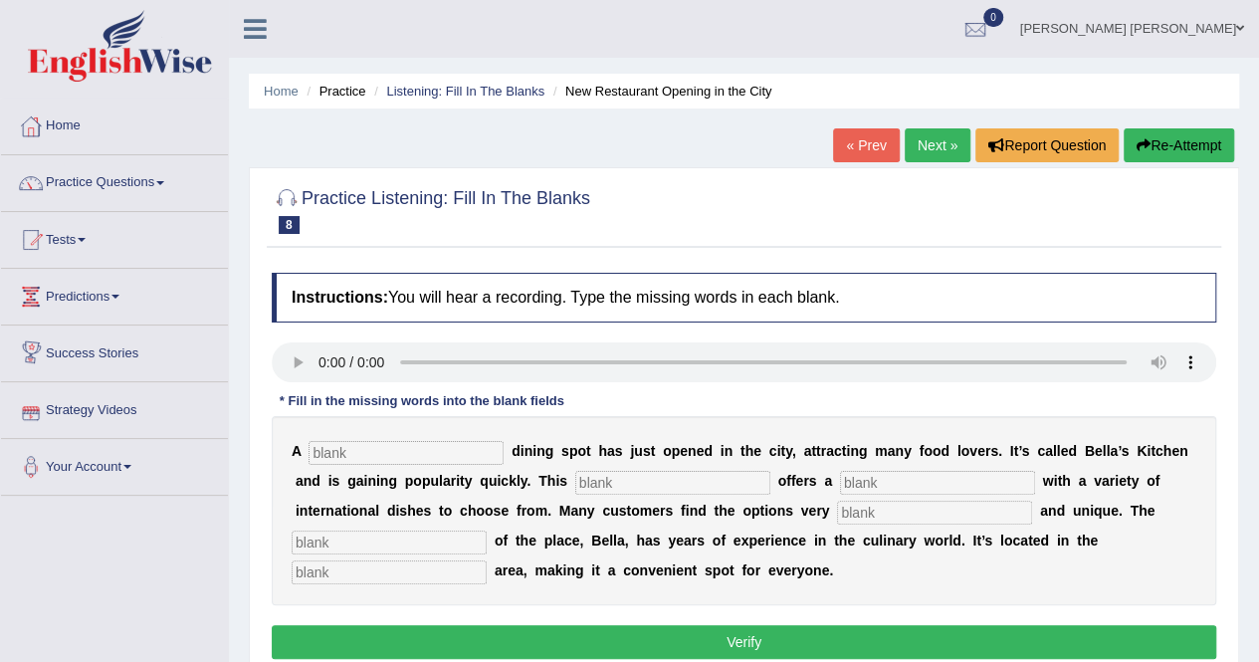
click at [390, 442] on input "text" at bounding box center [405, 453] width 195 height 24
type input "new"
click at [614, 475] on input "text" at bounding box center [672, 483] width 195 height 24
type input "restraunt"
click at [618, 480] on input "restraunt" at bounding box center [672, 483] width 195 height 24
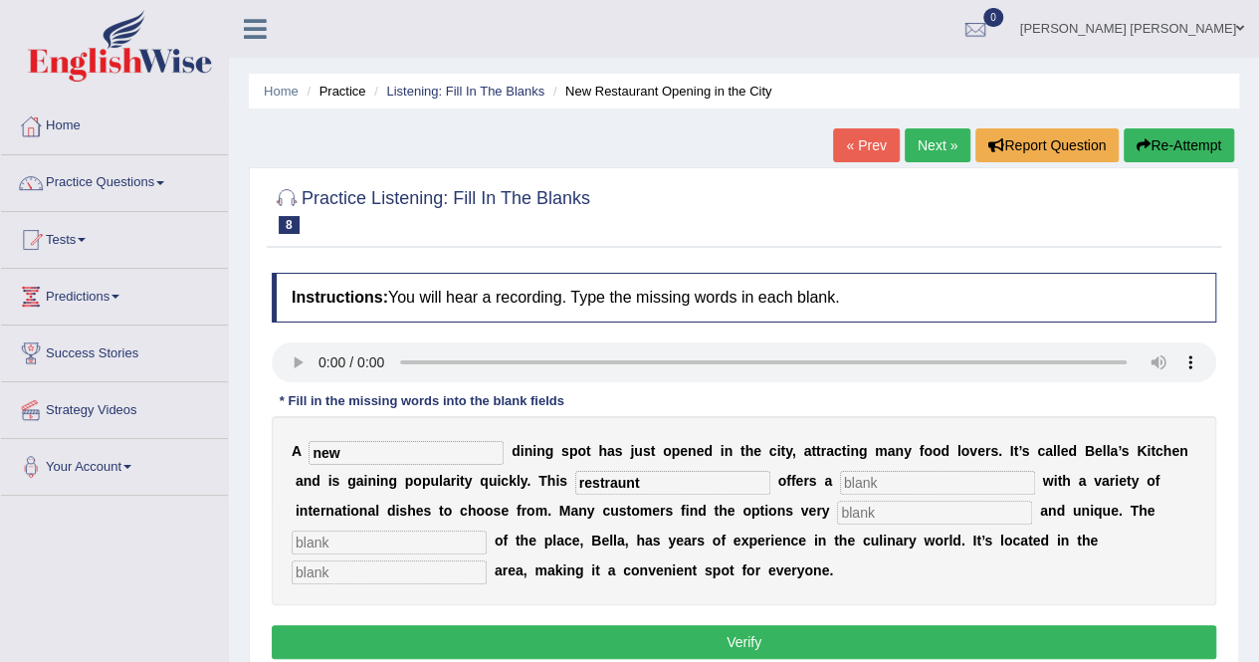
click at [618, 480] on input "restraunt" at bounding box center [672, 483] width 195 height 24
type input "restraurent"
click at [882, 482] on input "text" at bounding box center [937, 483] width 195 height 24
click at [864, 480] on input "veriety" at bounding box center [937, 483] width 195 height 24
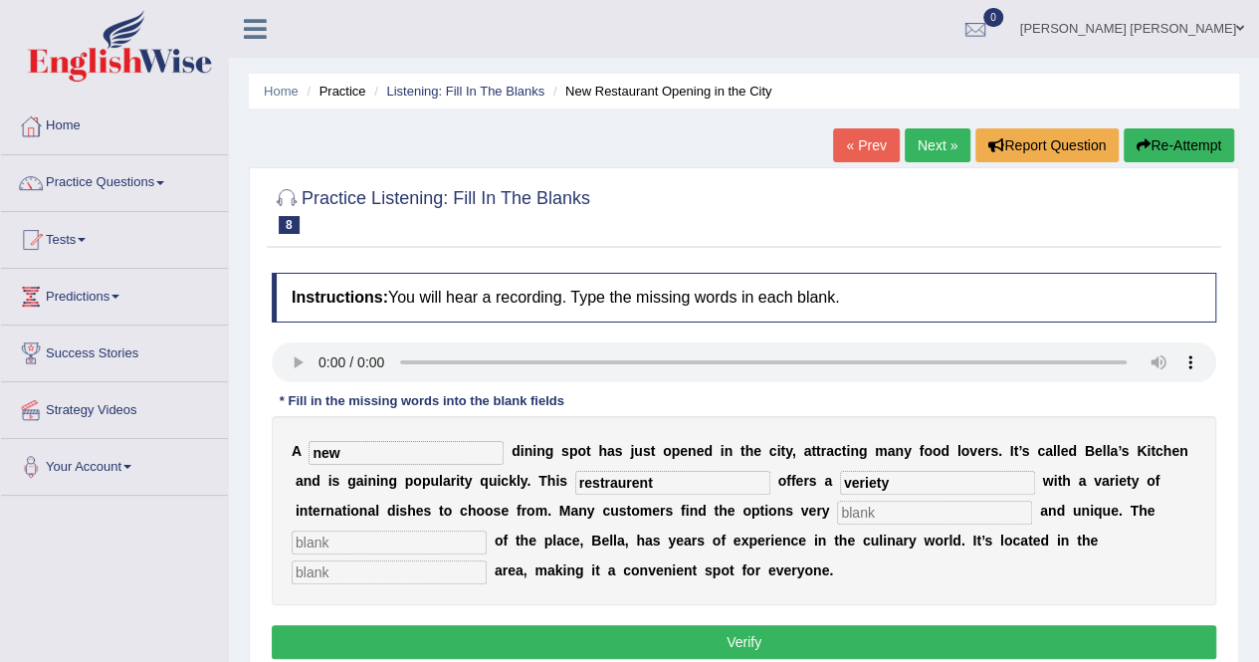
click at [864, 480] on input "veriety" at bounding box center [937, 483] width 195 height 24
type input "menu"
click at [881, 514] on input "text" at bounding box center [934, 513] width 195 height 24
type input "intresting"
click at [398, 536] on input "text" at bounding box center [389, 542] width 195 height 24
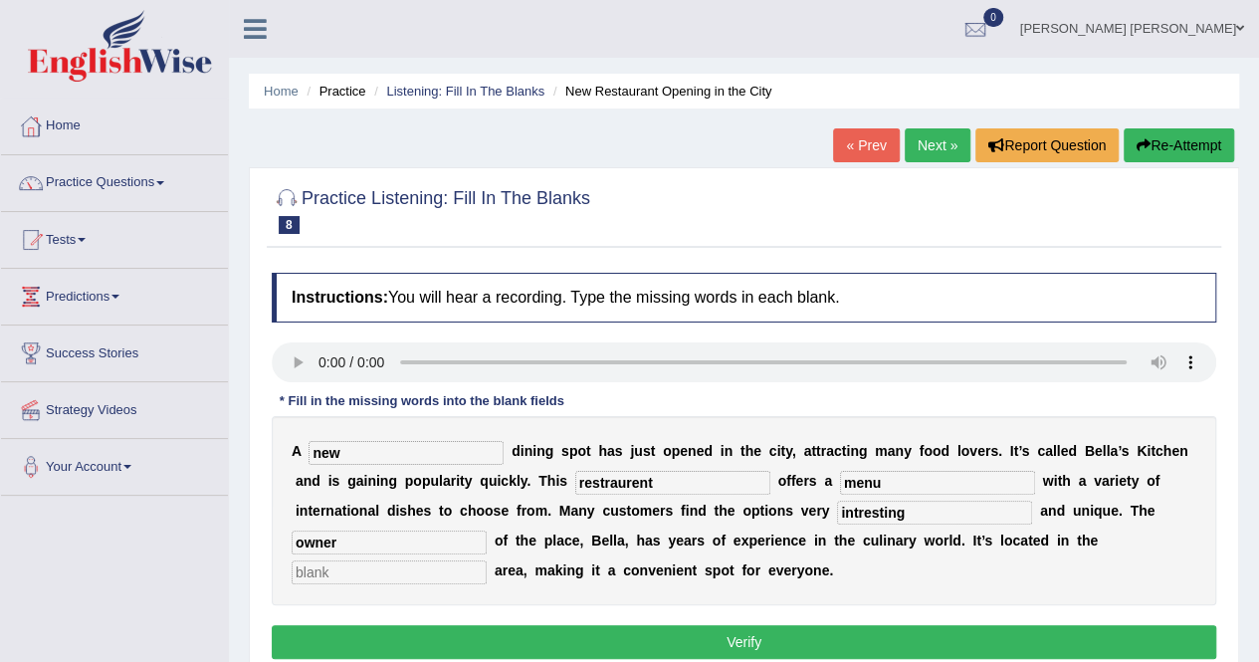
type input "owner"
click at [369, 568] on input "text" at bounding box center [389, 572] width 195 height 24
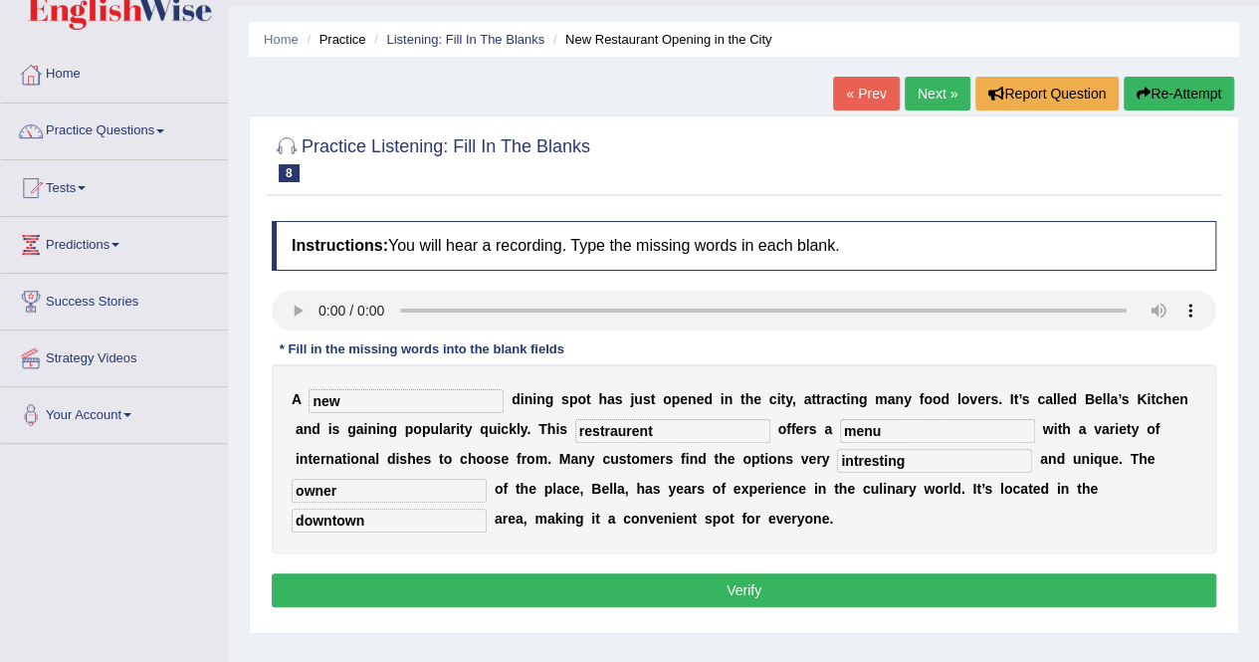
type input "downtown"
click at [832, 576] on button "Verify" at bounding box center [744, 590] width 944 height 34
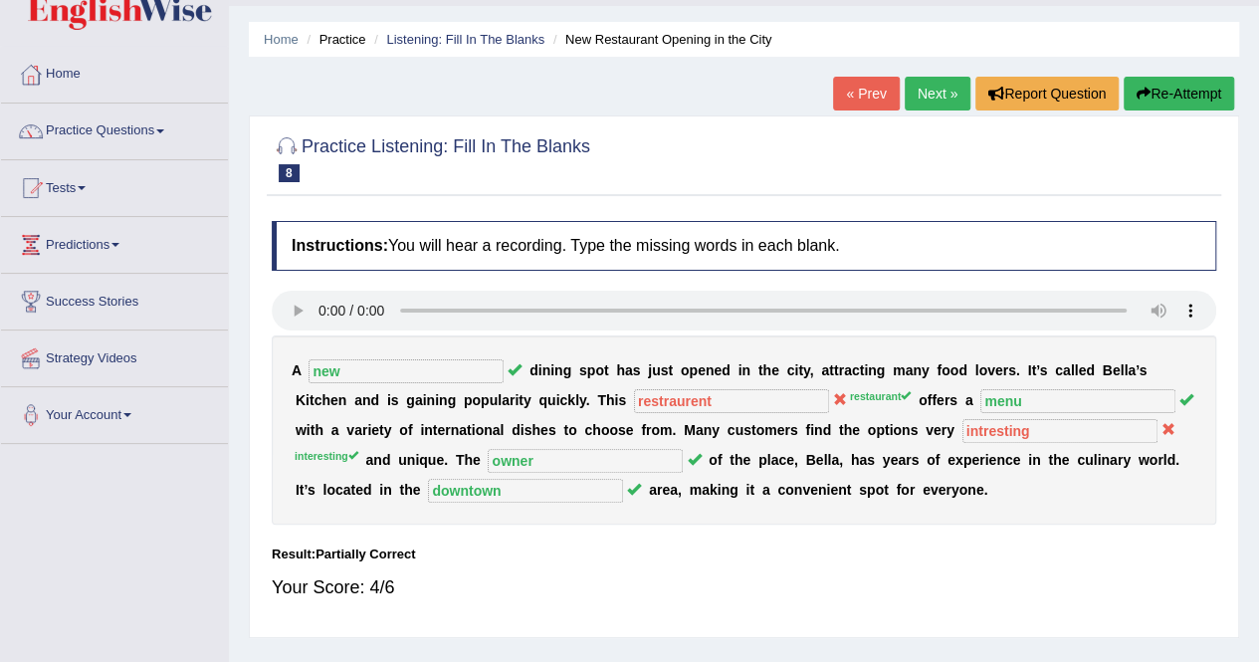
click at [922, 88] on link "Next »" at bounding box center [937, 94] width 66 height 34
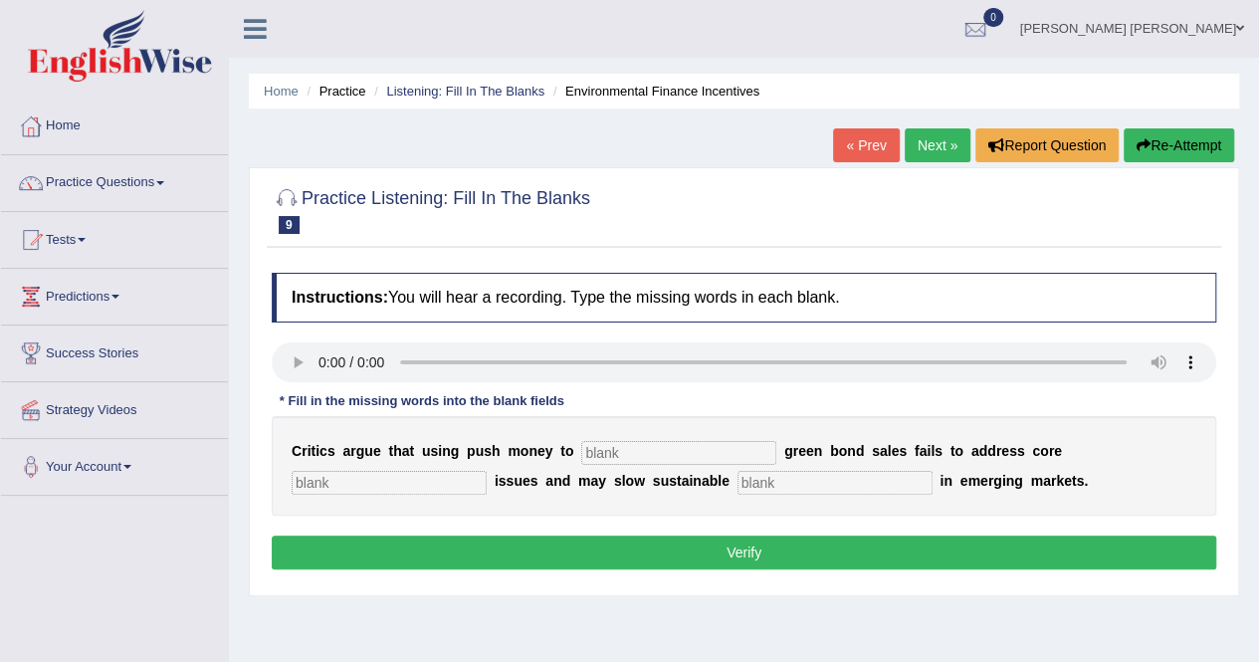
click at [632, 458] on input "text" at bounding box center [678, 453] width 195 height 24
type input "bo"
click at [404, 487] on input "text" at bounding box center [389, 483] width 195 height 24
type input "climate"
click at [805, 478] on input "text" at bounding box center [834, 483] width 195 height 24
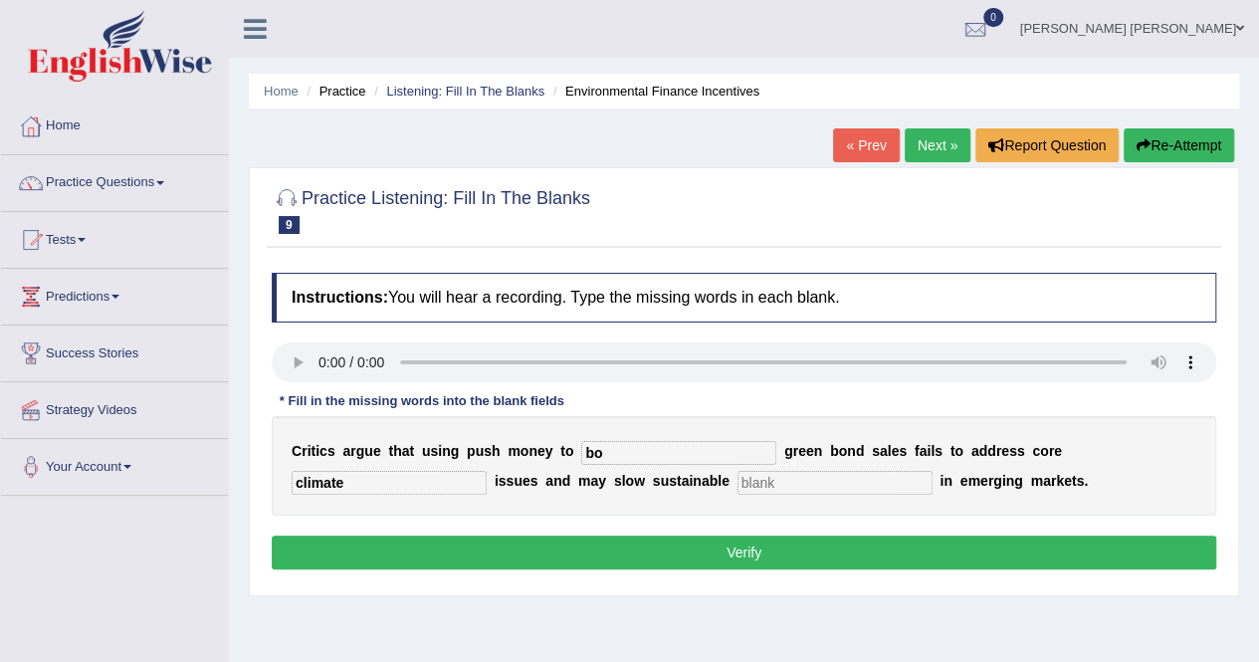
click at [613, 449] on input "bo" at bounding box center [678, 453] width 195 height 24
type input "boost"
click at [796, 487] on input "text" at bounding box center [834, 483] width 195 height 24
type input "developement"
click at [775, 549] on button "Verify" at bounding box center [744, 552] width 944 height 34
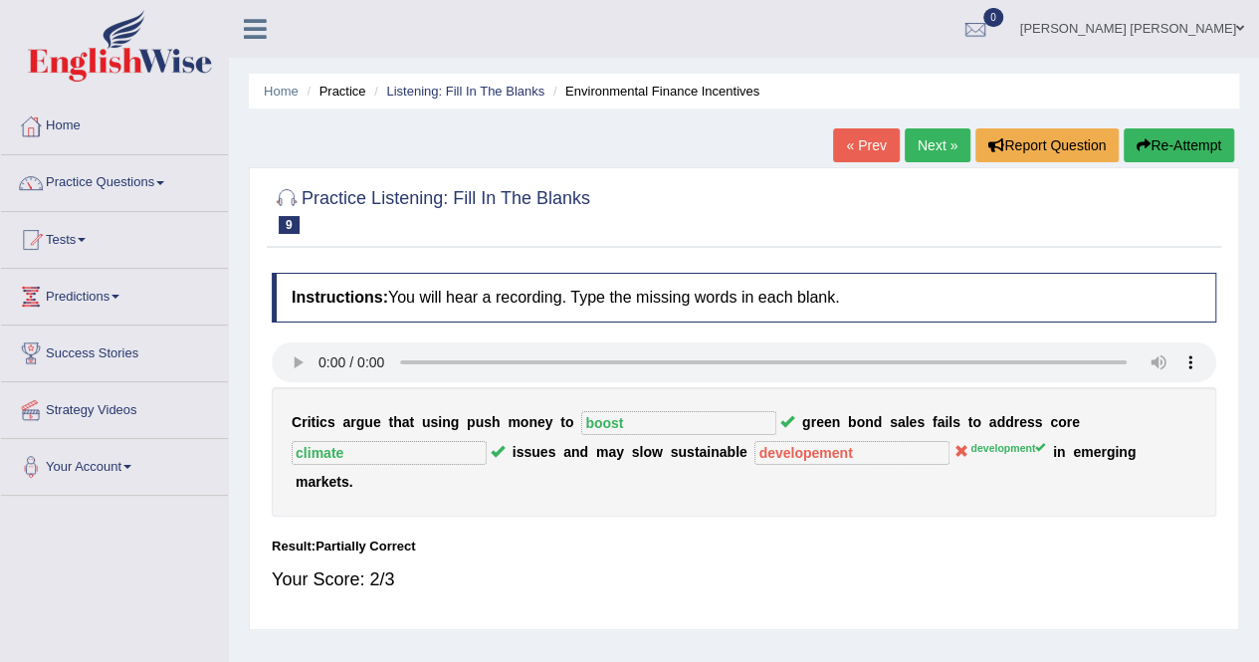
click at [923, 154] on link "Next »" at bounding box center [937, 145] width 66 height 34
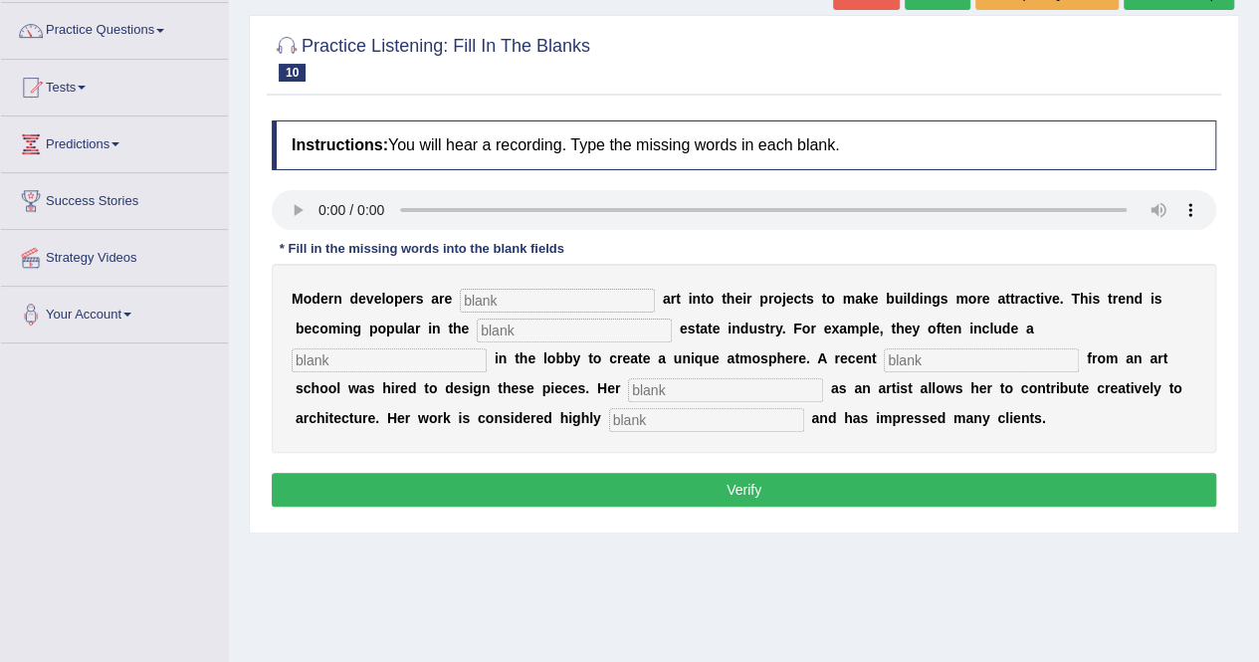
scroll to position [153, 0]
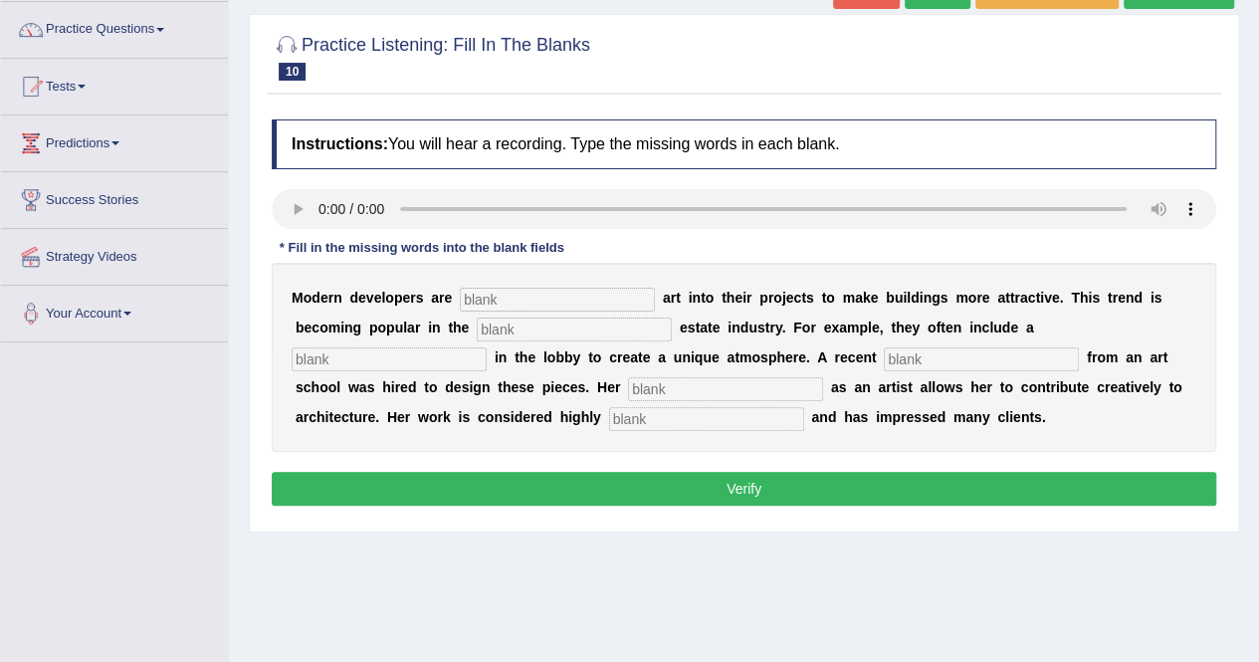
click at [482, 303] on input "text" at bounding box center [557, 300] width 195 height 24
type input "real"
click at [519, 327] on input "text" at bounding box center [574, 329] width 195 height 24
type input "sculpture"
click at [351, 356] on input "text" at bounding box center [389, 359] width 195 height 24
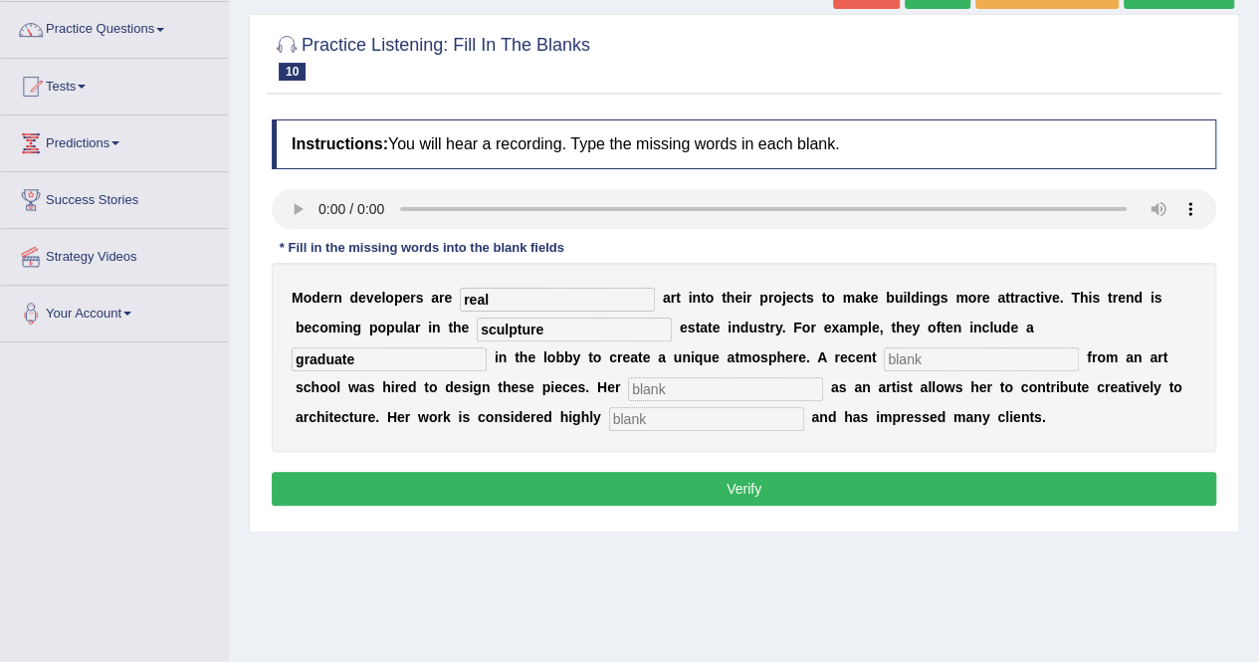
type input "graduate"
click at [513, 331] on input "sculpture" at bounding box center [574, 329] width 195 height 24
click at [472, 299] on input "real" at bounding box center [557, 300] width 195 height 24
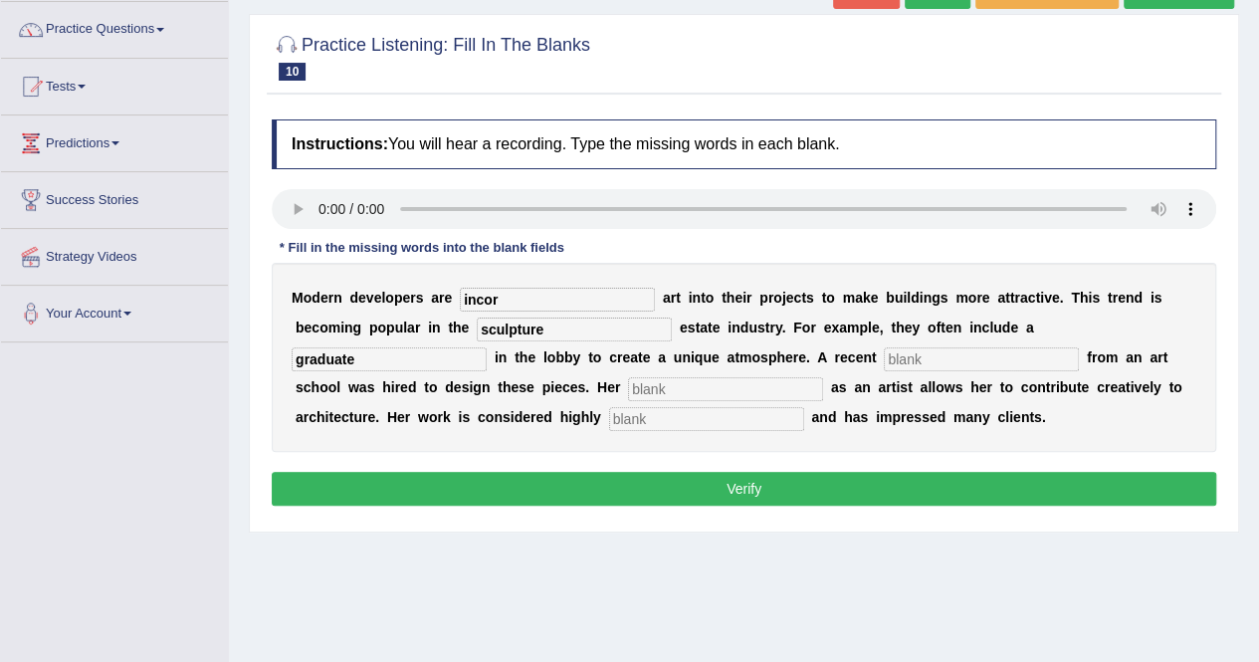
type input "incor"
click at [513, 327] on input "sculpture" at bounding box center [574, 329] width 195 height 24
click at [326, 356] on input "graduate" at bounding box center [389, 359] width 195 height 24
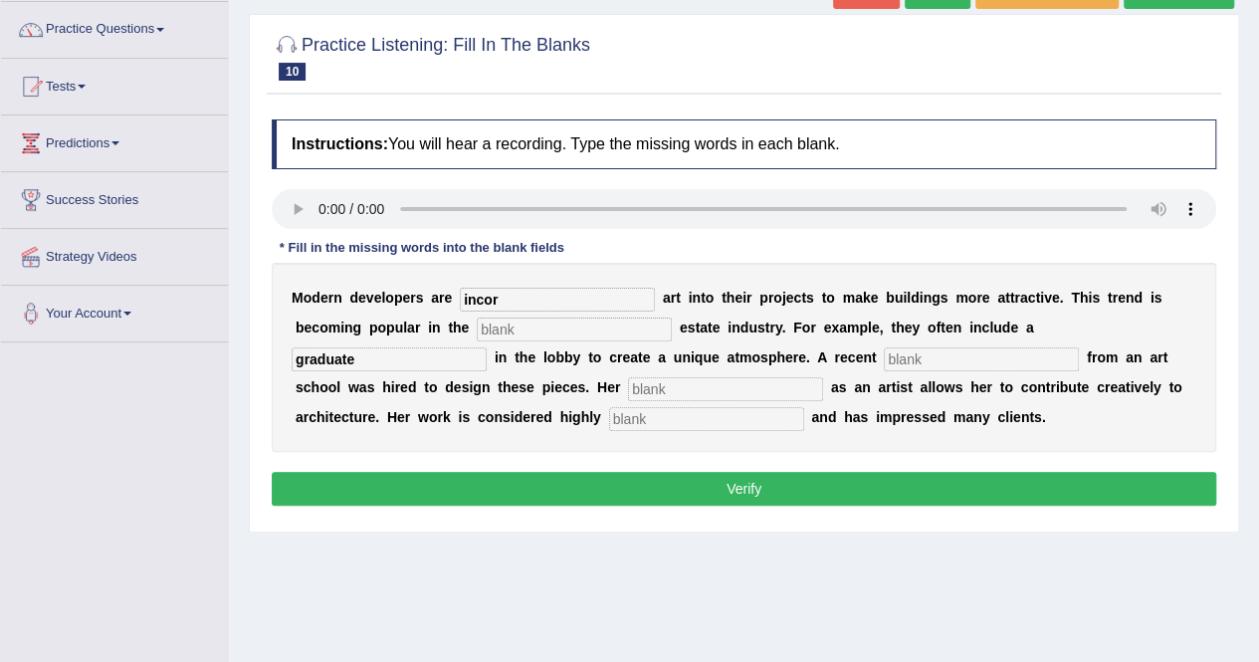
paste input "sculptur"
type input "sculpture"
click at [538, 323] on input "text" at bounding box center [574, 329] width 195 height 24
type input "real"
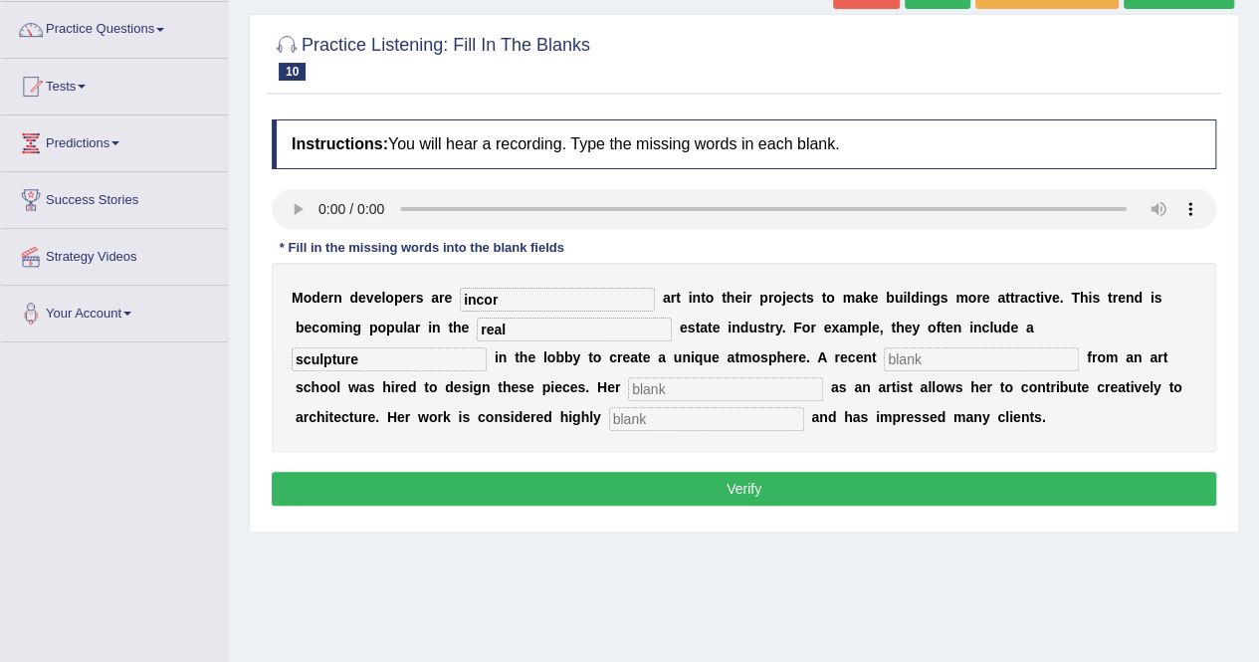
click at [507, 301] on input "incor" at bounding box center [557, 300] width 195 height 24
type input "incorporating"
click at [925, 357] on input "text" at bounding box center [981, 359] width 195 height 24
type input "graduate"
click at [675, 389] on input "text" at bounding box center [725, 389] width 195 height 24
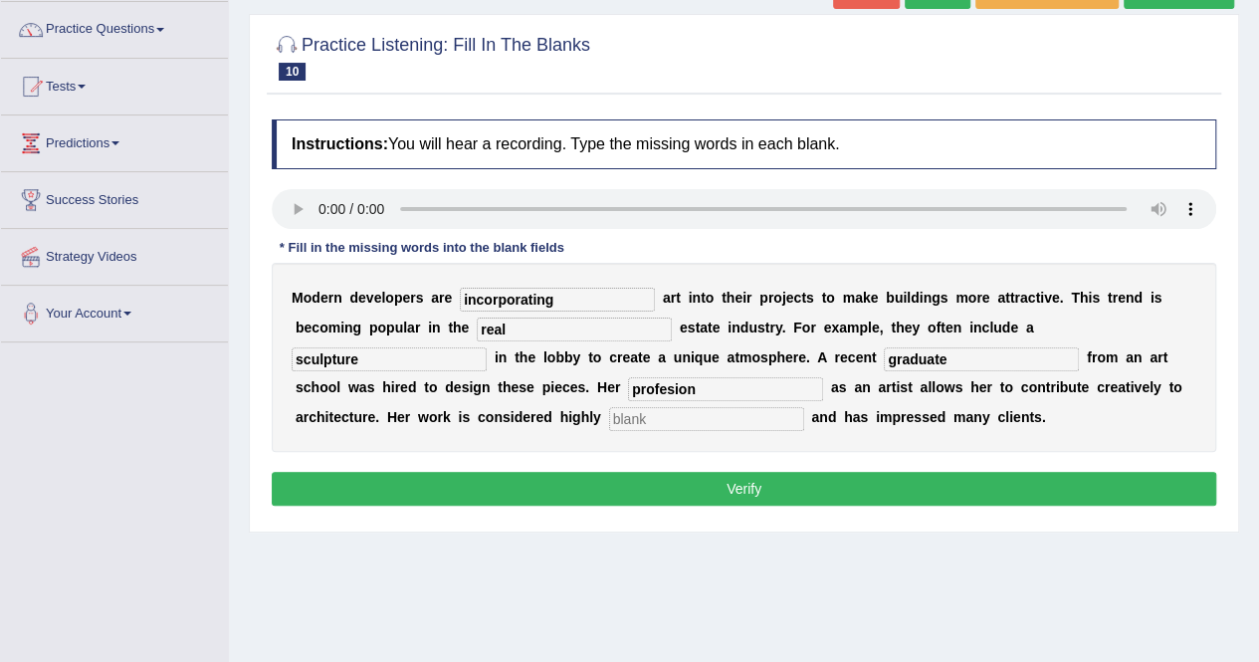
type input "profesion"
click at [647, 419] on input "text" at bounding box center [706, 419] width 195 height 24
type input "professional"
click at [718, 473] on button "Verify" at bounding box center [744, 489] width 944 height 34
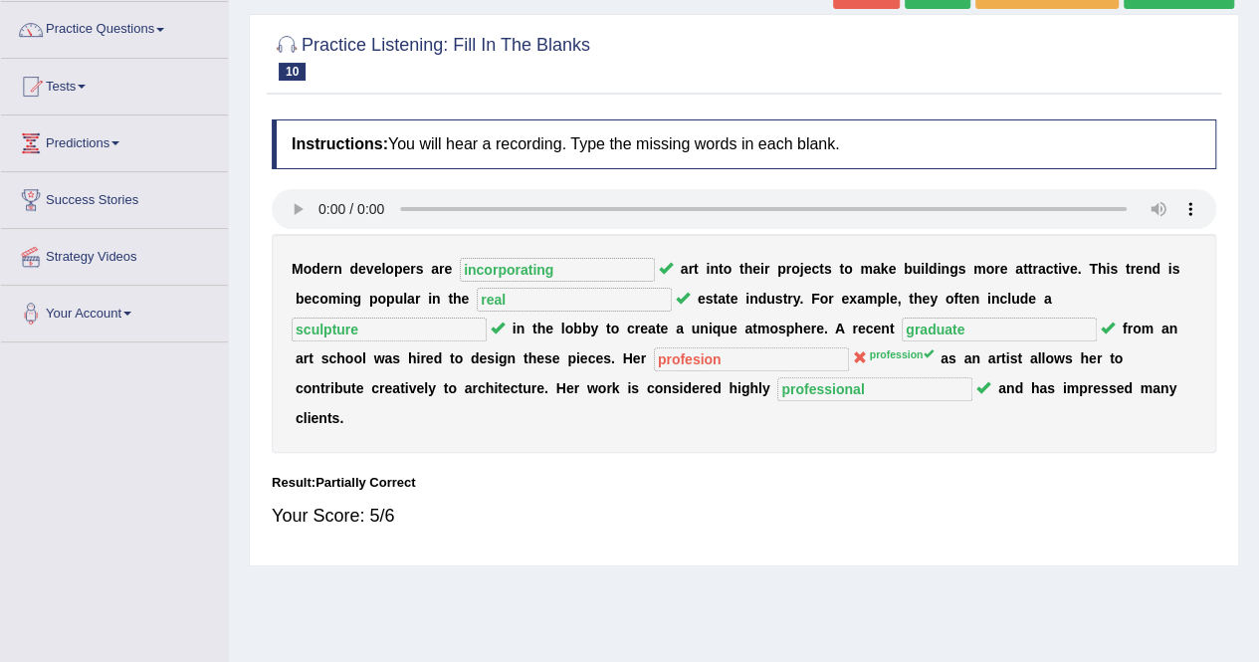
scroll to position [0, 0]
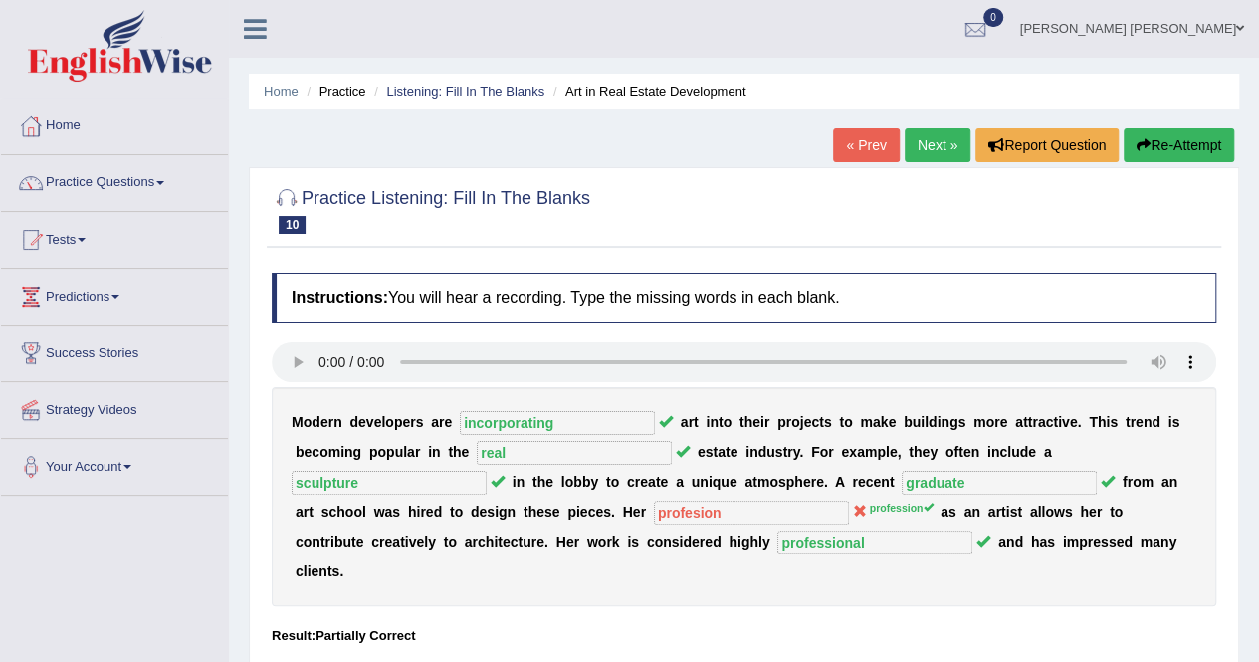
click at [937, 142] on link "Next »" at bounding box center [937, 145] width 66 height 34
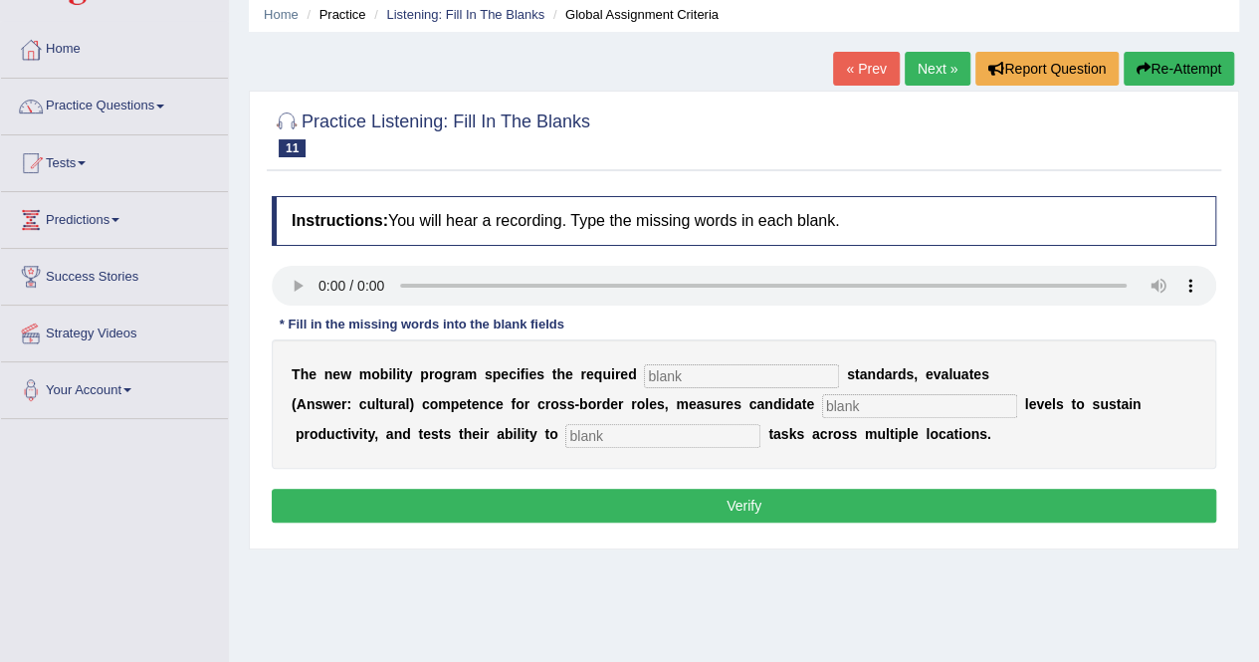
scroll to position [90, 0]
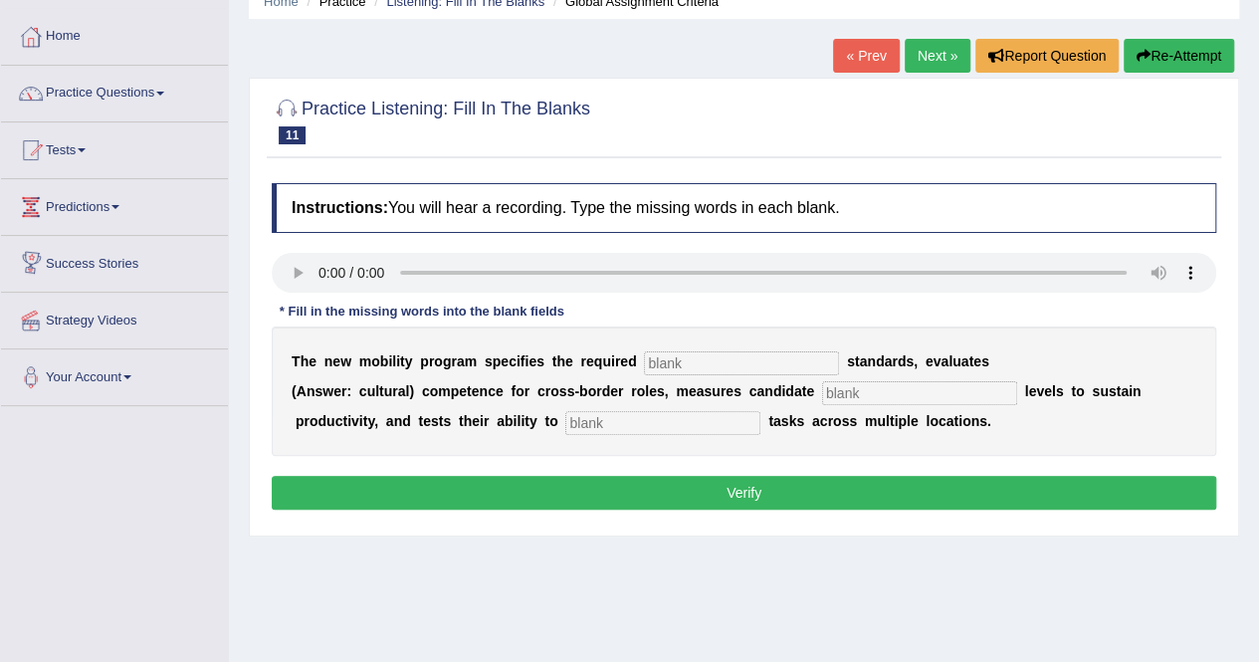
click at [703, 362] on input "text" at bounding box center [741, 363] width 195 height 24
type input "qualification"
click at [834, 389] on input "text" at bounding box center [919, 393] width 195 height 24
type input "energy"
click at [683, 419] on input "text" at bounding box center [662, 423] width 195 height 24
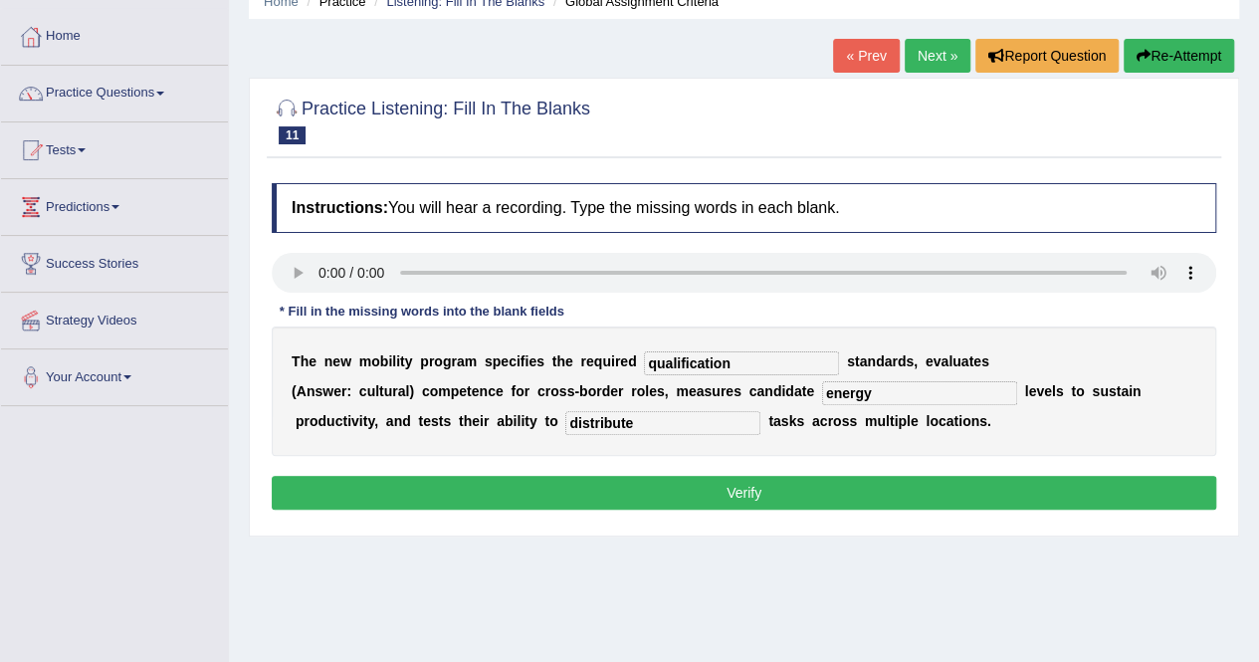
type input "distribute"
click at [766, 484] on button "Verify" at bounding box center [744, 493] width 944 height 34
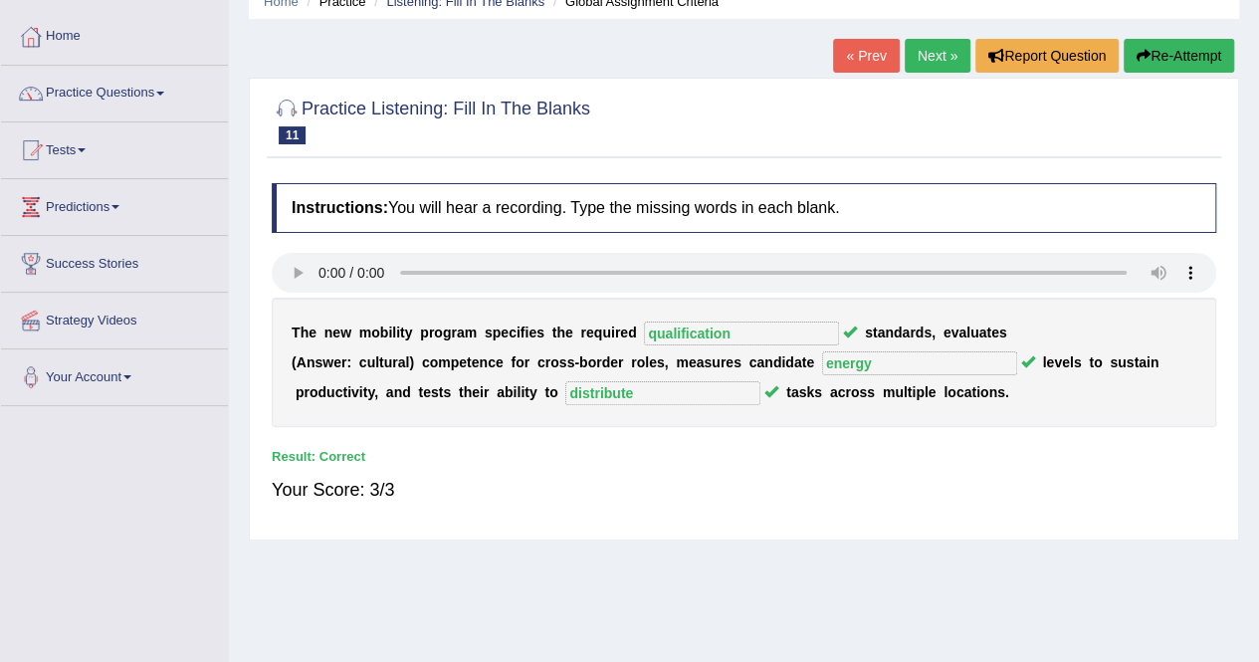
click at [933, 57] on link "Next »" at bounding box center [937, 56] width 66 height 34
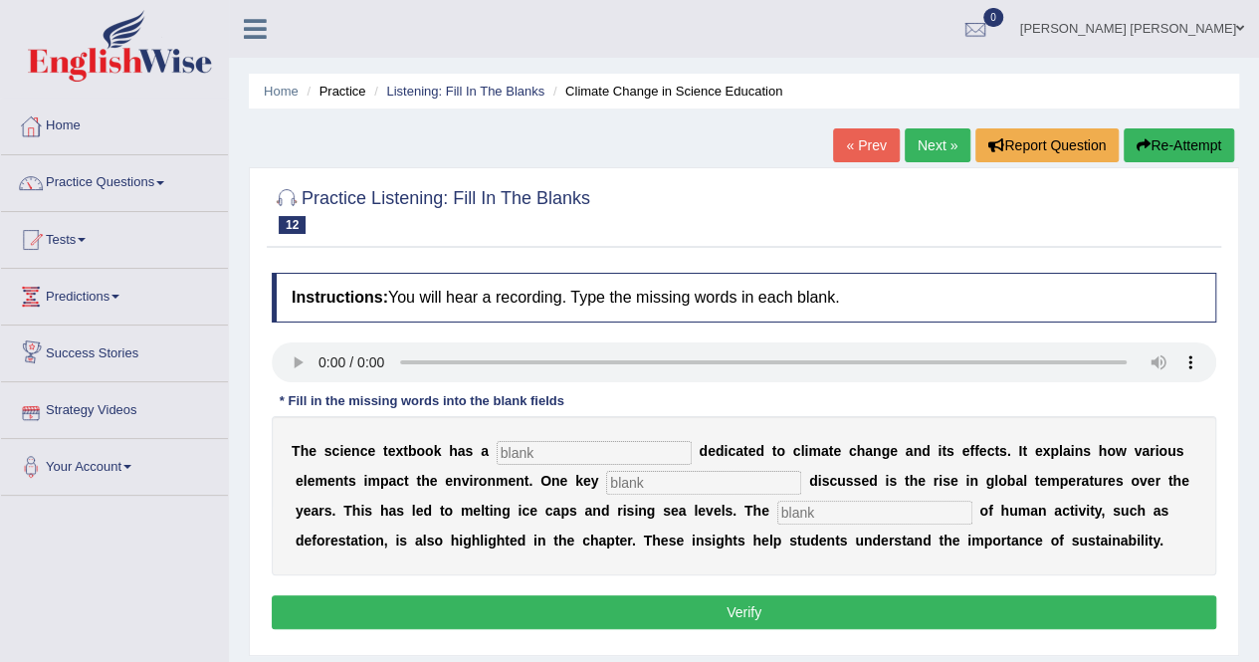
click at [540, 454] on input "text" at bounding box center [594, 453] width 195 height 24
type input "section"
click at [697, 481] on input "text" at bounding box center [703, 483] width 195 height 24
type input "factor"
click at [820, 518] on input "text" at bounding box center [874, 513] width 195 height 24
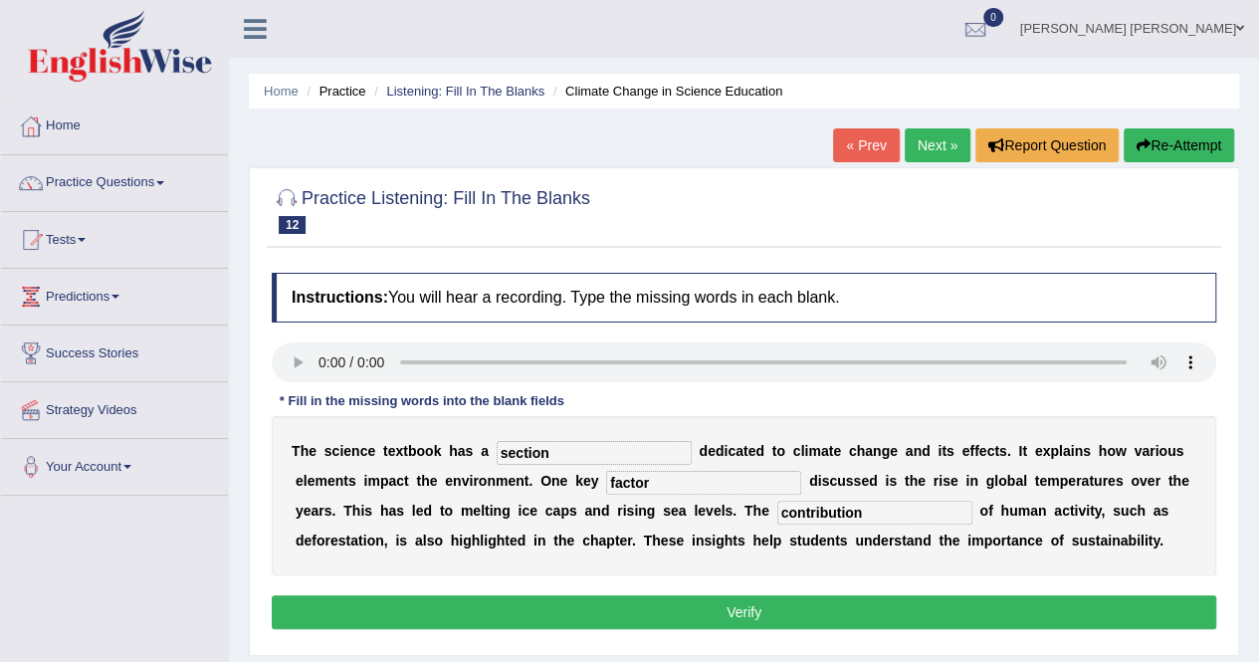
type input "contribution"
click at [738, 616] on button "Verify" at bounding box center [744, 612] width 944 height 34
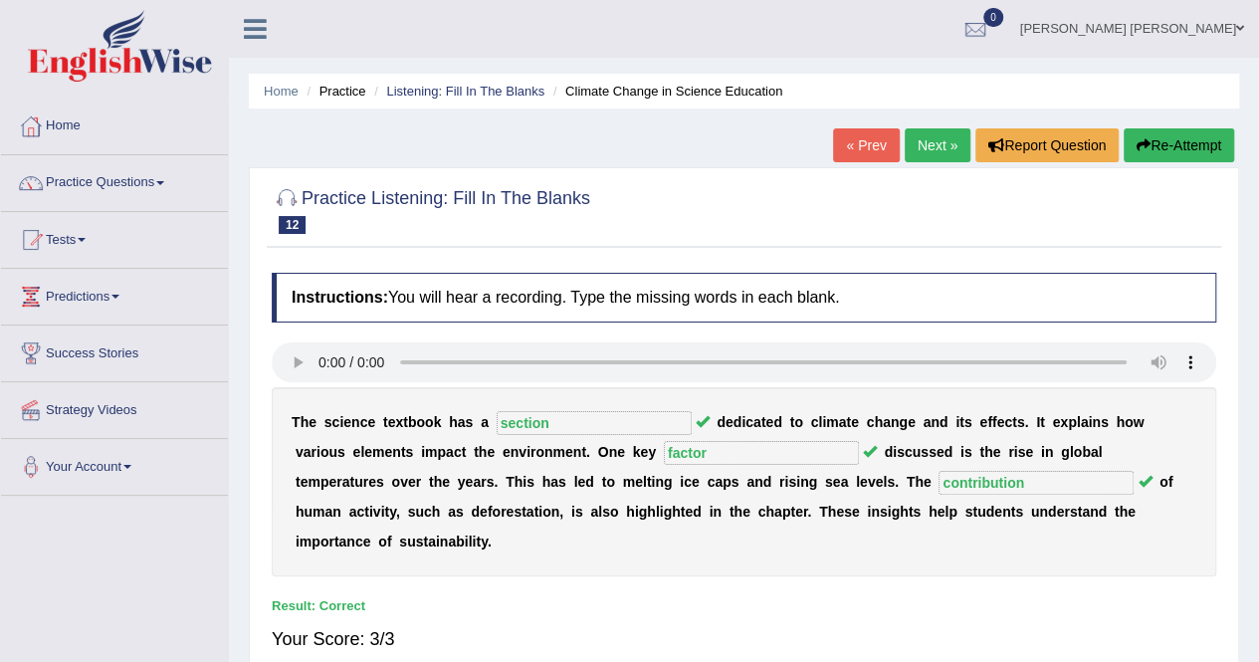
click at [913, 137] on link "Next »" at bounding box center [937, 145] width 66 height 34
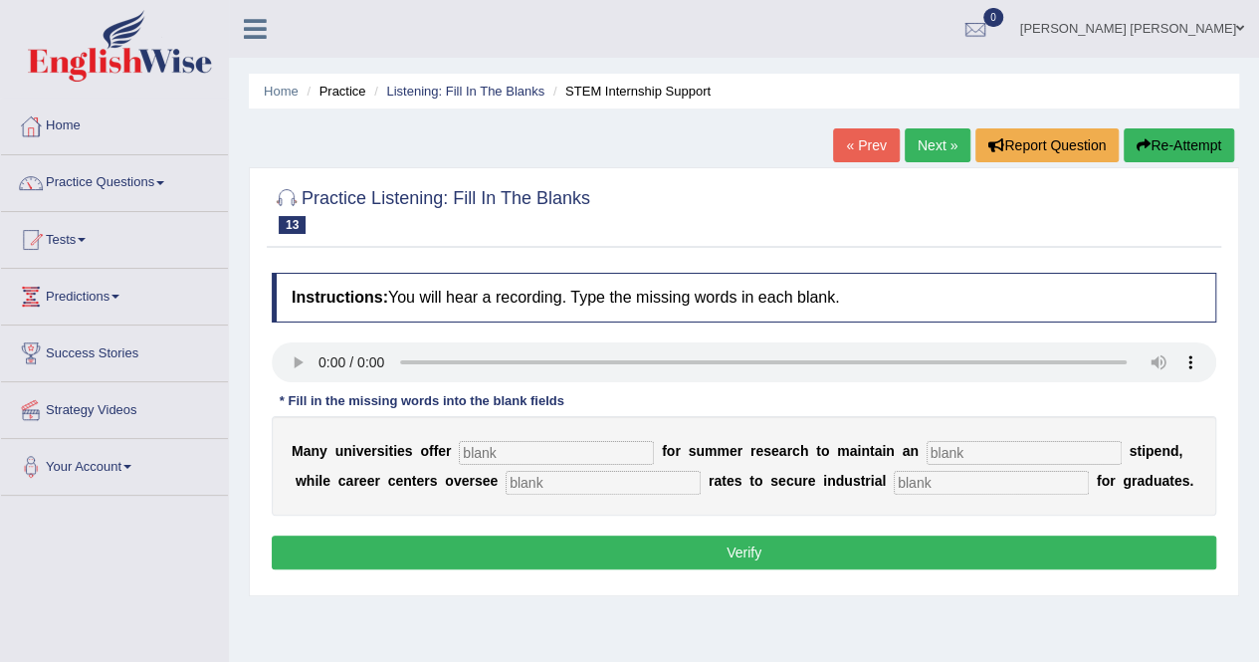
click at [675, 544] on button "Verify" at bounding box center [744, 552] width 944 height 34
click at [470, 448] on input "text" at bounding box center [556, 453] width 195 height 24
type input "subsideries"
click at [985, 457] on input "text" at bounding box center [1023, 453] width 195 height 24
type input "average"
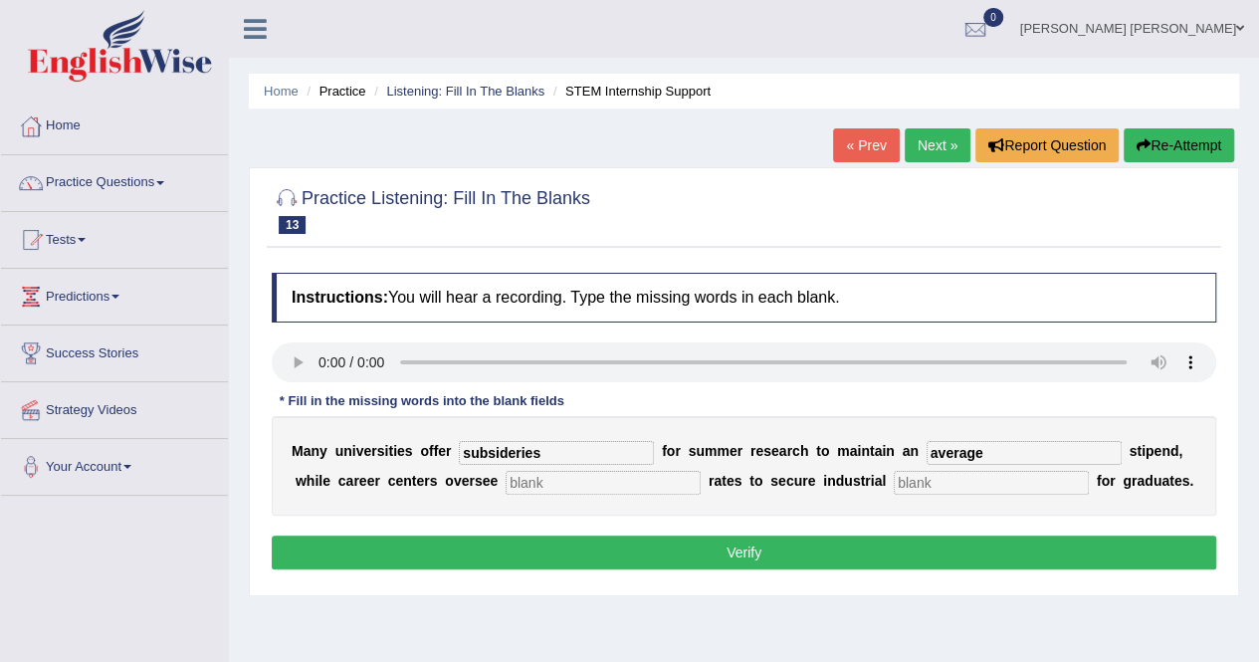
click at [548, 485] on input "text" at bounding box center [602, 483] width 195 height 24
click at [927, 487] on input "text" at bounding box center [991, 483] width 195 height 24
type input "experience"
click at [537, 481] on input "text" at bounding box center [602, 483] width 195 height 24
type input "plasent"
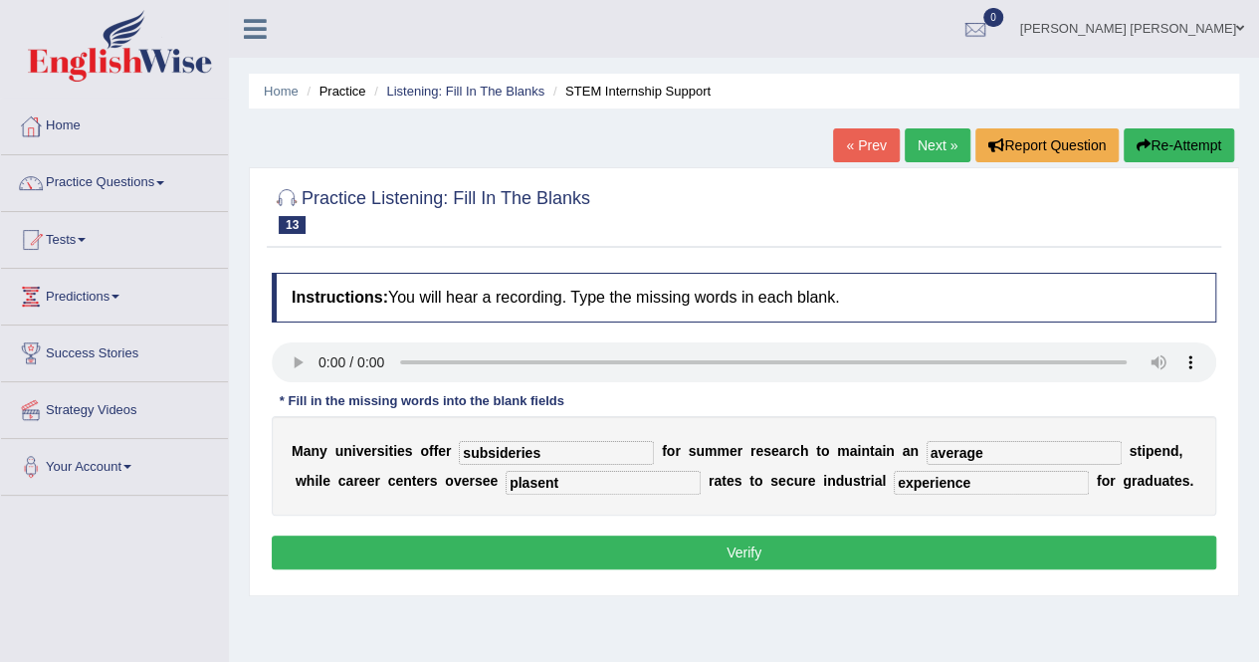
click at [758, 552] on button "Verify" at bounding box center [744, 552] width 944 height 34
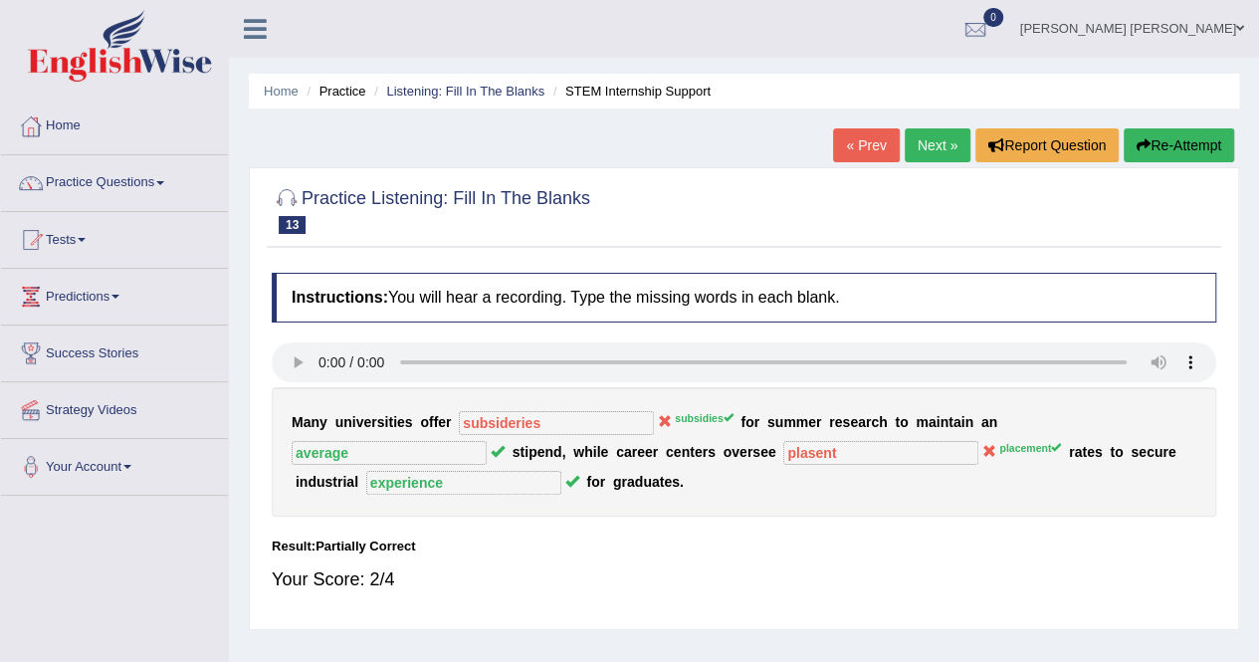
click at [1158, 145] on button "Re-Attempt" at bounding box center [1178, 145] width 110 height 34
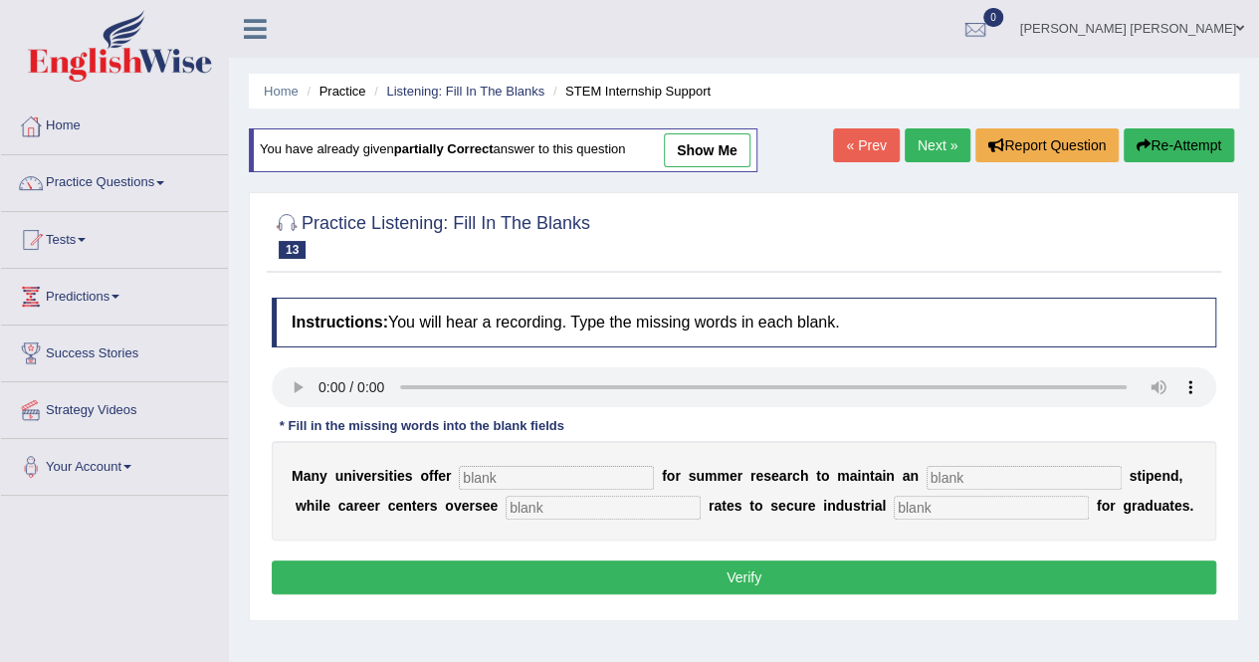
click at [492, 472] on input "text" at bounding box center [556, 478] width 195 height 24
click at [494, 481] on div "Instructions: You will hear a recording. Type the missing words in each blank. …" at bounding box center [744, 449] width 954 height 322
click at [494, 481] on input "text" at bounding box center [556, 478] width 195 height 24
type input "subsid"
click at [515, 479] on input "subsid" at bounding box center [556, 478] width 195 height 24
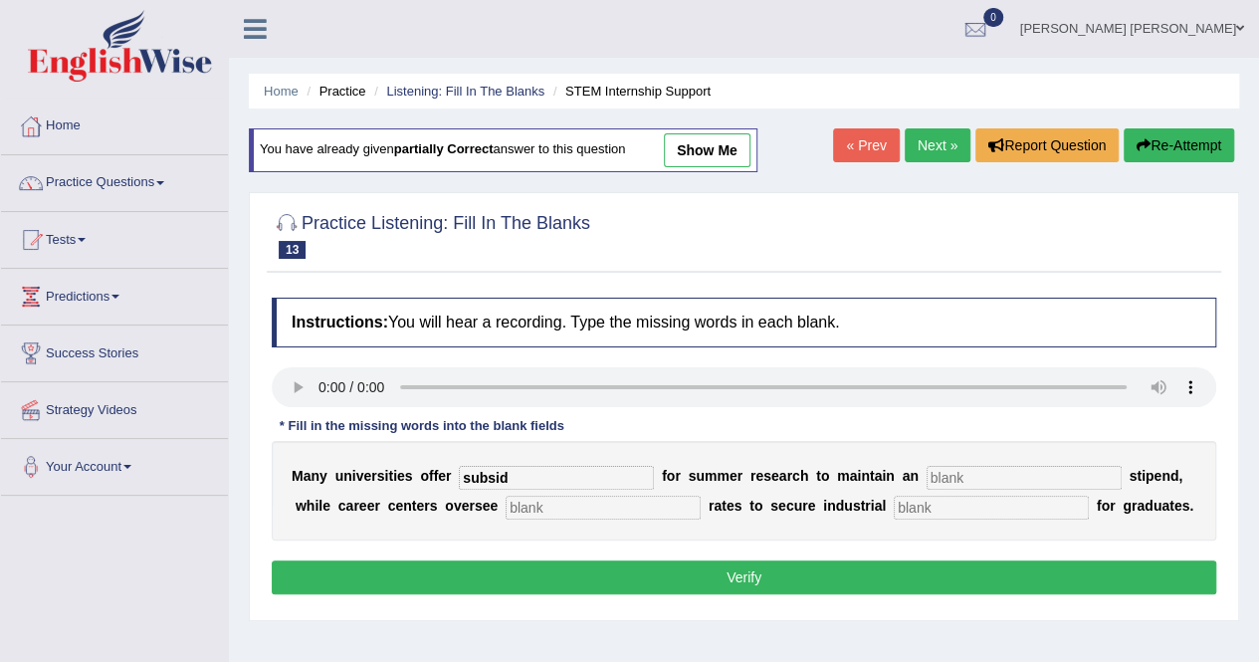
click at [547, 508] on input "text" at bounding box center [602, 508] width 195 height 24
type input "placement"
click at [965, 500] on input "text" at bounding box center [991, 508] width 195 height 24
type input "experience"
click at [976, 473] on input "text" at bounding box center [1023, 478] width 195 height 24
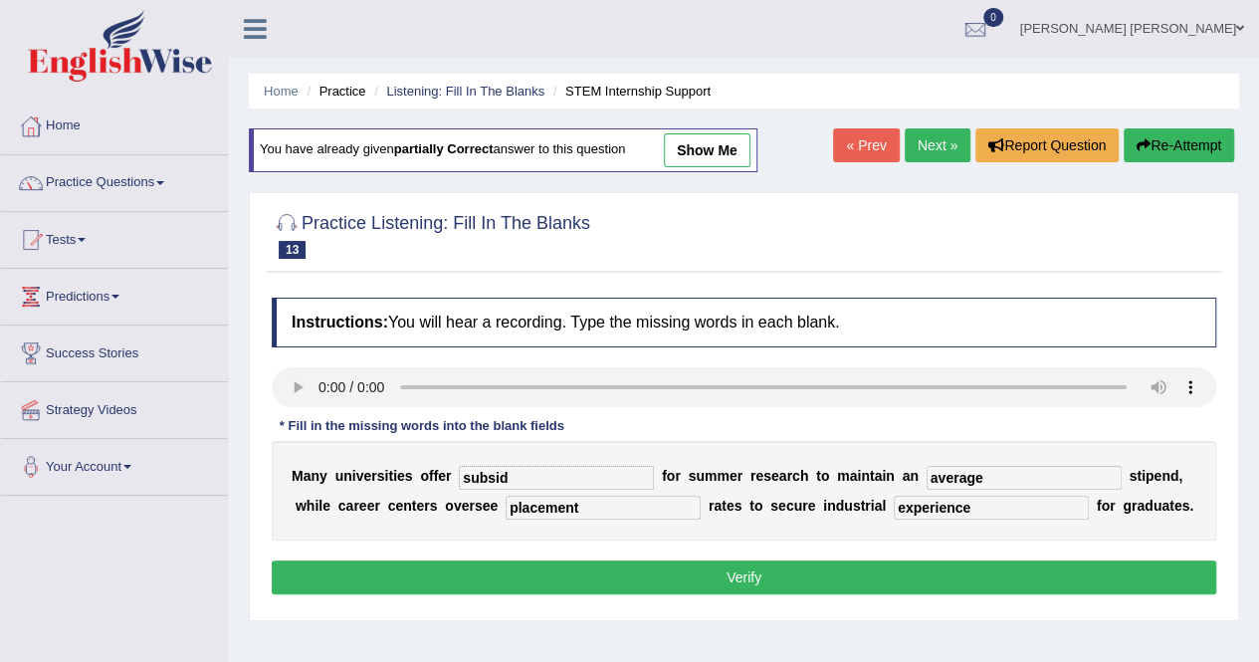
type input "average"
click at [525, 477] on input "subsid" at bounding box center [556, 478] width 195 height 24
click at [525, 476] on input "subsid" at bounding box center [556, 478] width 195 height 24
type input "subsidies"
click at [694, 582] on button "Verify" at bounding box center [744, 577] width 944 height 34
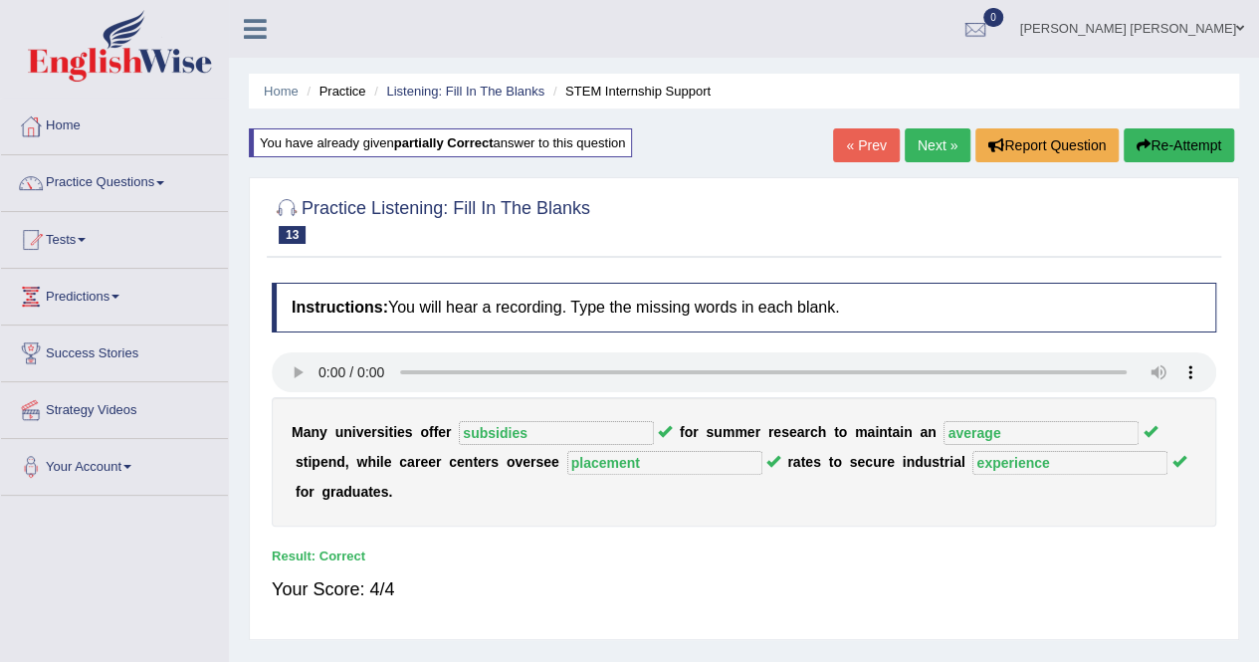
click at [933, 148] on link "Next »" at bounding box center [937, 145] width 66 height 34
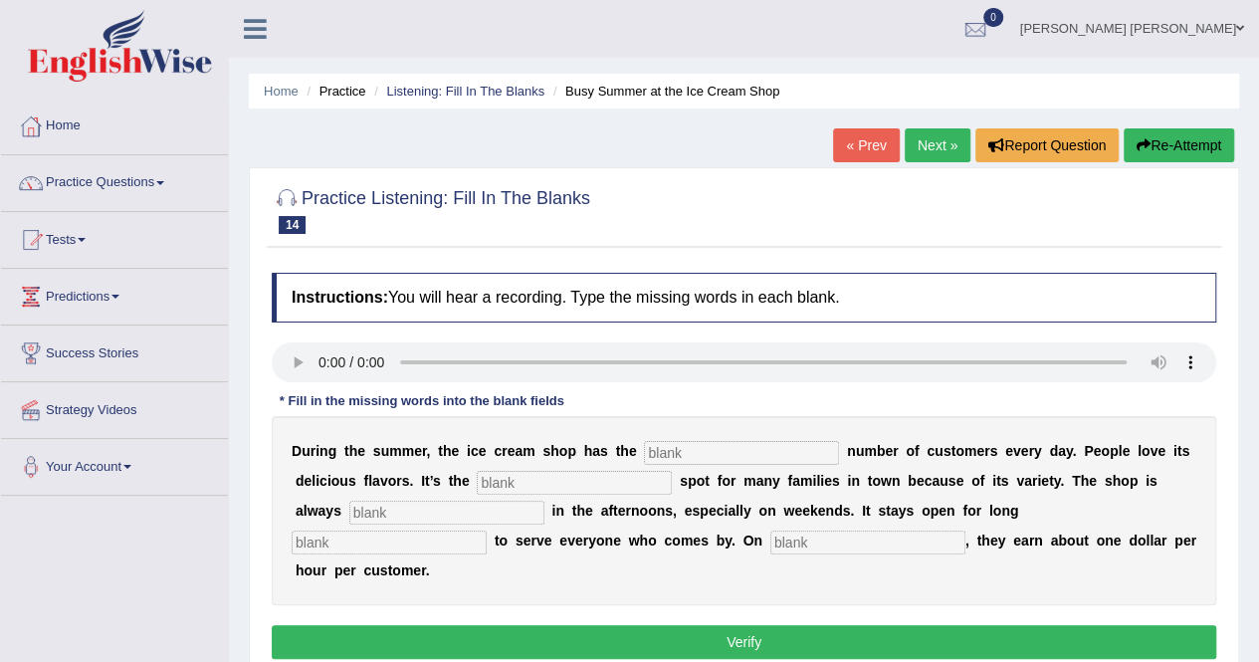
scroll to position [83, 0]
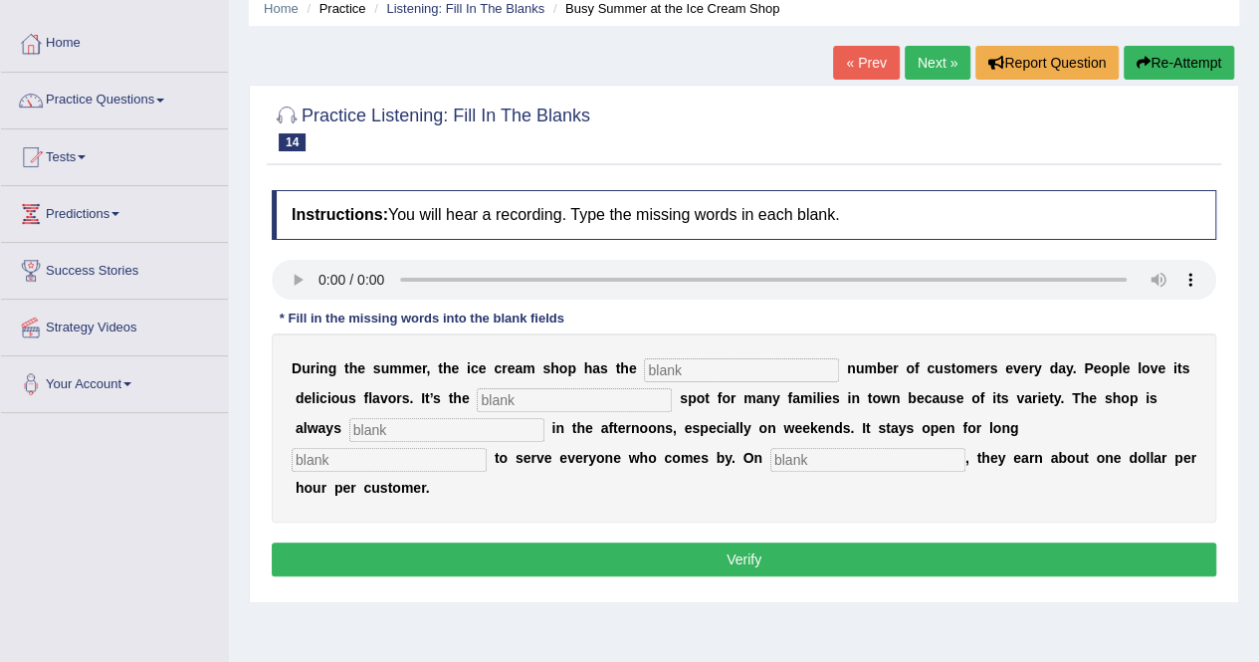
click at [707, 375] on input "text" at bounding box center [741, 370] width 195 height 24
type input "same"
click at [592, 397] on input "text" at bounding box center [574, 400] width 195 height 24
type input "favourite"
click at [408, 433] on input "text" at bounding box center [446, 430] width 195 height 24
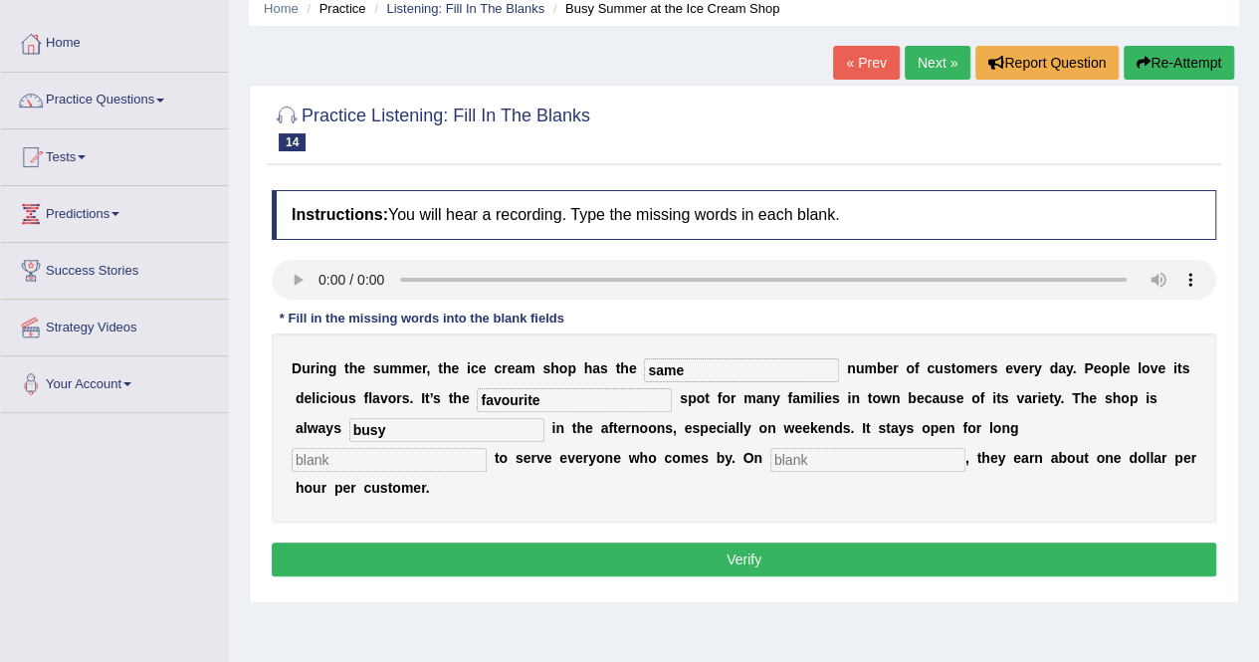
type input "busy"
click at [419, 464] on input "text" at bounding box center [389, 460] width 195 height 24
type input "hours"
click at [862, 457] on input "text" at bounding box center [867, 460] width 195 height 24
type input "average"
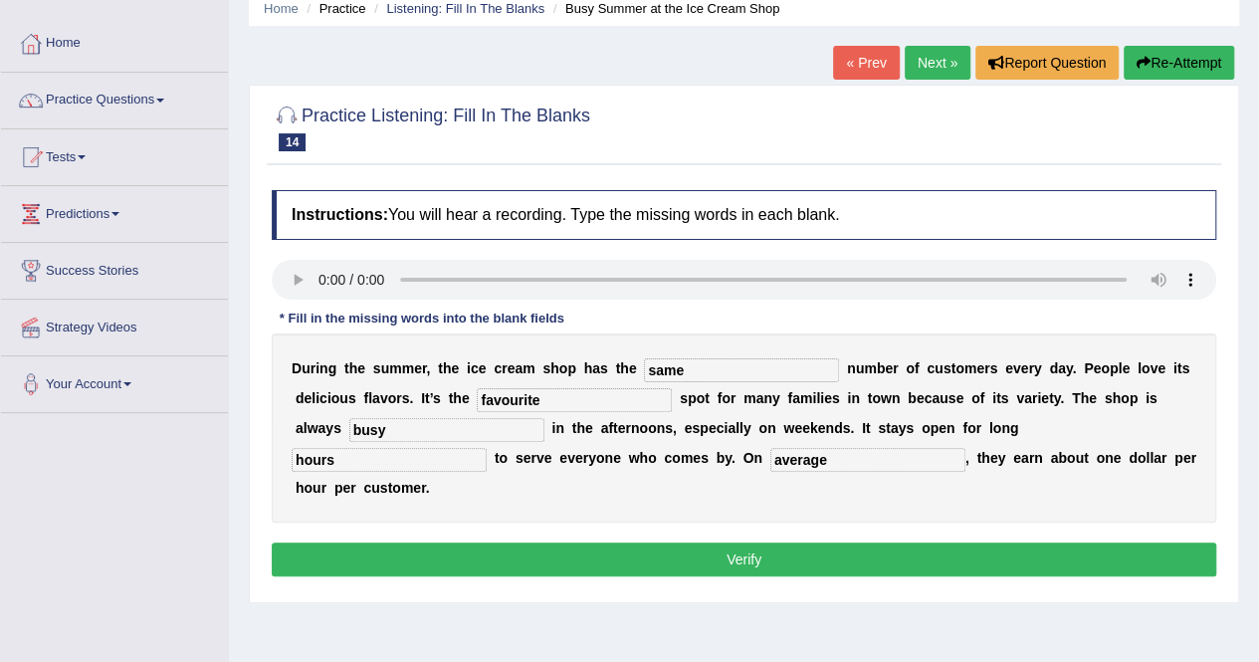
click at [813, 550] on button "Verify" at bounding box center [744, 559] width 944 height 34
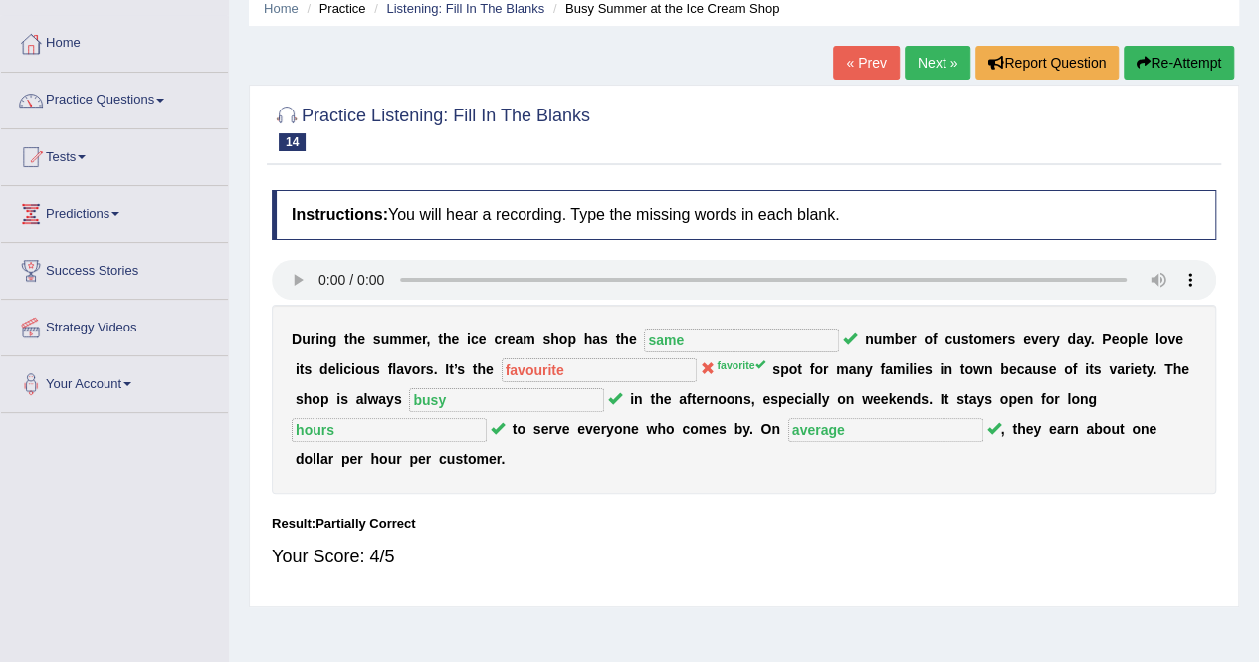
click at [934, 58] on link "Next »" at bounding box center [937, 63] width 66 height 34
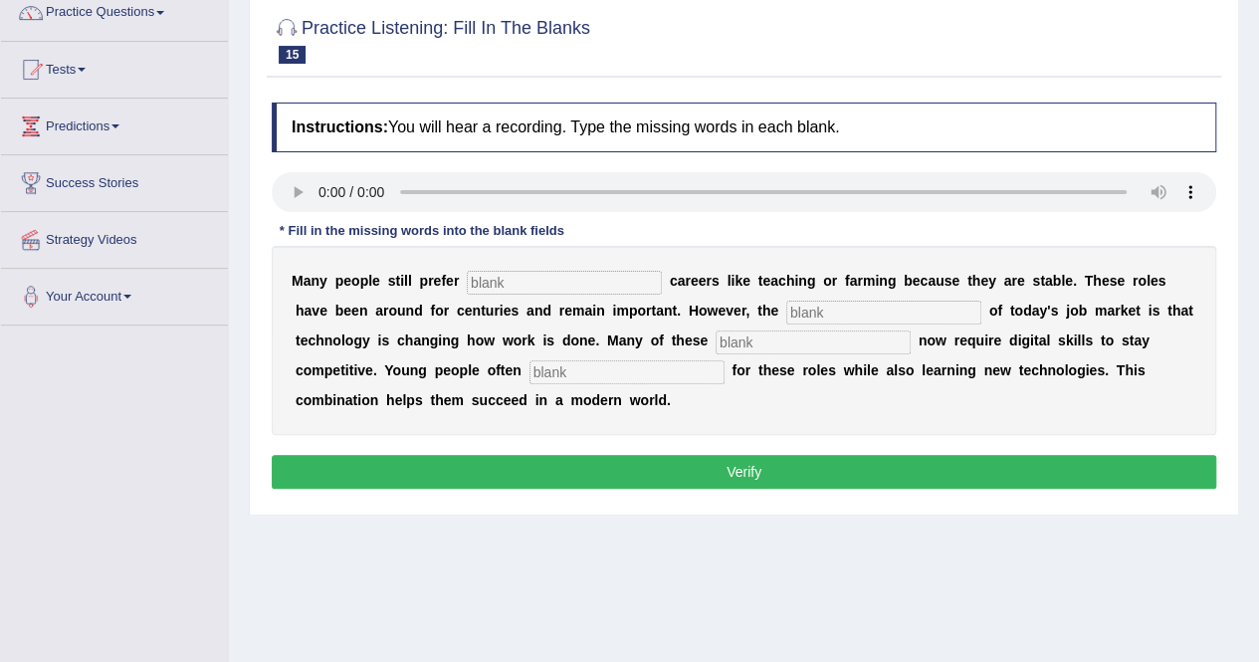
scroll to position [171, 0]
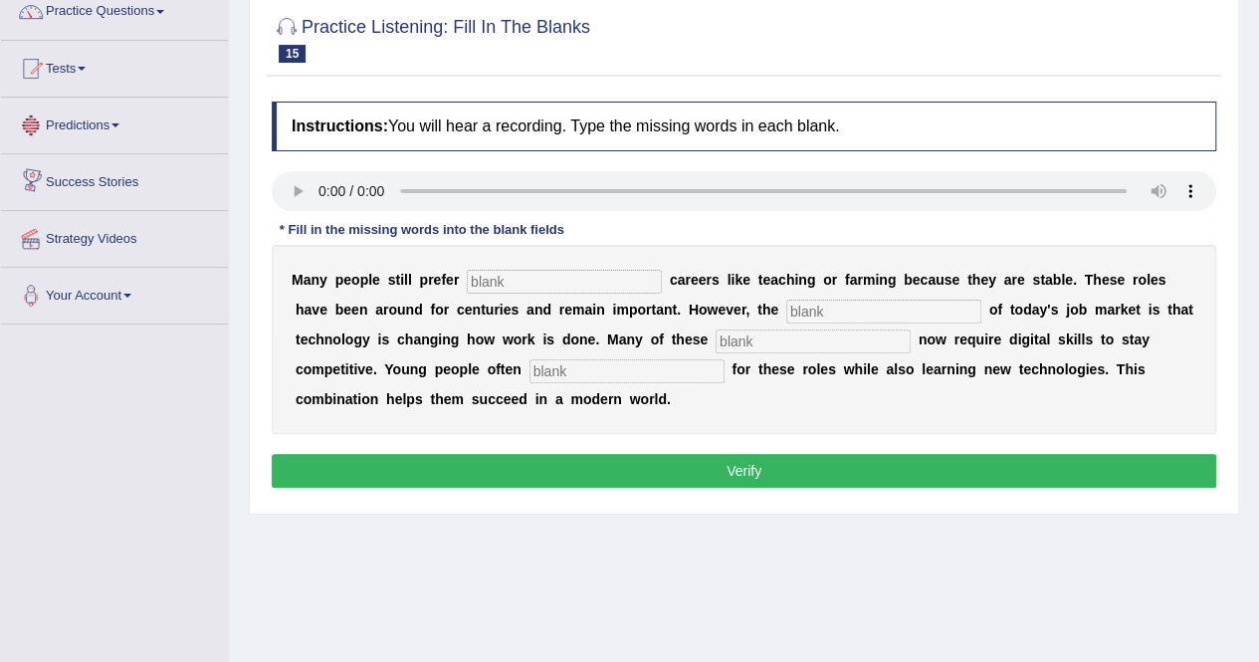
click at [513, 286] on input "text" at bounding box center [564, 282] width 195 height 24
type input "traditional"
click at [822, 317] on input "text" at bounding box center [883, 312] width 195 height 24
type input "reality"
click at [760, 340] on input "text" at bounding box center [812, 341] width 195 height 24
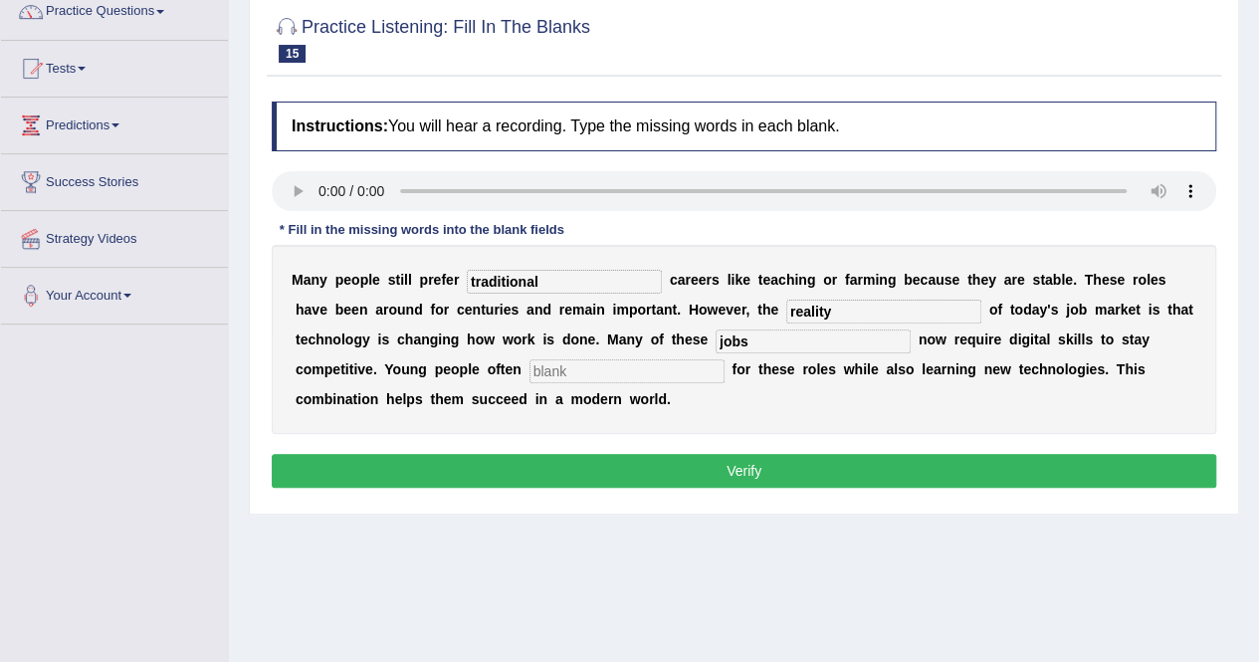
type input "jobs"
click at [639, 368] on input "text" at bounding box center [626, 371] width 195 height 24
type input "apply"
click at [774, 477] on button "Verify" at bounding box center [744, 471] width 944 height 34
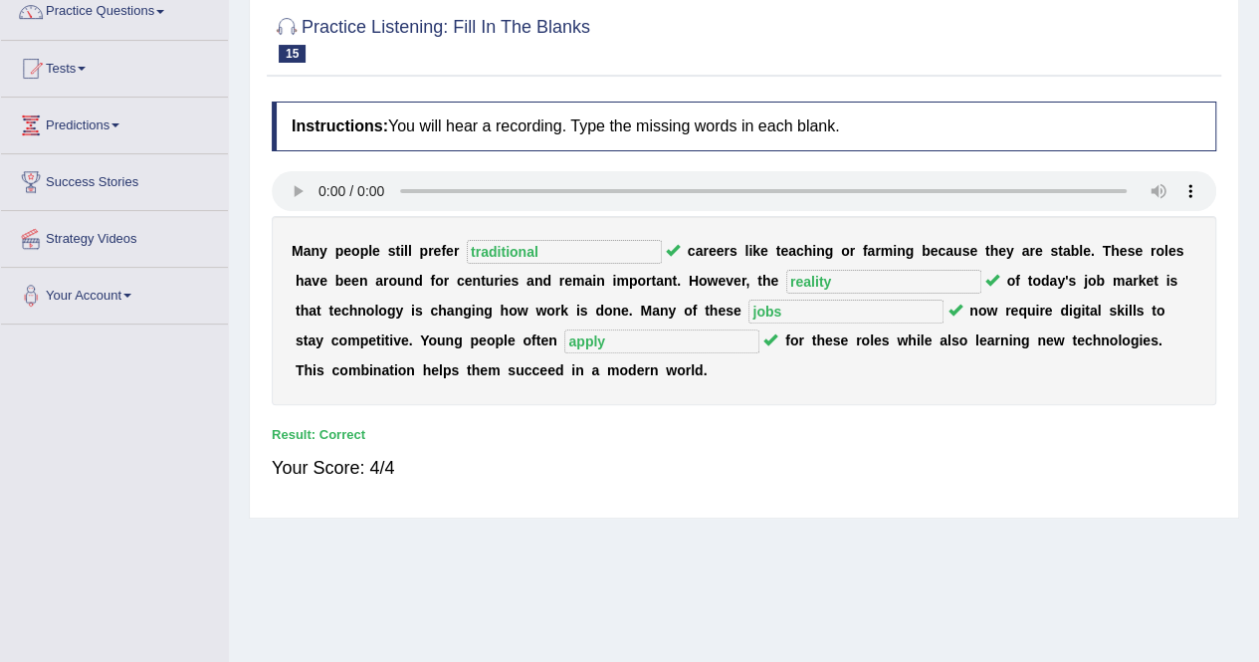
scroll to position [0, 0]
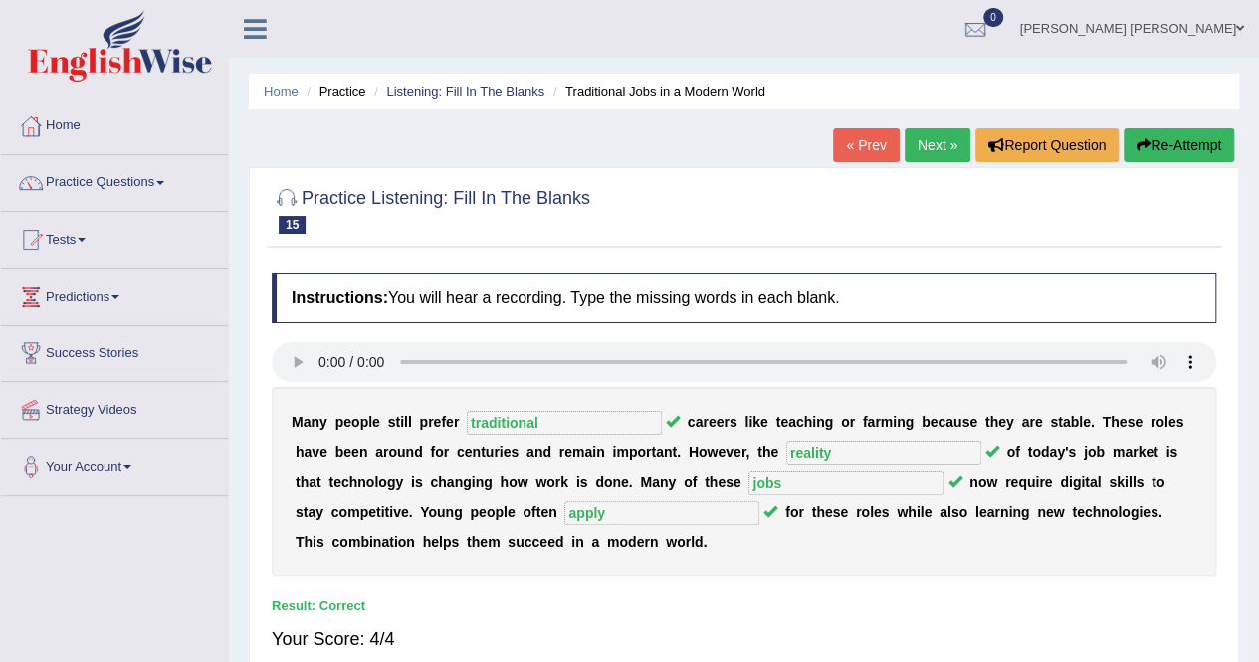
click at [921, 129] on link "Next »" at bounding box center [937, 145] width 66 height 34
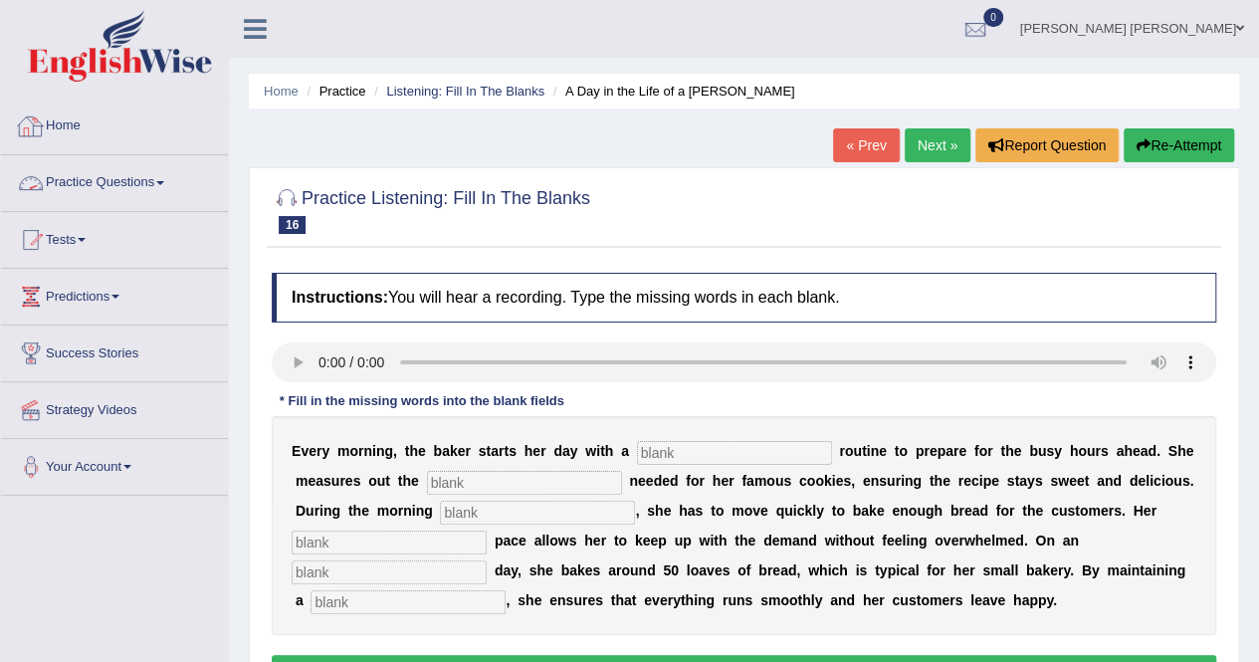
click at [90, 178] on link "Practice Questions" at bounding box center [114, 180] width 227 height 50
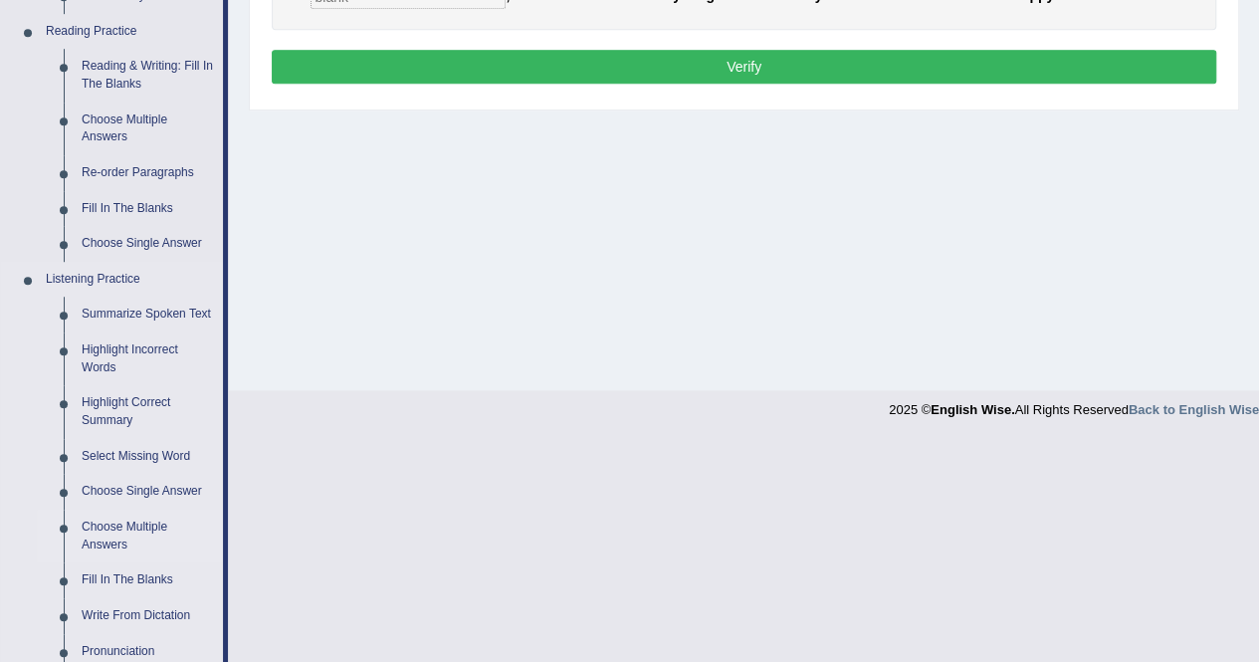
scroll to position [709, 0]
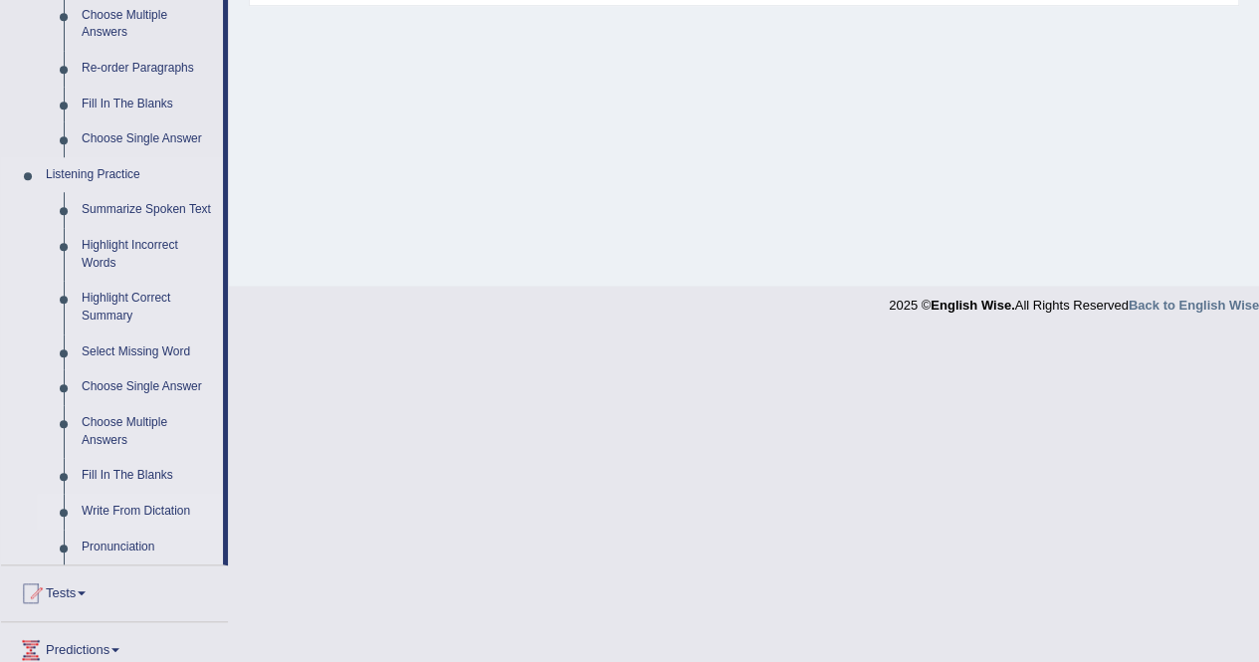
click at [143, 514] on link "Write From Dictation" at bounding box center [148, 512] width 150 height 36
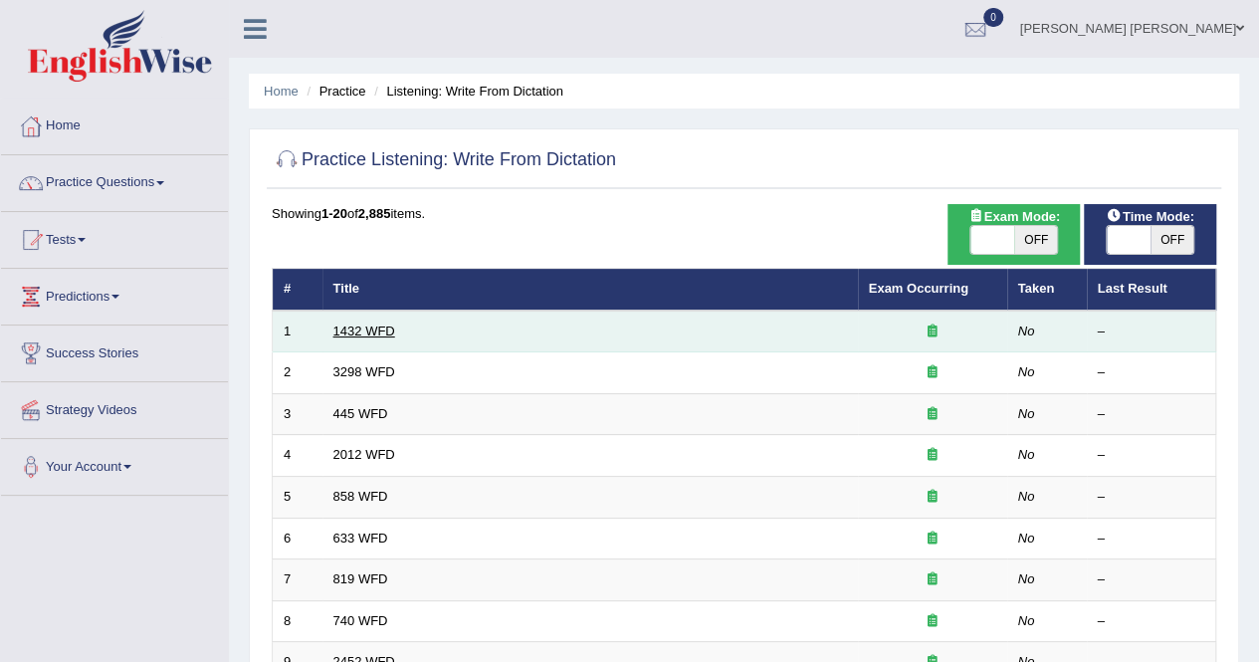
click at [339, 335] on link "1432 WFD" at bounding box center [364, 330] width 62 height 15
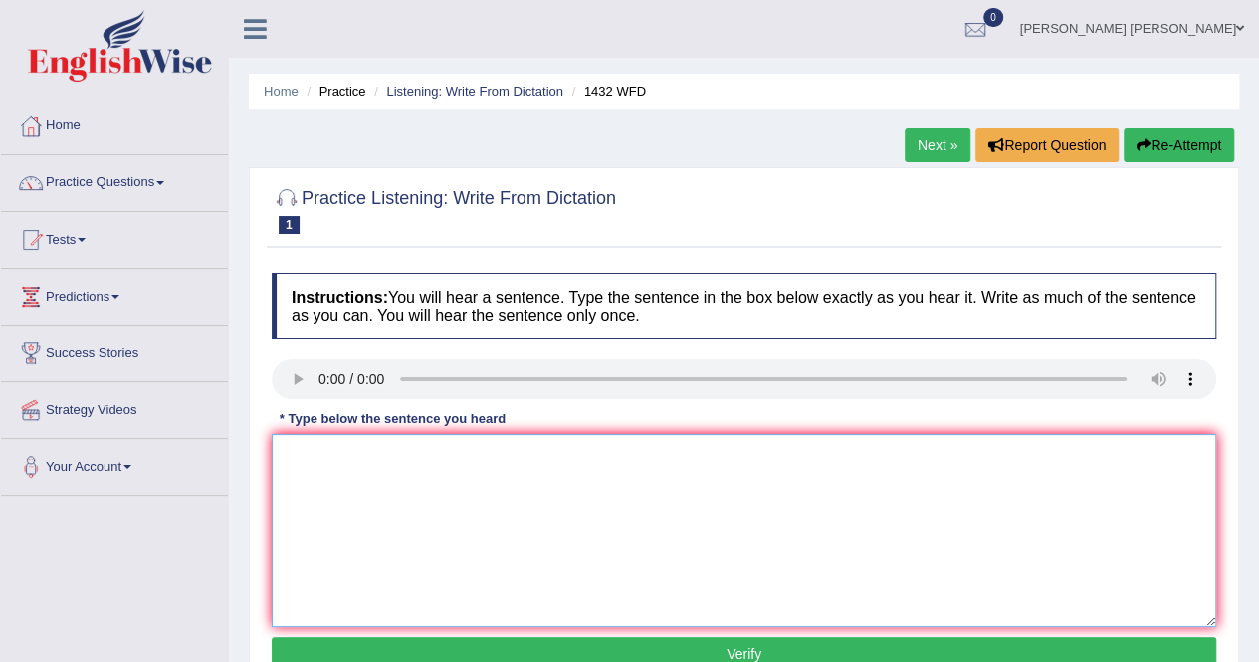
click at [321, 437] on textarea at bounding box center [744, 530] width 944 height 193
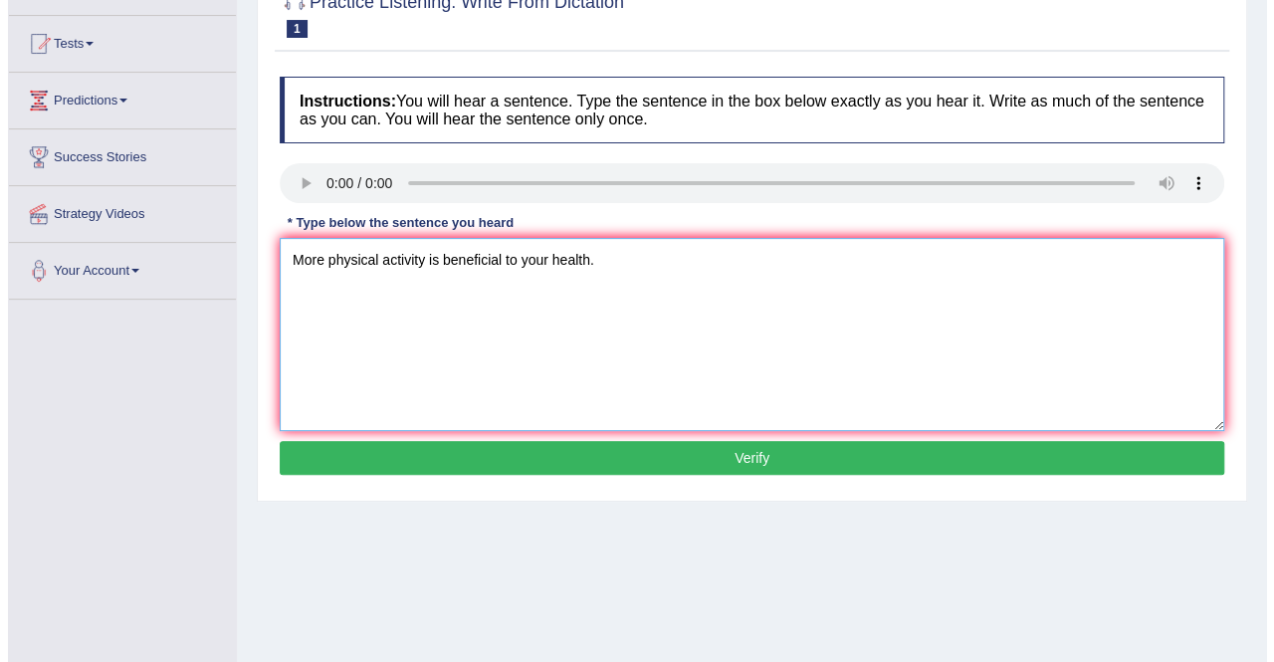
scroll to position [199, 0]
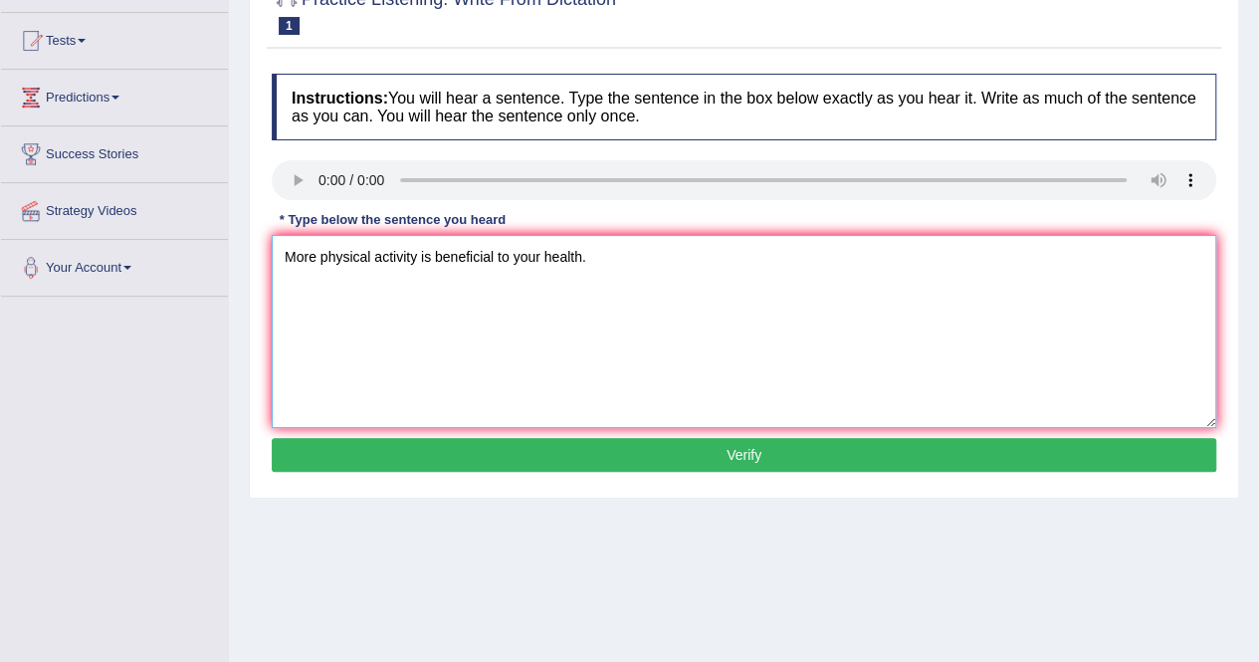
type textarea "More physical activity is beneficial to your health."
click at [676, 447] on button "Verify" at bounding box center [744, 455] width 944 height 34
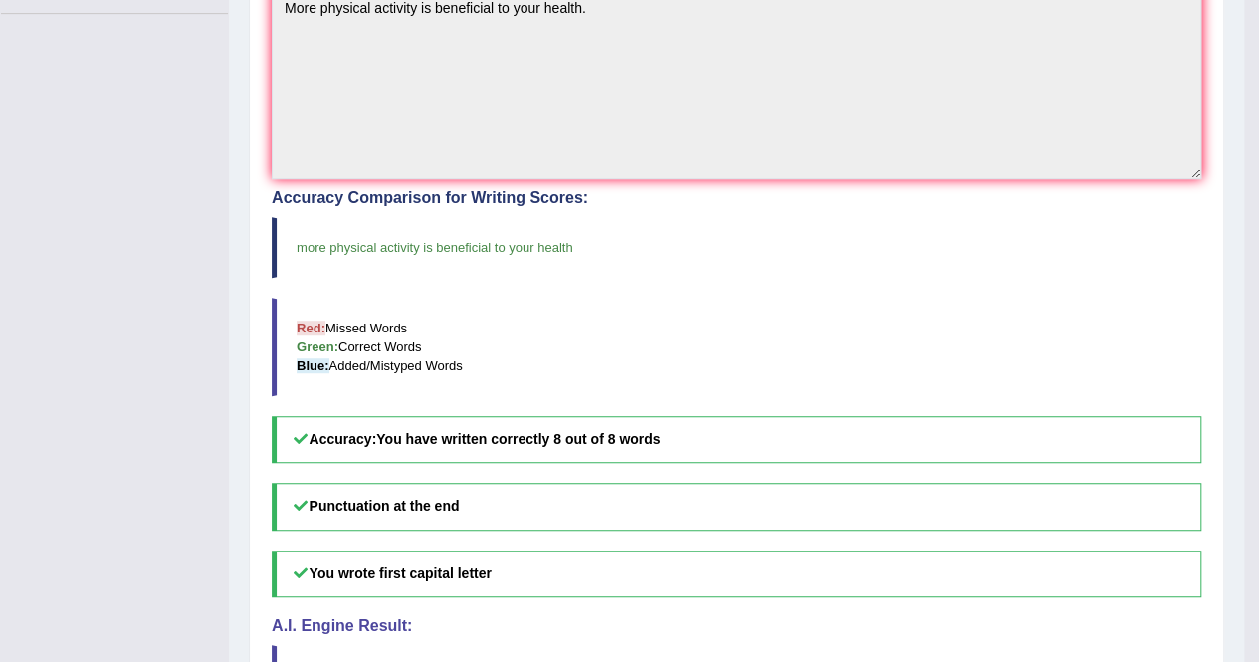
scroll to position [113, 0]
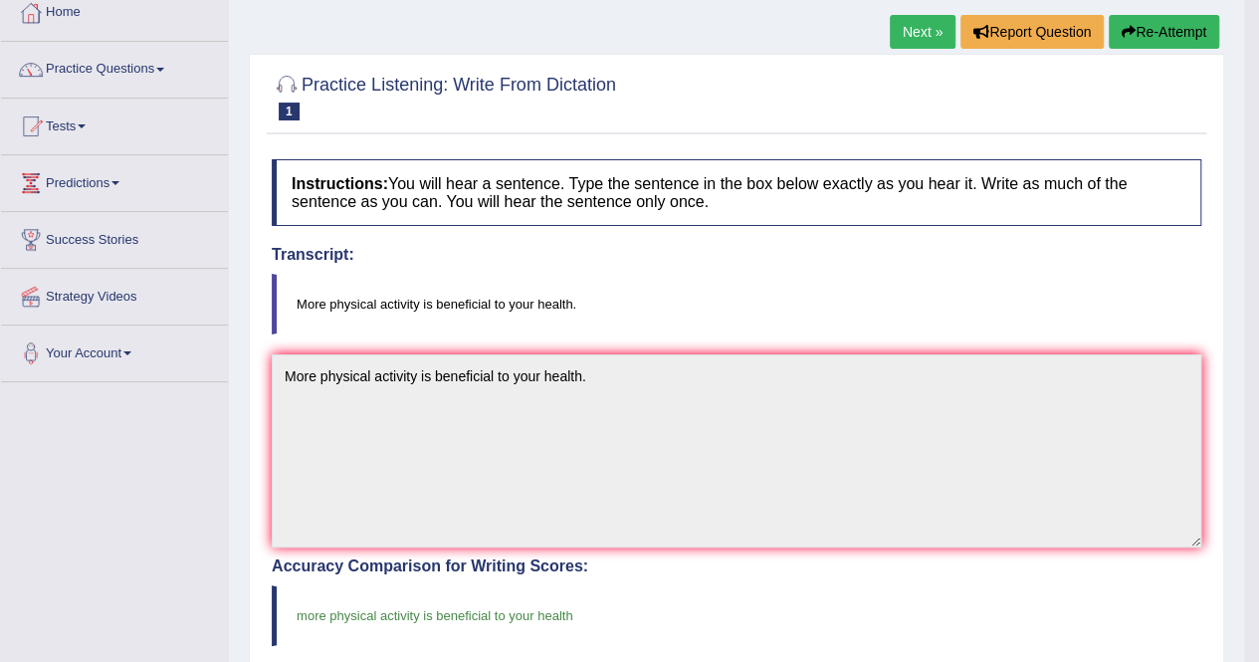
click at [907, 35] on link "Next »" at bounding box center [923, 32] width 66 height 34
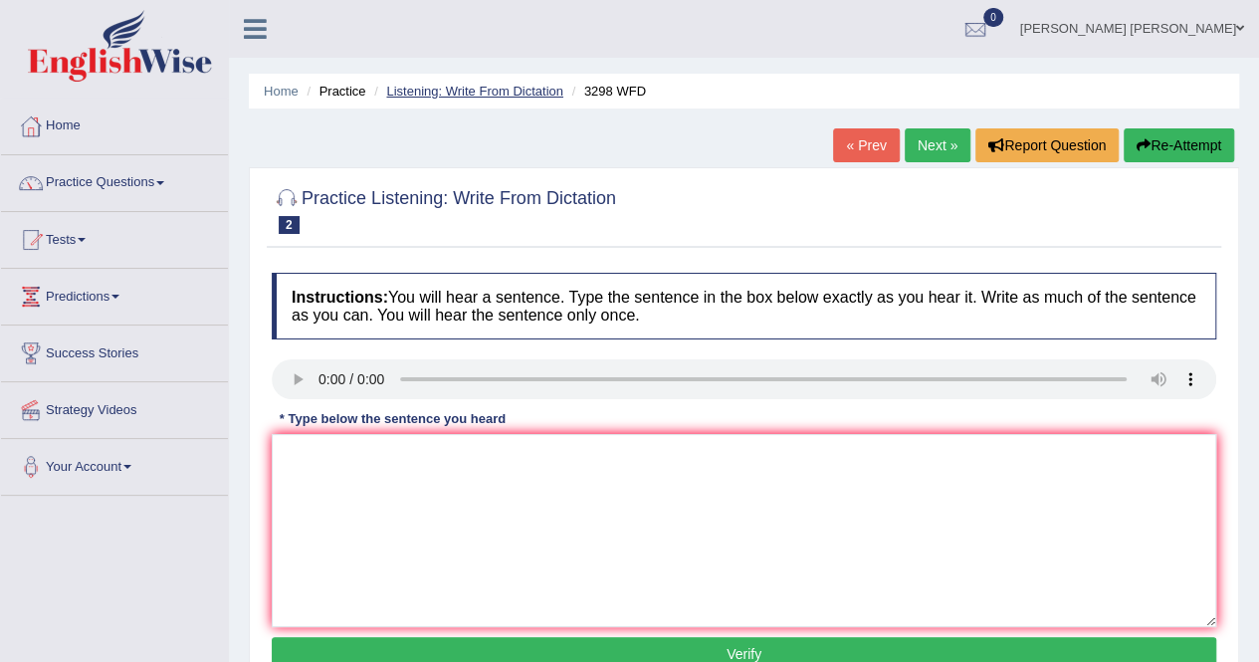
click at [514, 89] on link "Listening: Write From Dictation" at bounding box center [474, 91] width 177 height 15
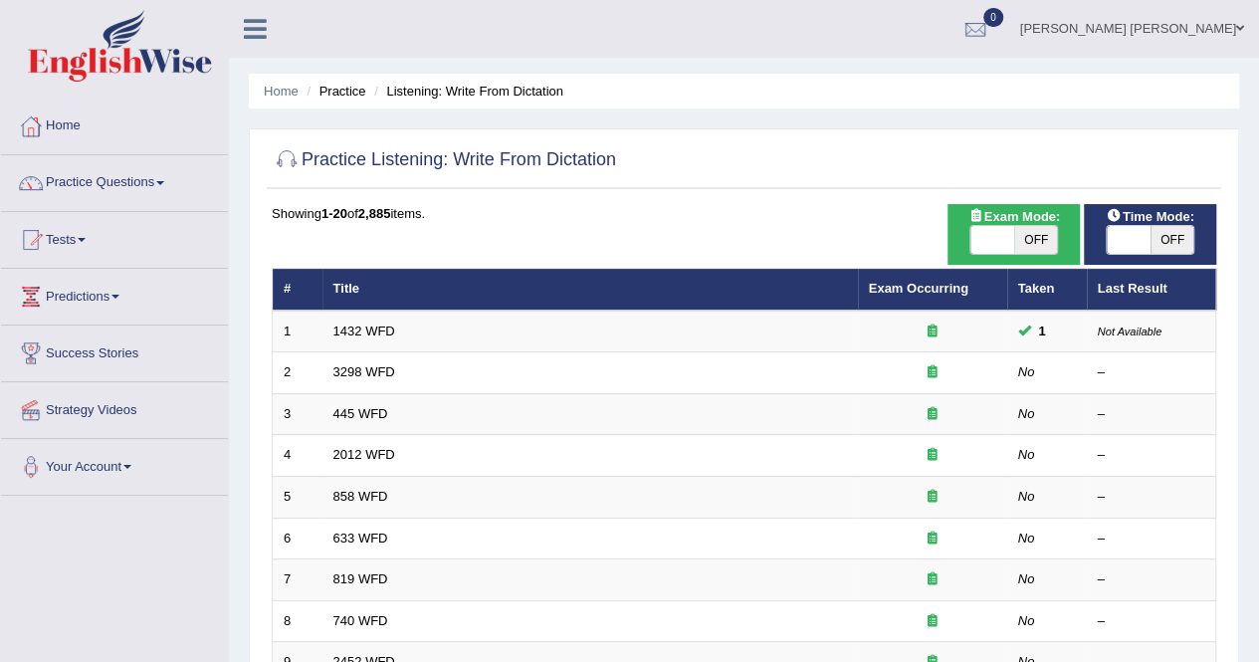
click at [1014, 238] on span "OFF" at bounding box center [1036, 240] width 44 height 28
checkbox input "true"
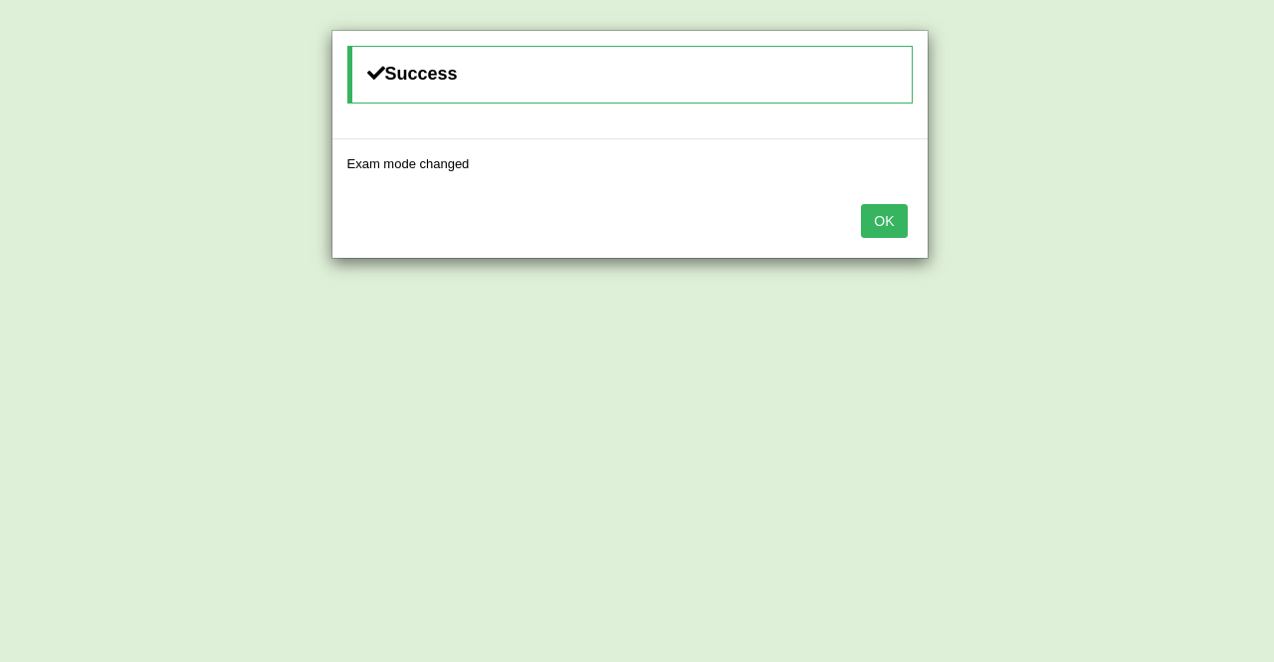
click at [877, 208] on button "OK" at bounding box center [884, 221] width 46 height 34
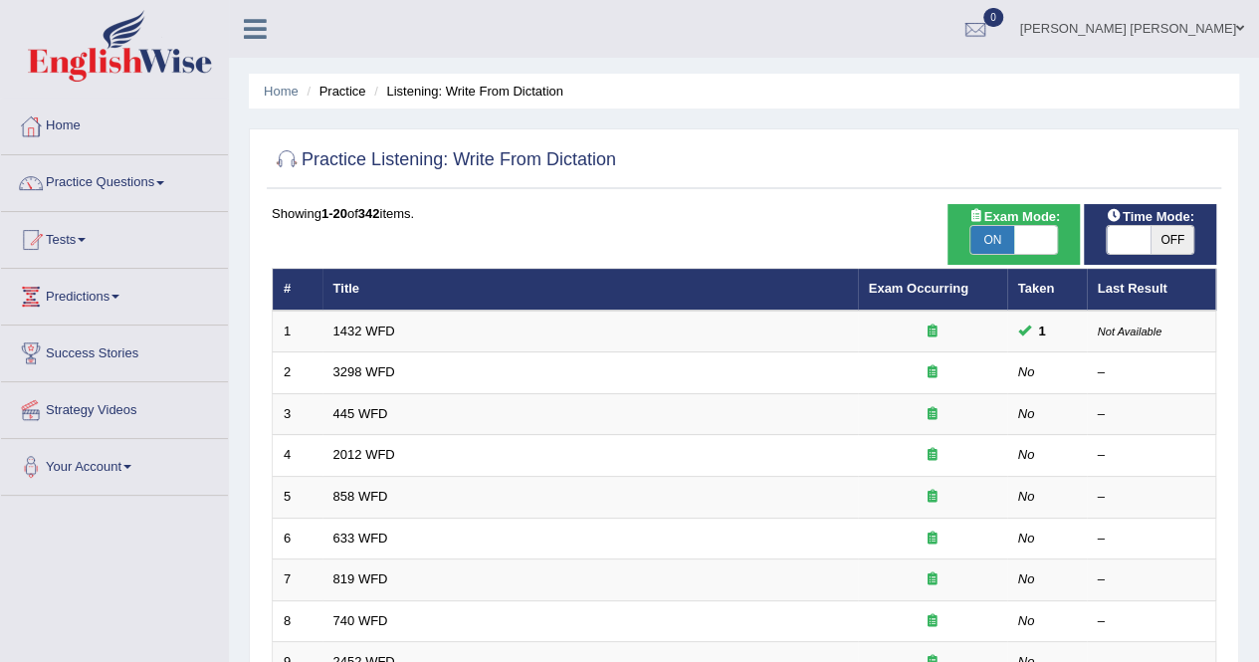
click at [1125, 254] on div "Time Mode: ON OFF" at bounding box center [1150, 234] width 132 height 61
click at [1136, 241] on span at bounding box center [1128, 240] width 44 height 28
checkbox input "true"
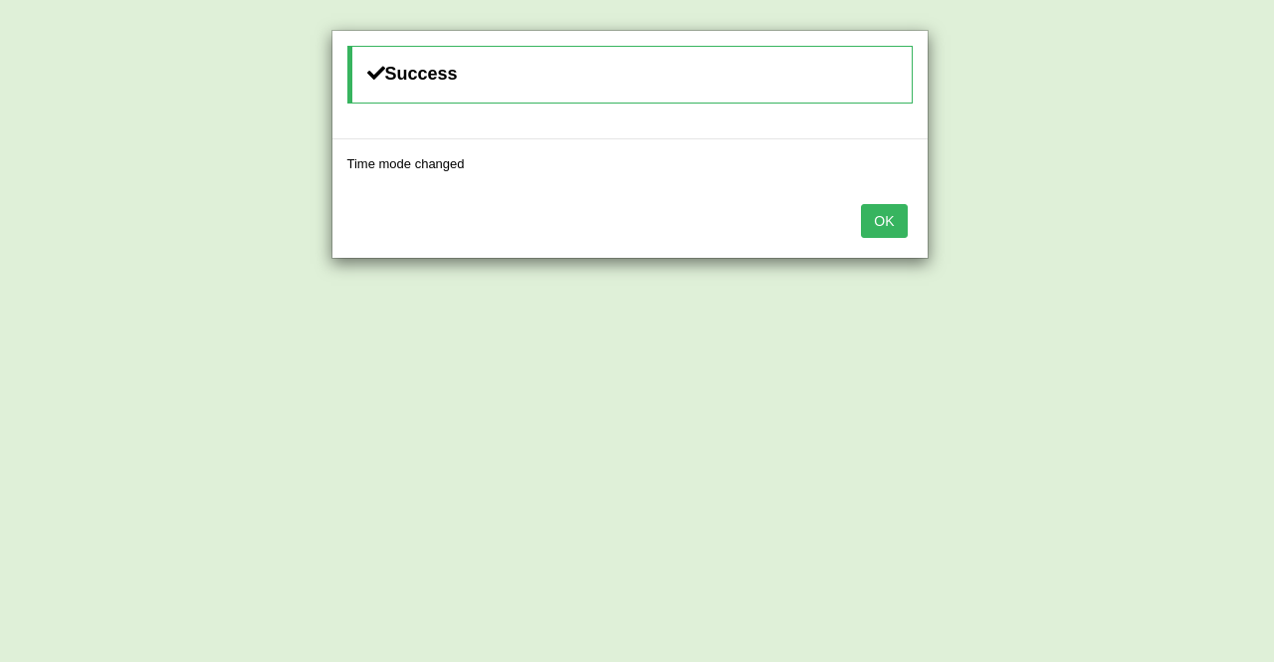
click at [883, 219] on button "OK" at bounding box center [884, 221] width 46 height 34
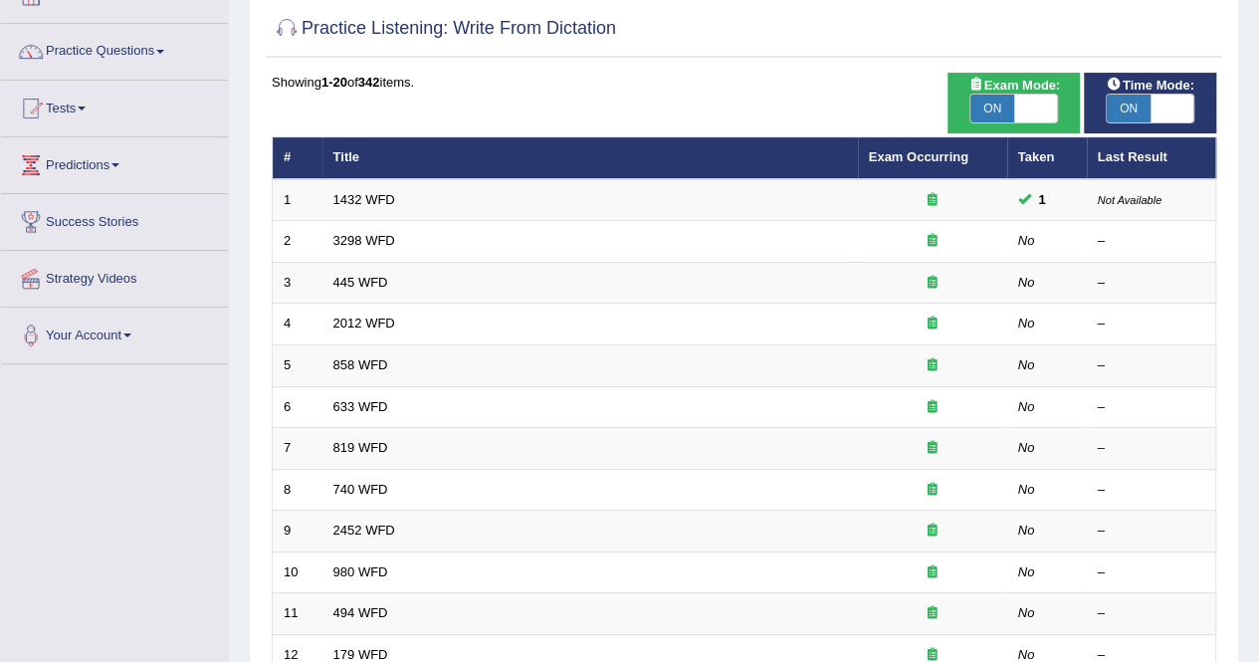
scroll to position [169, 0]
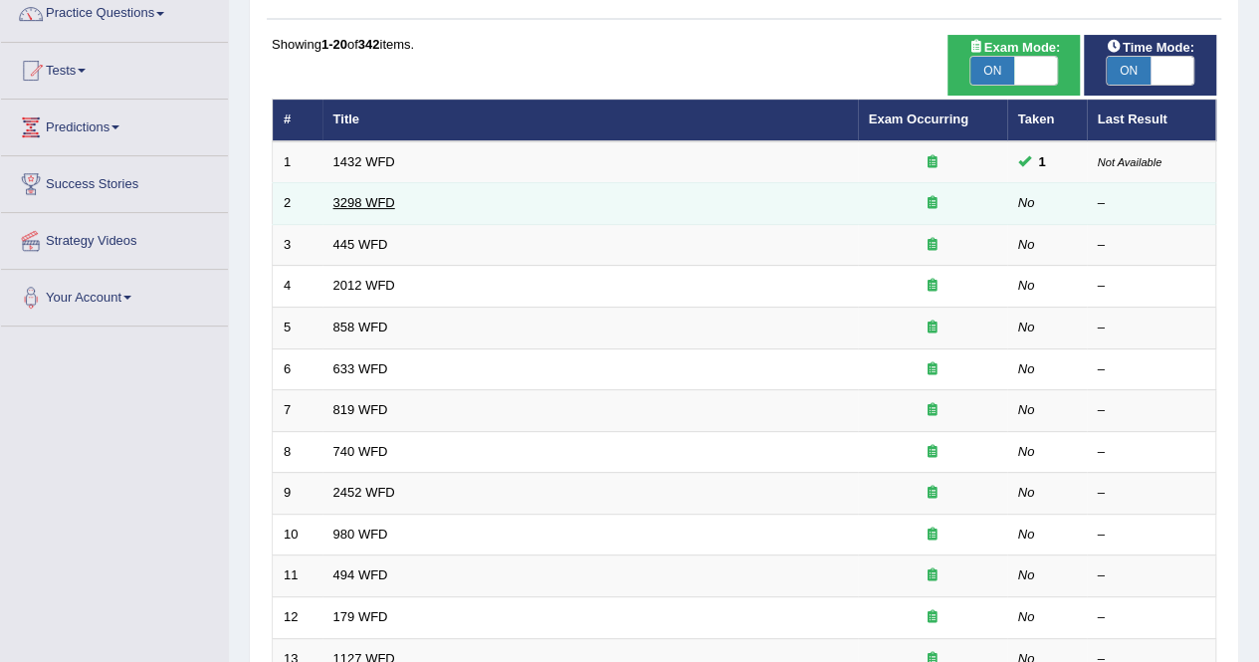
click at [371, 202] on link "3298 WFD" at bounding box center [364, 202] width 62 height 15
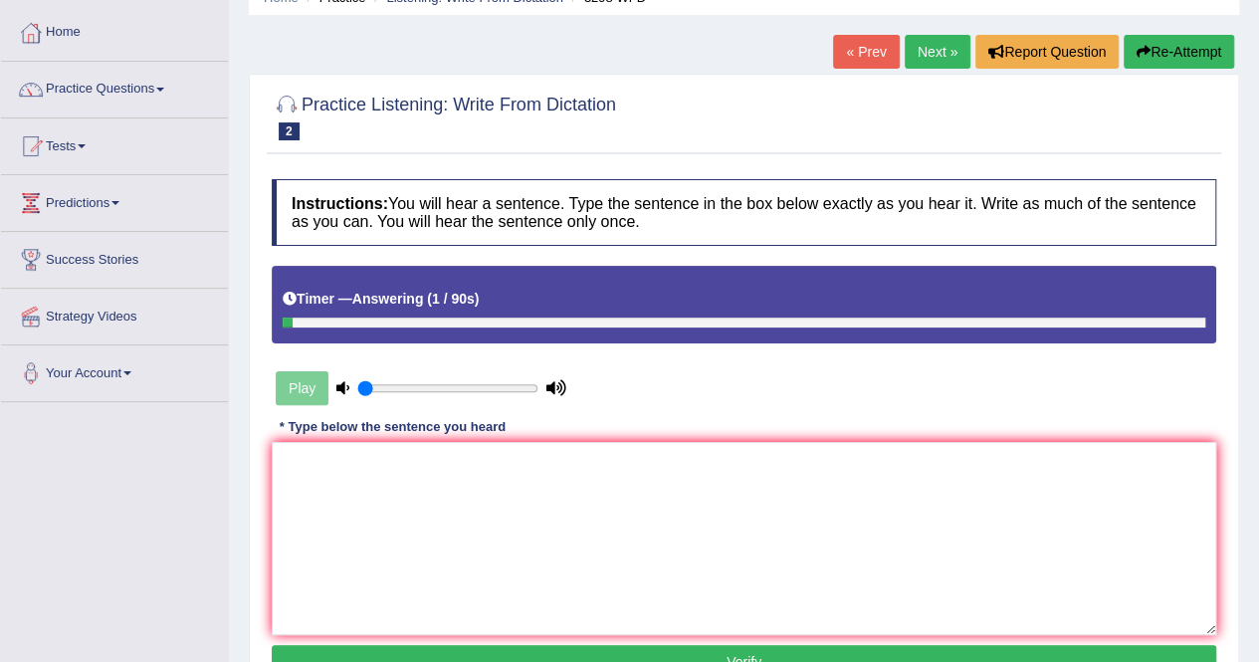
scroll to position [101, 0]
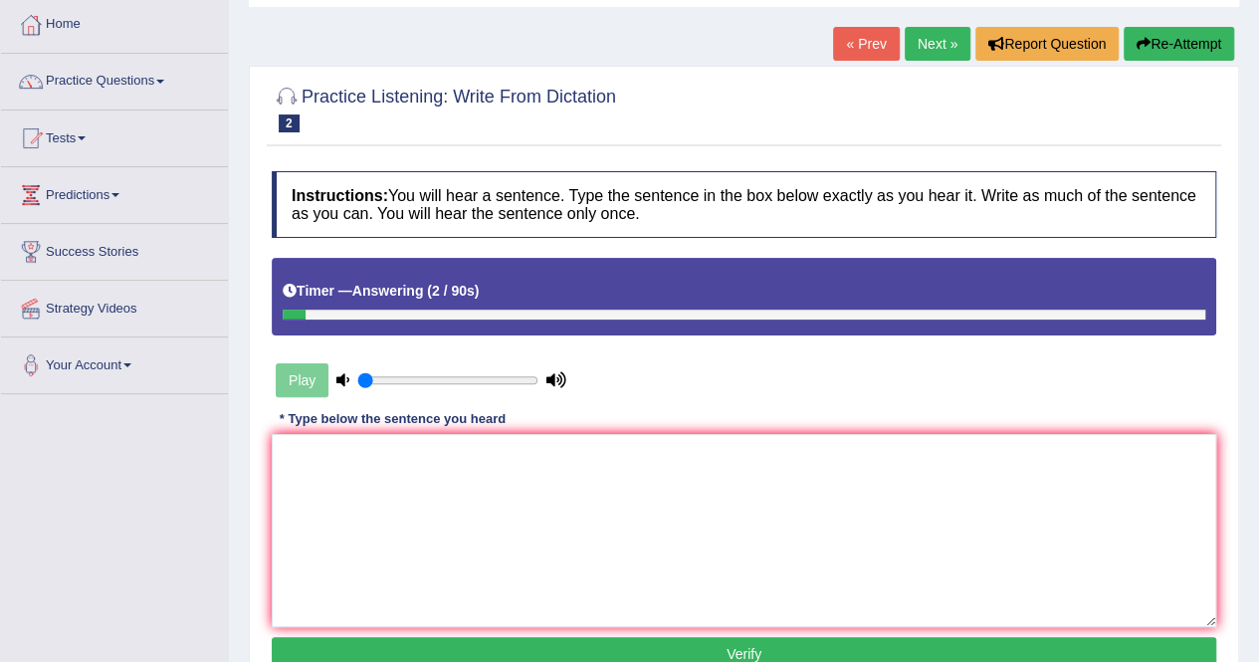
click at [300, 372] on div "Play" at bounding box center [421, 380] width 299 height 50
click at [857, 52] on link "« Prev" at bounding box center [866, 44] width 66 height 34
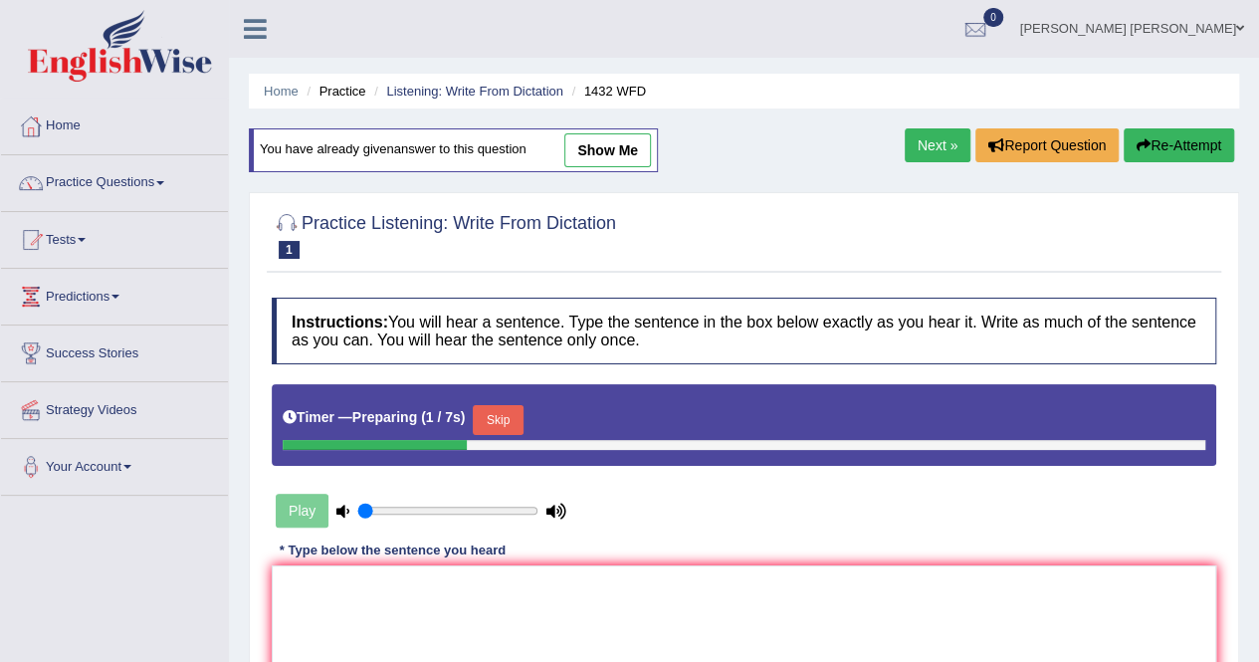
click at [931, 147] on link "Next »" at bounding box center [937, 145] width 66 height 34
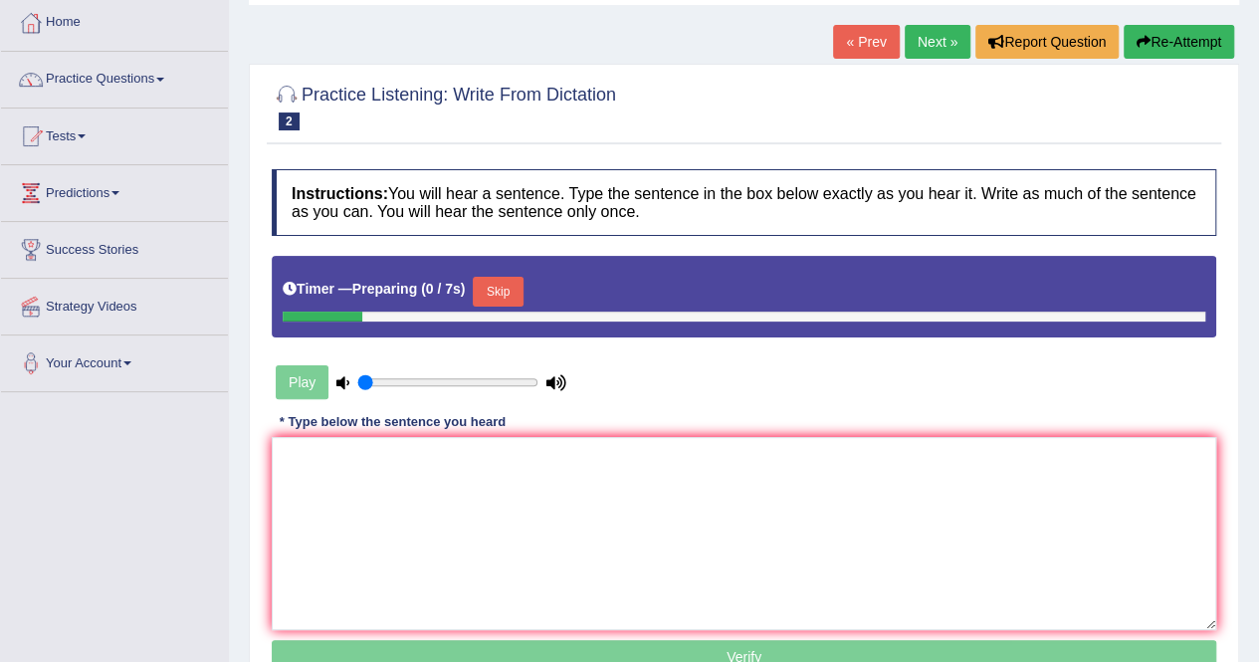
scroll to position [109, 0]
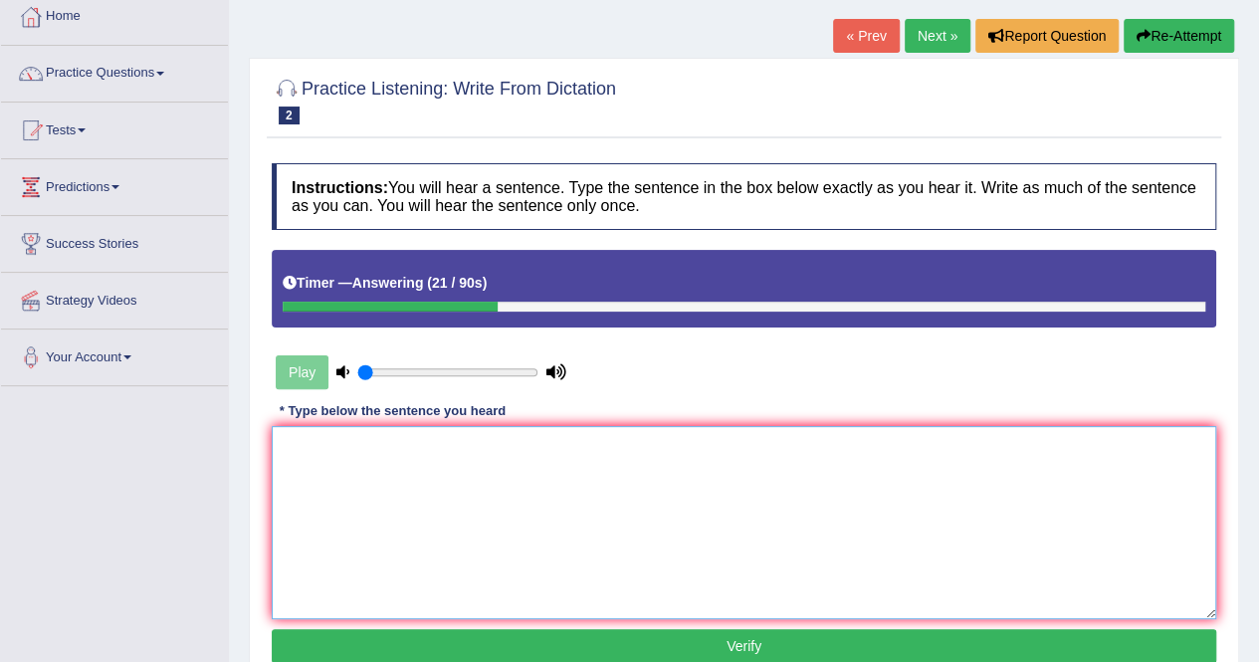
click at [362, 455] on textarea at bounding box center [744, 522] width 944 height 193
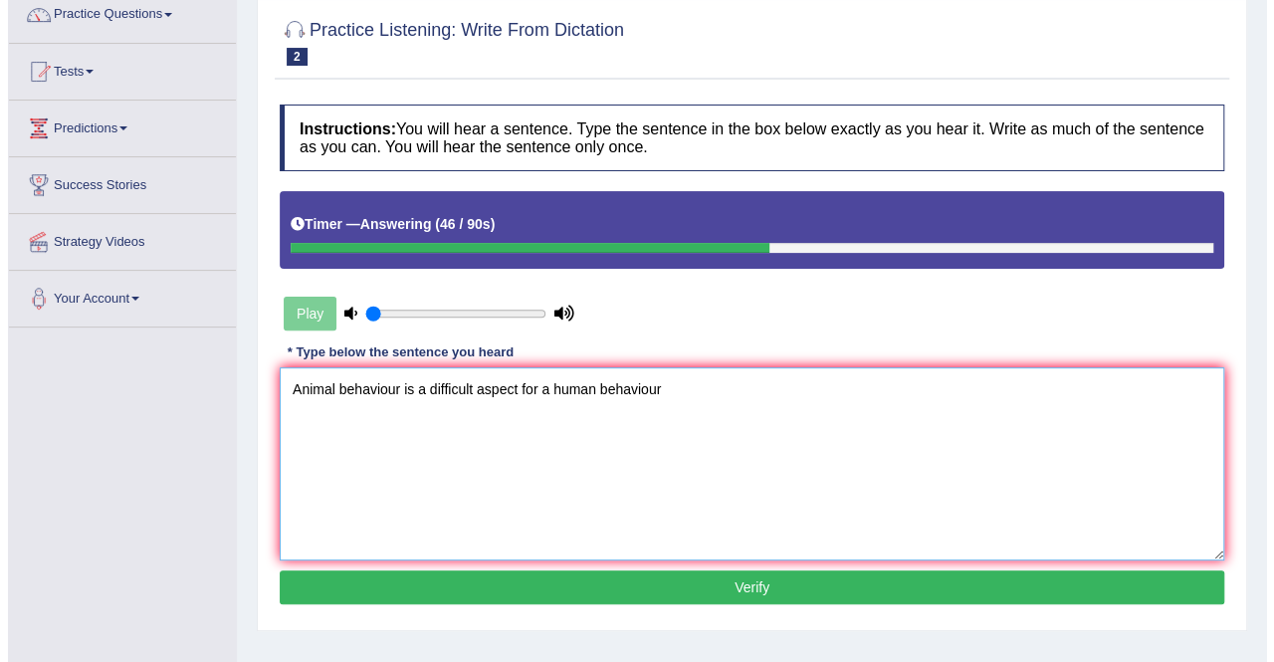
scroll to position [167, 0]
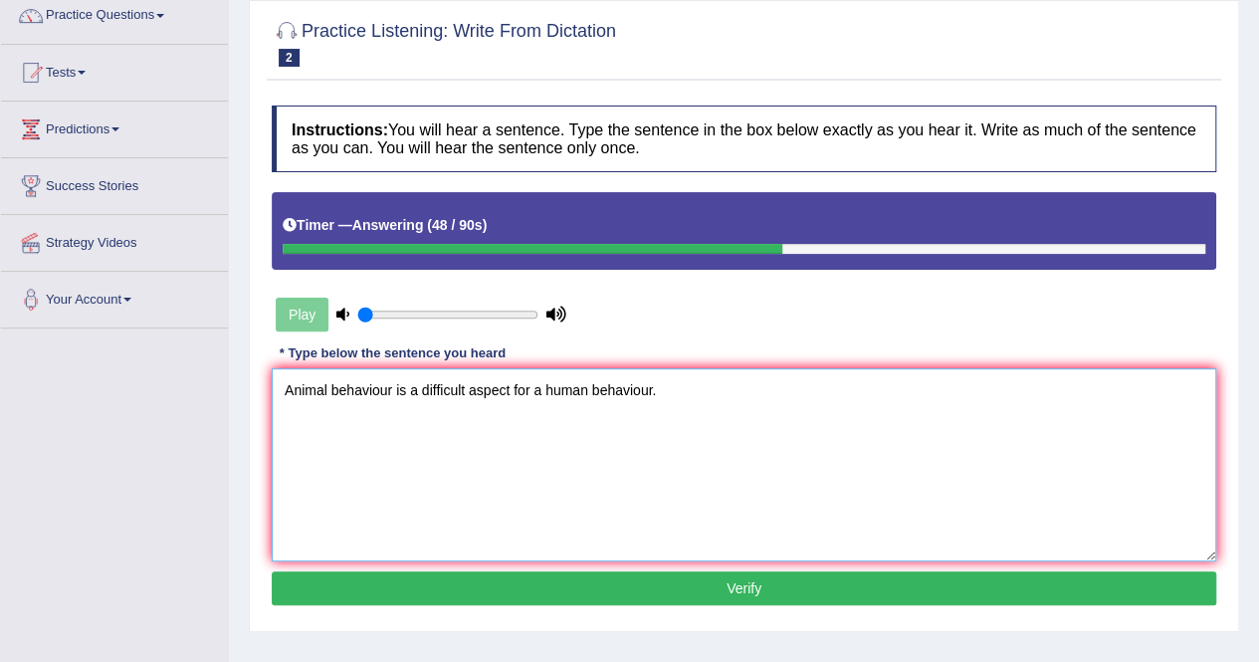
type textarea "Animal behaviour is a difficult aspect for a human behaviour."
click at [742, 598] on button "Verify" at bounding box center [744, 588] width 944 height 34
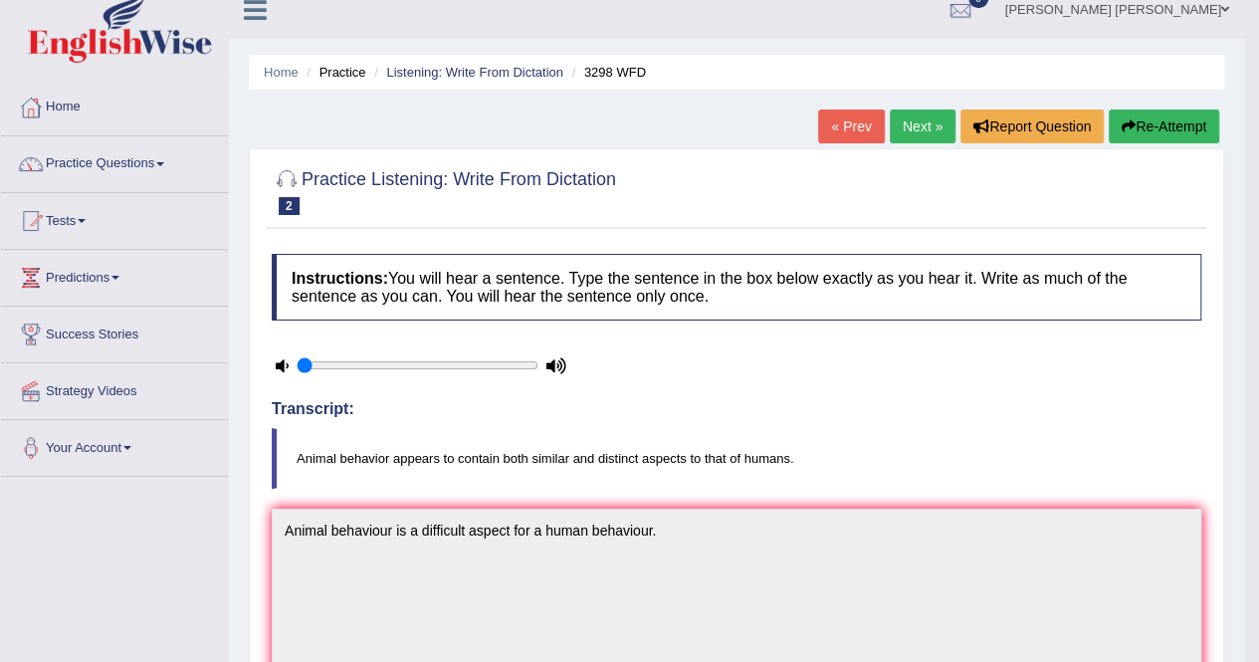
scroll to position [0, 0]
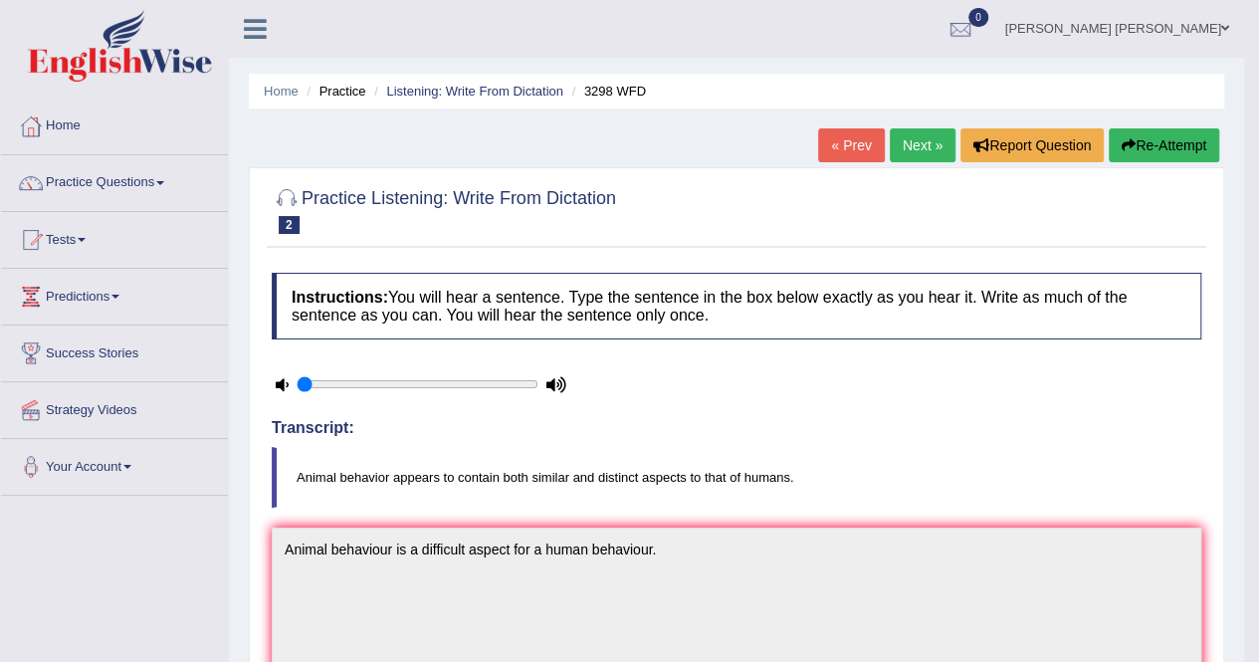
click at [909, 156] on link "Next »" at bounding box center [923, 145] width 66 height 34
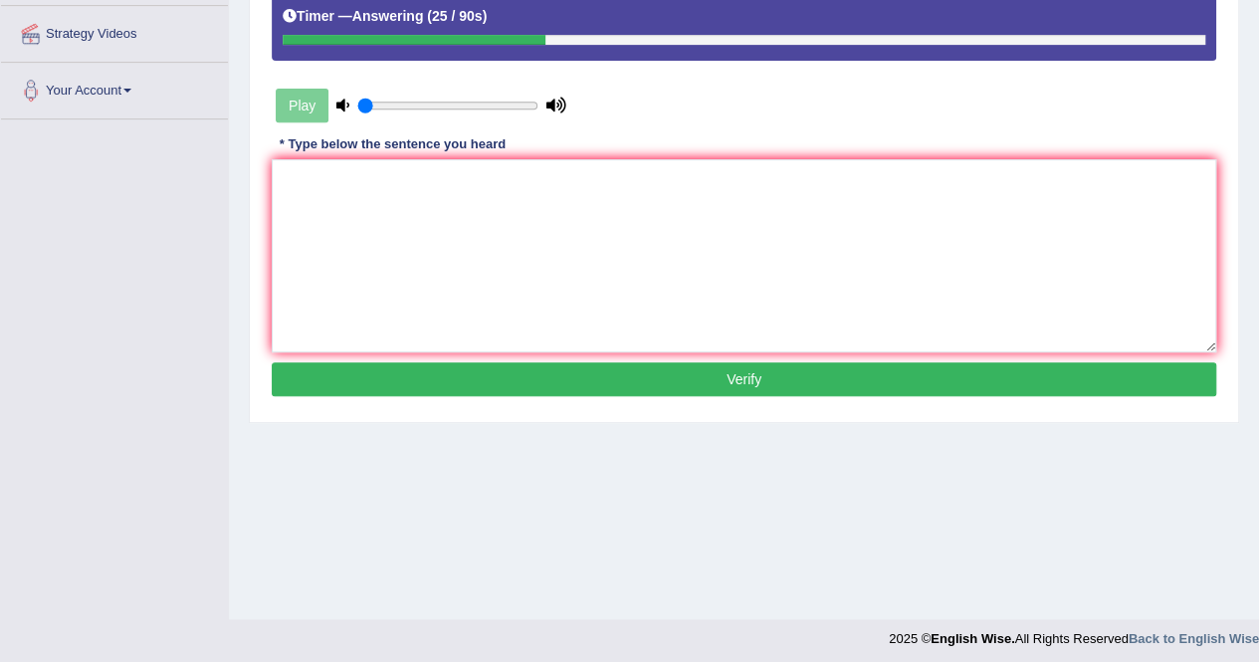
scroll to position [382, 0]
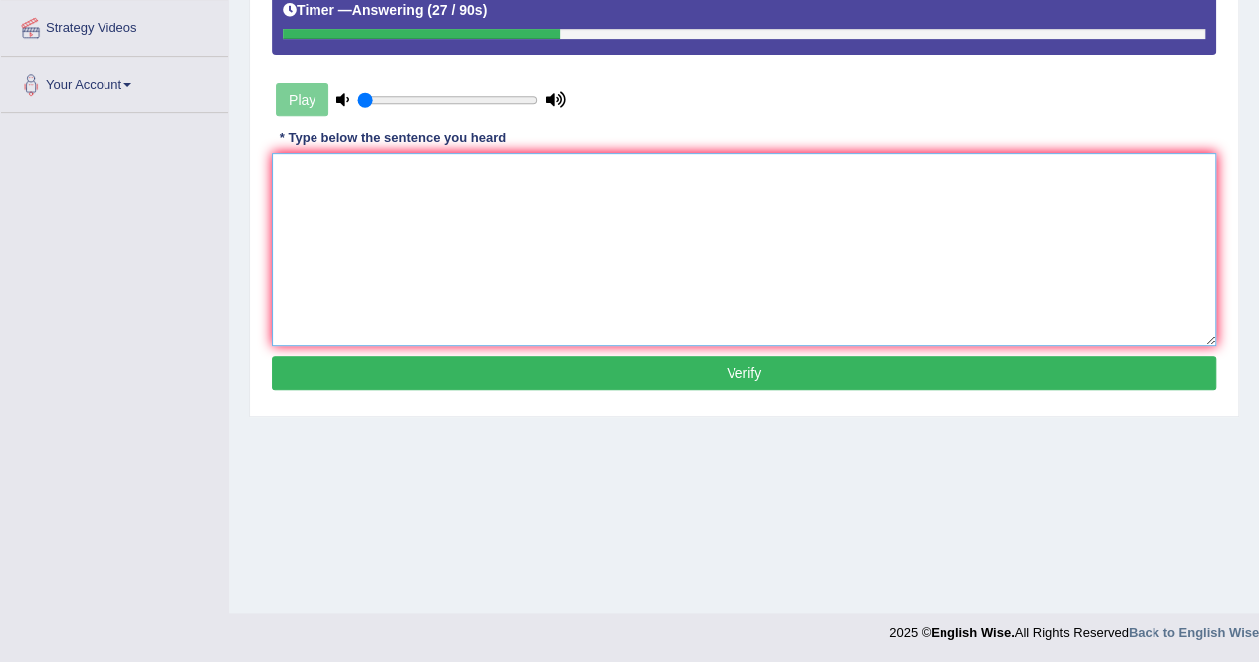
click at [328, 174] on textarea at bounding box center [744, 249] width 944 height 193
type textarea "a"
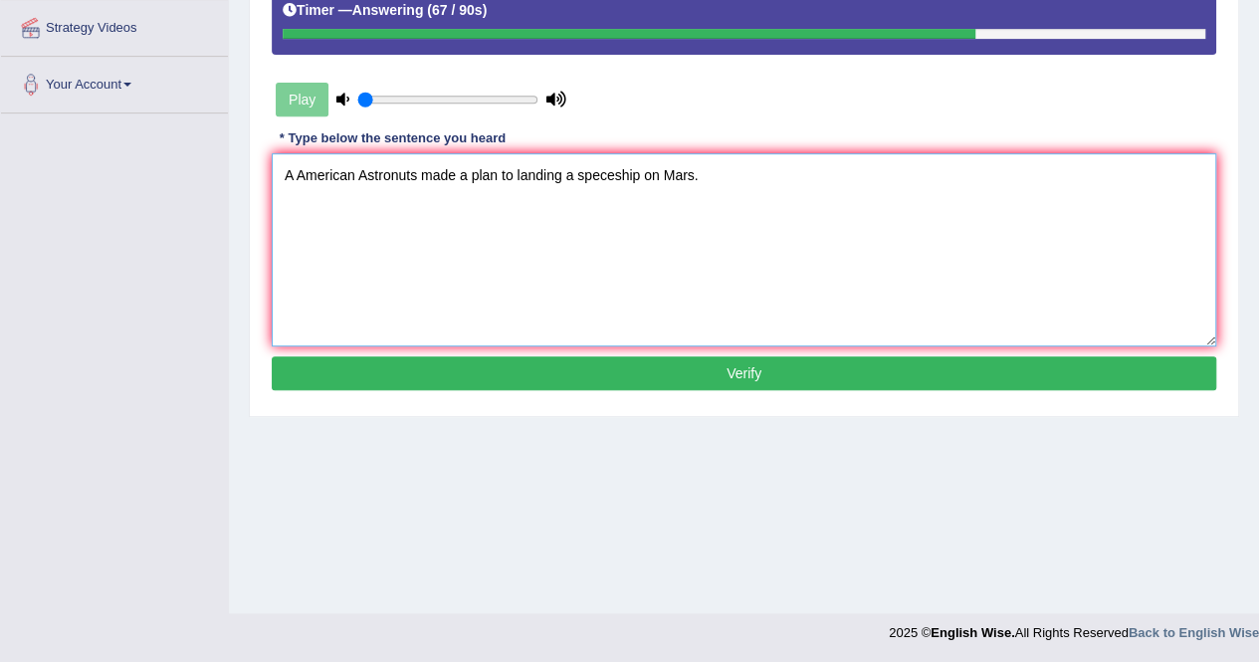
type textarea "A American Astronuts made a plan to landing a speceship on Mars."
click at [695, 371] on button "Verify" at bounding box center [744, 373] width 944 height 34
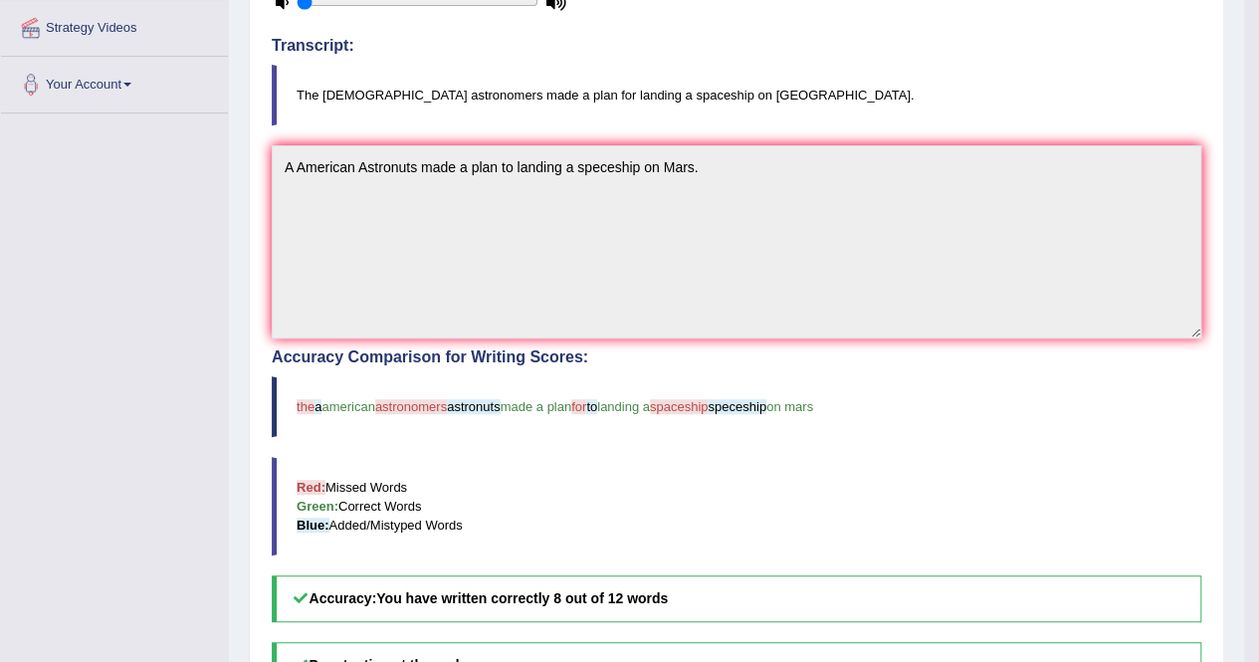
scroll to position [0, 0]
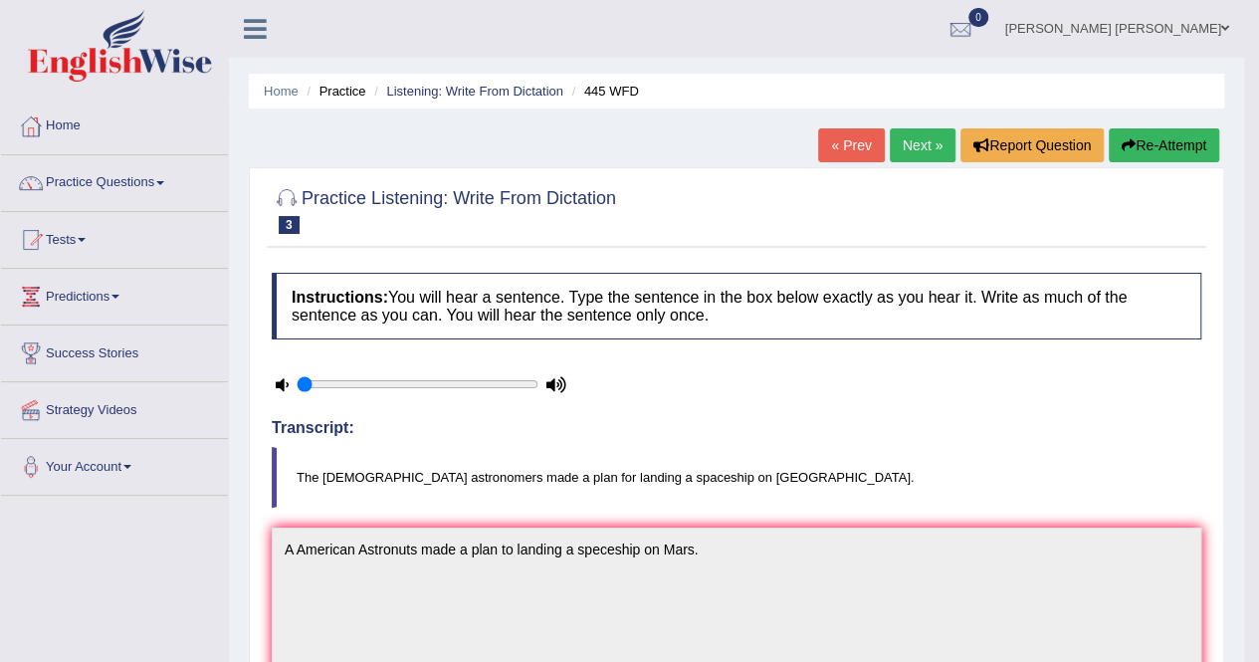
click at [915, 140] on link "Next »" at bounding box center [923, 145] width 66 height 34
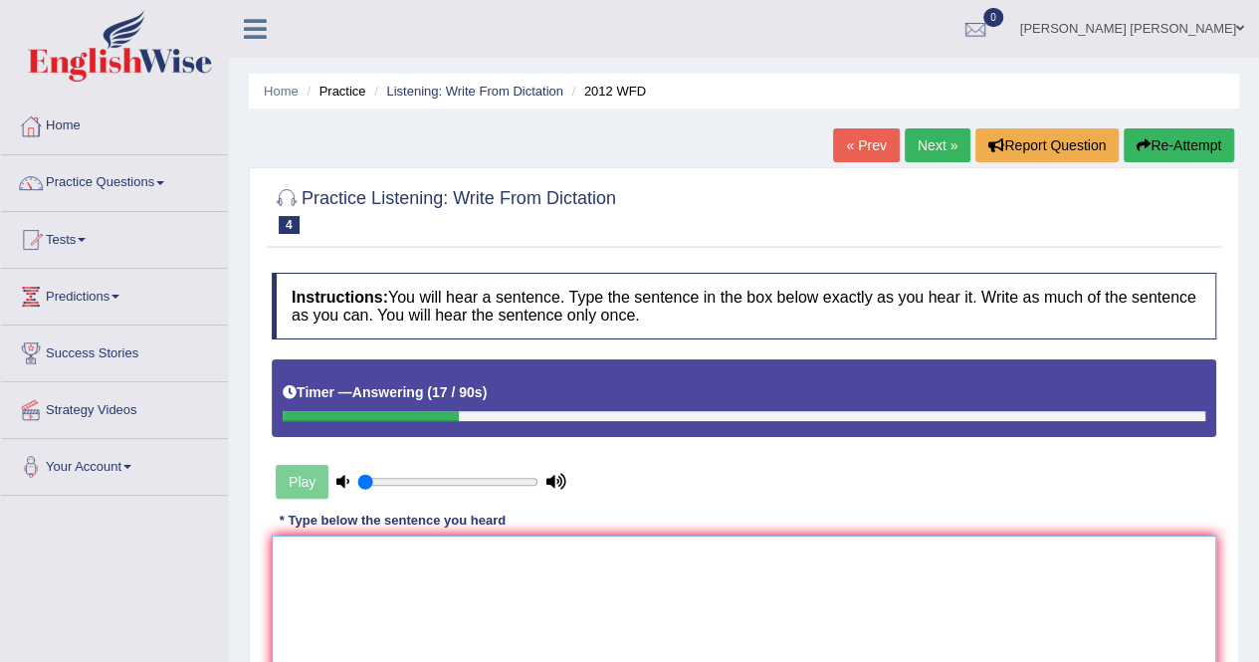
click at [340, 542] on textarea at bounding box center [744, 631] width 944 height 193
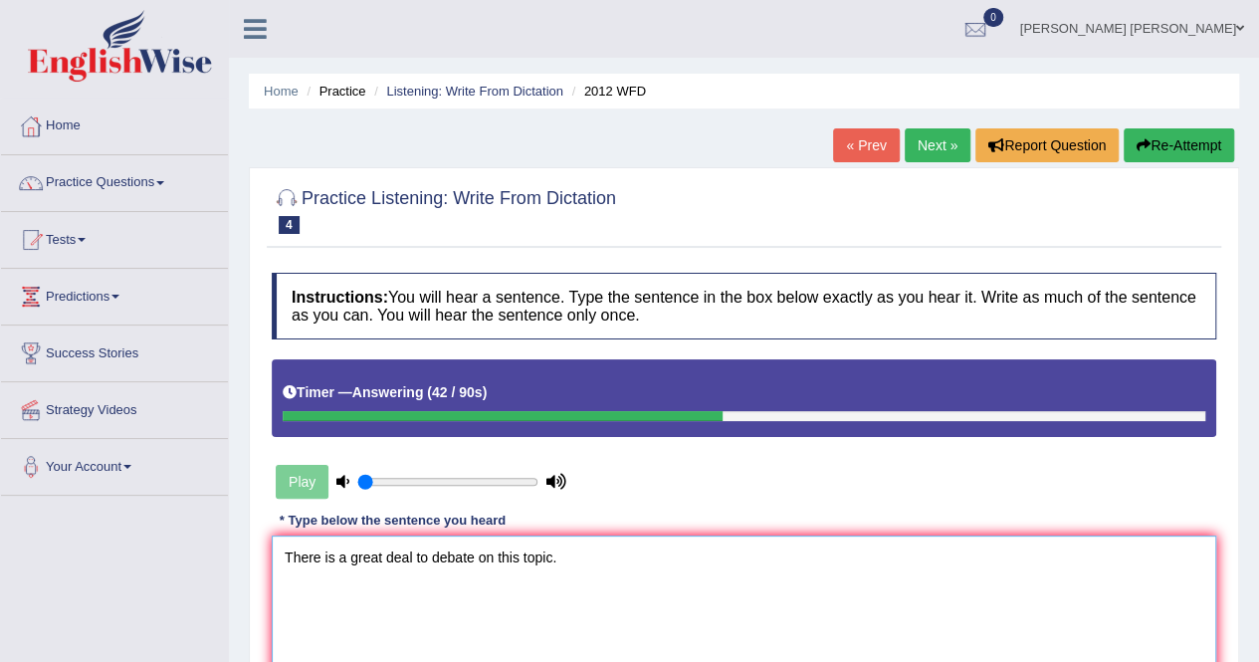
click at [321, 557] on textarea "There is a great deal to debate on this topic." at bounding box center [744, 631] width 944 height 193
type textarea "There their is a great deal to debate on this topic."
click at [295, 477] on div "Play" at bounding box center [421, 482] width 299 height 50
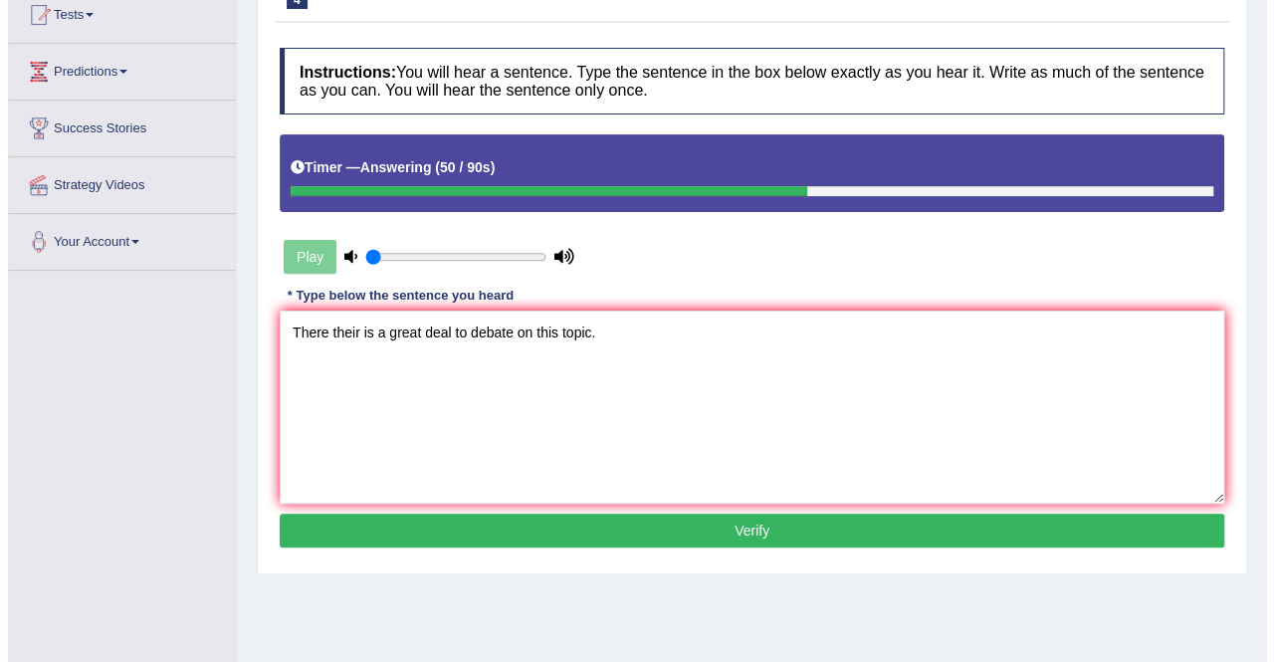
scroll to position [255, 0]
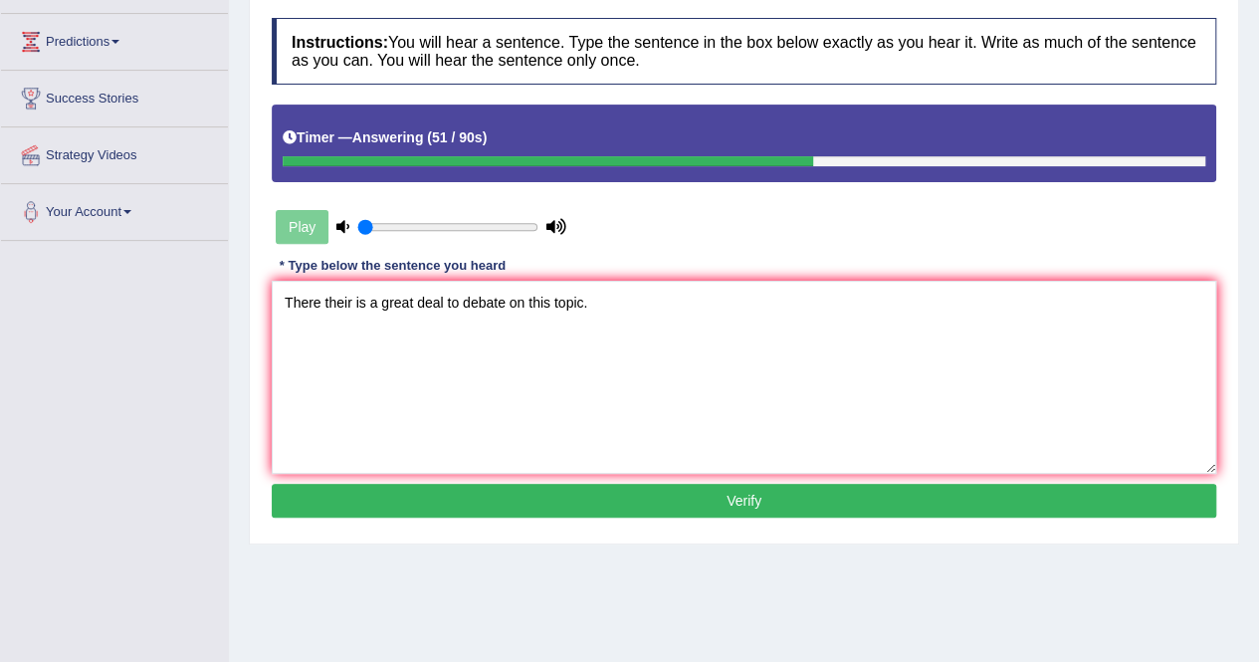
click at [703, 493] on button "Verify" at bounding box center [744, 501] width 944 height 34
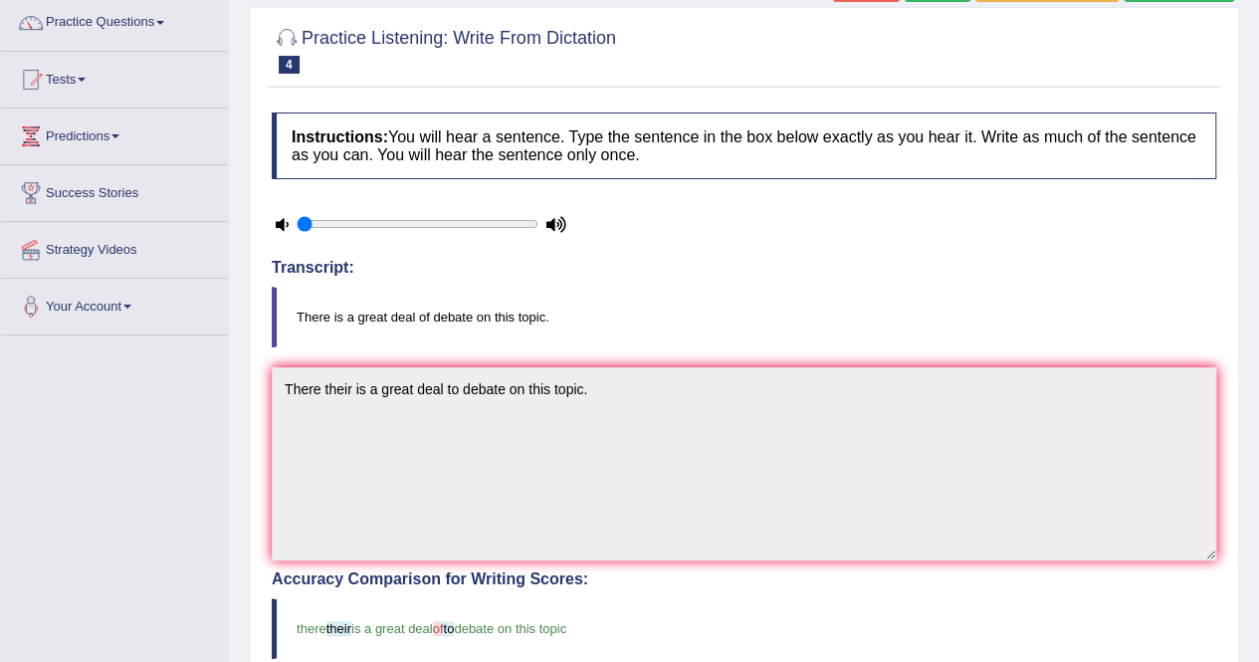
scroll to position [0, 0]
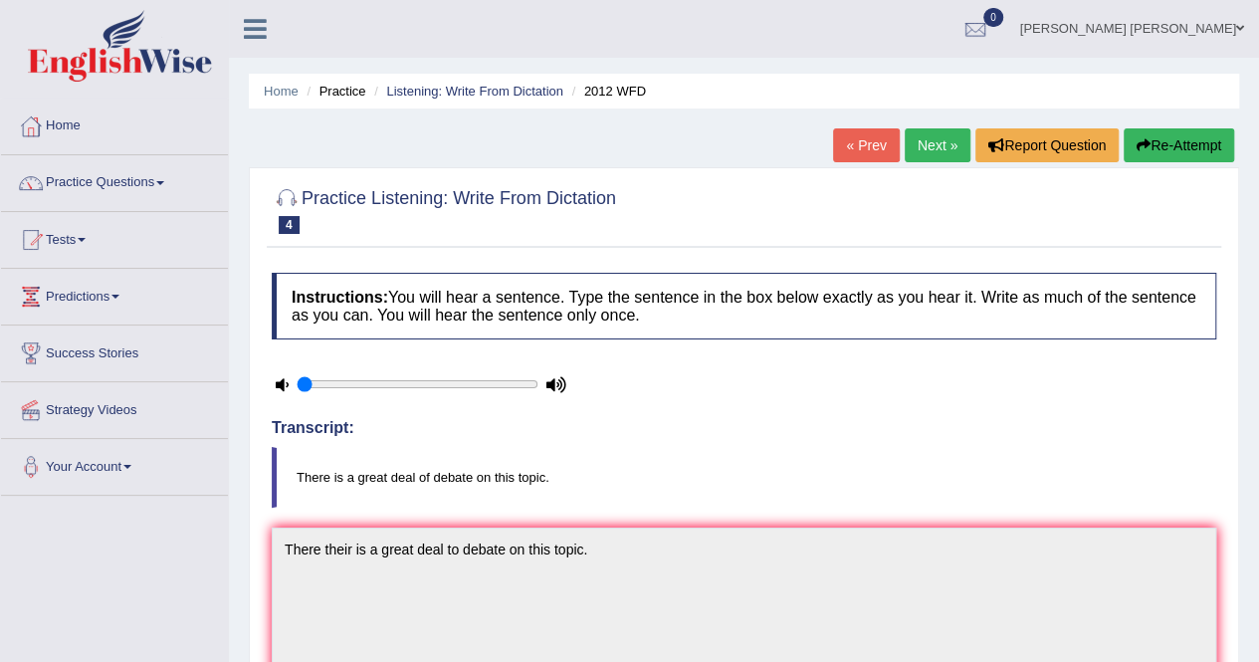
click at [916, 138] on link "Next »" at bounding box center [937, 145] width 66 height 34
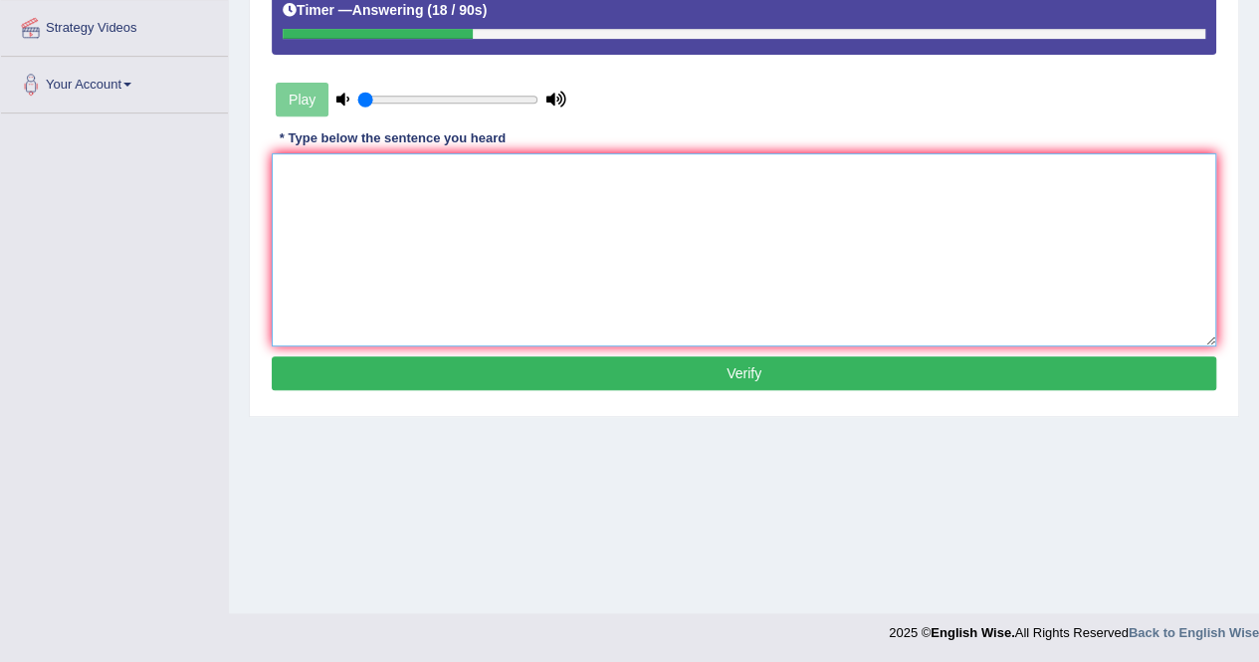
click at [433, 217] on textarea at bounding box center [744, 249] width 944 height 193
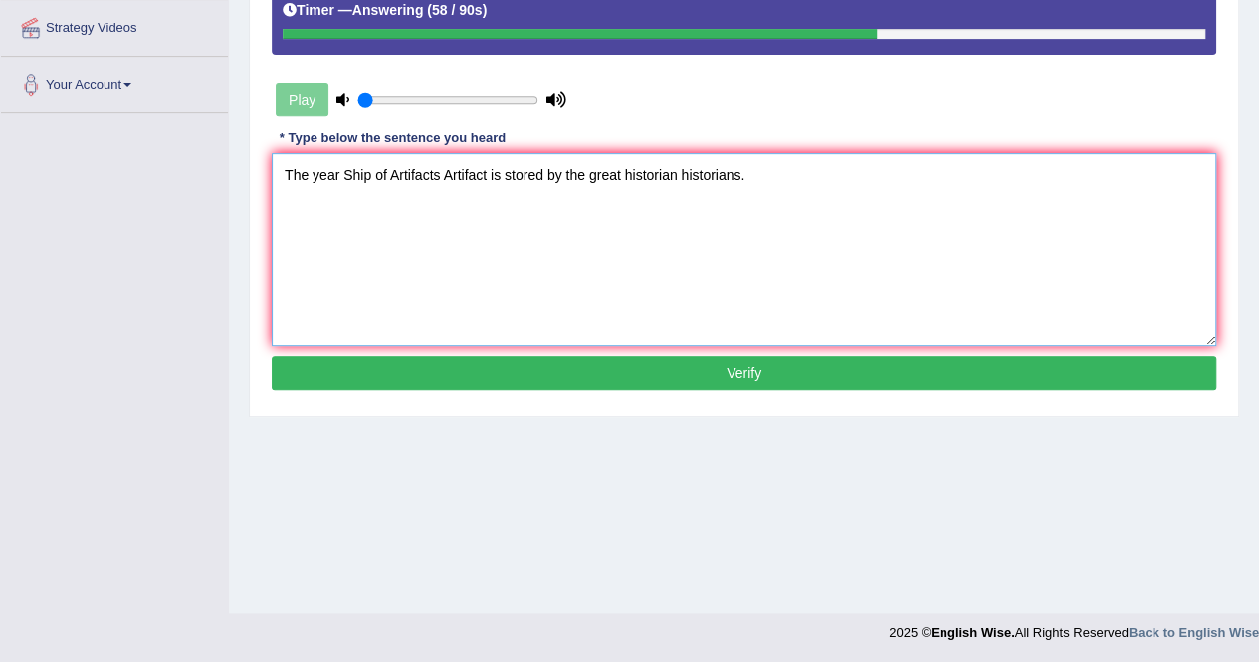
type textarea "The year Ship of Artifacts Artifact is stored by the great historian historians."
click at [738, 361] on button "Verify" at bounding box center [744, 373] width 944 height 34
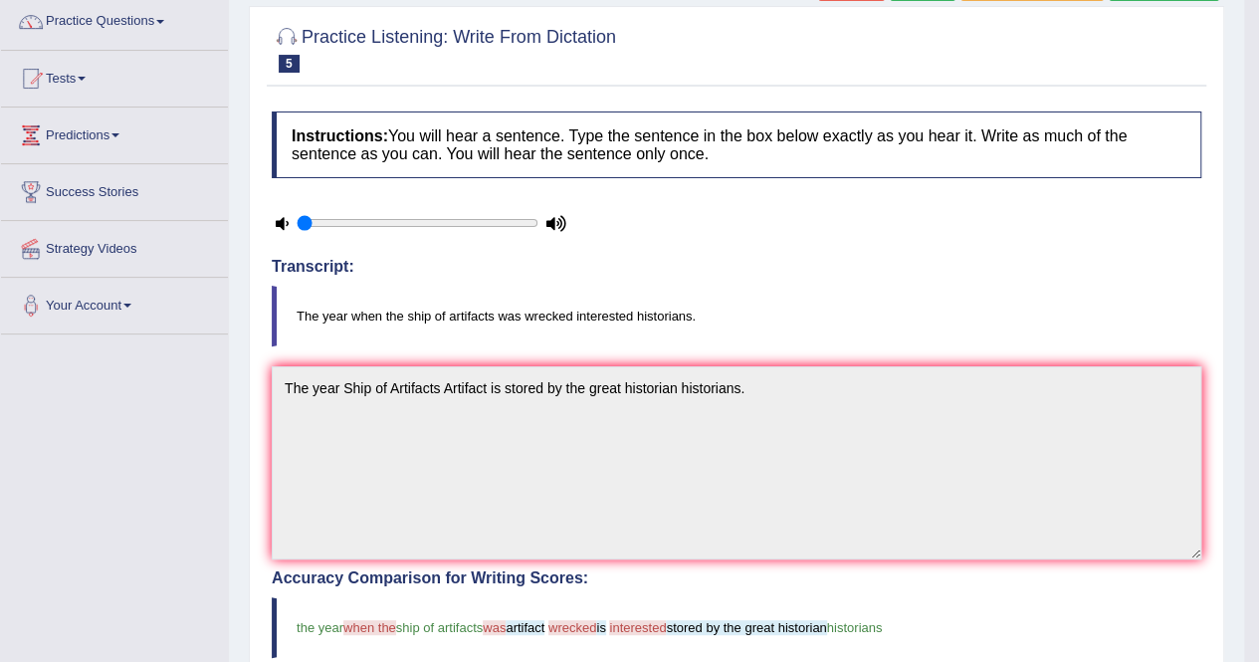
scroll to position [30, 0]
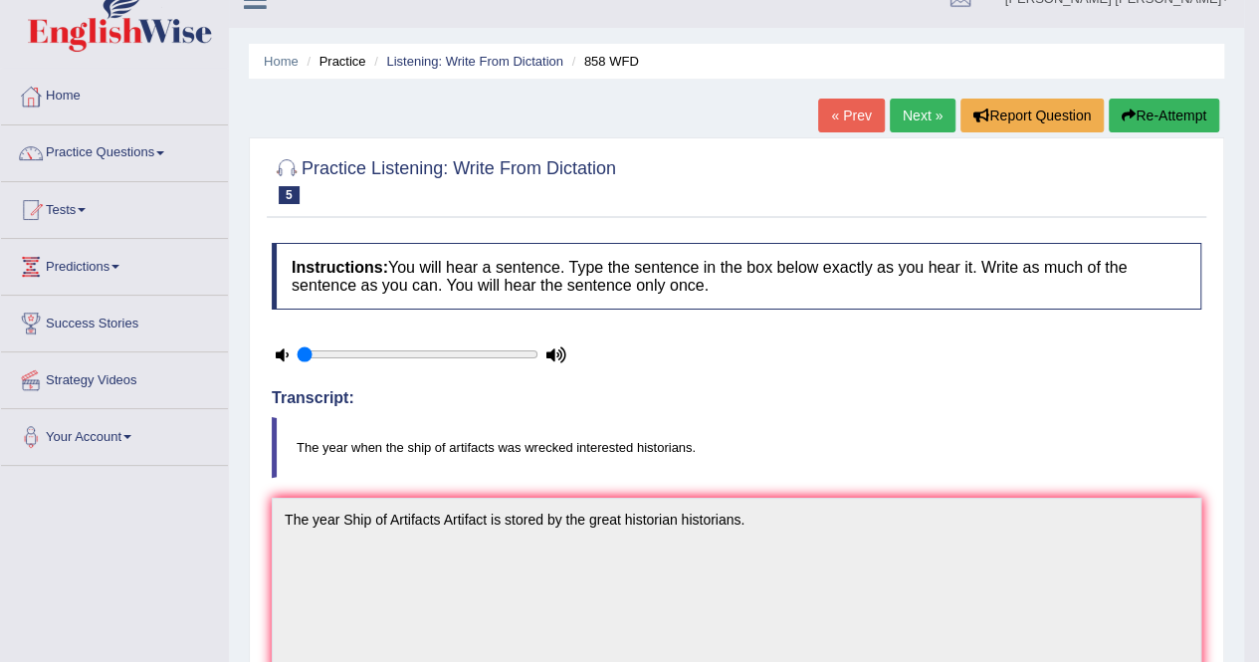
click at [907, 110] on link "Next »" at bounding box center [923, 116] width 66 height 34
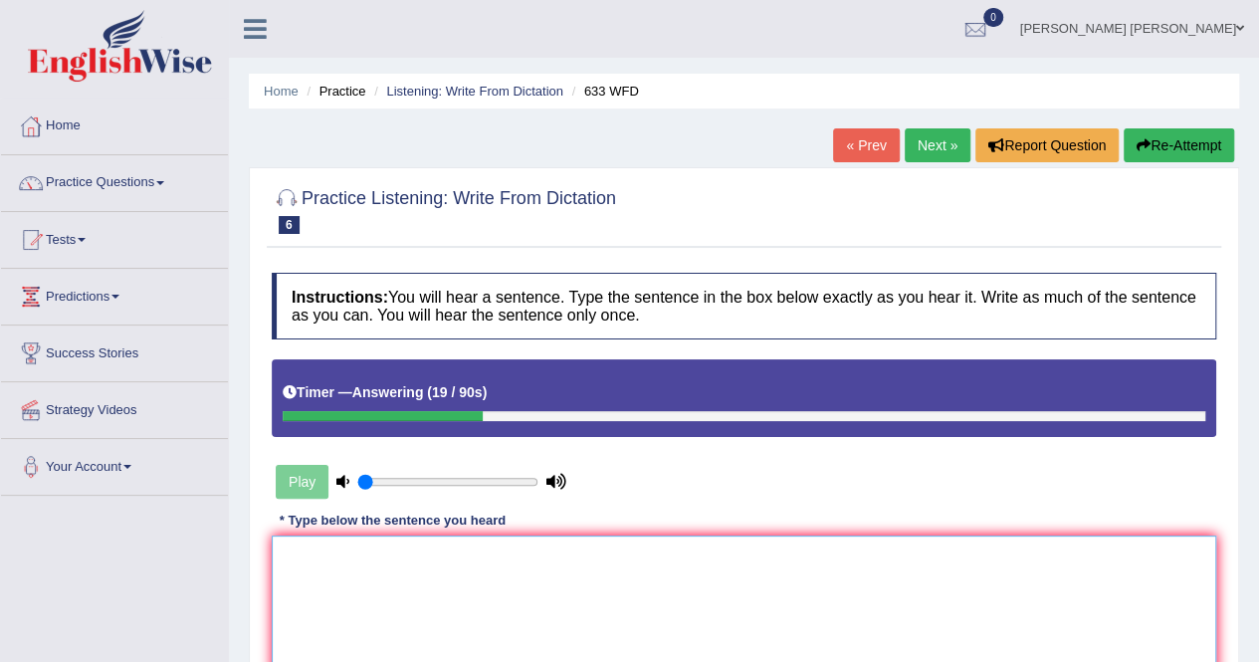
click at [318, 548] on textarea at bounding box center [744, 631] width 944 height 193
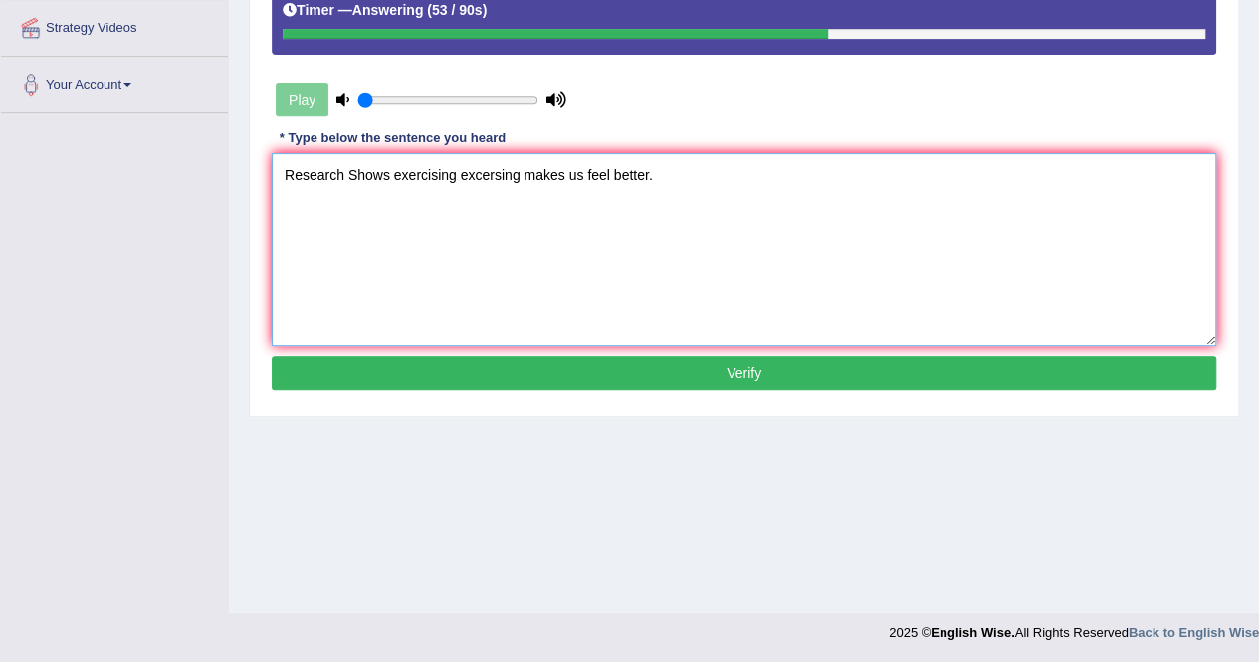
scroll to position [376, 0]
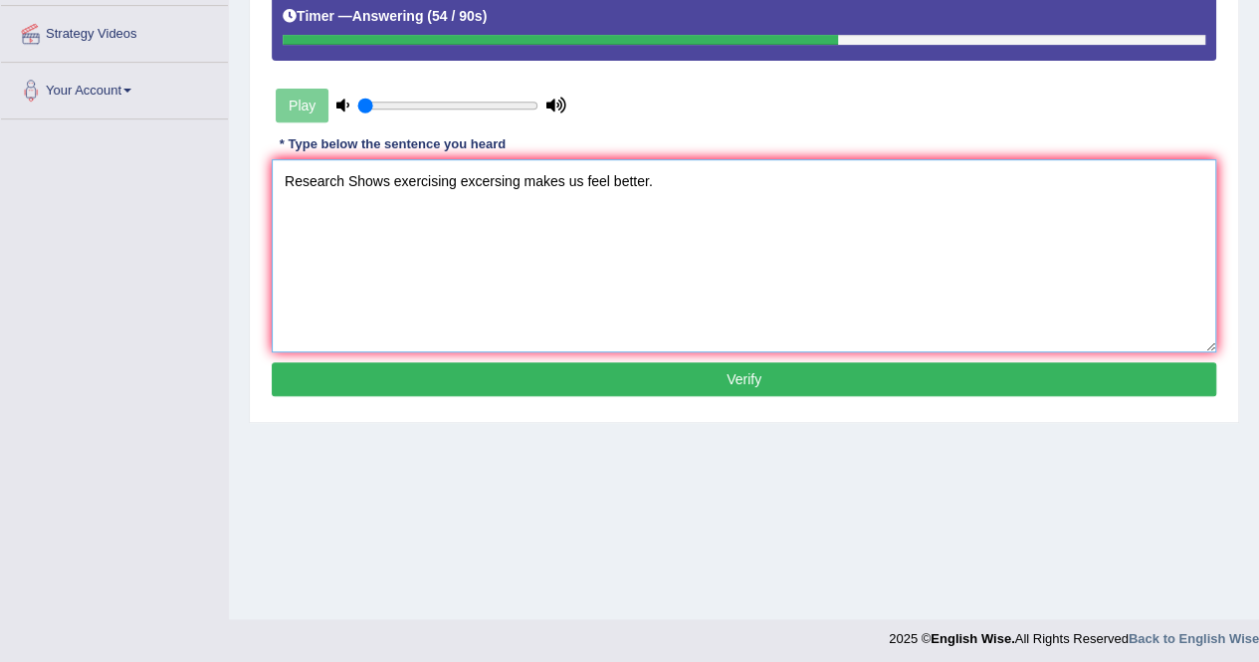
type textarea "Research Shows exercising excersing makes us feel better."
click at [689, 379] on button "Verify" at bounding box center [744, 379] width 944 height 34
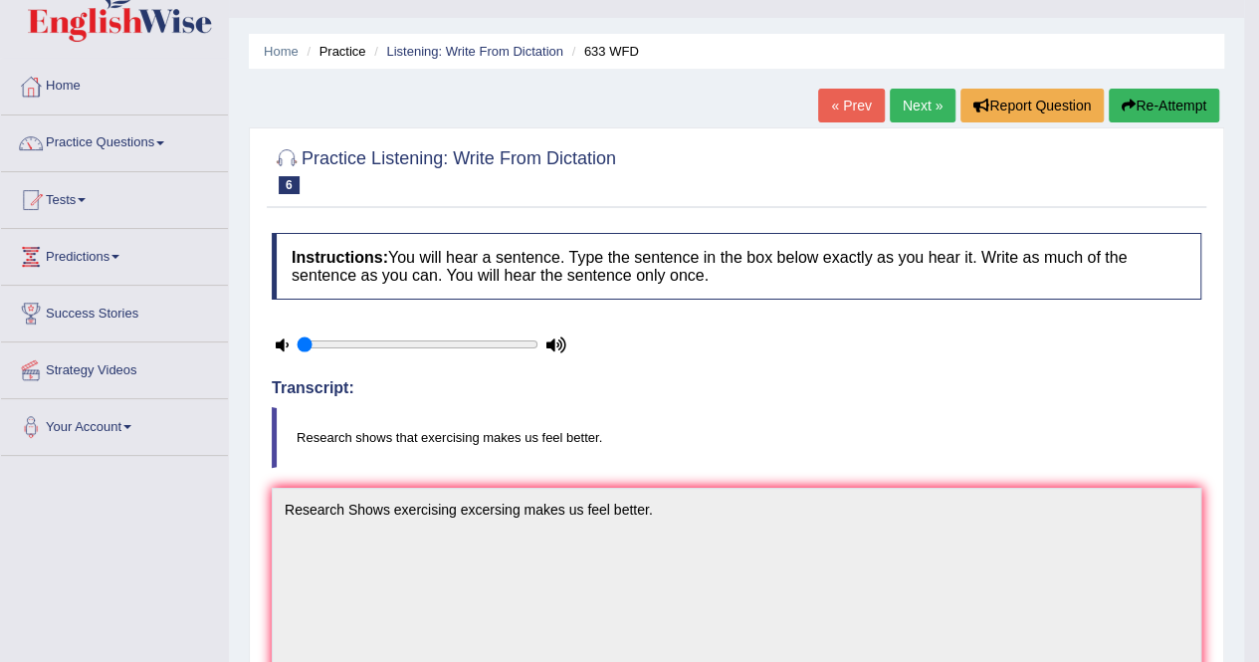
scroll to position [36, 0]
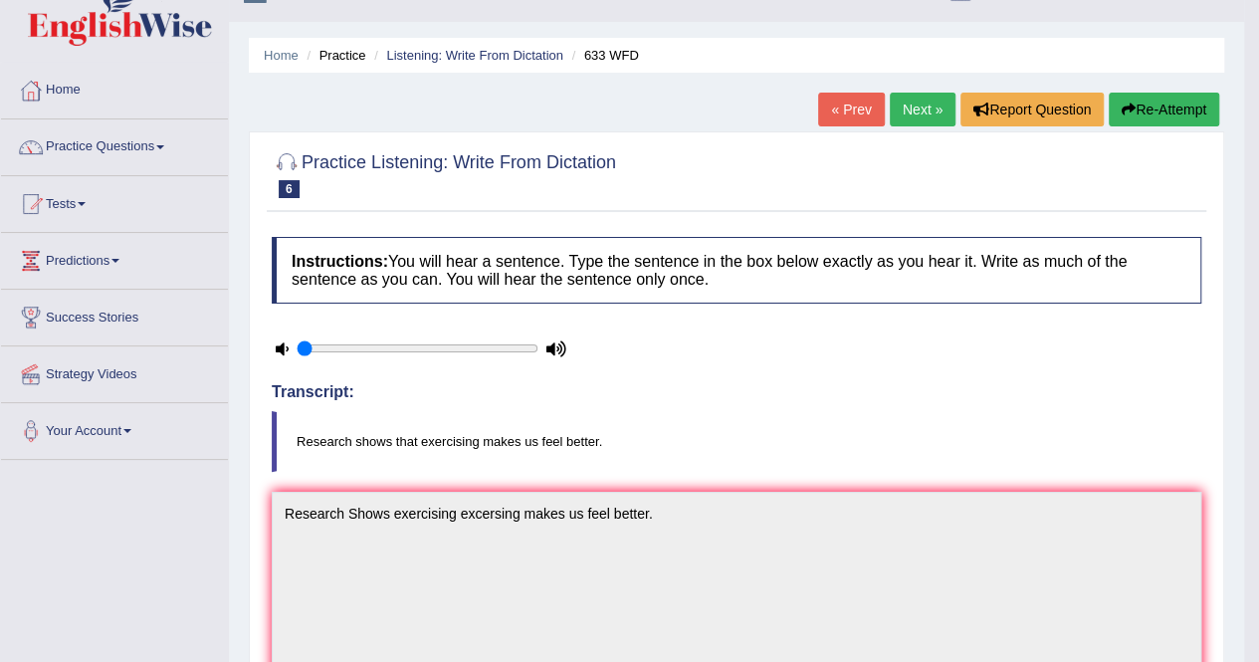
click at [904, 93] on link "Next »" at bounding box center [923, 110] width 66 height 34
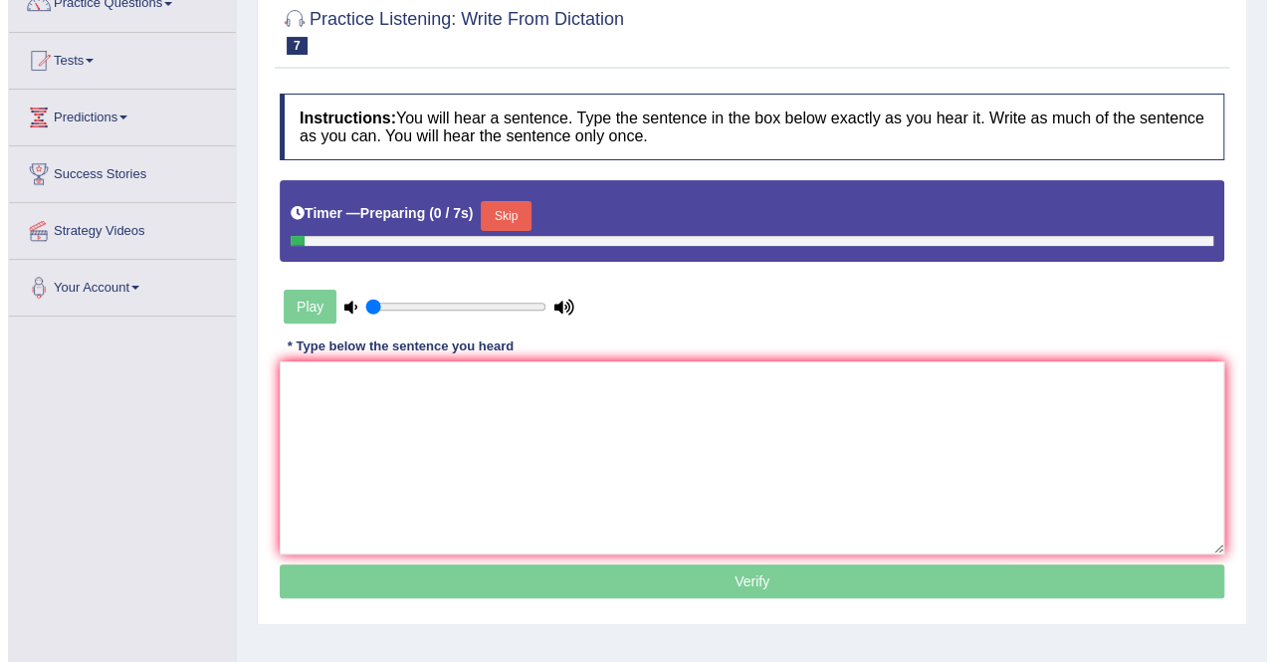
scroll to position [180, 0]
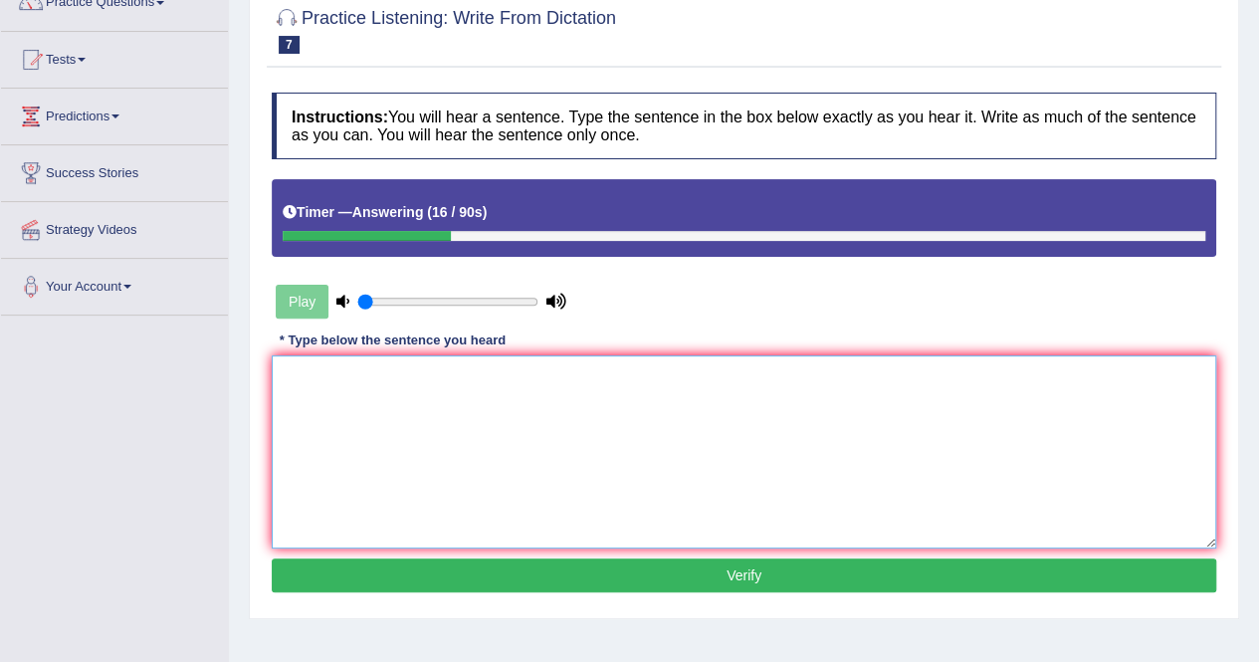
click at [302, 395] on textarea at bounding box center [744, 451] width 944 height 193
click at [283, 374] on textarea "lants are continues to grow through out their life." at bounding box center [744, 451] width 944 height 193
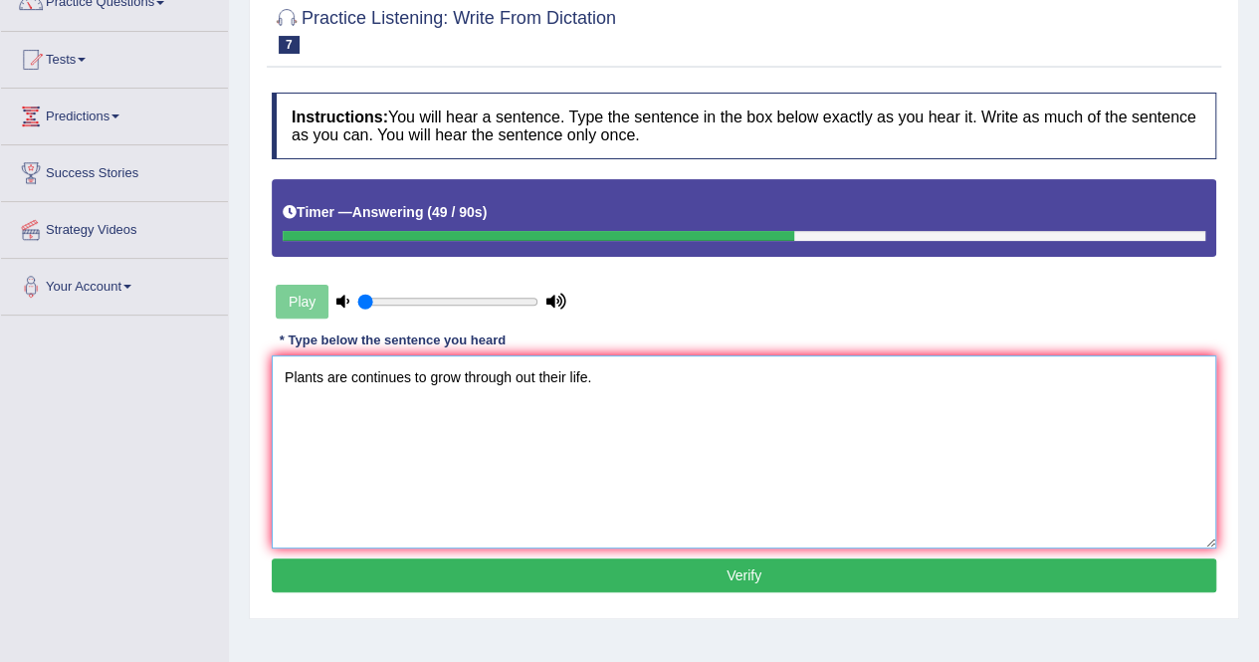
click at [410, 375] on textarea "Plants are continues to grow through out their life." at bounding box center [744, 451] width 944 height 193
type textarea "Plants are continues continue to grow through out their life."
click at [710, 584] on button "Verify" at bounding box center [744, 575] width 944 height 34
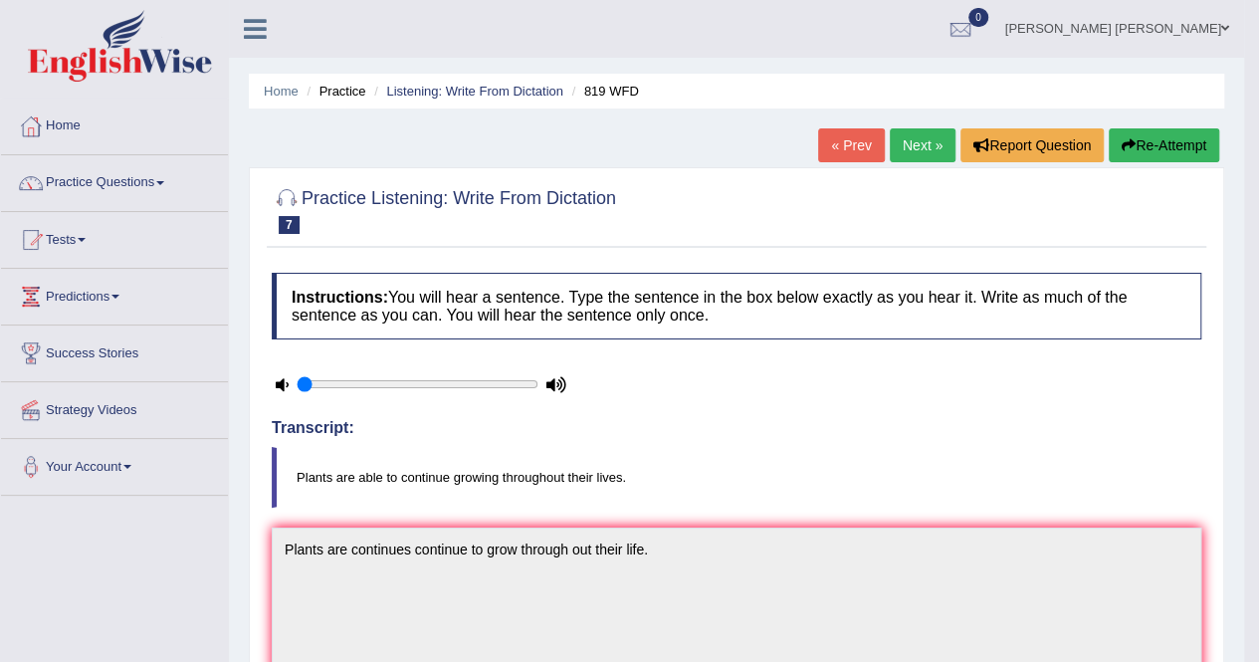
scroll to position [2, 0]
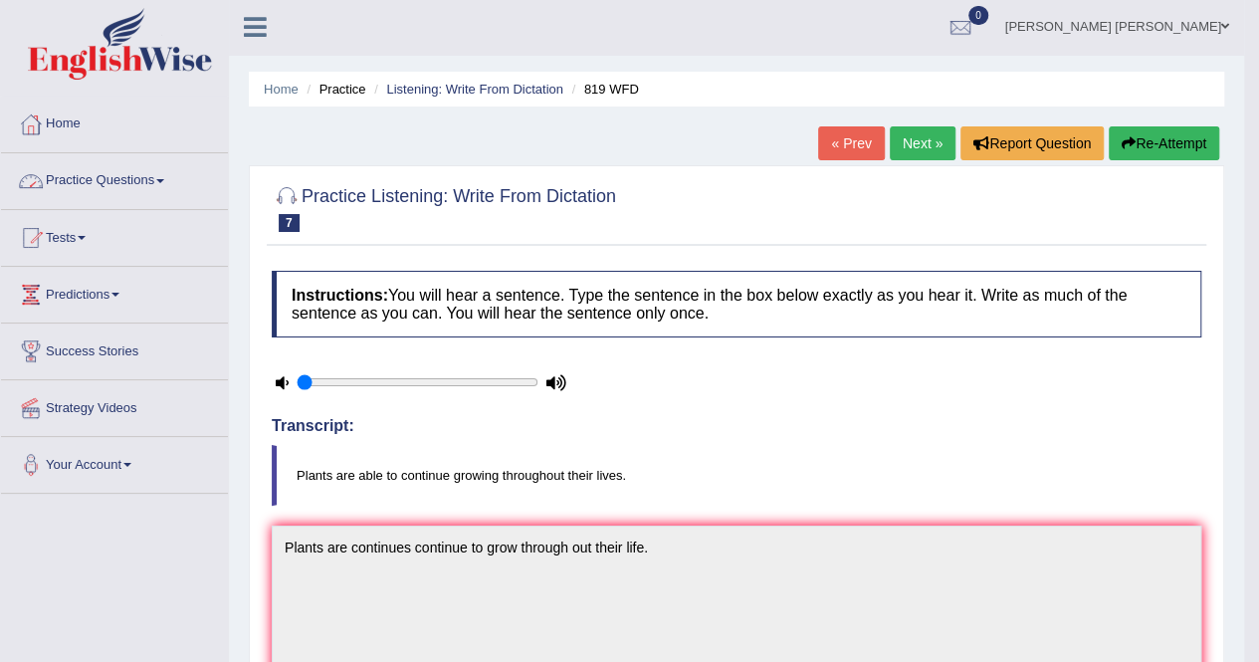
click at [151, 183] on link "Practice Questions" at bounding box center [114, 178] width 227 height 50
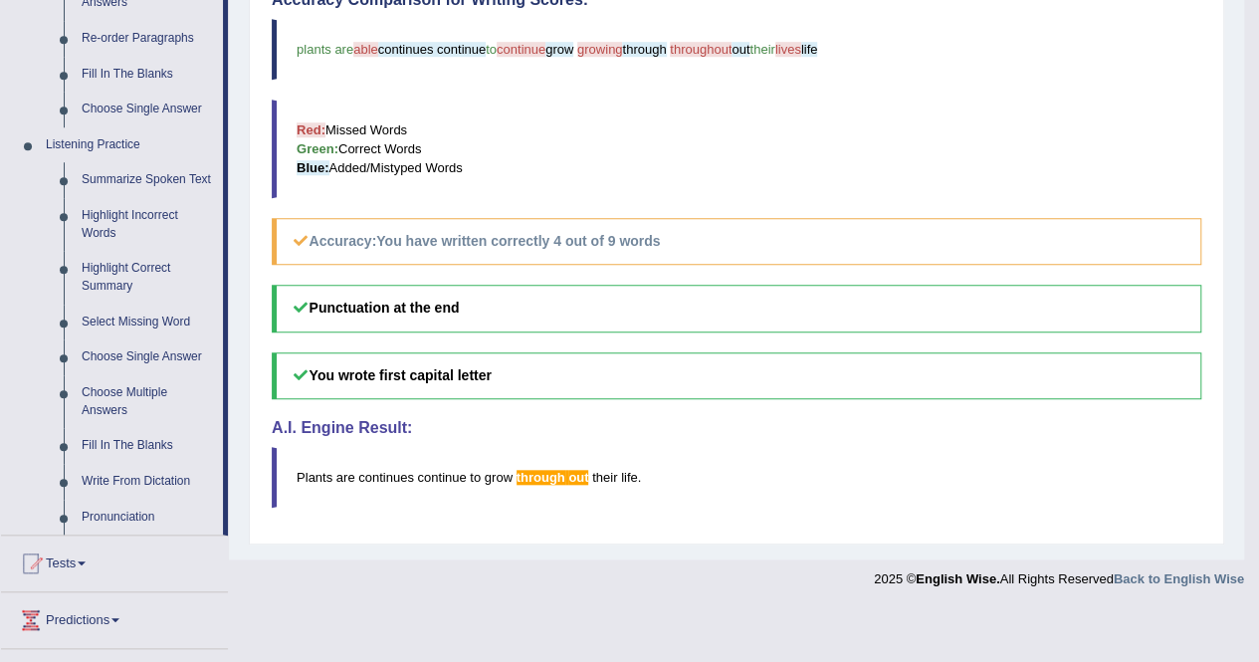
scroll to position [740, 0]
click at [127, 510] on link "Pronunciation" at bounding box center [148, 517] width 150 height 36
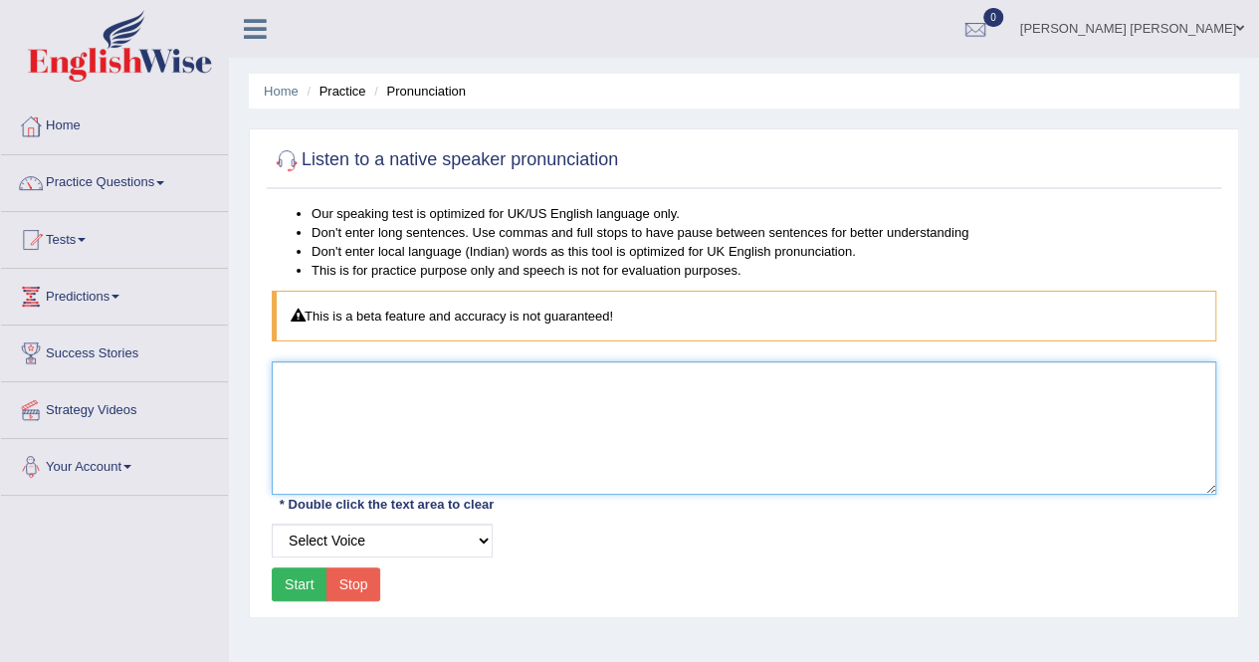
click at [380, 409] on textarea at bounding box center [744, 427] width 944 height 133
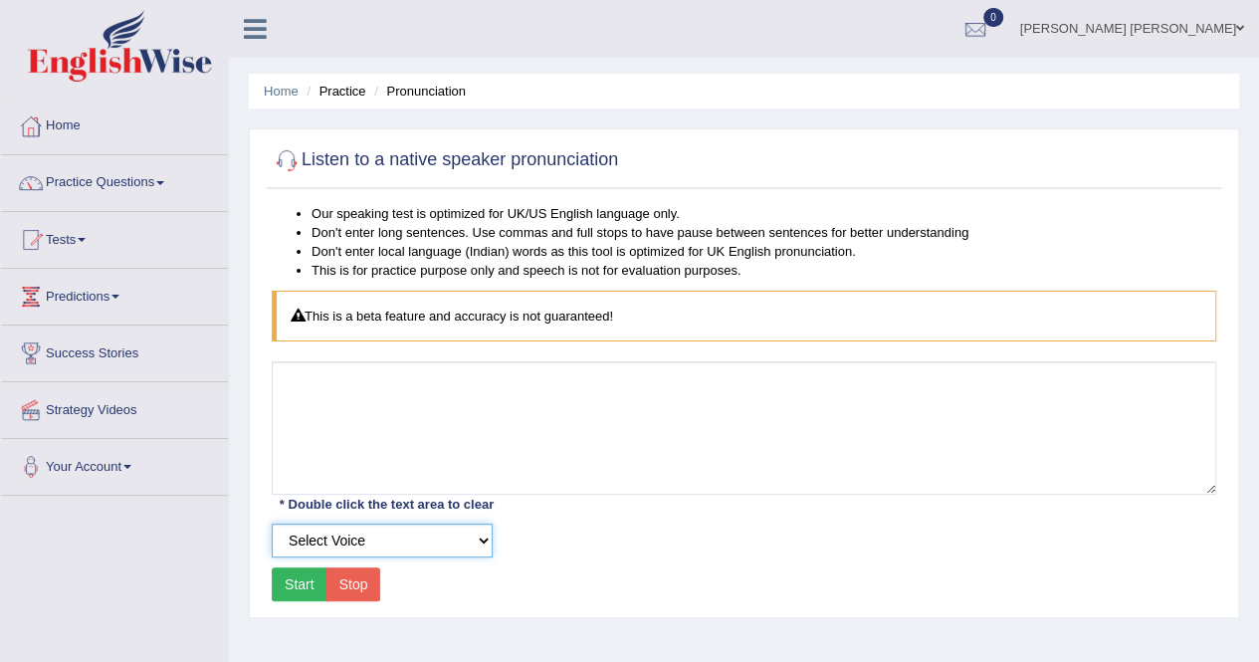
click at [340, 548] on select "Select Voice UK English Female UK English Male" at bounding box center [382, 540] width 221 height 34
select select "7"
click at [272, 523] on select "Select Voice UK English Female UK English Male" at bounding box center [382, 540] width 221 height 34
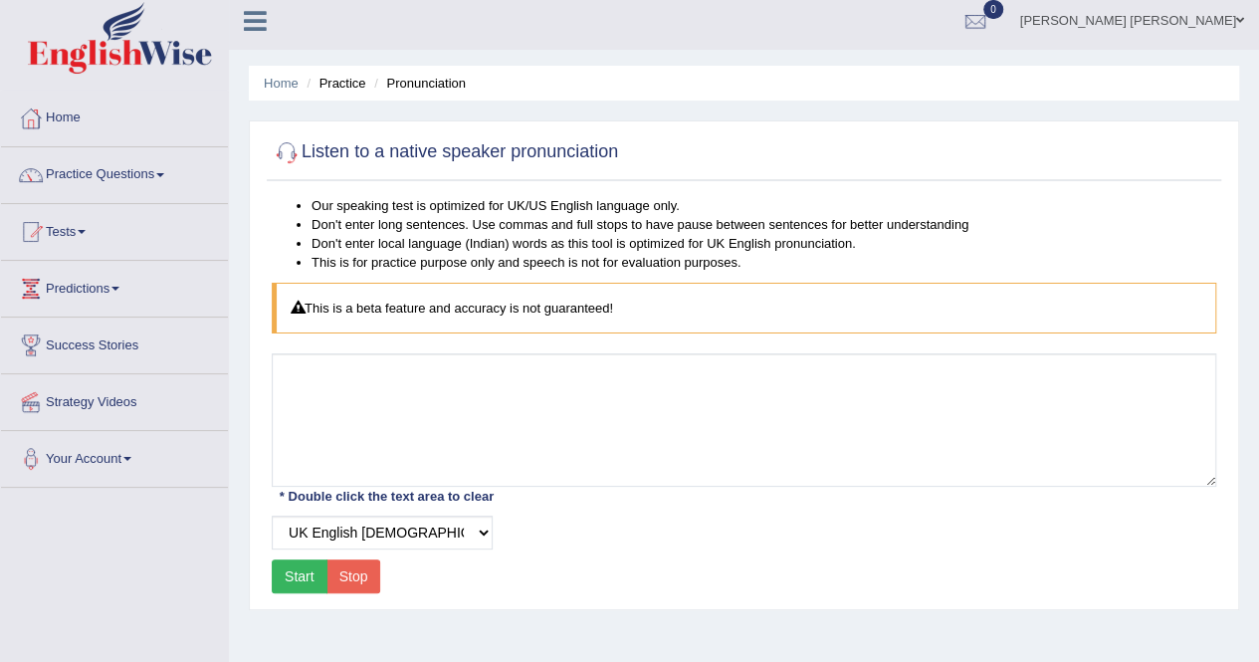
click at [289, 574] on button "Start" at bounding box center [300, 576] width 56 height 34
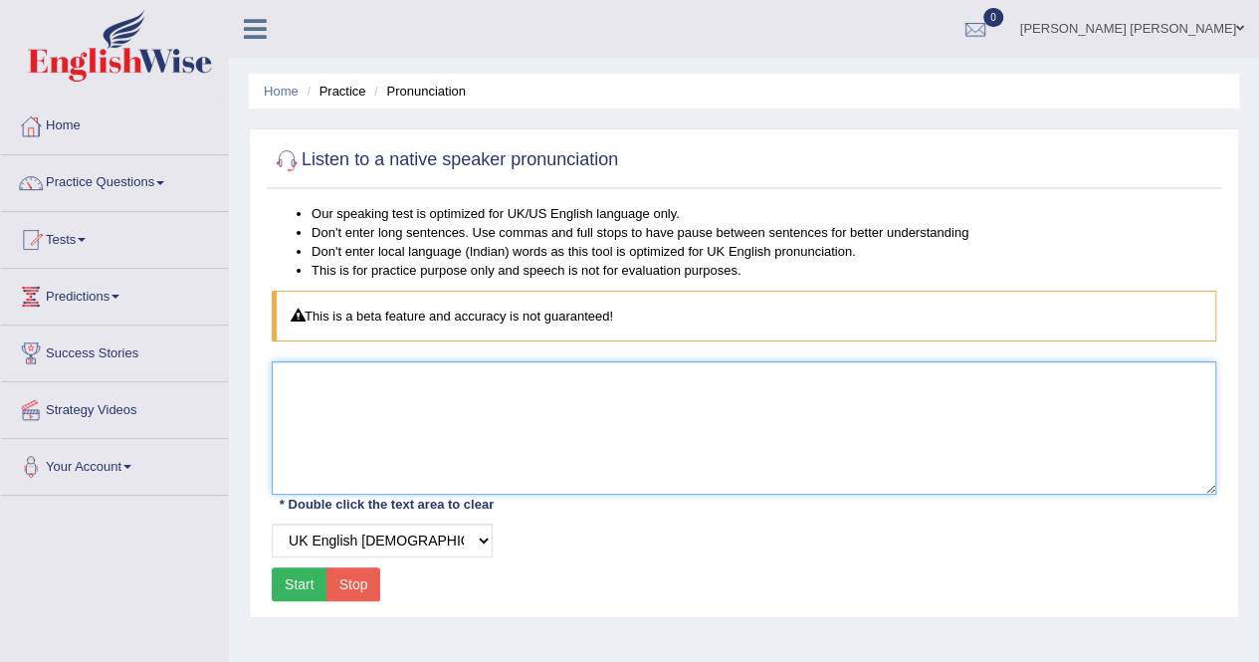
click at [388, 404] on textarea at bounding box center [744, 427] width 944 height 133
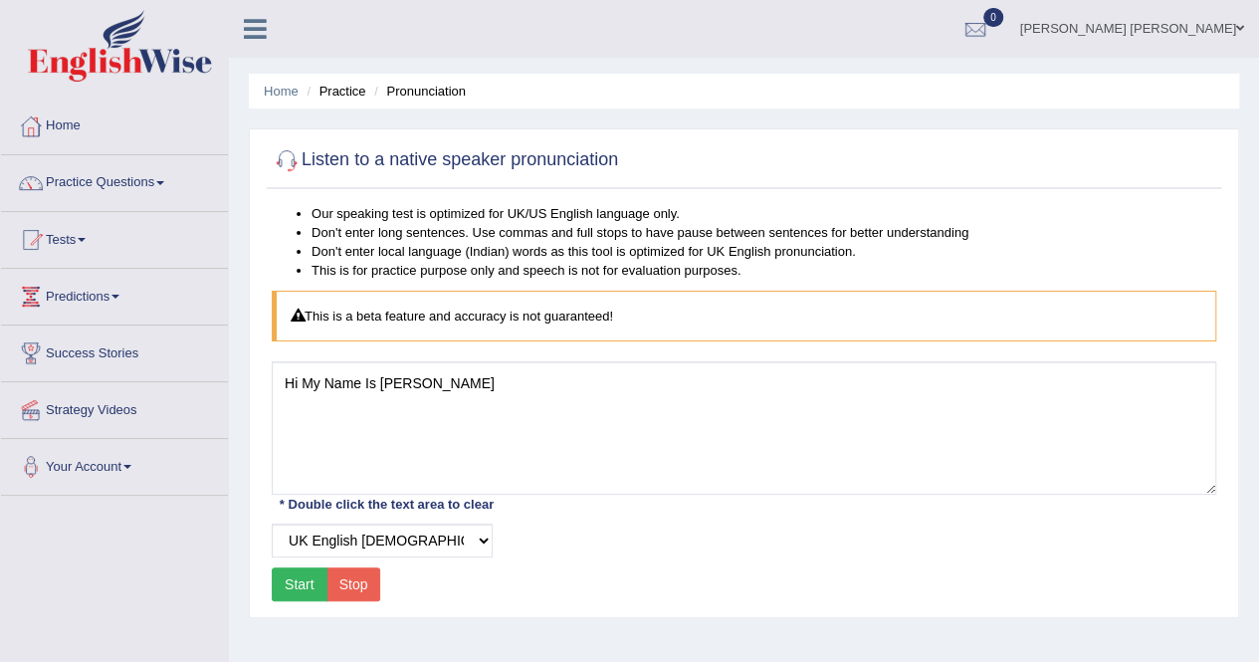
click at [295, 586] on button "Start" at bounding box center [300, 584] width 56 height 34
click at [295, 586] on div "Start Stop" at bounding box center [326, 584] width 108 height 34
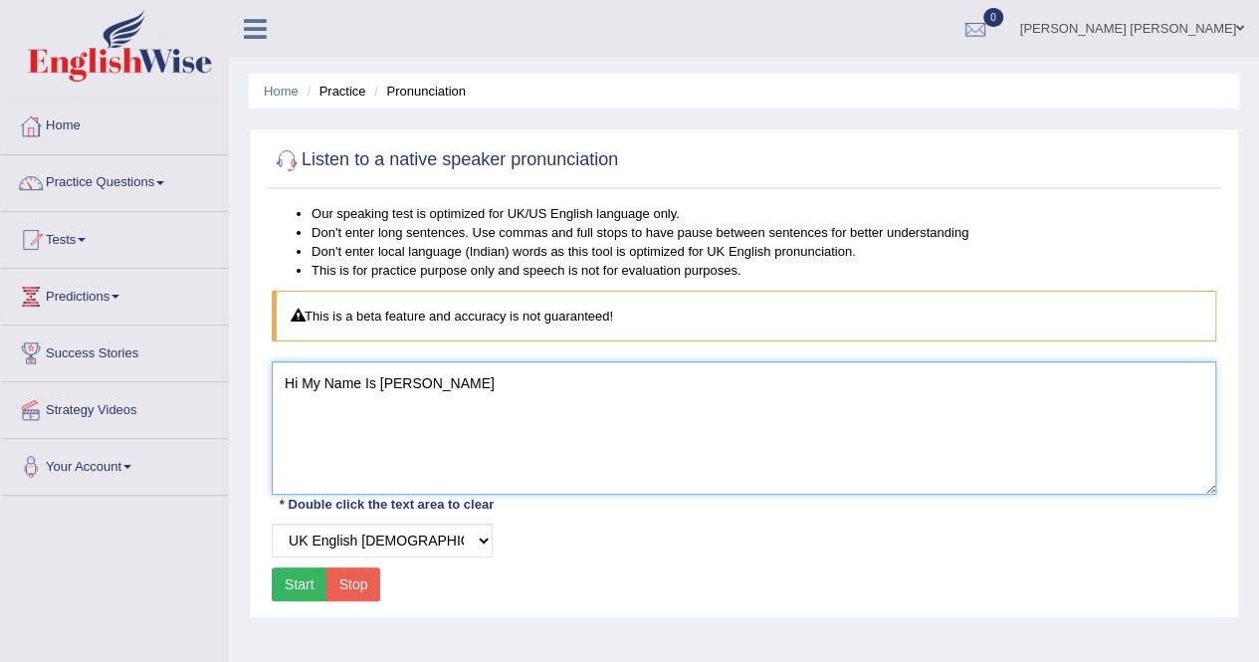
click at [475, 388] on textarea "Hi My Name Is Shivani" at bounding box center [744, 427] width 944 height 133
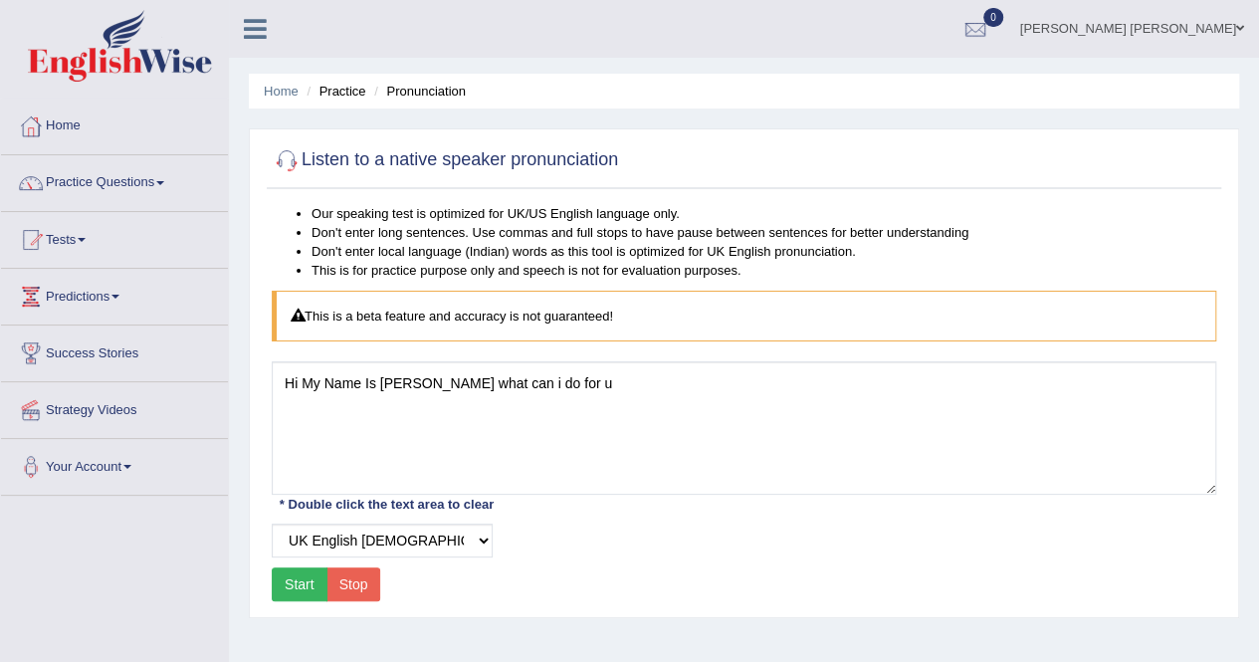
click at [300, 584] on button "Start" at bounding box center [300, 584] width 56 height 34
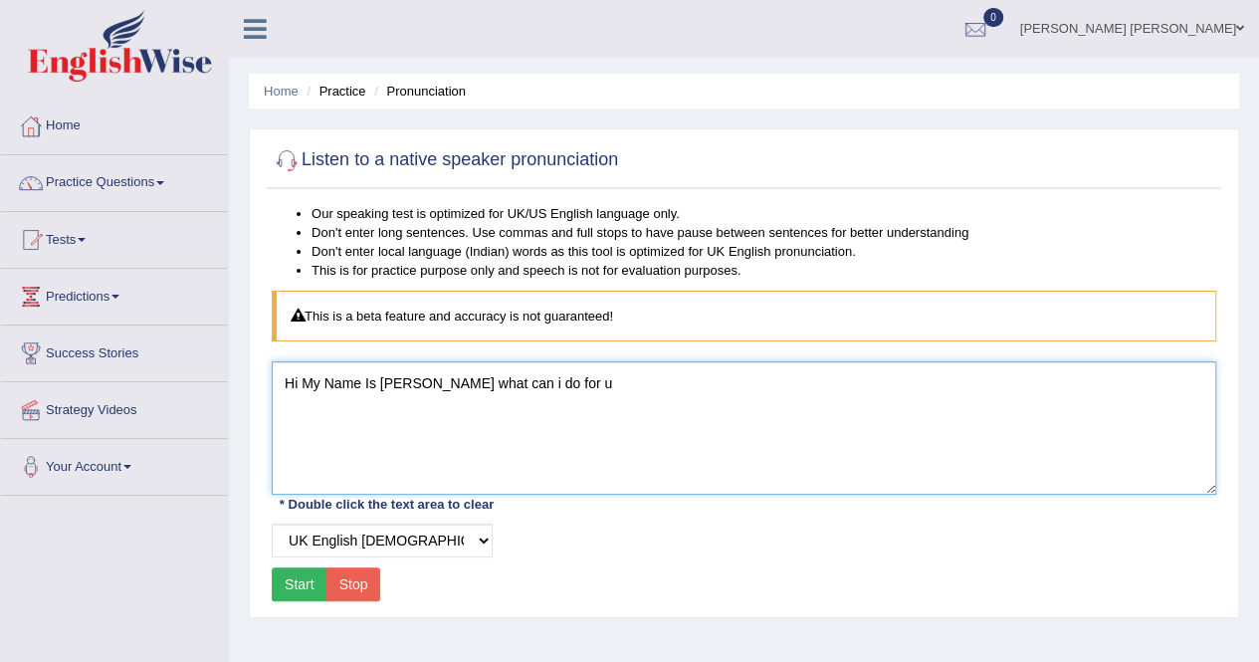
click at [555, 382] on textarea "Hi My Name Is Shivani what can i do for u" at bounding box center [744, 427] width 944 height 133
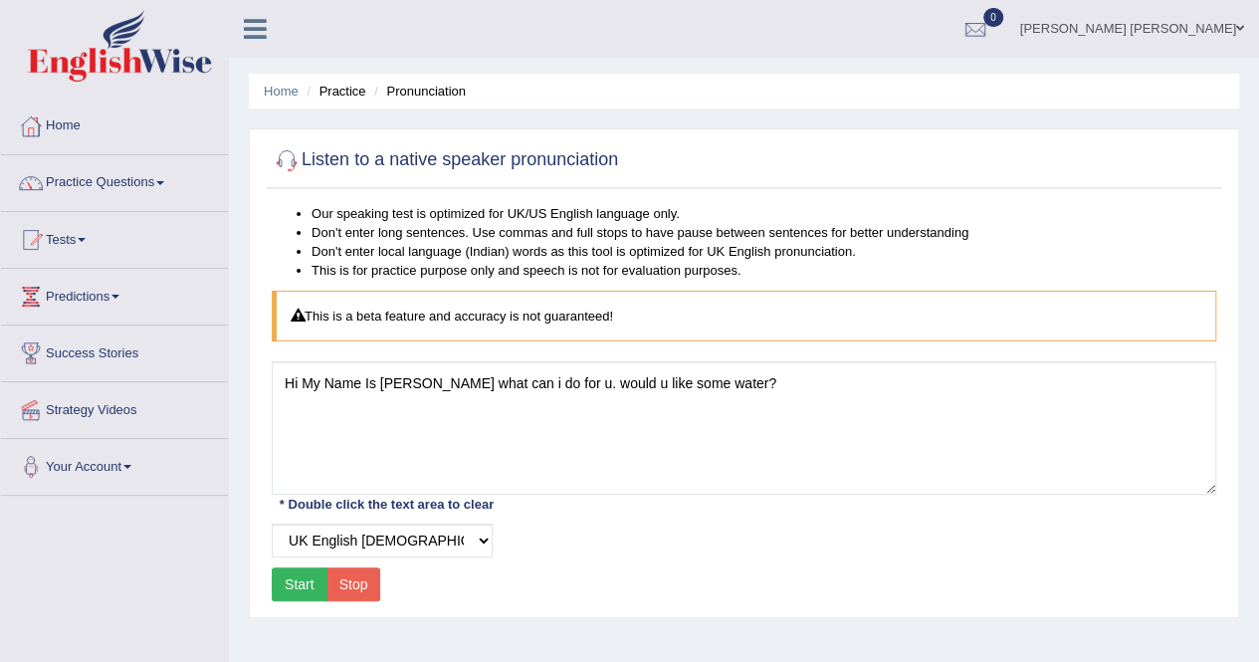
click at [295, 594] on button "Start" at bounding box center [300, 584] width 56 height 34
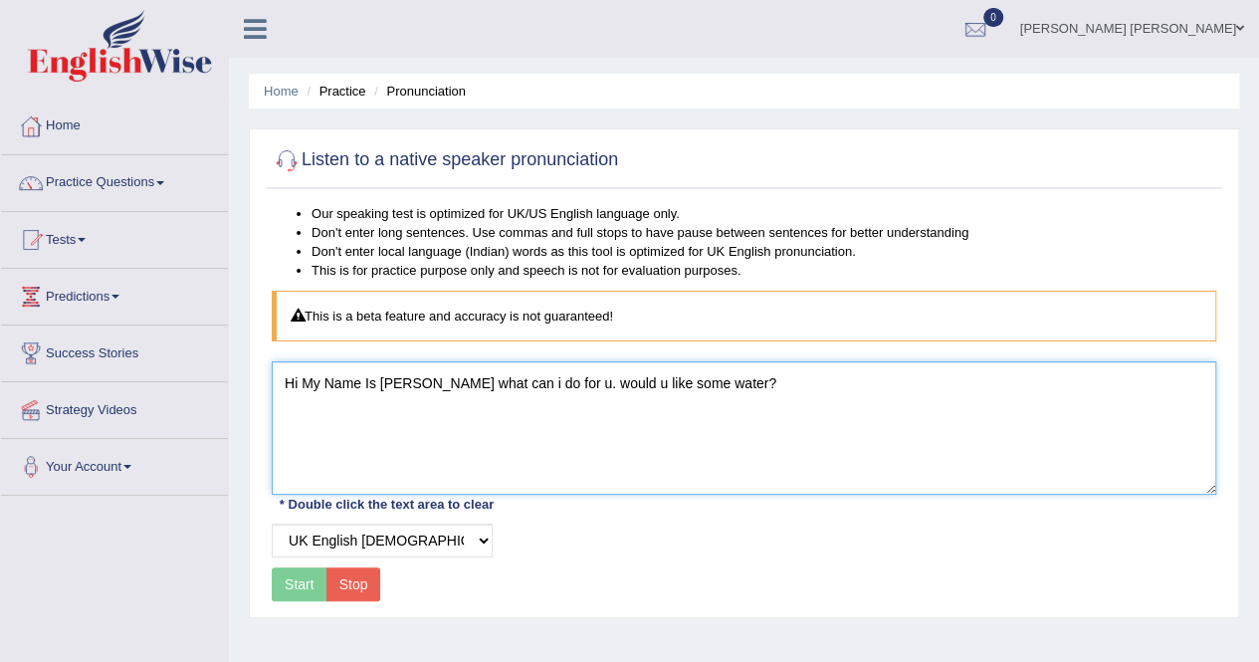
click at [738, 379] on textarea "Hi My Name Is Shivani what can i do for u. would u like some water?" at bounding box center [744, 427] width 944 height 133
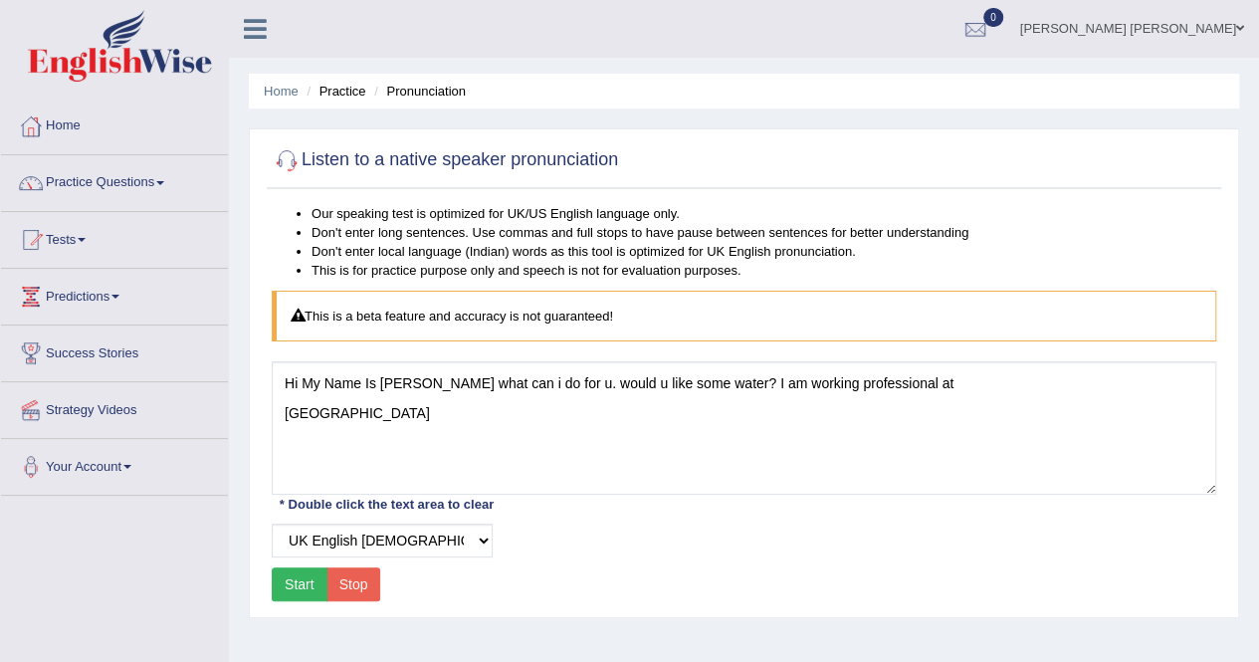
click at [301, 572] on button "Start" at bounding box center [300, 584] width 56 height 34
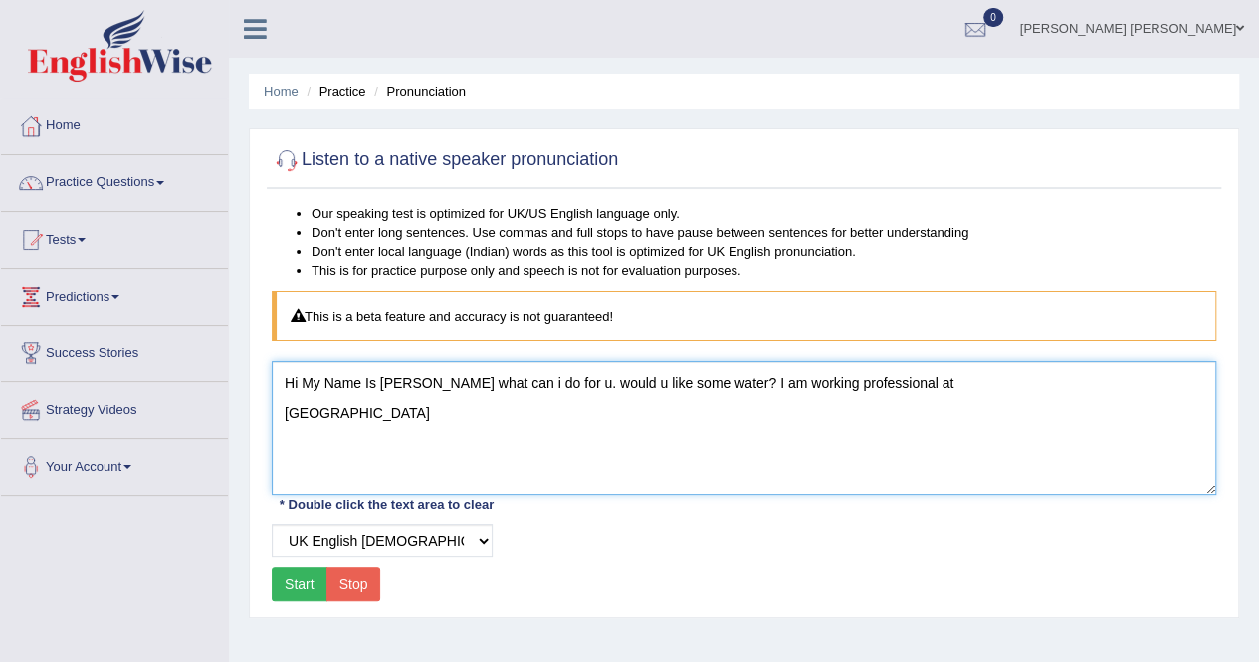
click at [406, 418] on textarea "Hi My Name Is Shivani what can i do for u. would u like some water? I am workin…" at bounding box center [744, 427] width 944 height 133
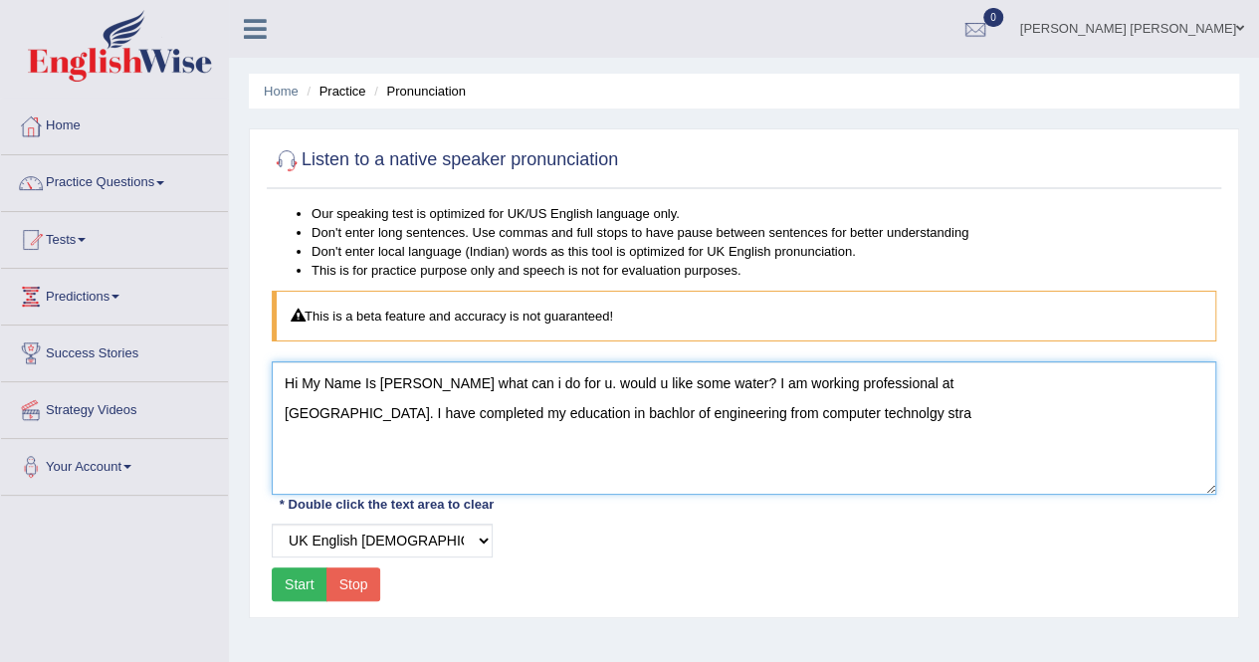
type textarea "Hi My Name Is Shivani what can i do for u. would u like some water? I am workin…"
click at [762, 413] on textarea "Hi My Name Is Shivani what can i do for u. would u like some water? I am workin…" at bounding box center [744, 427] width 944 height 133
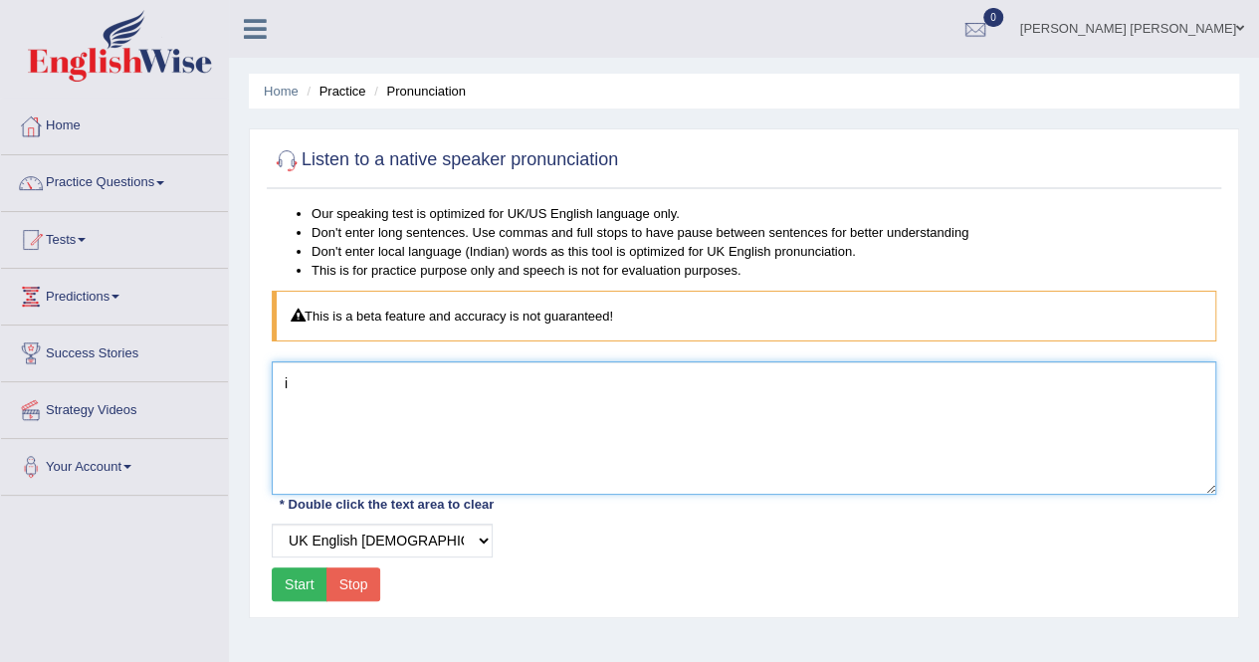
type textarea "in"
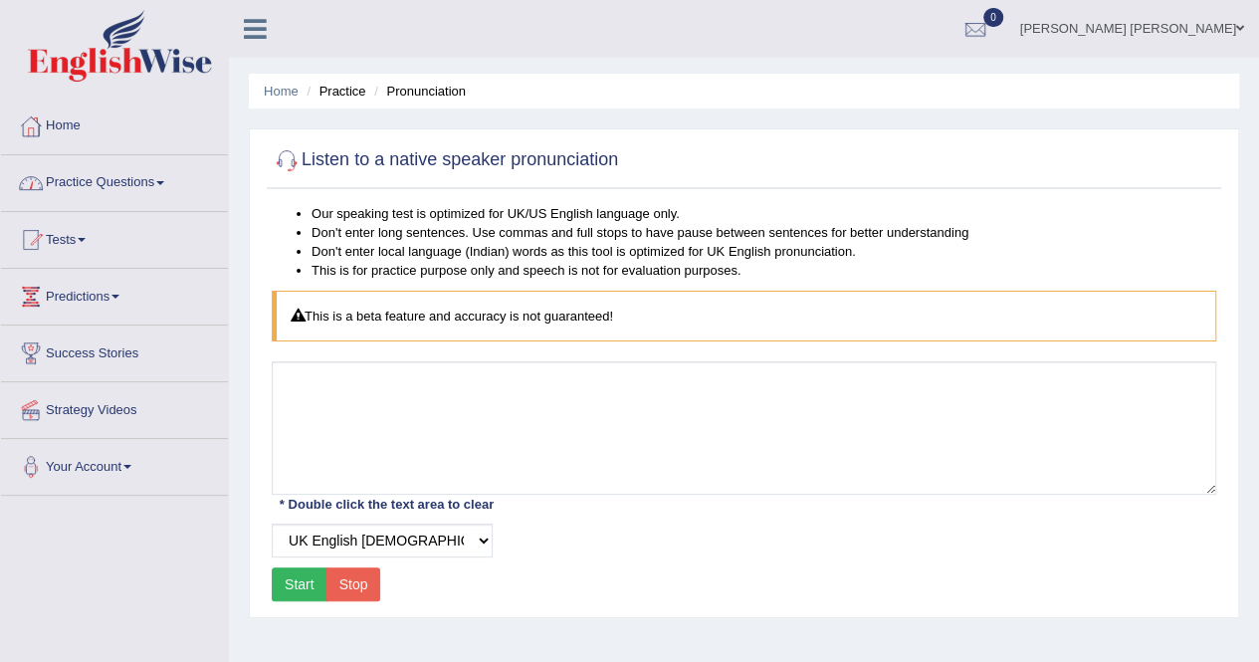
click at [96, 176] on link "Practice Questions" at bounding box center [114, 180] width 227 height 50
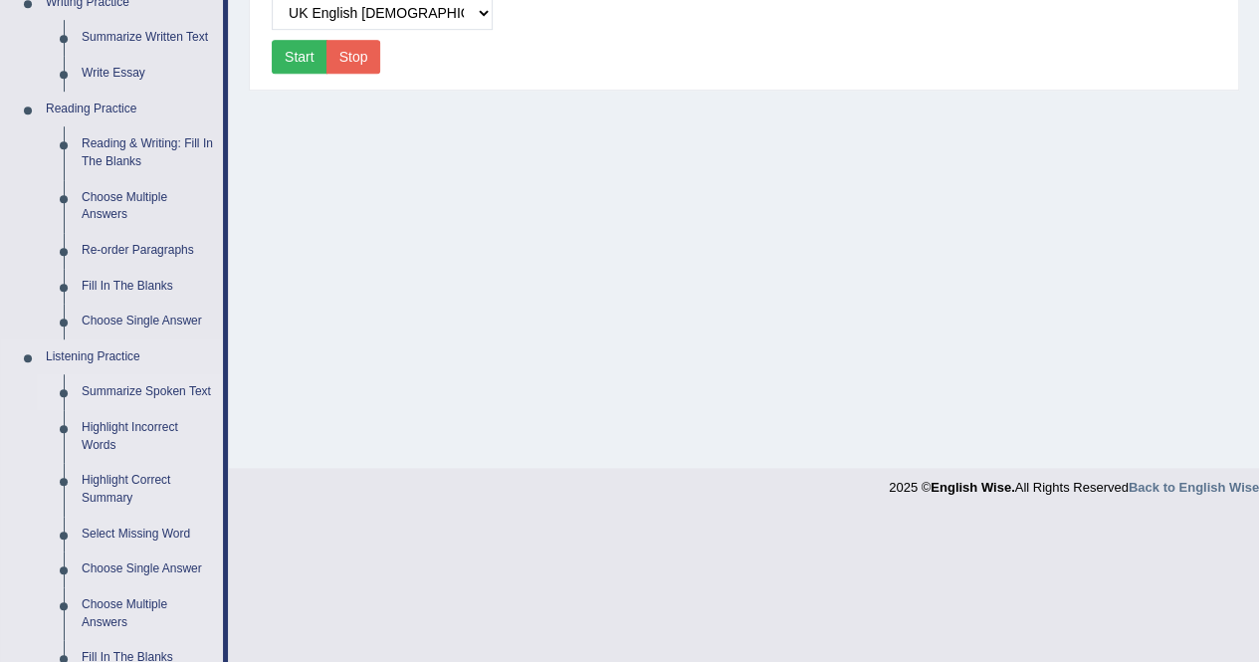
scroll to position [535, 0]
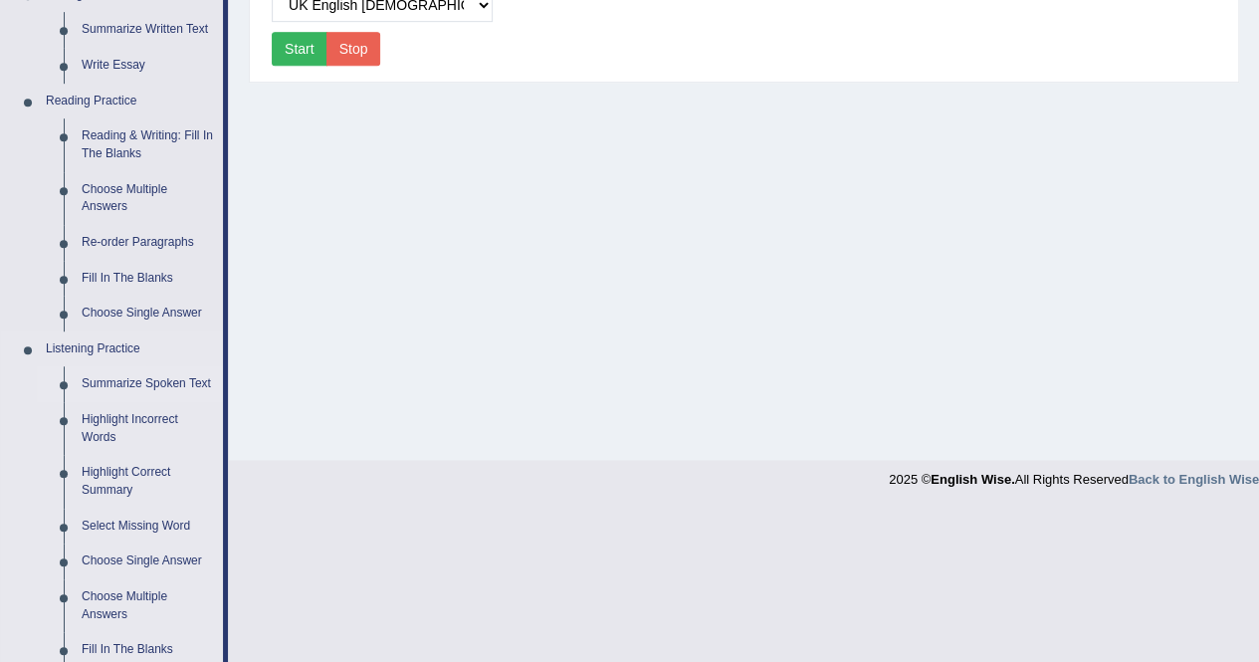
click at [135, 387] on link "Summarize Spoken Text" at bounding box center [148, 384] width 150 height 36
